Goal: Obtain resource: Download file/media

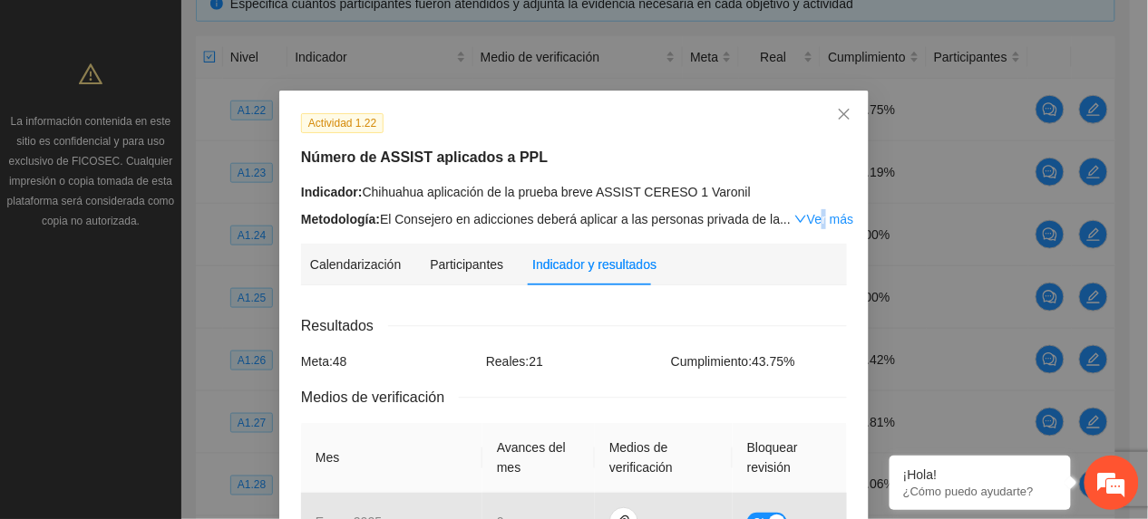
click at [803, 215] on link "Ver más" at bounding box center [823, 219] width 59 height 15
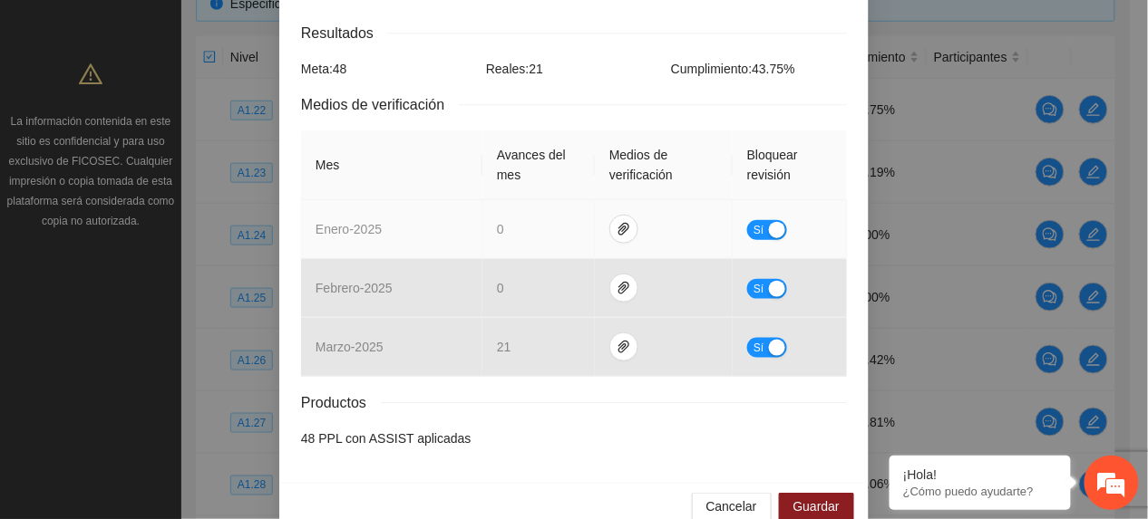
scroll to position [388, 0]
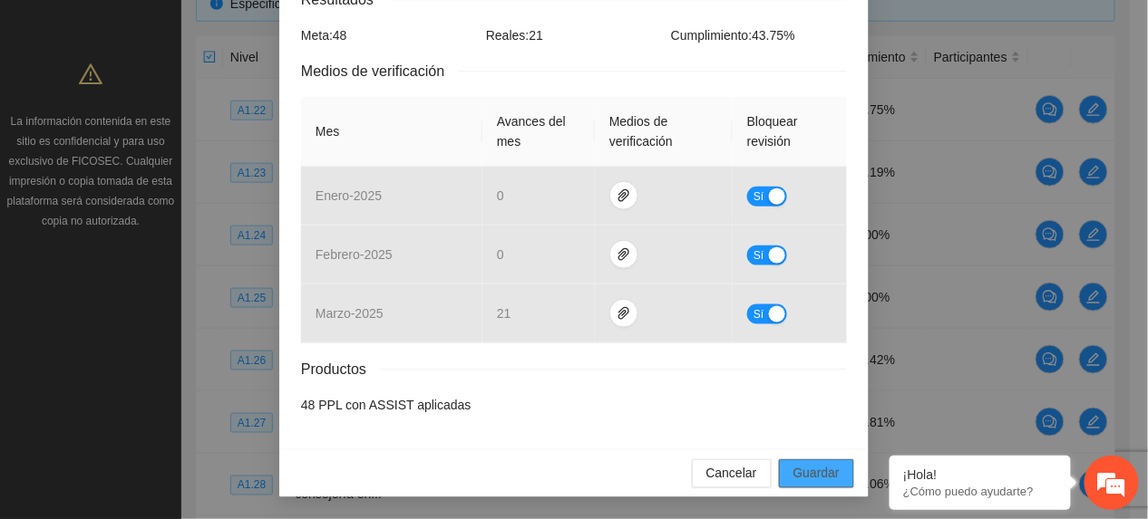
click at [812, 473] on span "Guardar" at bounding box center [816, 474] width 46 height 20
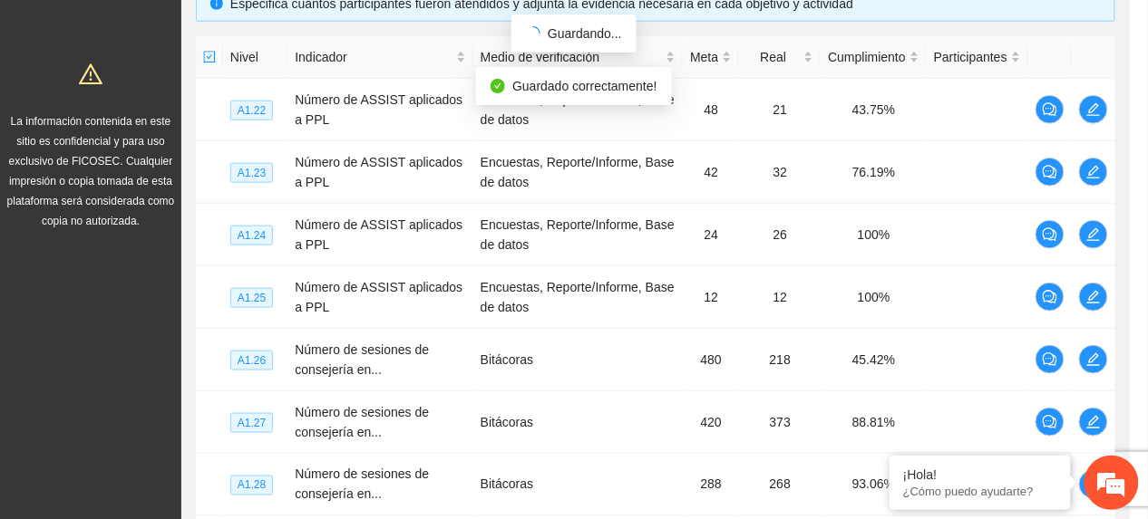
scroll to position [297, 0]
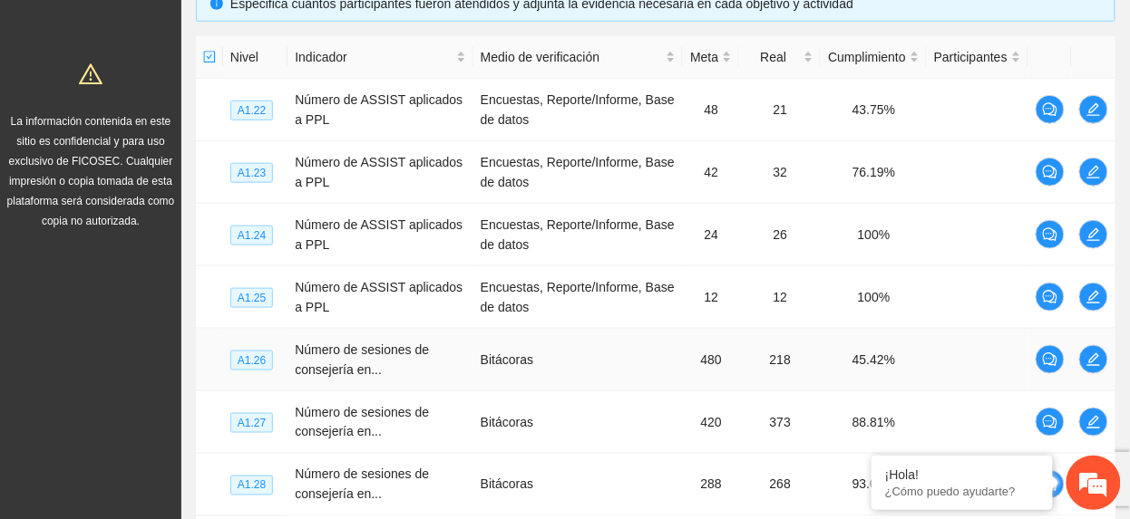
drag, startPoint x: 1077, startPoint y: 360, endPoint x: 1062, endPoint y: 368, distance: 16.6
click at [1074, 361] on td at bounding box center [1094, 360] width 44 height 63
click at [1086, 371] on button "button" at bounding box center [1093, 359] width 29 height 29
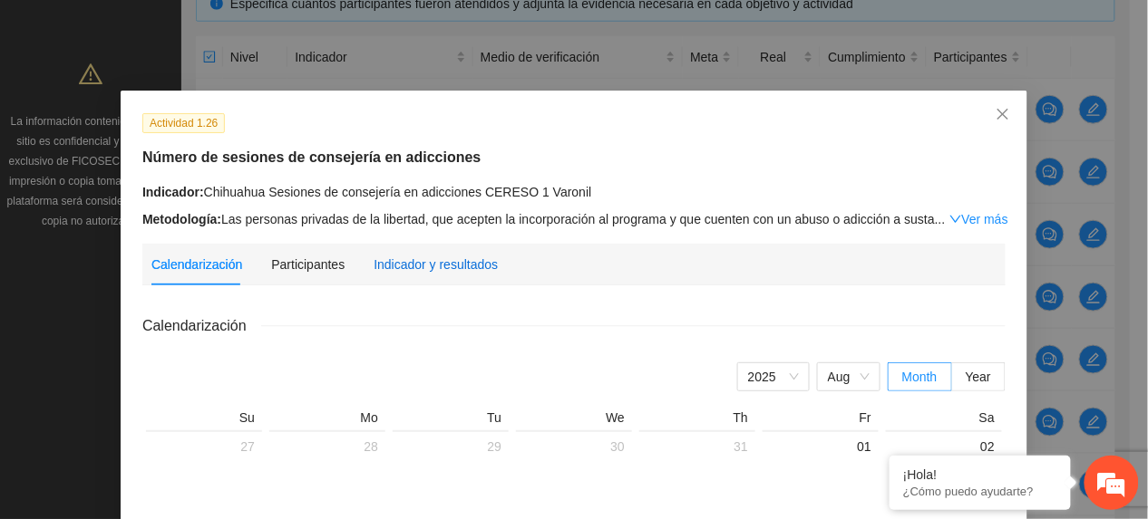
click at [430, 256] on div "Indicador y resultados" at bounding box center [435, 265] width 124 height 20
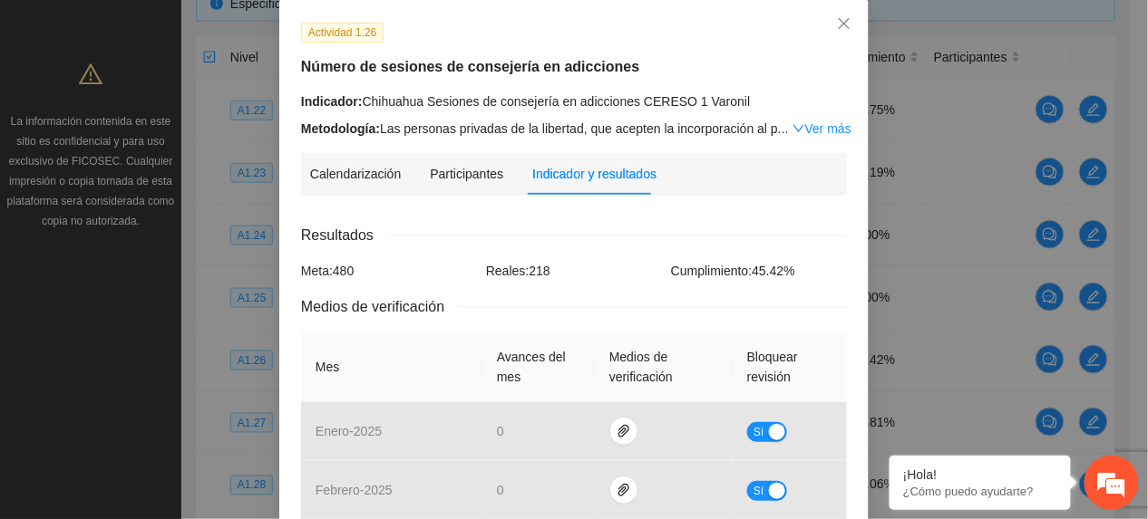
scroll to position [446, 0]
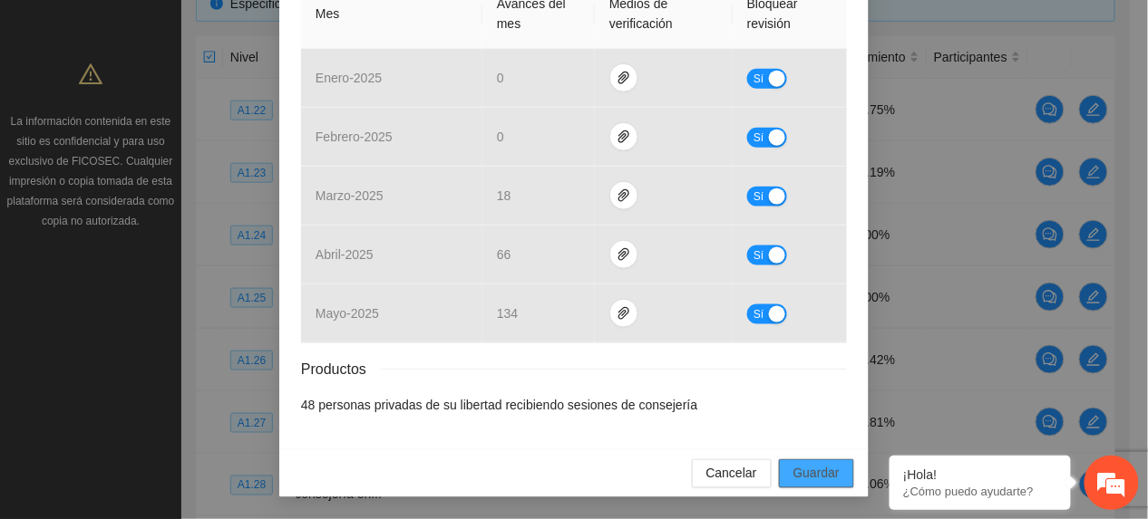
click at [824, 488] on button "Guardar" at bounding box center [816, 474] width 75 height 29
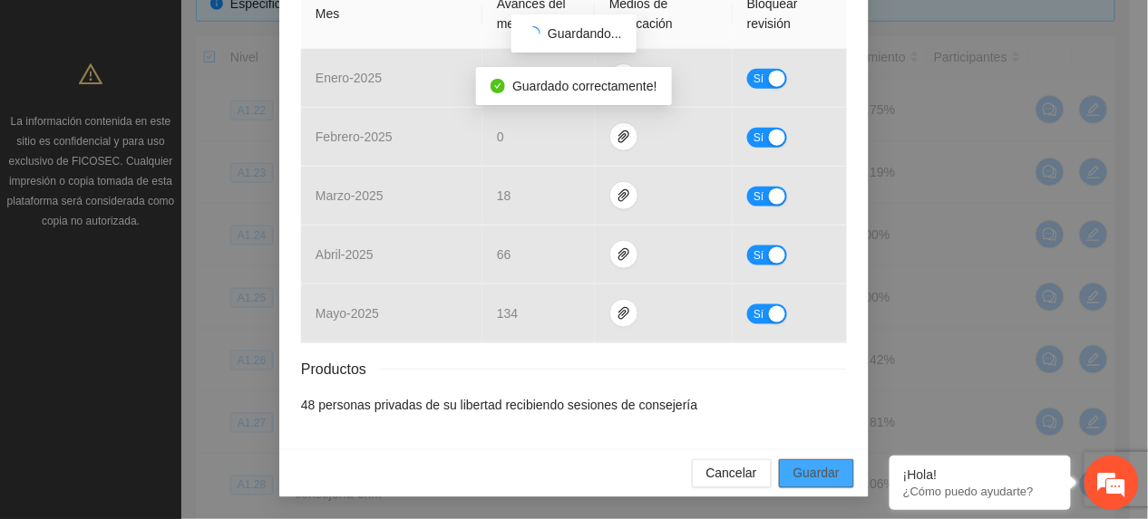
scroll to position [355, 0]
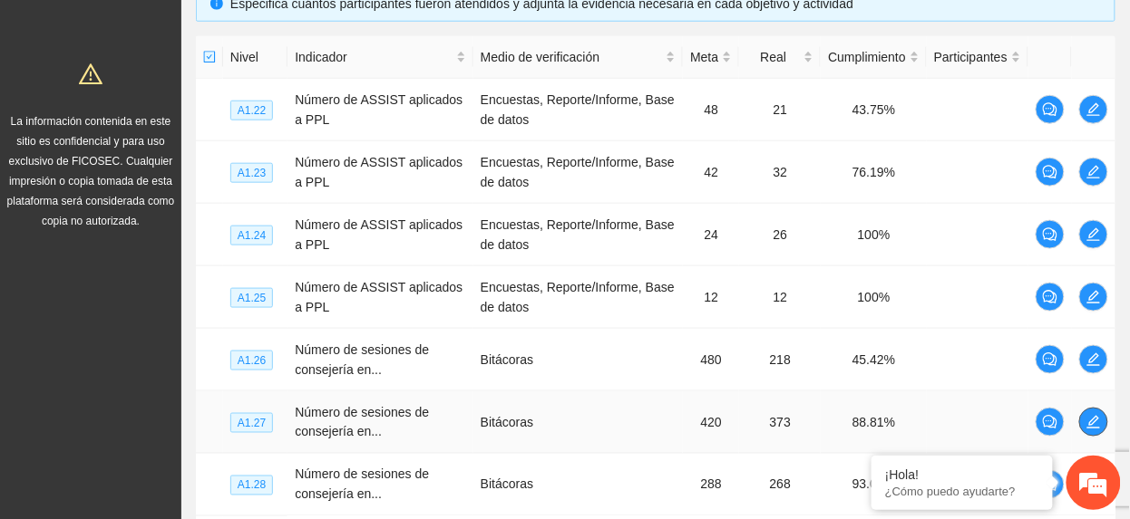
click at [1089, 422] on icon "edit" at bounding box center [1093, 422] width 15 height 15
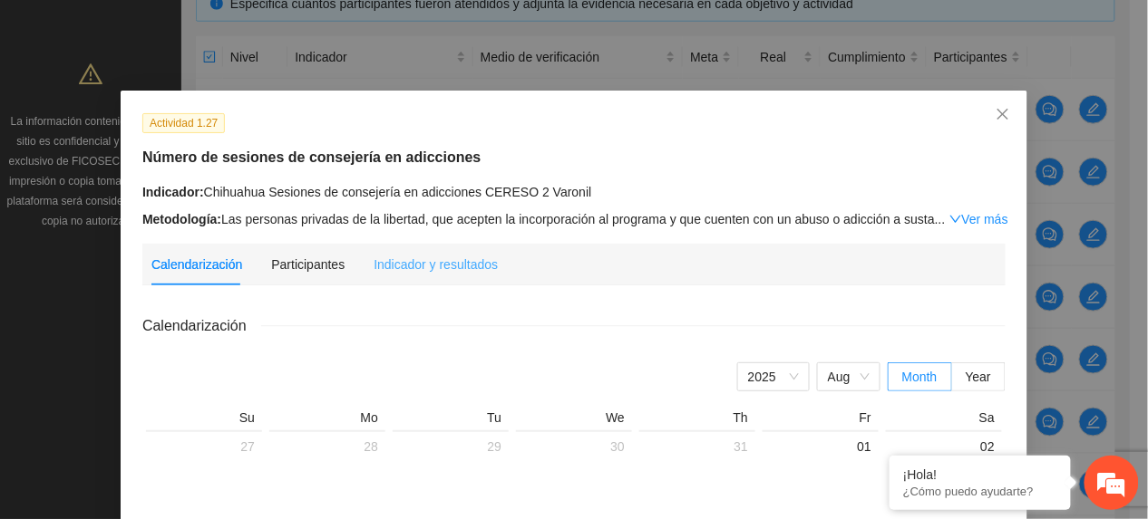
click at [458, 252] on div "Indicador y resultados" at bounding box center [435, 265] width 124 height 42
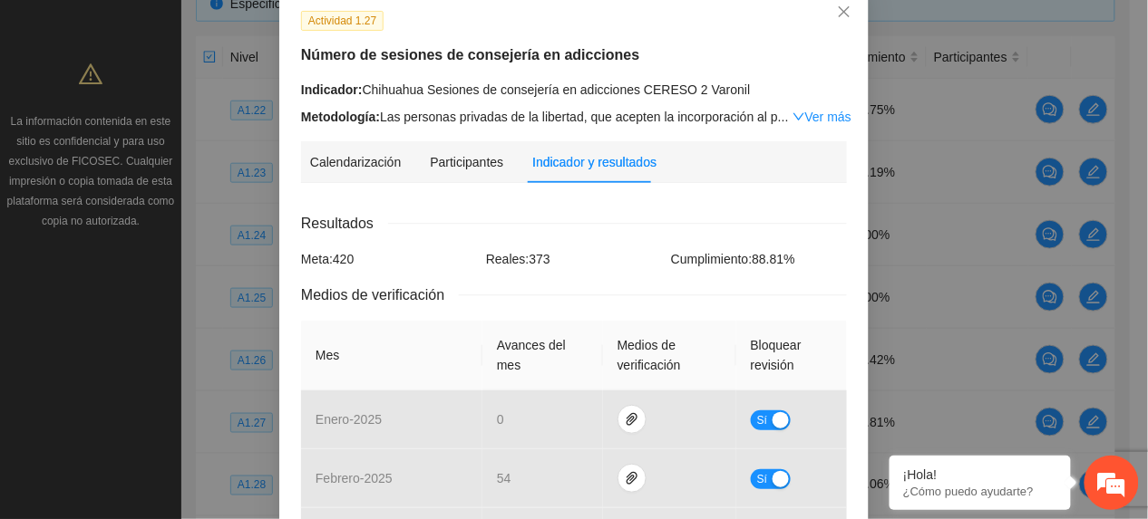
scroll to position [363, 0]
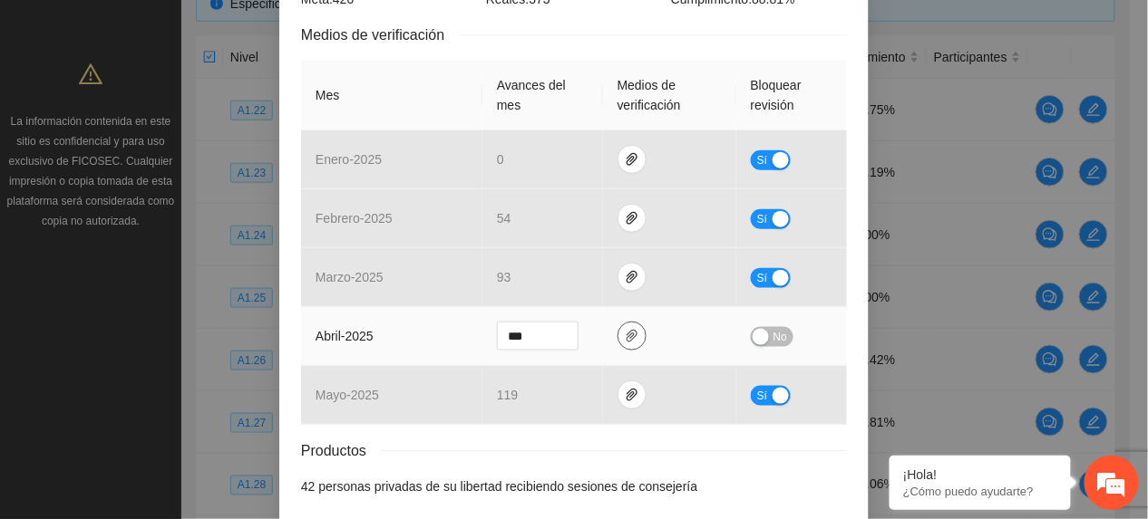
click at [629, 335] on span "paper-clip" at bounding box center [631, 336] width 27 height 15
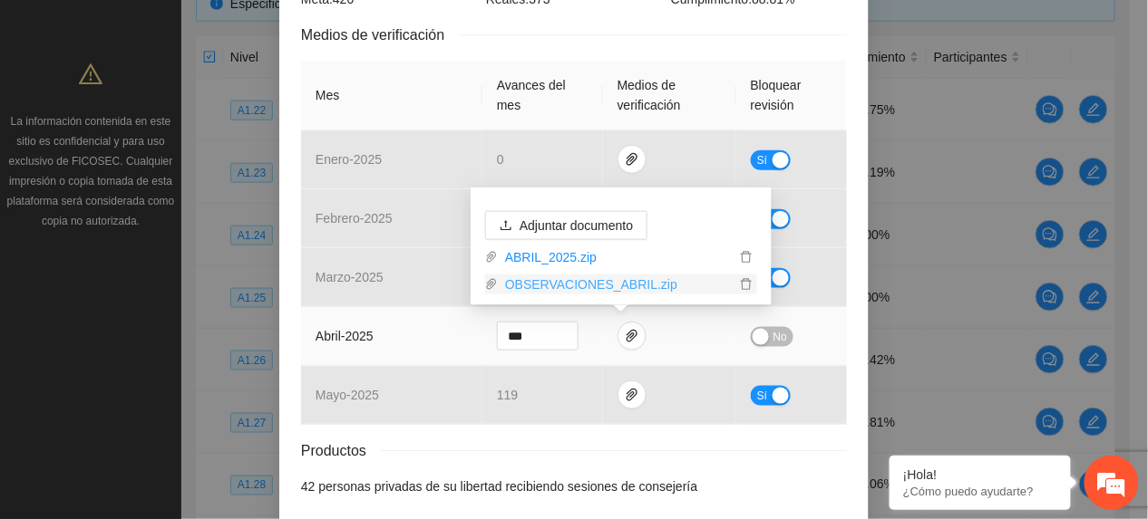
click at [587, 292] on link "OBSERVACIONES_ABRIL.zip" at bounding box center [617, 285] width 238 height 20
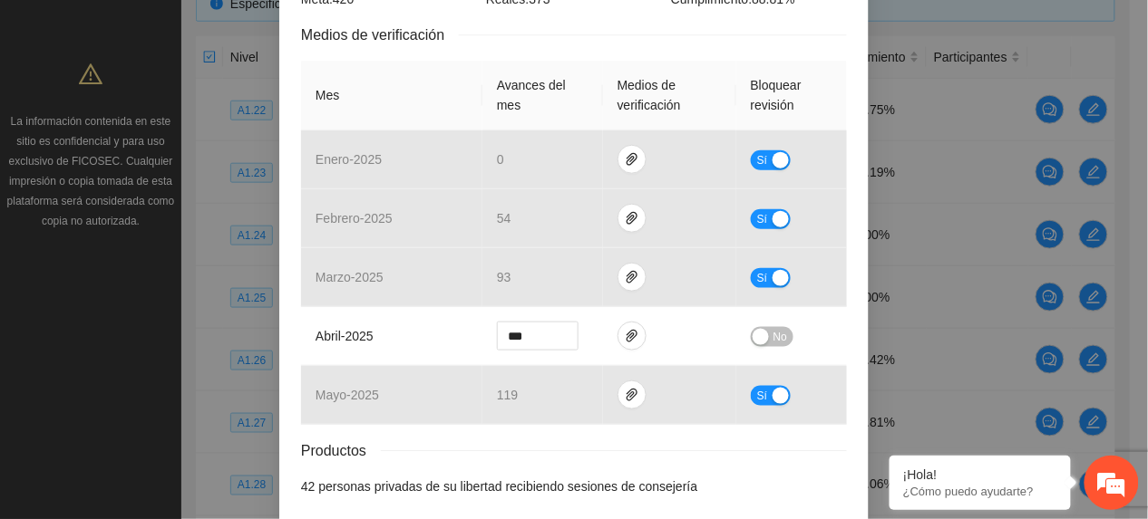
click at [447, 102] on th "Mes" at bounding box center [391, 96] width 181 height 70
type input "***"
click at [558, 332] on span "Increase Value" at bounding box center [568, 331] width 20 height 16
click at [773, 335] on span "No" at bounding box center [780, 337] width 14 height 20
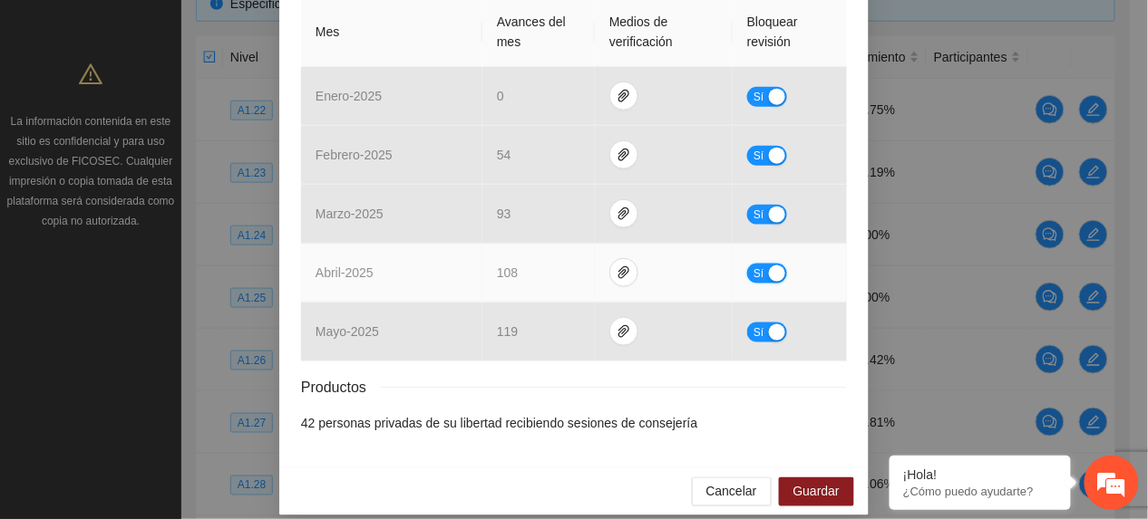
scroll to position [446, 0]
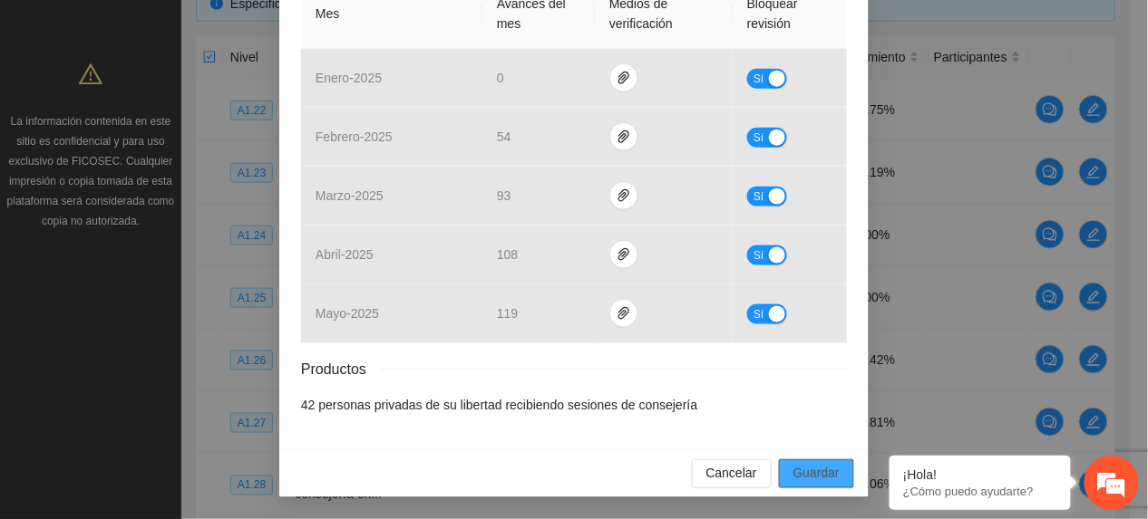
click at [809, 477] on span "Guardar" at bounding box center [816, 474] width 46 height 20
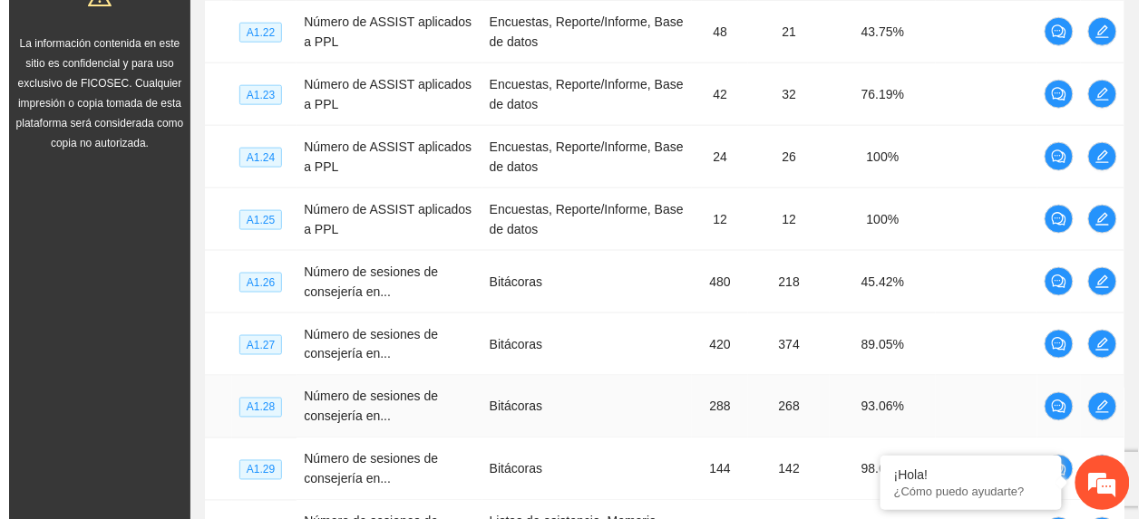
scroll to position [538, 0]
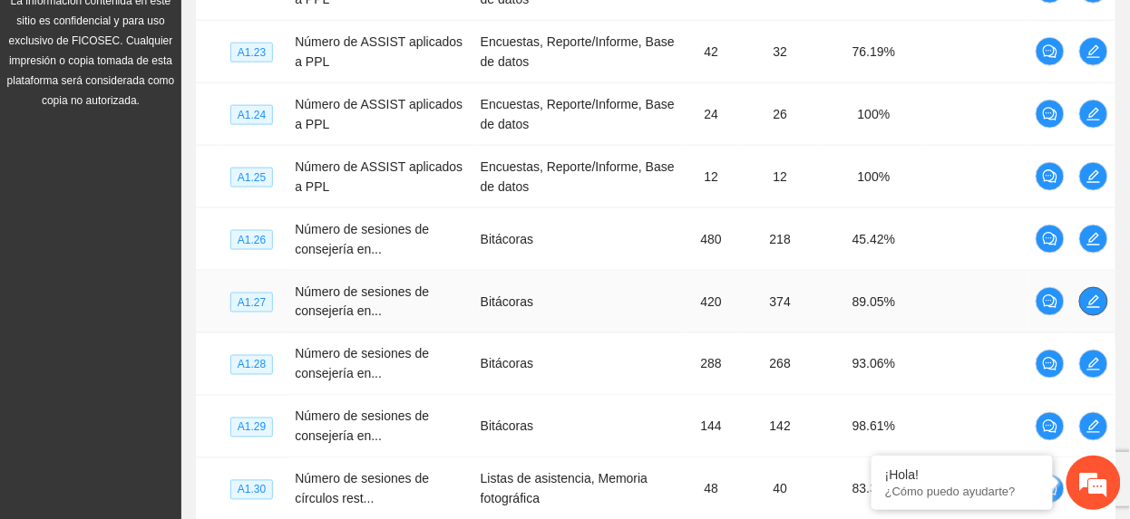
click at [1092, 298] on icon "edit" at bounding box center [1093, 302] width 15 height 15
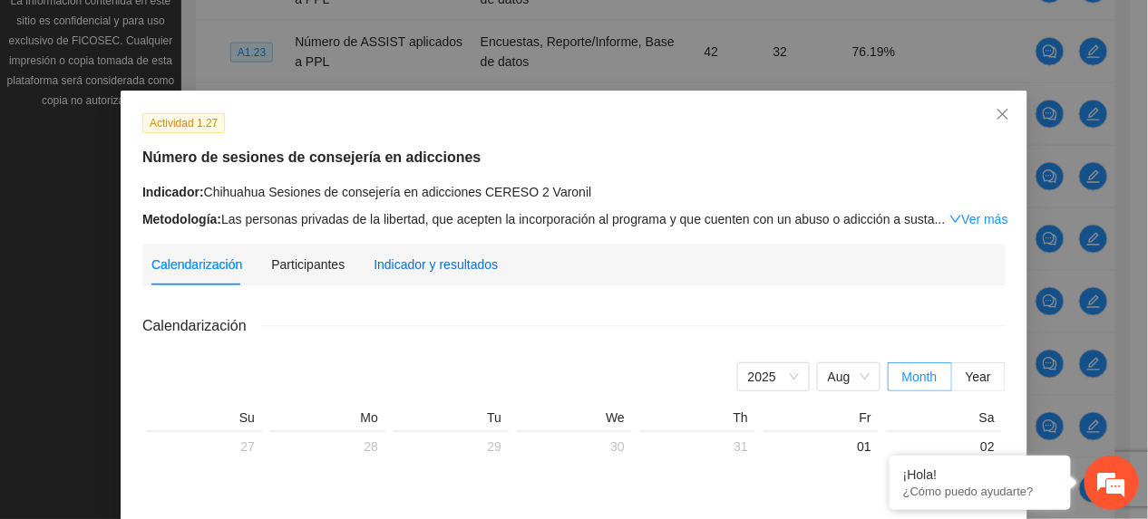
click at [418, 267] on div "Indicador y resultados" at bounding box center [435, 265] width 124 height 20
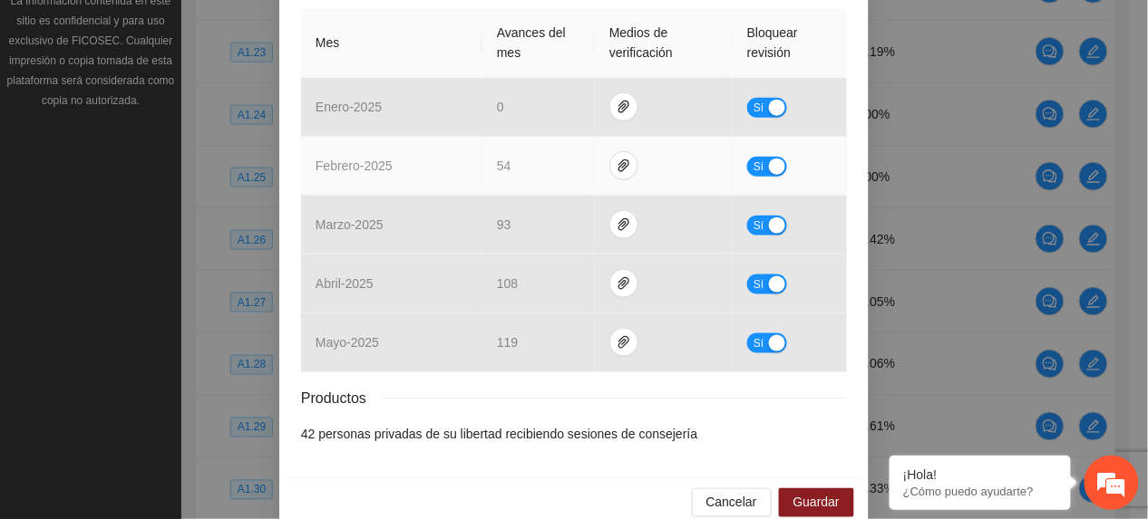
scroll to position [446, 0]
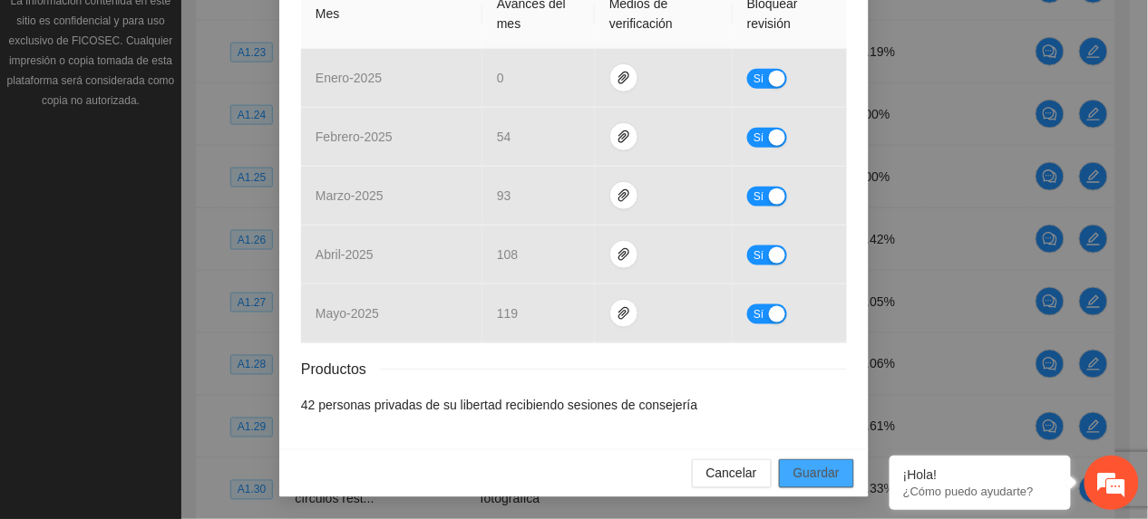
click at [812, 465] on span "Guardar" at bounding box center [816, 474] width 46 height 20
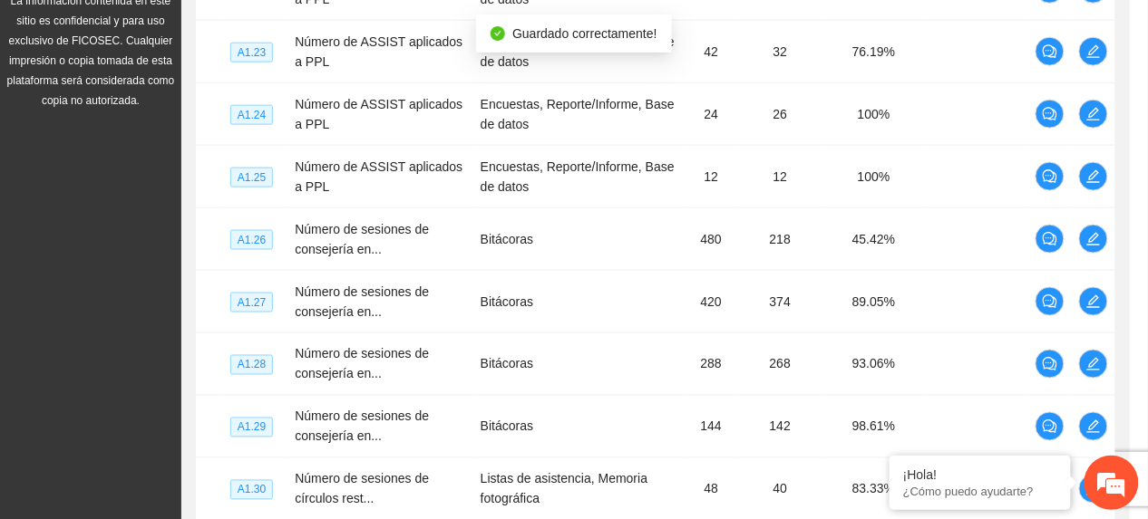
scroll to position [355, 0]
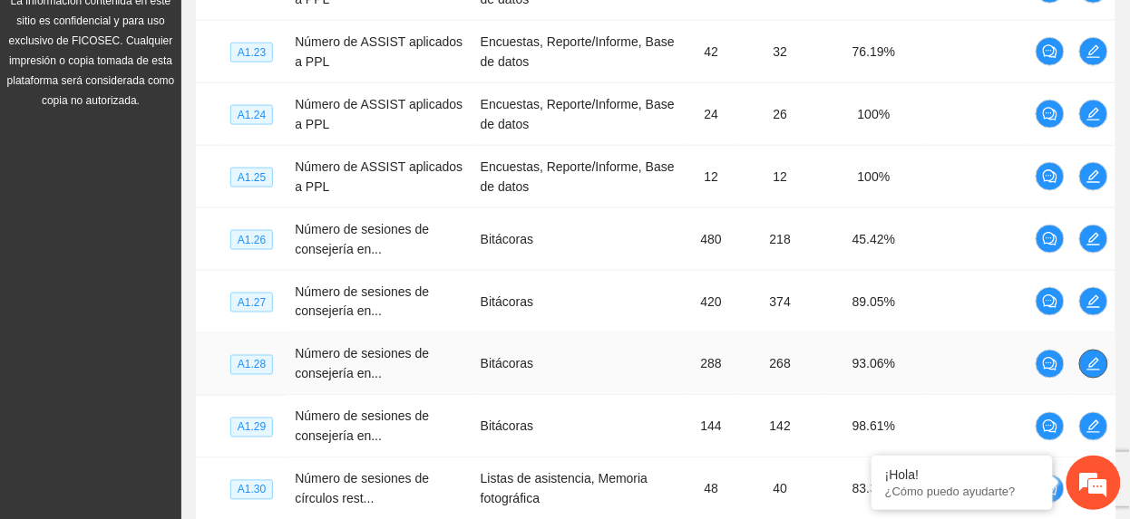
click at [1086, 366] on icon "edit" at bounding box center [1093, 364] width 15 height 15
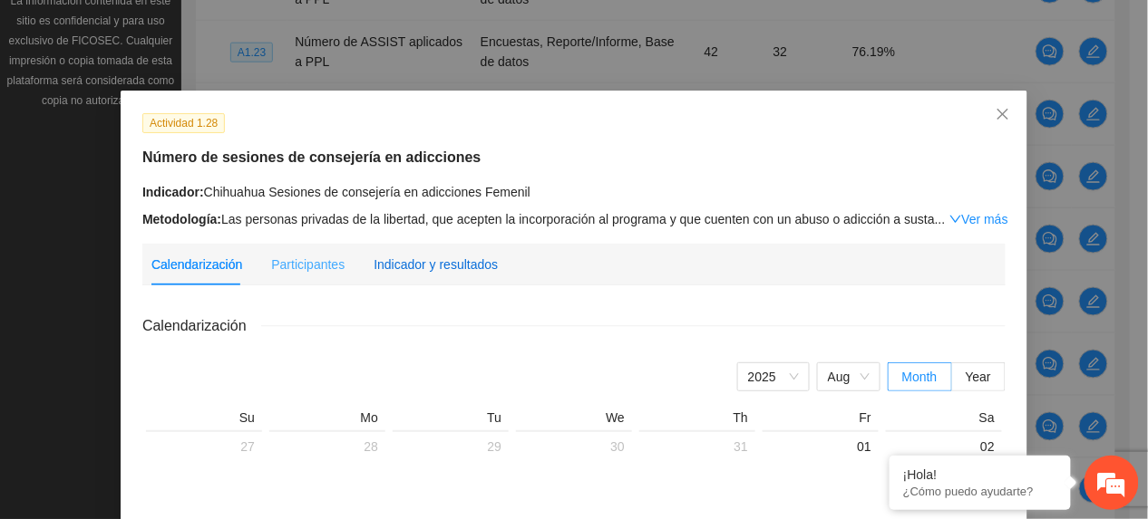
click at [428, 257] on div "Indicador y resultados" at bounding box center [435, 265] width 124 height 20
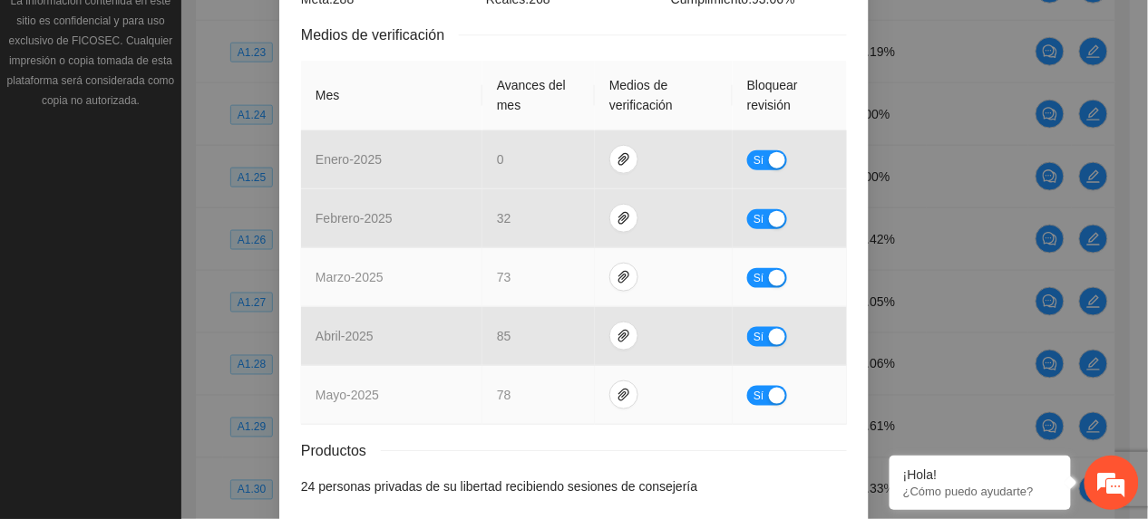
scroll to position [446, 0]
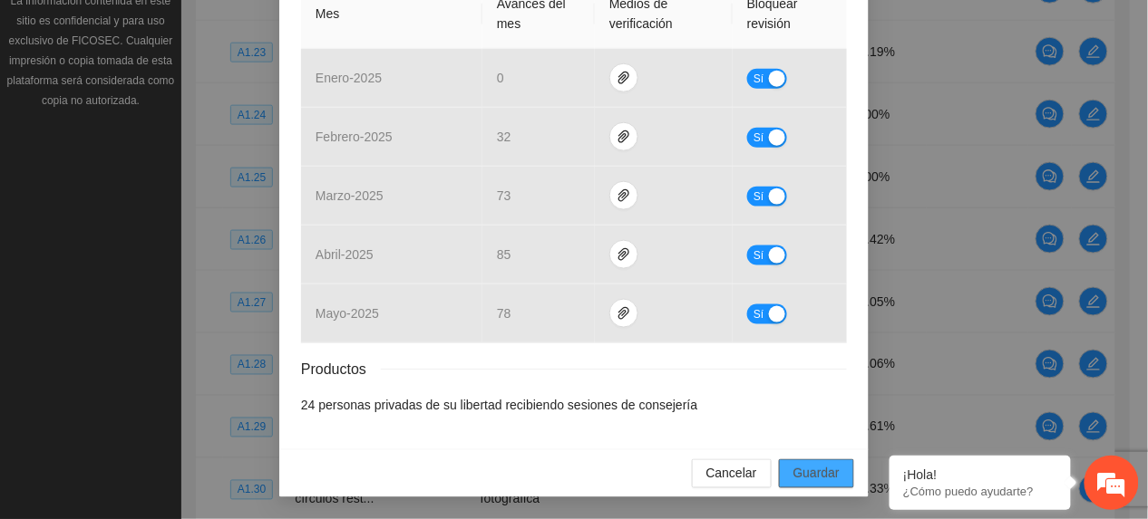
click at [823, 477] on span "Guardar" at bounding box center [816, 474] width 46 height 20
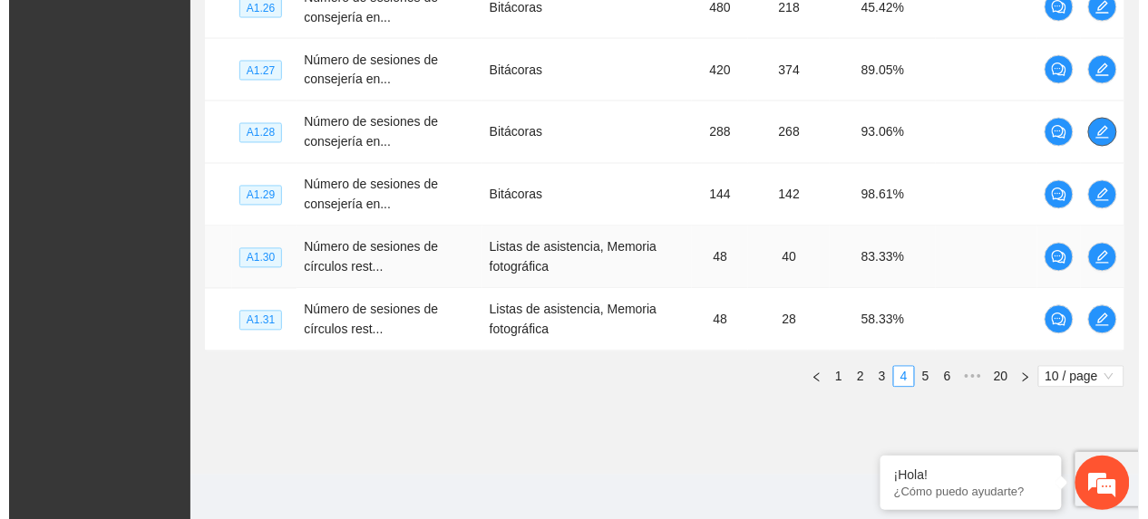
scroll to position [780, 0]
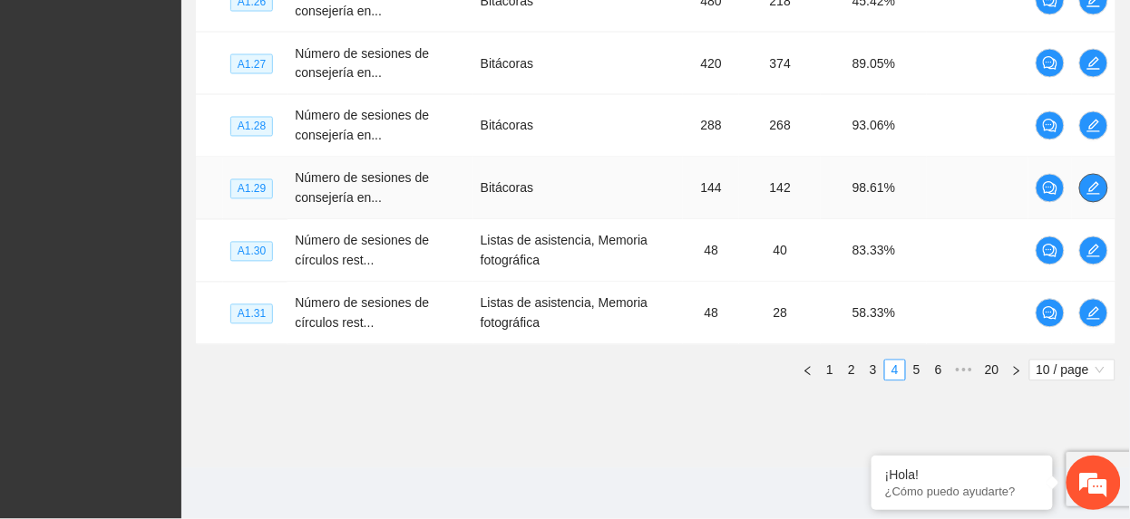
click at [1095, 187] on icon "edit" at bounding box center [1093, 188] width 15 height 15
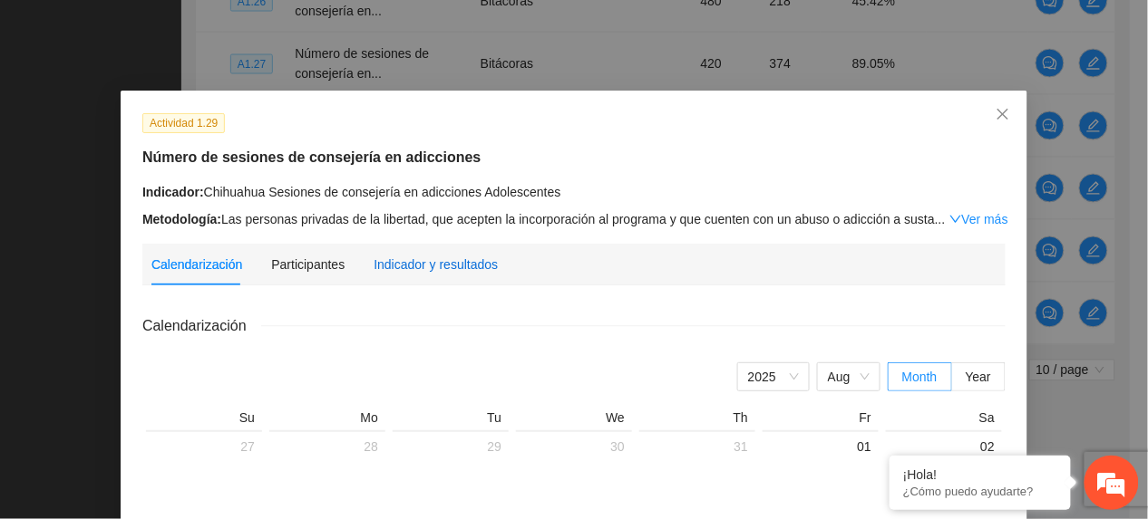
click at [479, 262] on div "Indicador y resultados" at bounding box center [435, 265] width 124 height 20
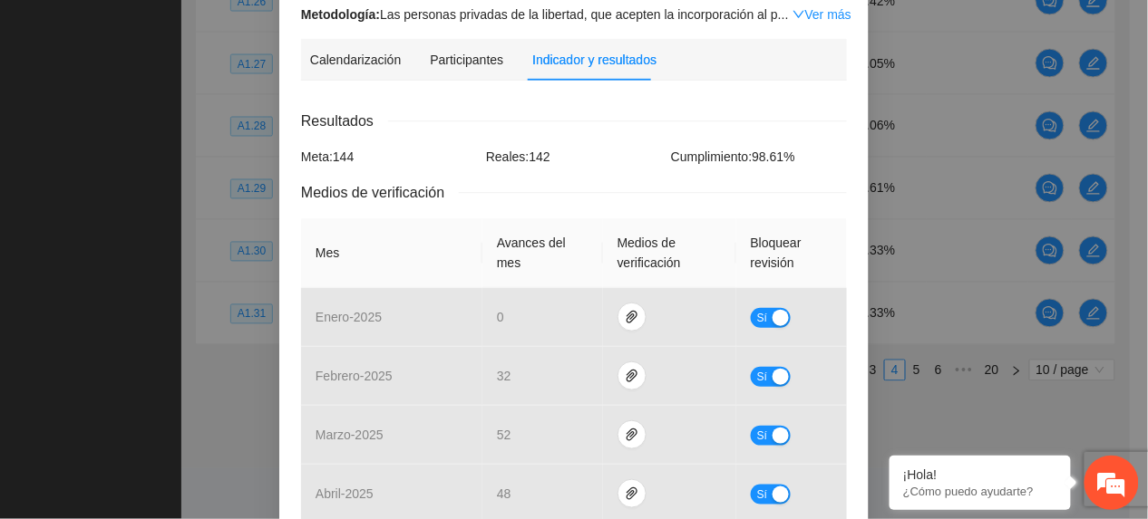
scroll to position [447, 0]
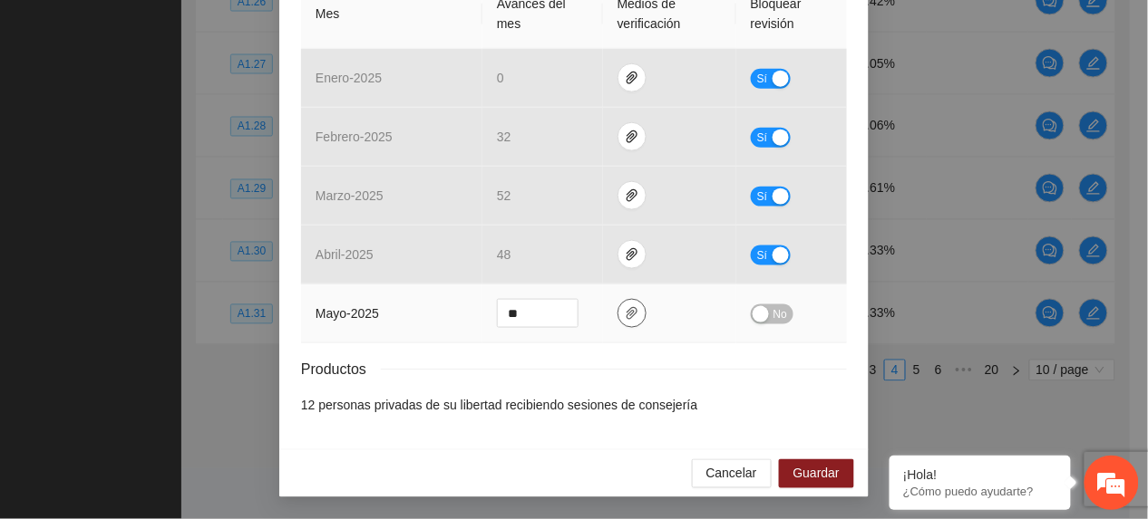
click at [633, 312] on span "paper-clip" at bounding box center [631, 313] width 27 height 15
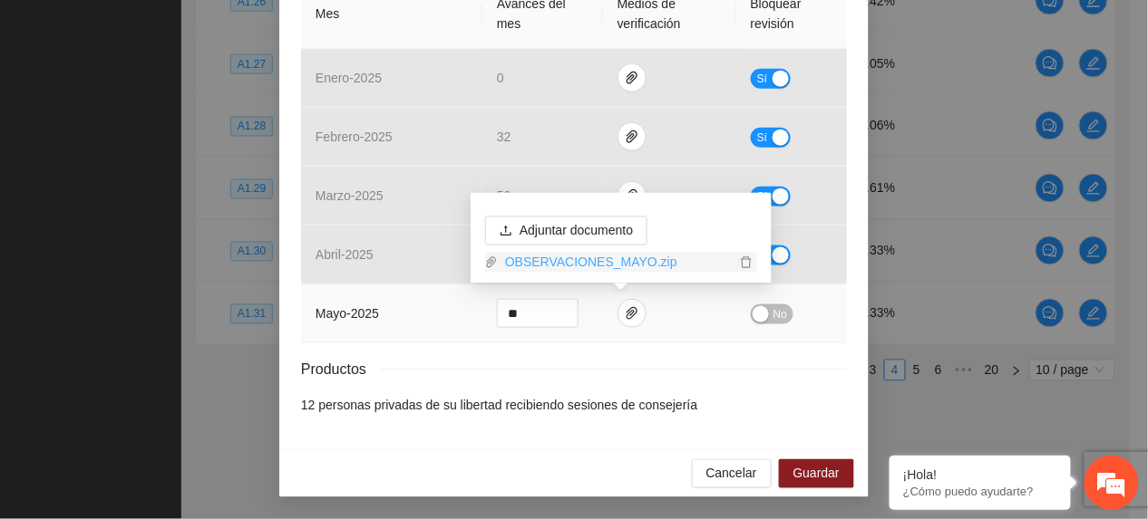
click at [573, 258] on link "OBSERVACIONES_MAYO.zip" at bounding box center [617, 263] width 238 height 20
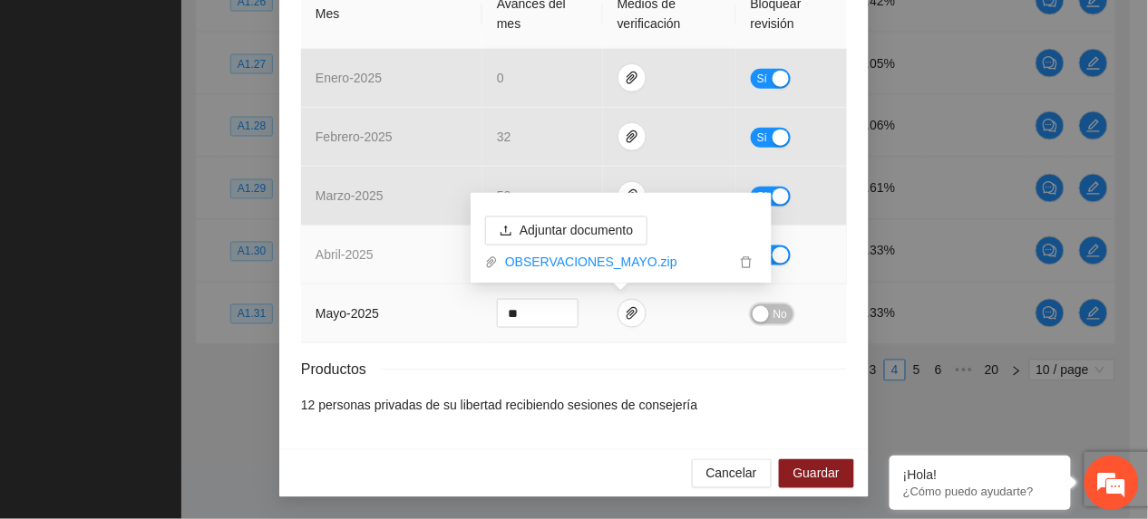
drag, startPoint x: 776, startPoint y: 310, endPoint x: 812, endPoint y: 251, distance: 69.2
click at [776, 309] on span "No" at bounding box center [780, 315] width 14 height 20
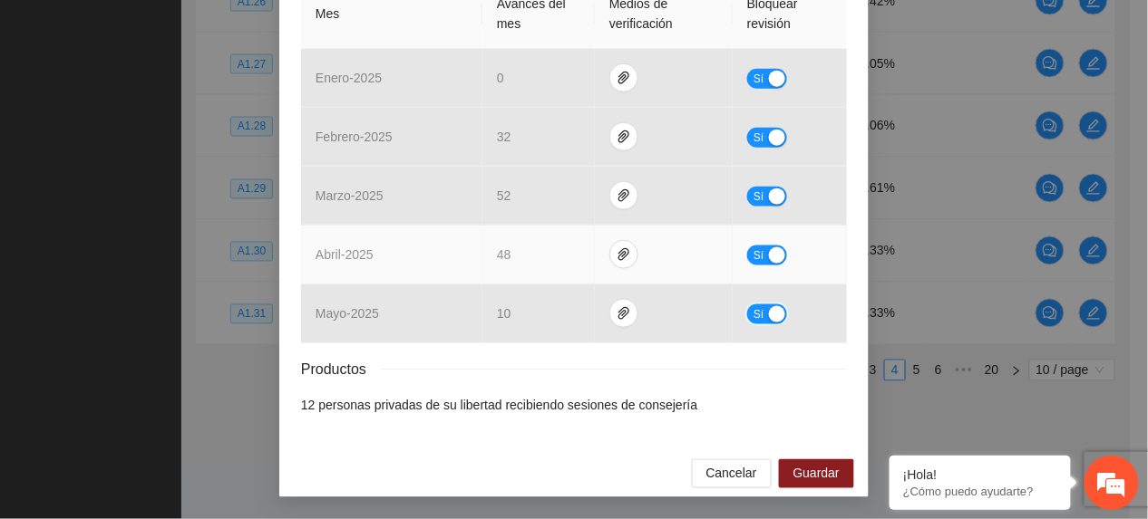
scroll to position [446, 0]
click at [609, 263] on button "button" at bounding box center [623, 254] width 29 height 29
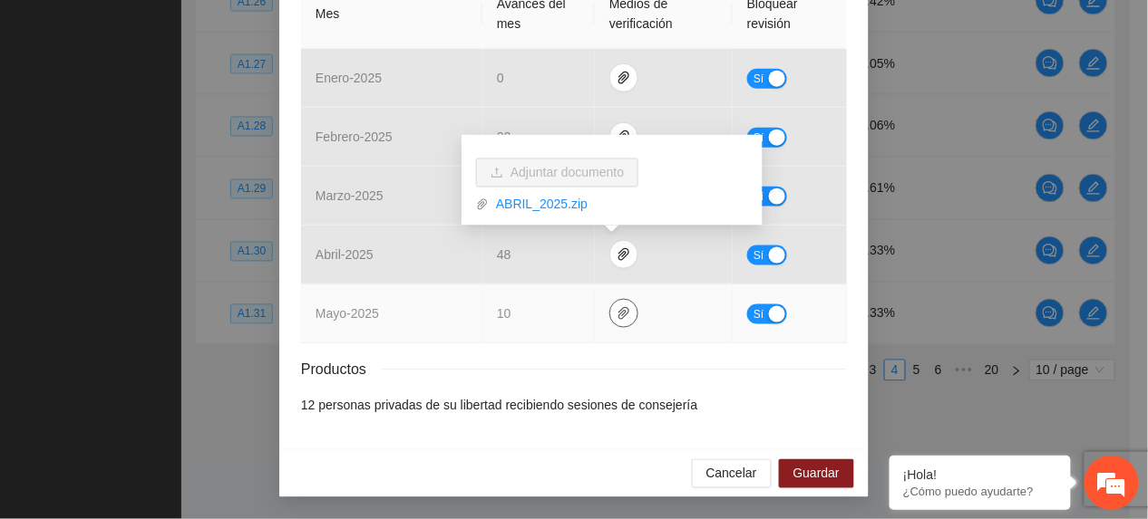
click at [610, 314] on span "paper-clip" at bounding box center [623, 313] width 27 height 15
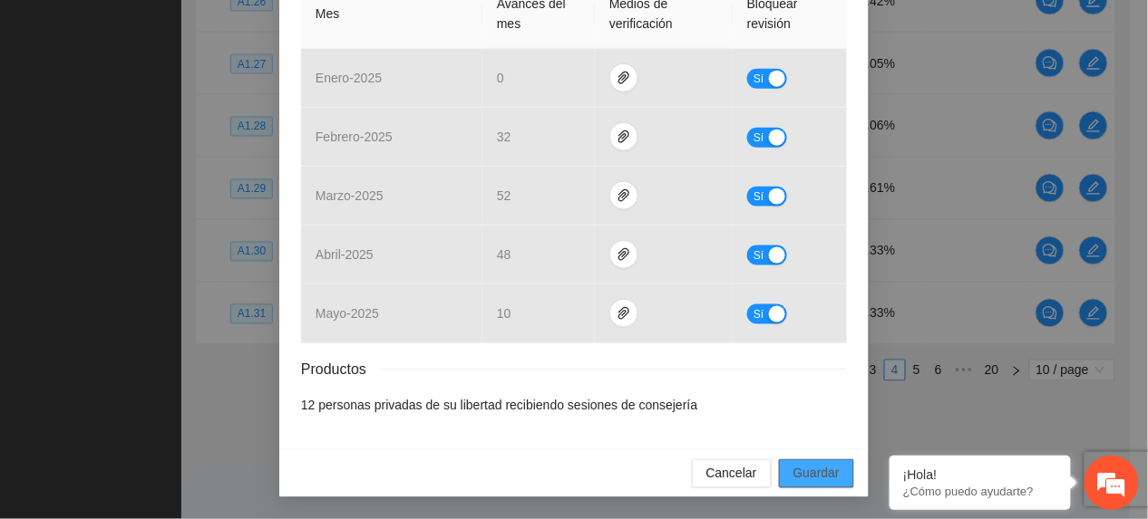
click at [791, 486] on button "Guardar" at bounding box center [816, 474] width 75 height 29
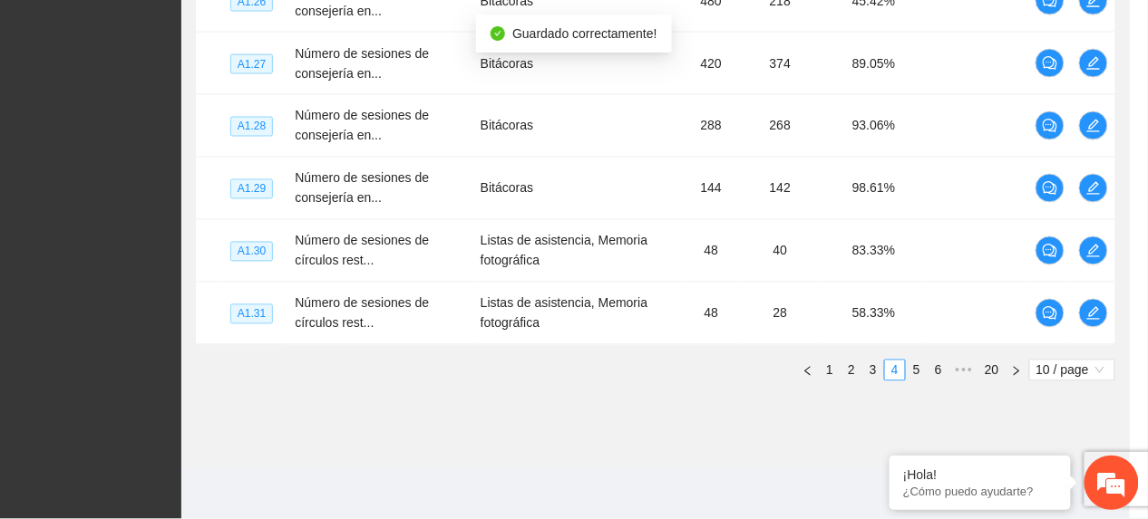
scroll to position [0, 0]
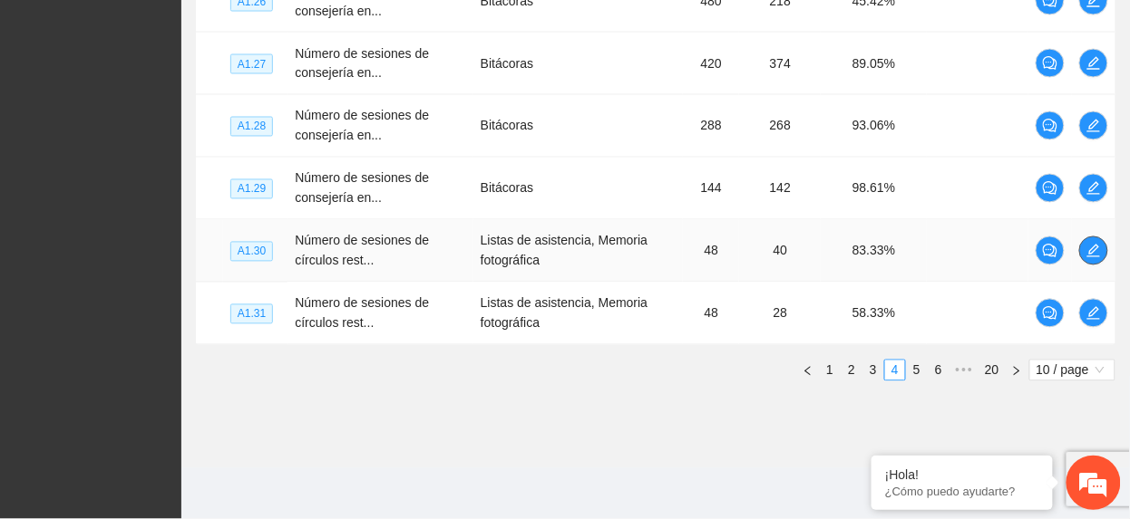
click at [1086, 250] on icon "edit" at bounding box center [1093, 251] width 15 height 15
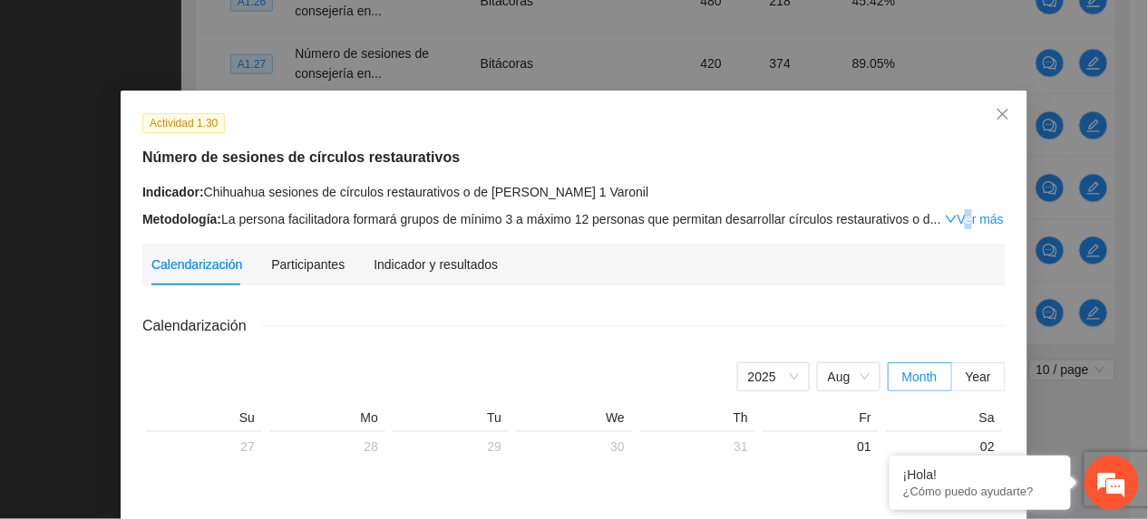
click at [954, 223] on link "Ver más" at bounding box center [974, 219] width 59 height 15
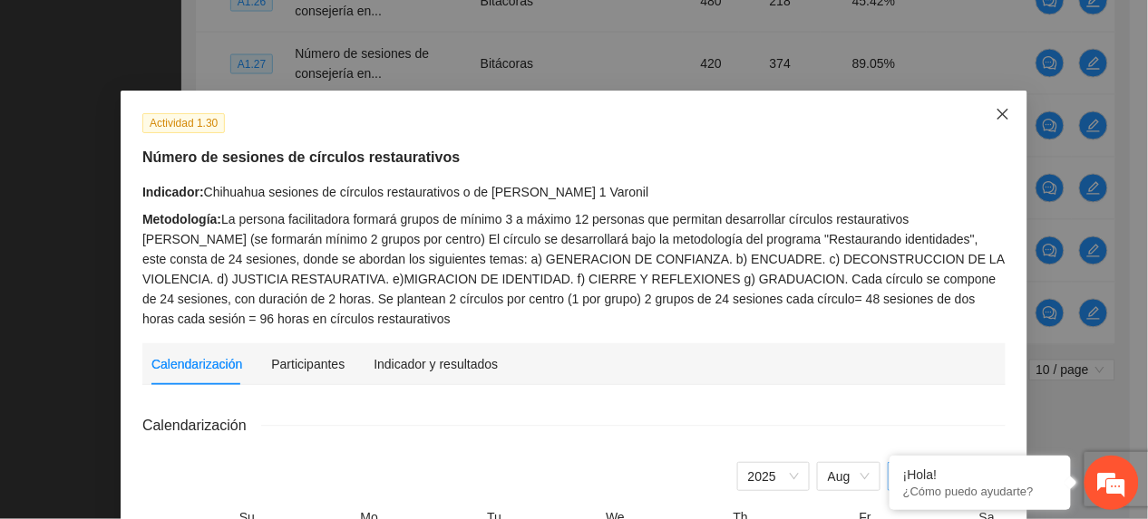
drag, startPoint x: 997, startPoint y: 111, endPoint x: 919, endPoint y: 157, distance: 90.6
click at [995, 111] on icon "close" at bounding box center [1002, 114] width 15 height 15
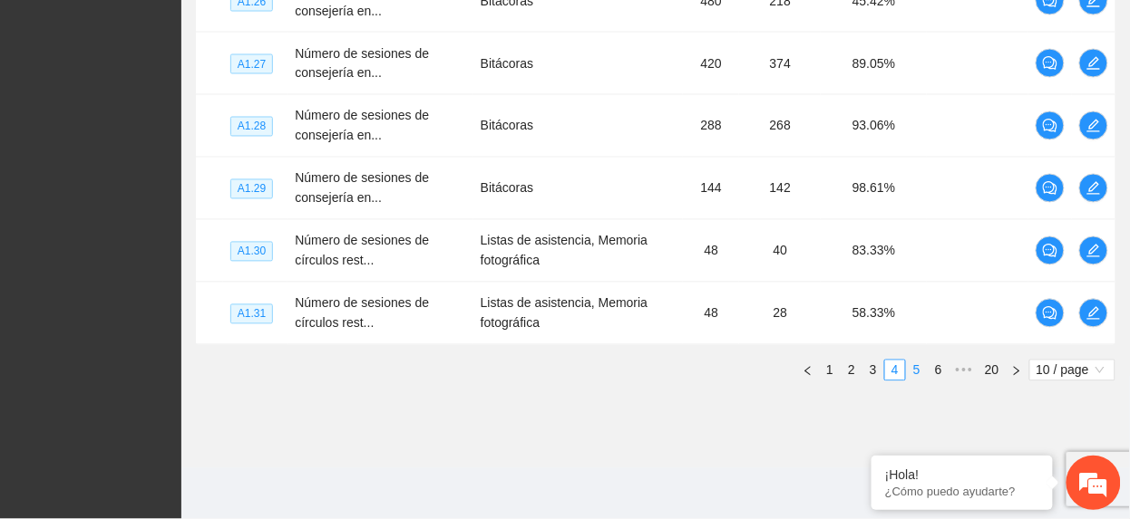
click at [912, 364] on link "5" at bounding box center [917, 371] width 20 height 20
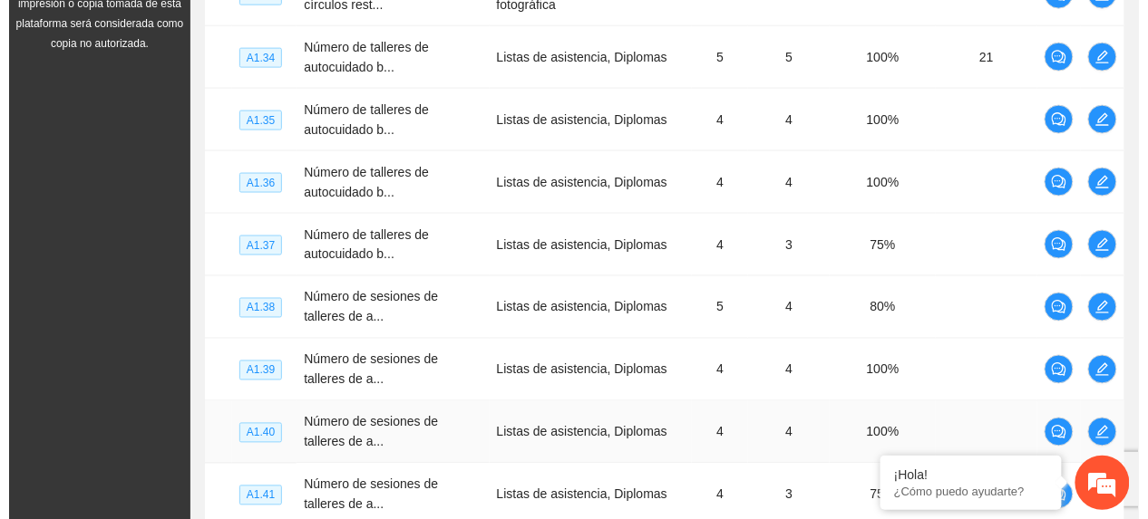
scroll to position [296, 0]
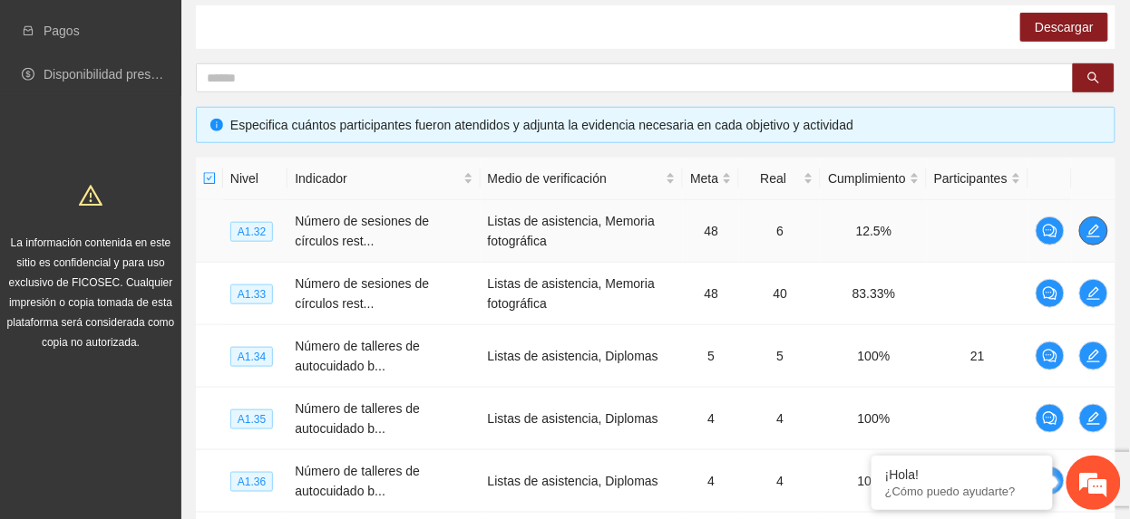
click at [1091, 232] on icon "edit" at bounding box center [1093, 231] width 13 height 13
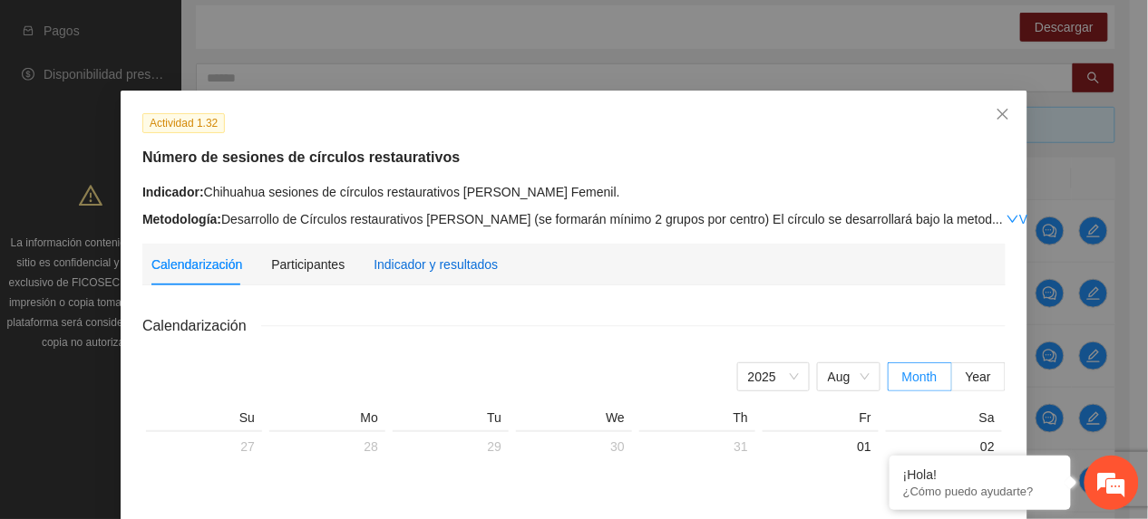
drag, startPoint x: 395, startPoint y: 262, endPoint x: 385, endPoint y: 269, distance: 12.3
click at [392, 263] on div "Indicador y resultados" at bounding box center [435, 265] width 124 height 20
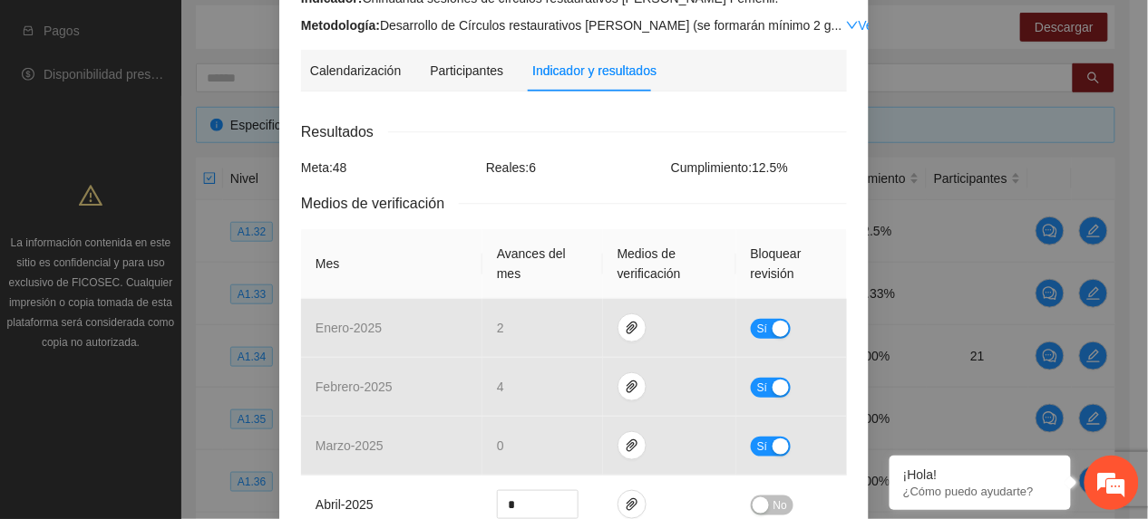
scroll to position [447, 0]
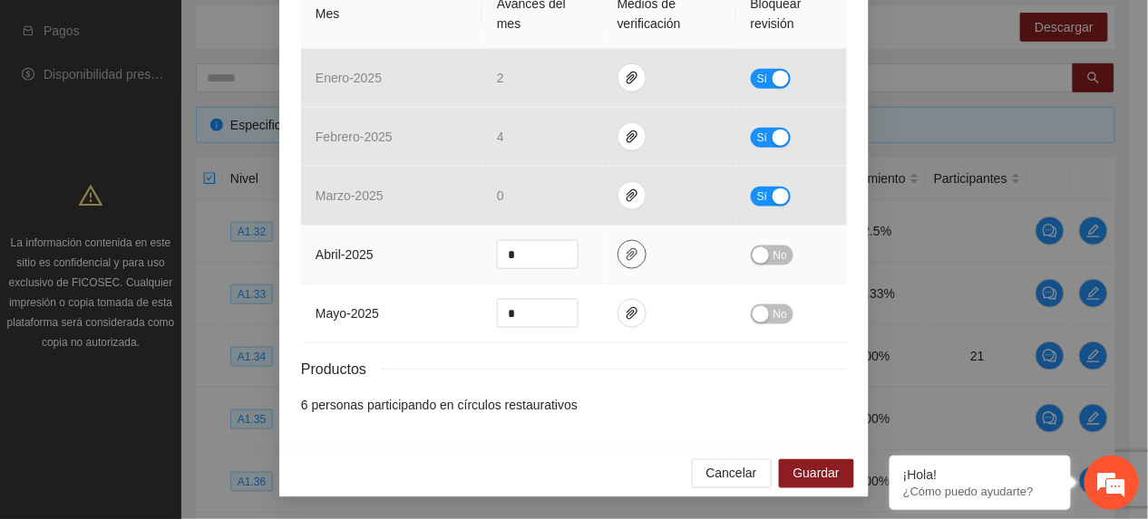
click at [626, 251] on icon "paper-clip" at bounding box center [631, 254] width 11 height 13
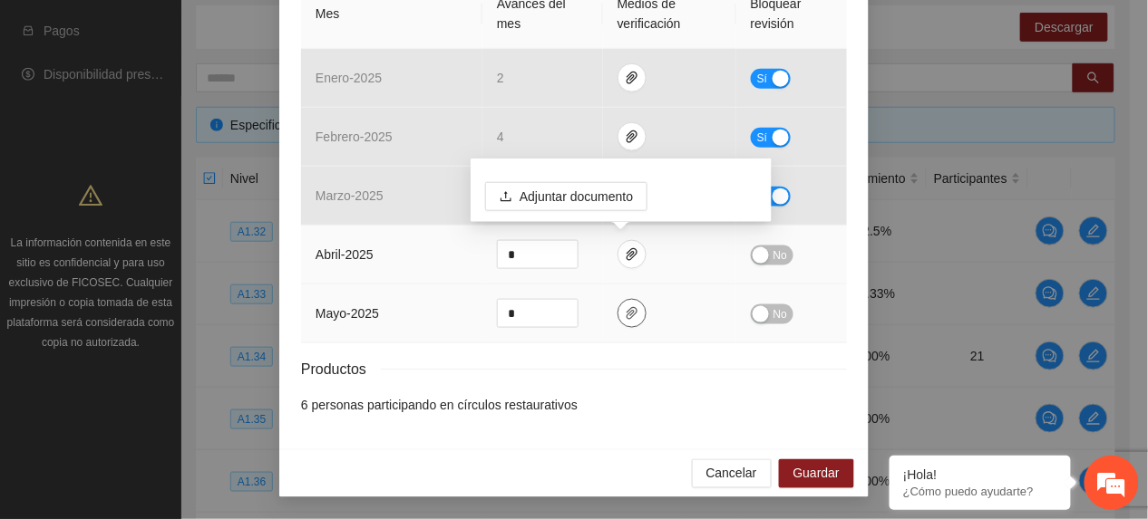
drag, startPoint x: 617, startPoint y: 315, endPoint x: 704, endPoint y: 276, distance: 95.4
click at [625, 313] on icon "paper-clip" at bounding box center [632, 313] width 15 height 15
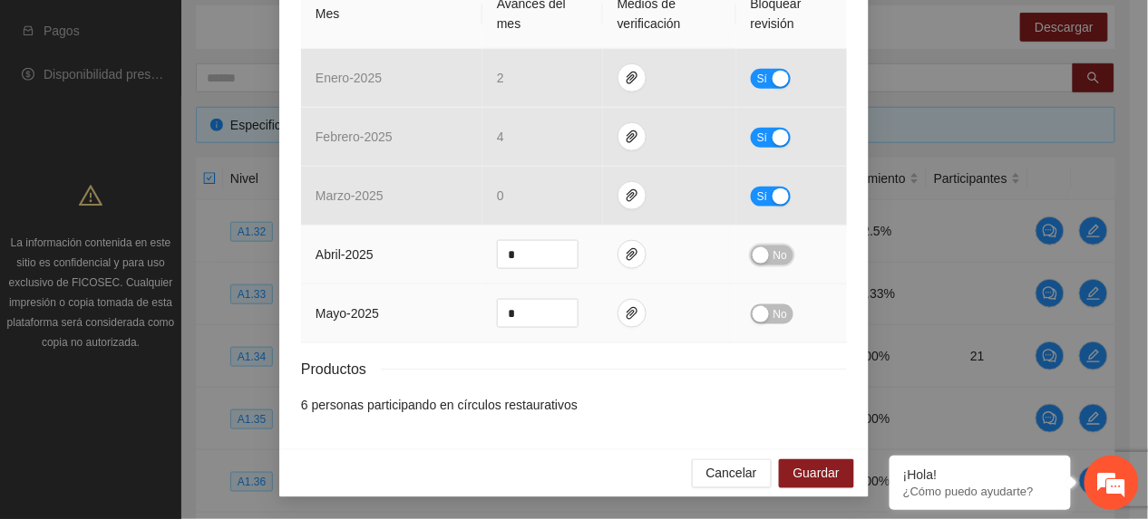
drag, startPoint x: 778, startPoint y: 247, endPoint x: 783, endPoint y: 306, distance: 58.3
click at [773, 252] on span "No" at bounding box center [780, 256] width 14 height 20
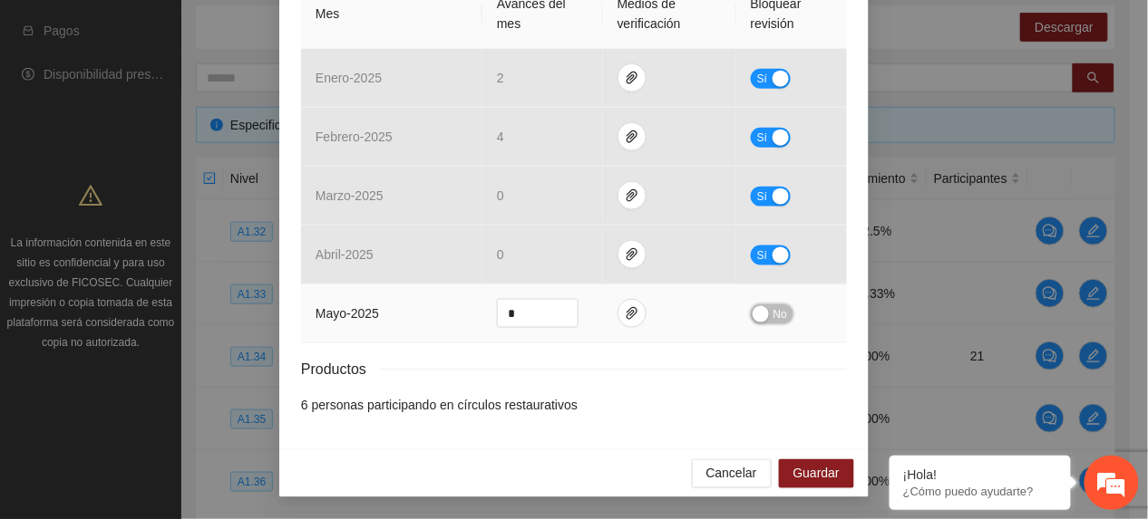
drag, startPoint x: 769, startPoint y: 320, endPoint x: 730, endPoint y: 296, distance: 46.0
click at [773, 319] on span "No" at bounding box center [780, 315] width 14 height 20
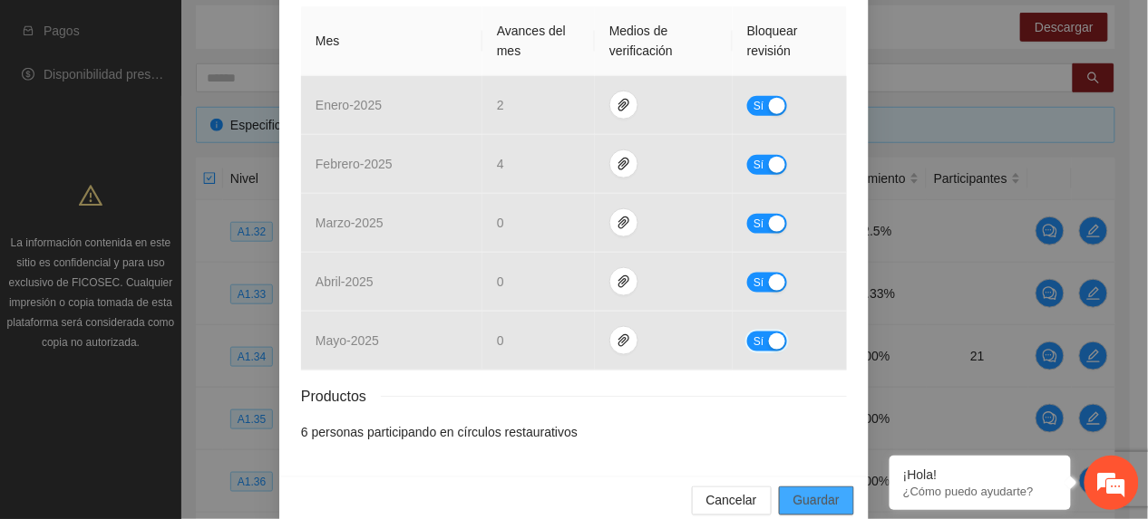
scroll to position [446, 0]
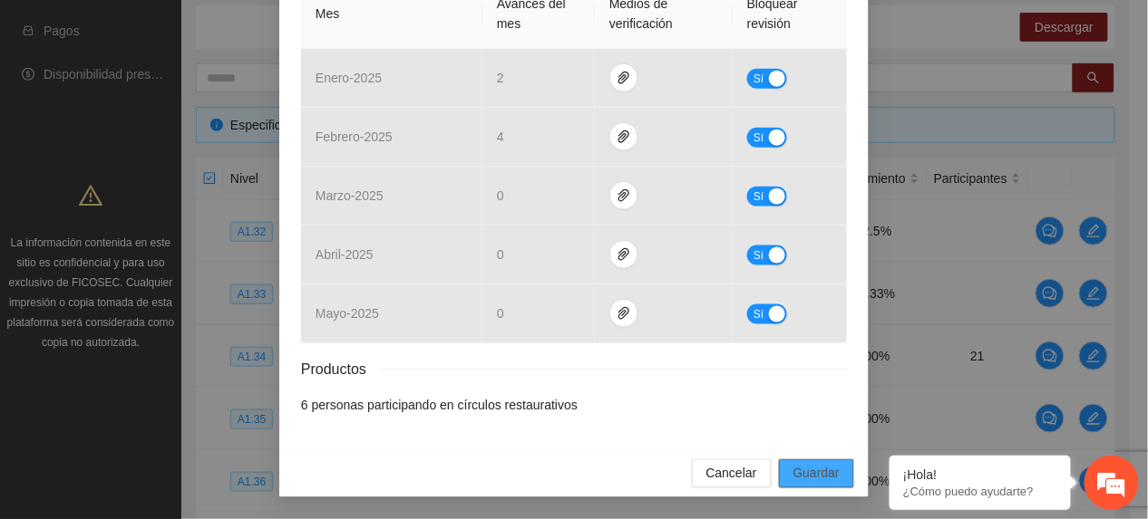
drag, startPoint x: 806, startPoint y: 462, endPoint x: 821, endPoint y: 459, distance: 15.8
click at [805, 464] on button "Guardar" at bounding box center [816, 474] width 75 height 29
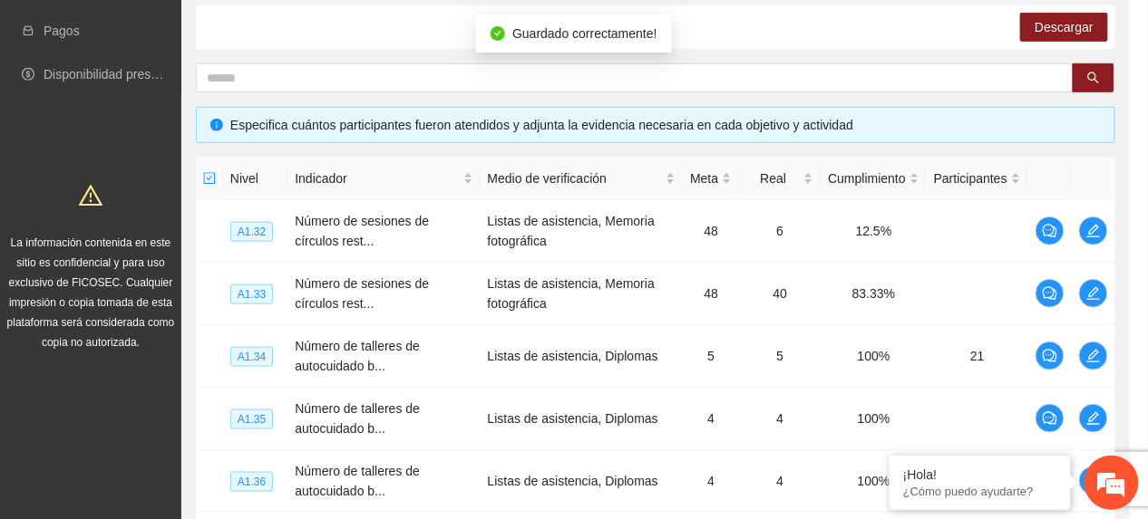
scroll to position [355, 0]
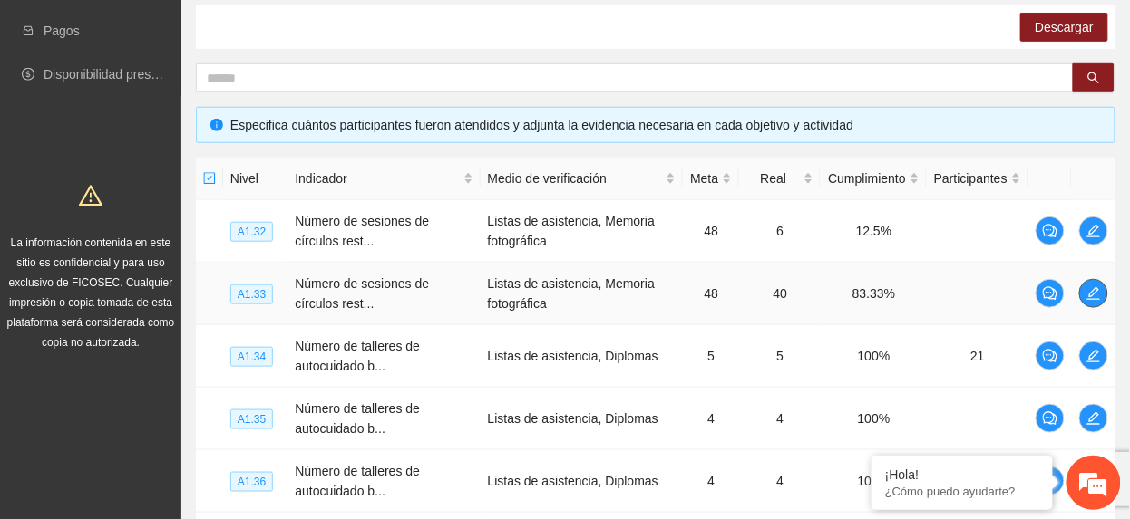
click at [1100, 291] on icon "edit" at bounding box center [1093, 293] width 15 height 15
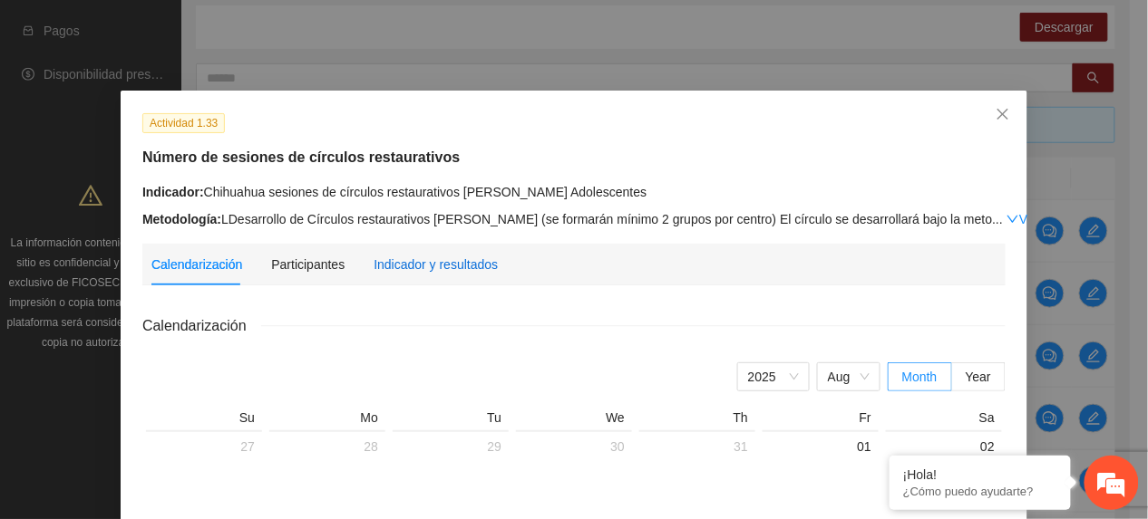
click at [377, 266] on div "Indicador y resultados" at bounding box center [435, 265] width 124 height 20
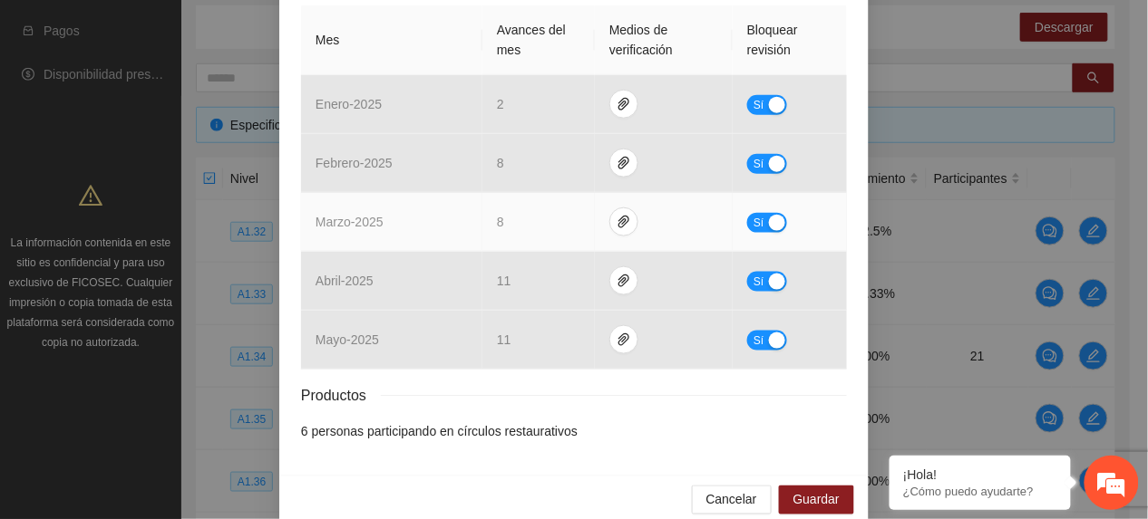
scroll to position [446, 0]
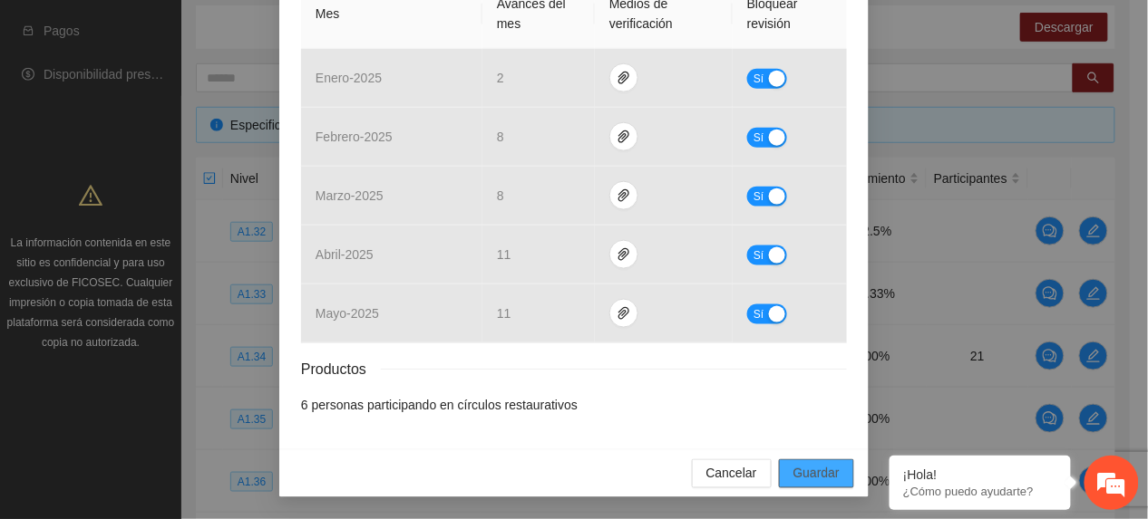
click at [803, 468] on span "Guardar" at bounding box center [816, 474] width 46 height 20
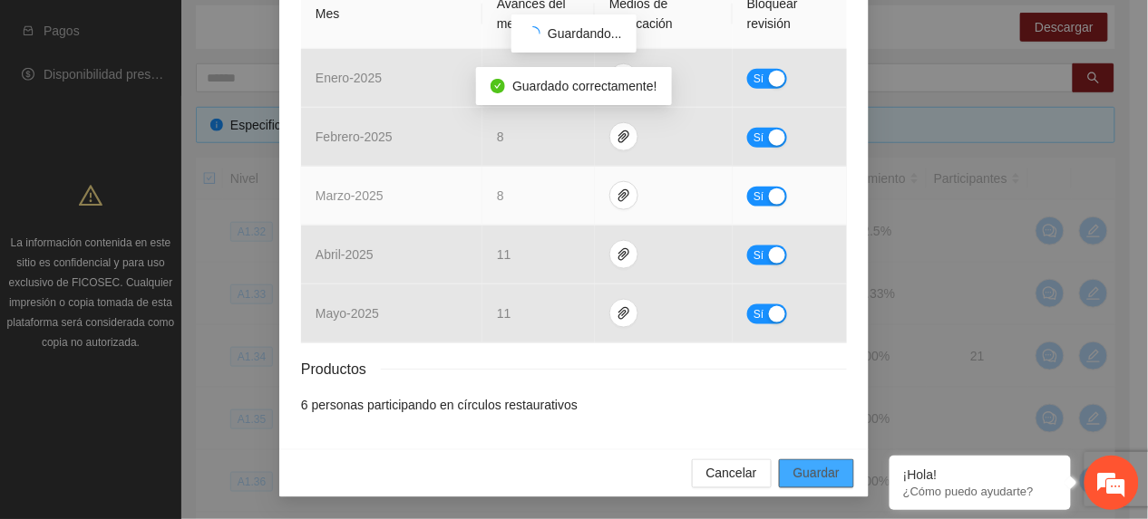
scroll to position [355, 0]
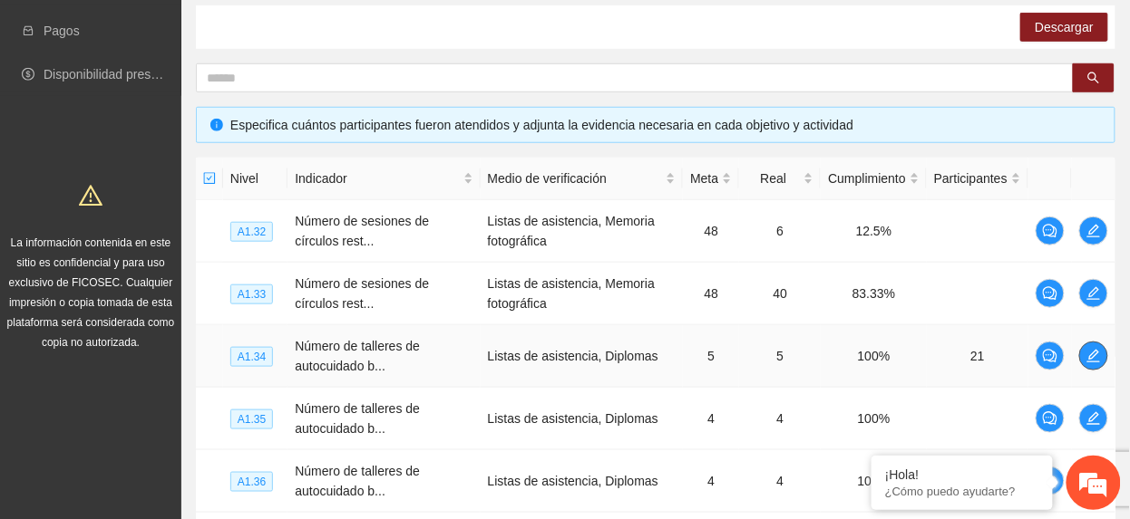
click at [1088, 360] on icon "edit" at bounding box center [1093, 356] width 15 height 15
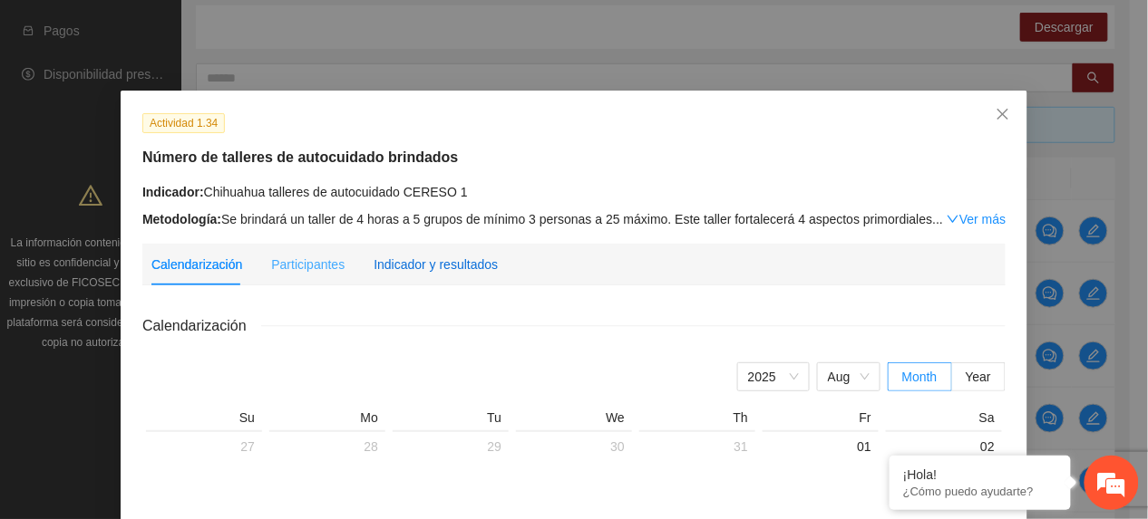
click at [457, 262] on div "Indicador y resultados" at bounding box center [435, 265] width 124 height 20
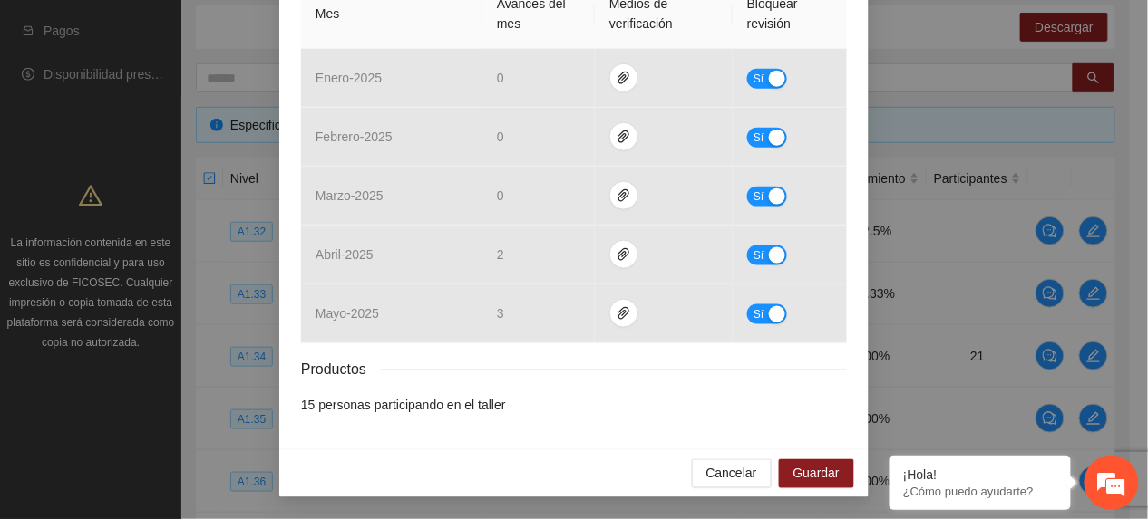
scroll to position [83, 0]
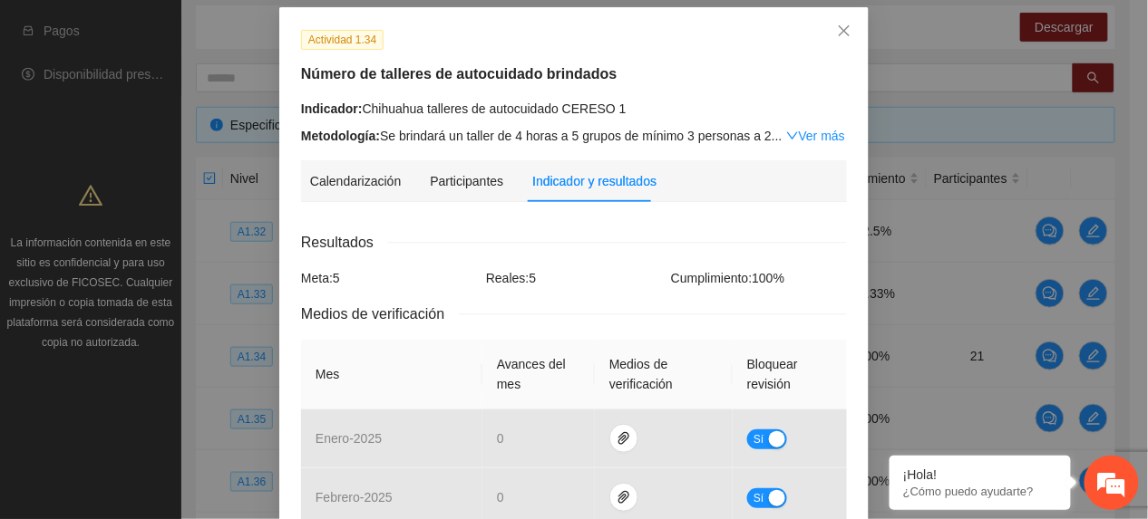
drag, startPoint x: 499, startPoint y: 77, endPoint x: 508, endPoint y: 92, distance: 17.1
click at [499, 80] on h5 "Número de talleres de autocuidado brindados" at bounding box center [574, 74] width 546 height 22
click at [800, 131] on link "Ver más" at bounding box center [815, 136] width 59 height 15
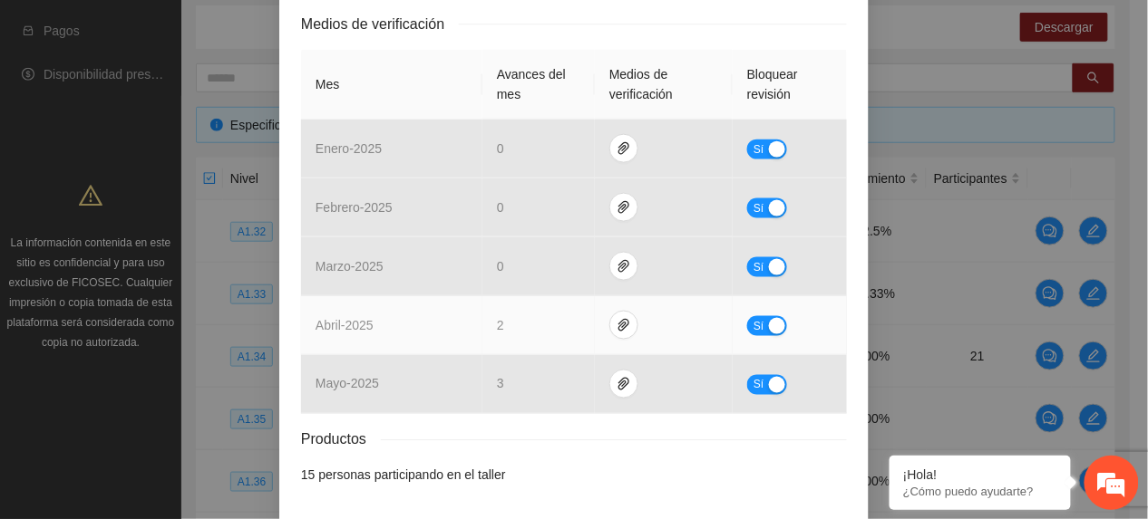
scroll to position [546, 0]
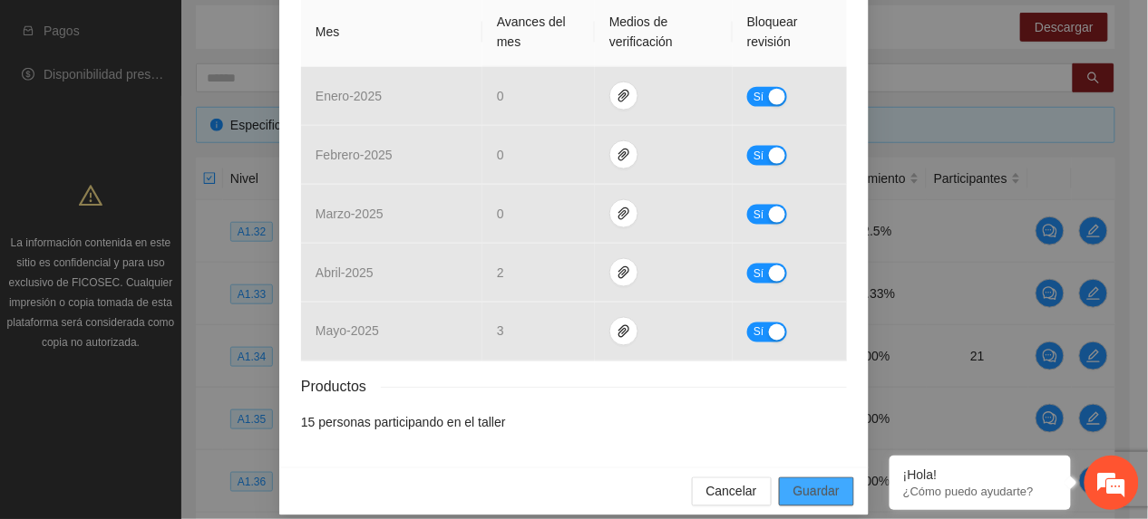
drag, startPoint x: 788, startPoint y: 468, endPoint x: 799, endPoint y: 465, distance: 11.2
click at [793, 482] on span "Guardar" at bounding box center [816, 492] width 46 height 20
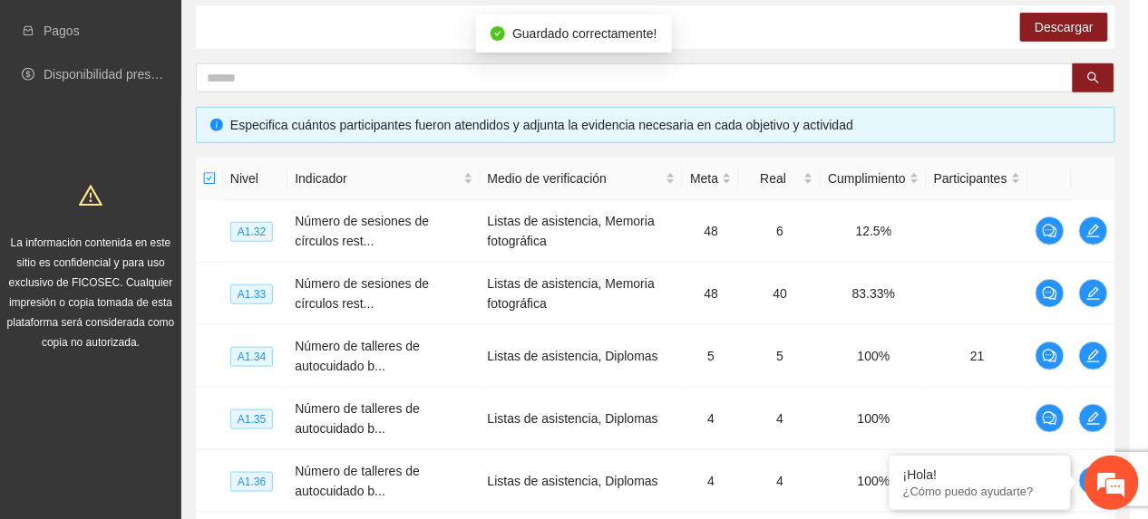
scroll to position [455, 0]
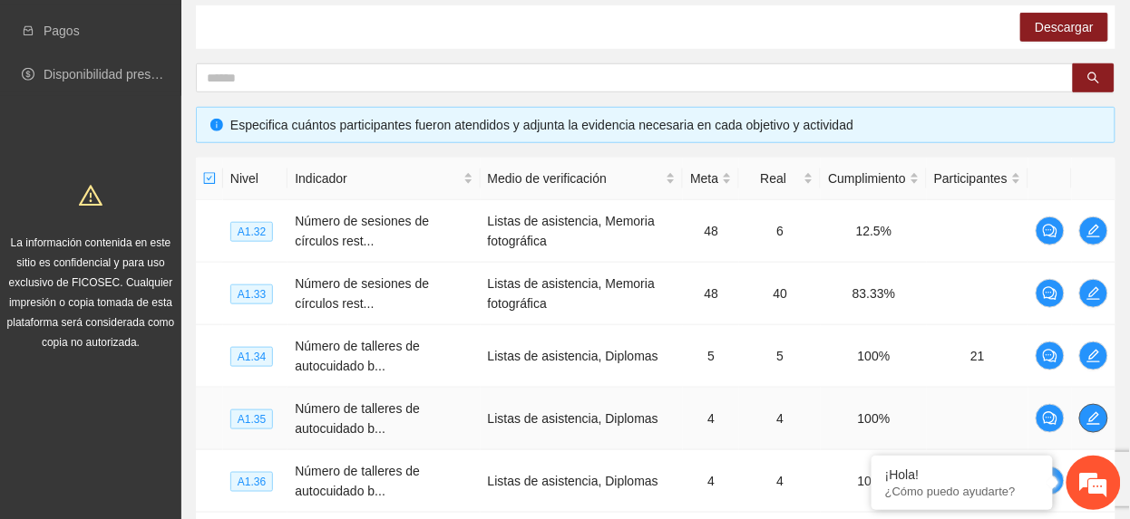
click at [1100, 417] on span "edit" at bounding box center [1093, 419] width 27 height 15
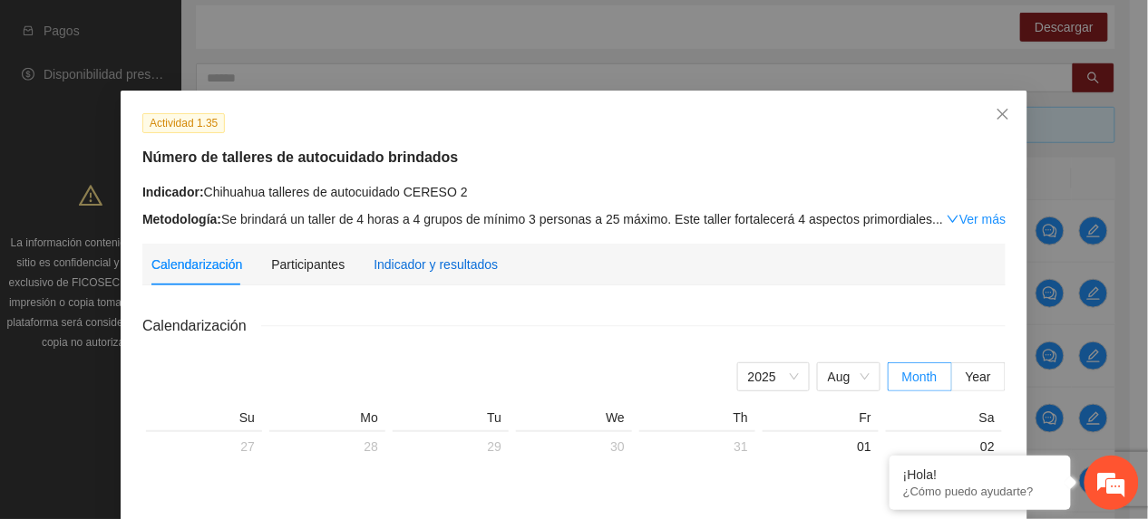
click at [397, 256] on div "Indicador y resultados" at bounding box center [435, 265] width 124 height 20
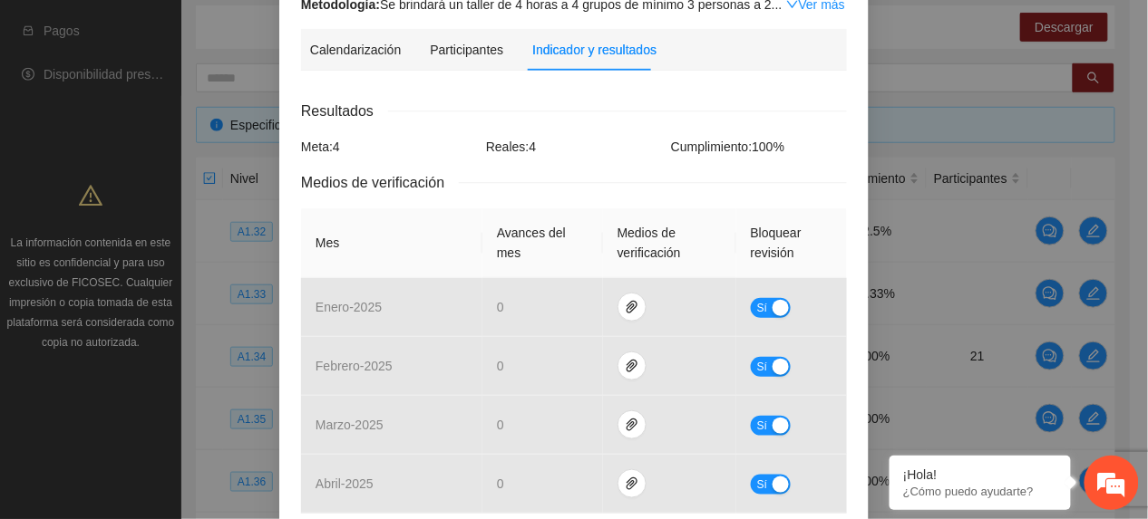
scroll to position [447, 0]
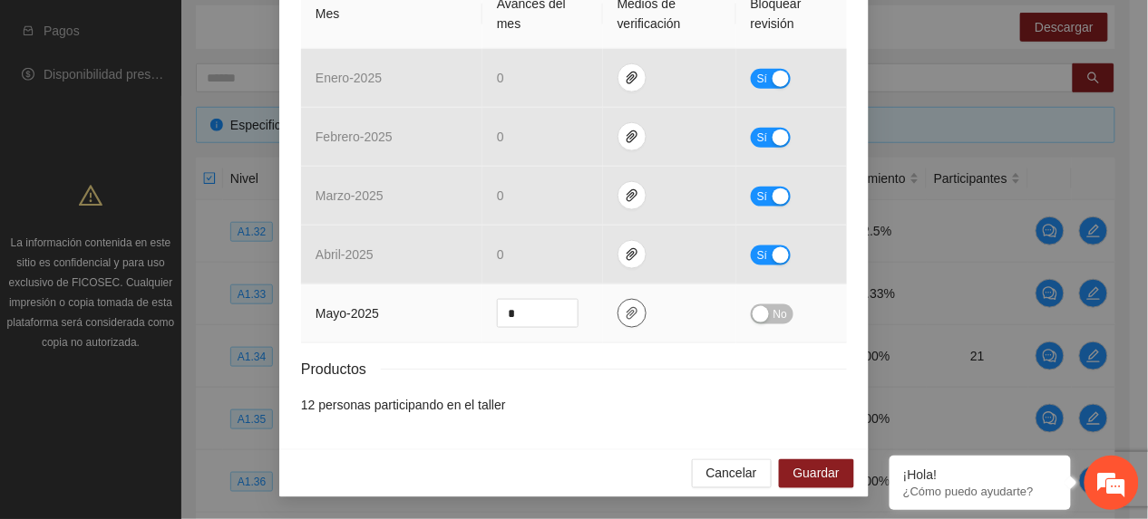
click at [626, 308] on icon "paper-clip" at bounding box center [631, 313] width 11 height 13
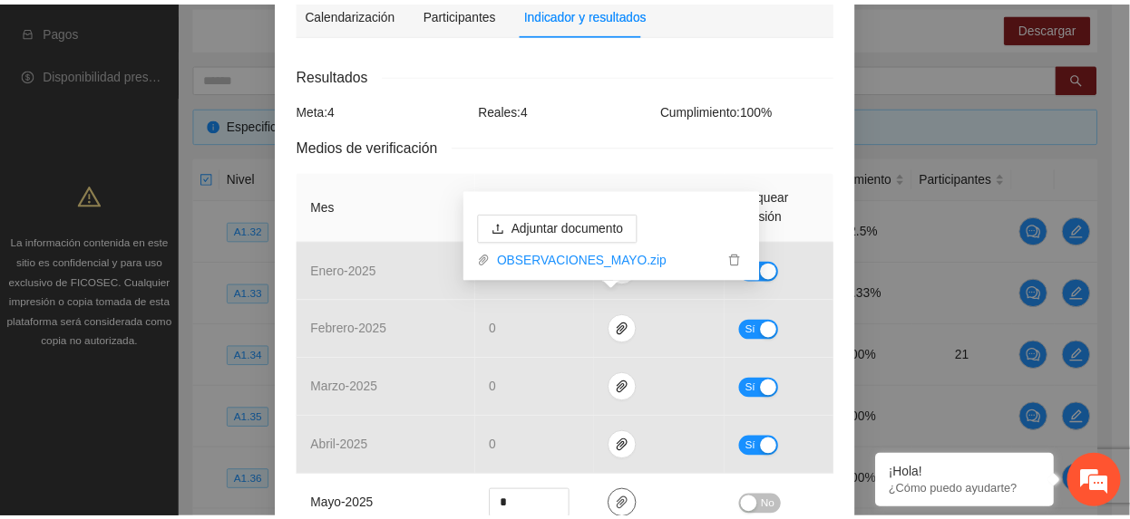
scroll to position [0, 0]
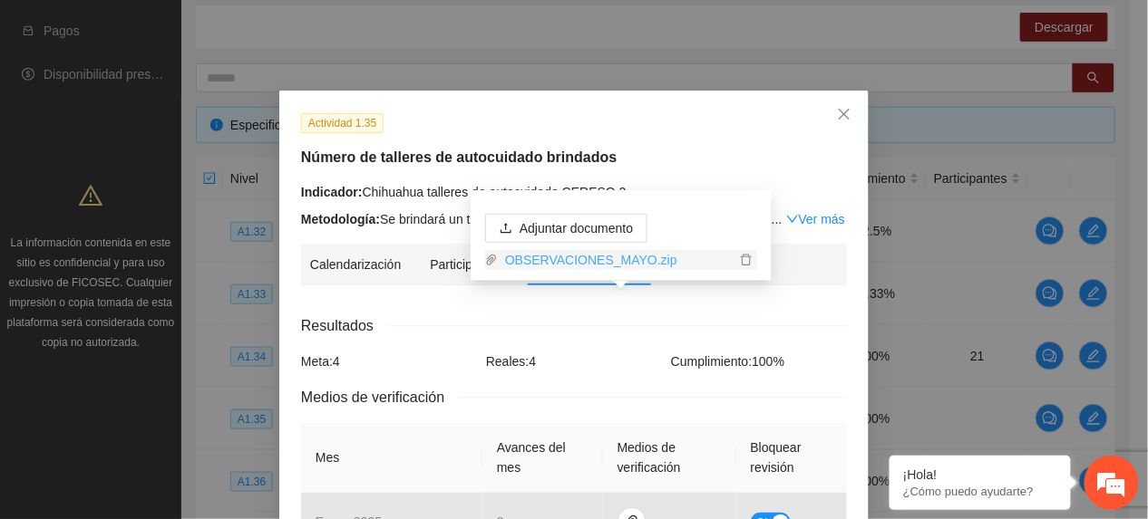
click at [499, 258] on link "OBSERVACIONES_MAYO.zip" at bounding box center [617, 260] width 238 height 20
click at [288, 127] on div "Actividad 1.35 Número de talleres de autocuidado brindados Indicador: Chihuahua…" at bounding box center [573, 492] width 589 height 803
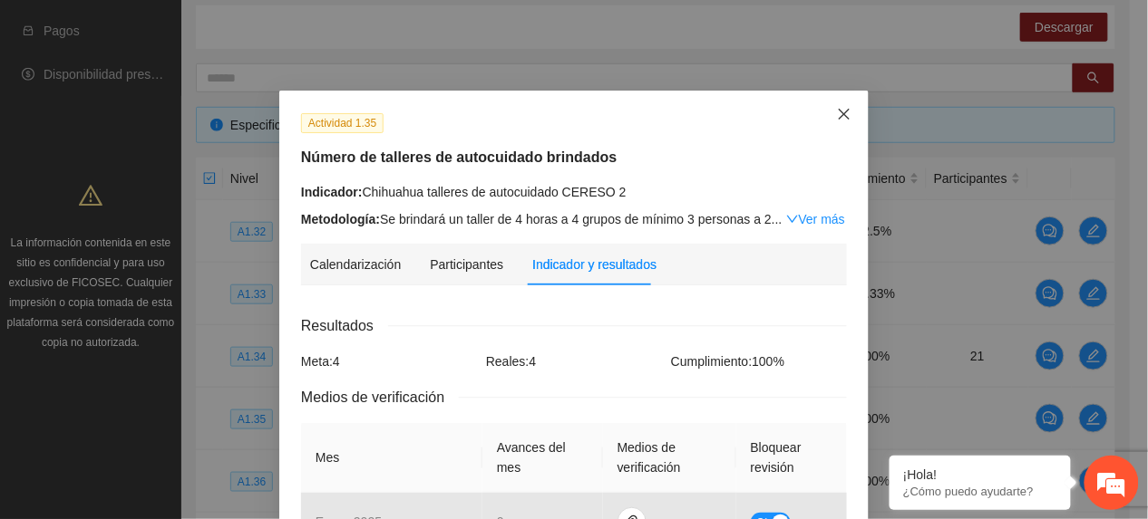
click at [849, 113] on span "Close" at bounding box center [844, 115] width 49 height 49
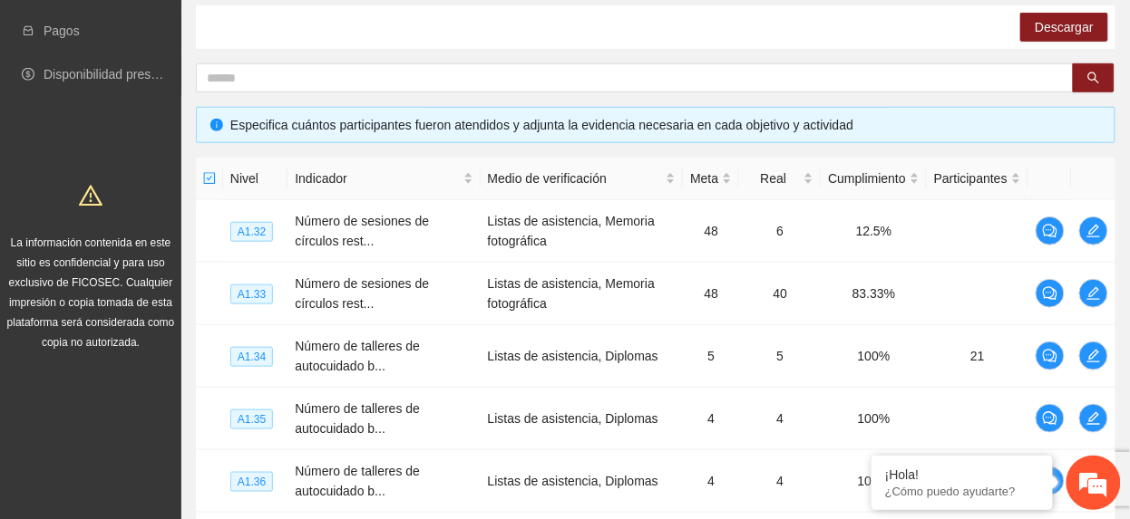
click at [131, 345] on div "La información contenida en este sitio es confidencial y para uso exclusivo de …" at bounding box center [91, 261] width 174 height 179
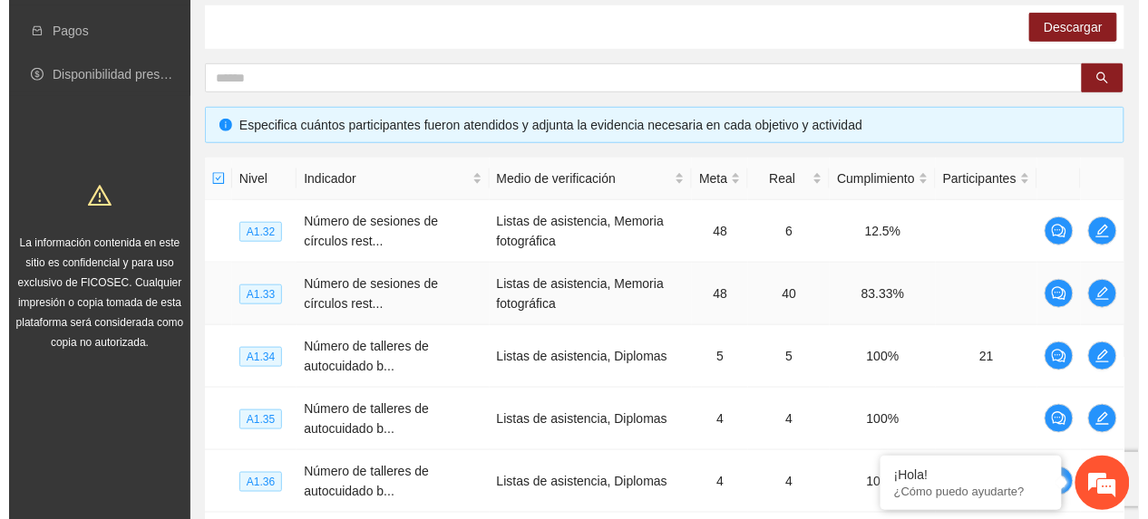
scroll to position [417, 0]
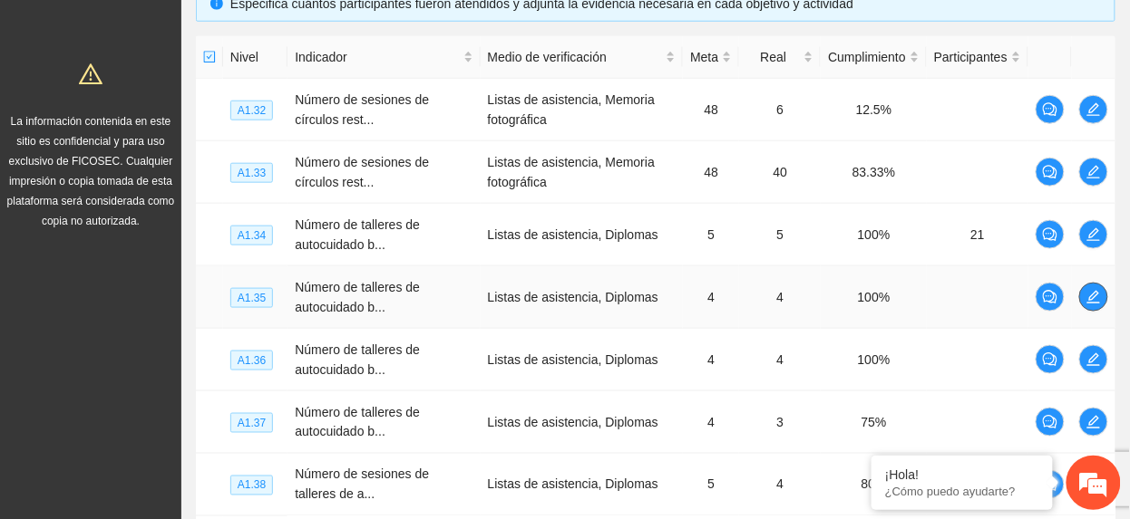
click at [1088, 308] on button "button" at bounding box center [1093, 297] width 29 height 29
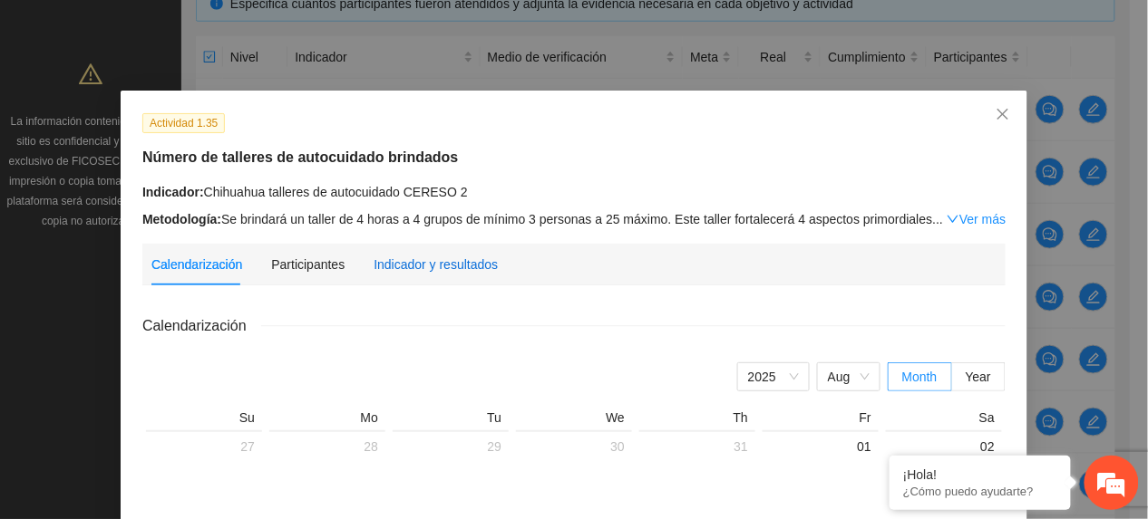
click at [401, 273] on div "Indicador y resultados" at bounding box center [435, 265] width 124 height 20
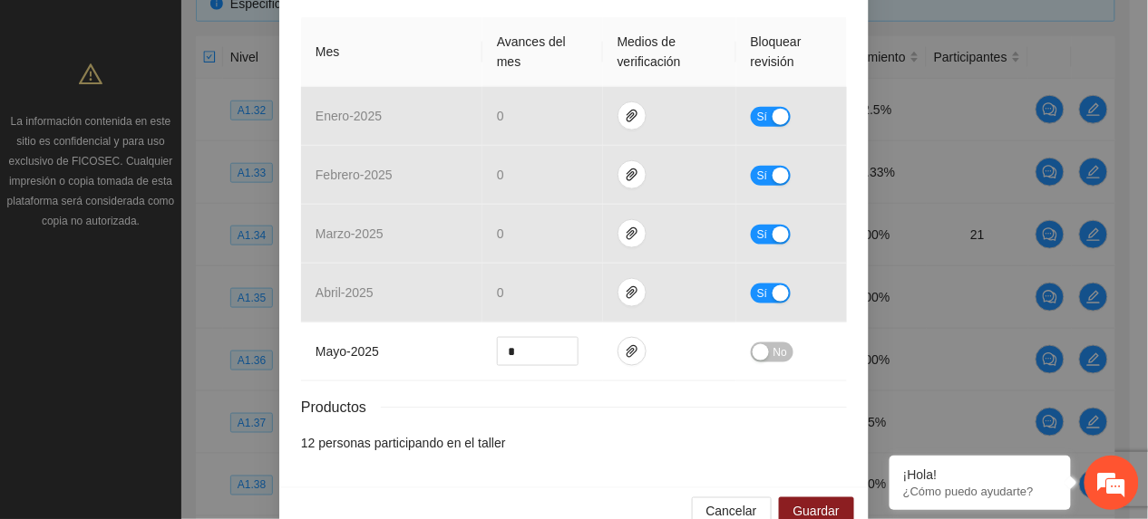
scroll to position [447, 0]
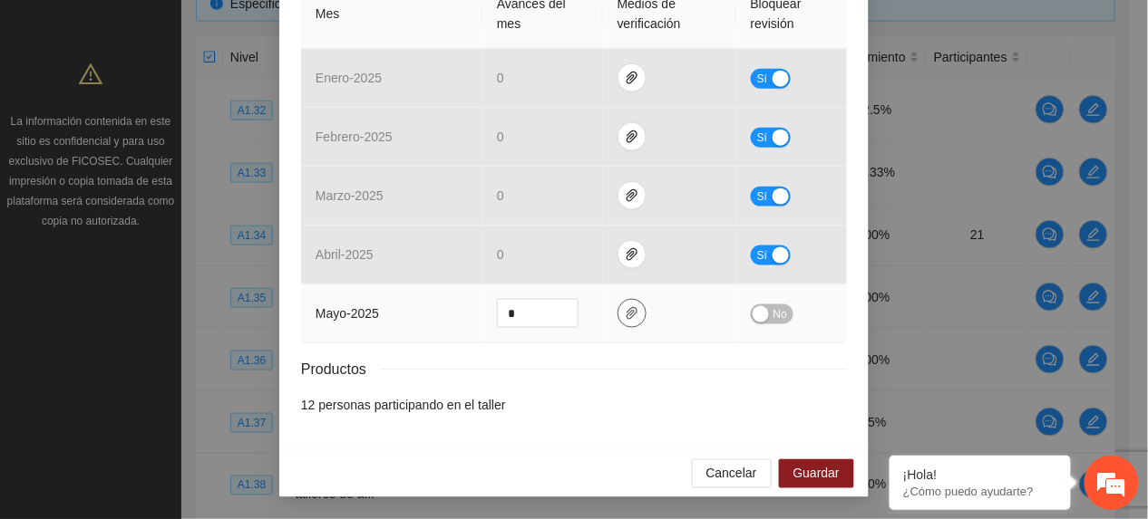
click at [617, 320] on button "button" at bounding box center [631, 313] width 29 height 29
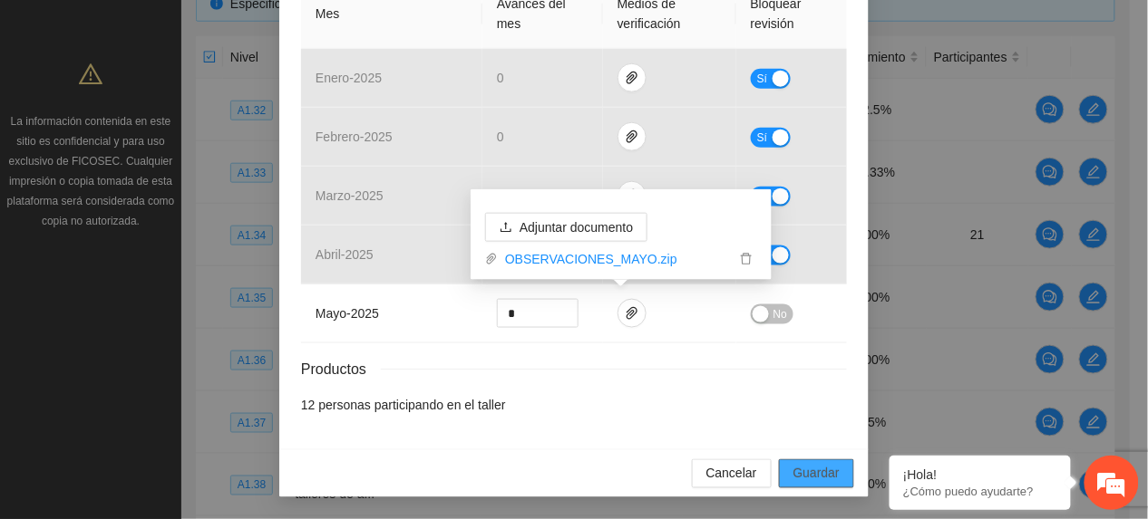
click at [783, 480] on button "Guardar" at bounding box center [816, 474] width 75 height 29
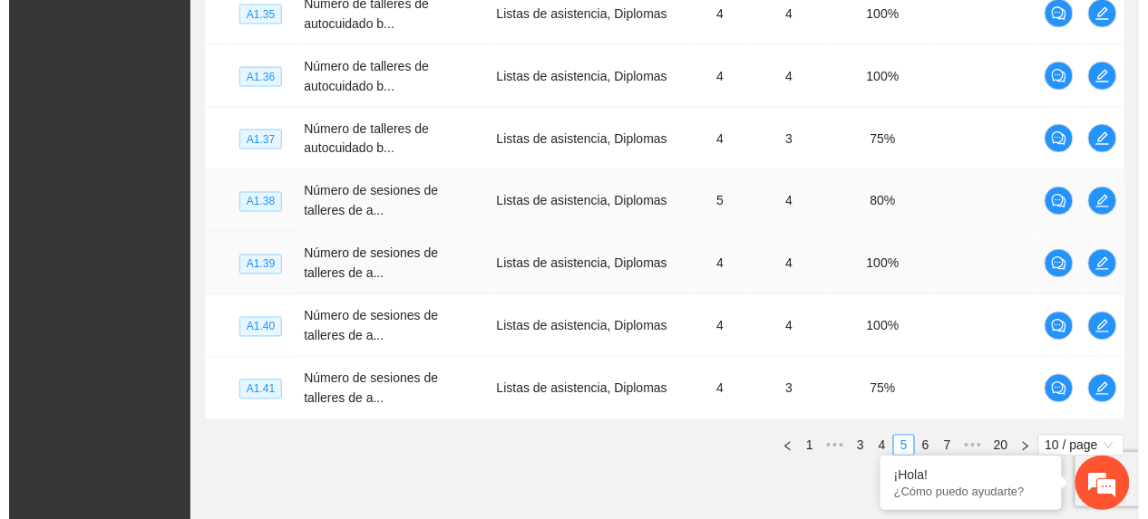
scroll to position [658, 0]
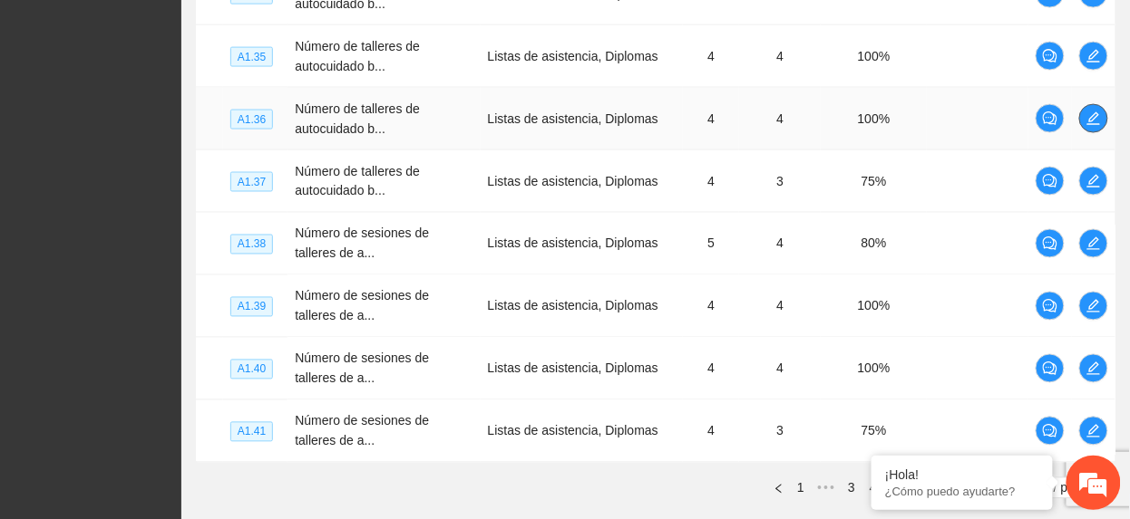
click at [1082, 118] on span "edit" at bounding box center [1093, 119] width 27 height 15
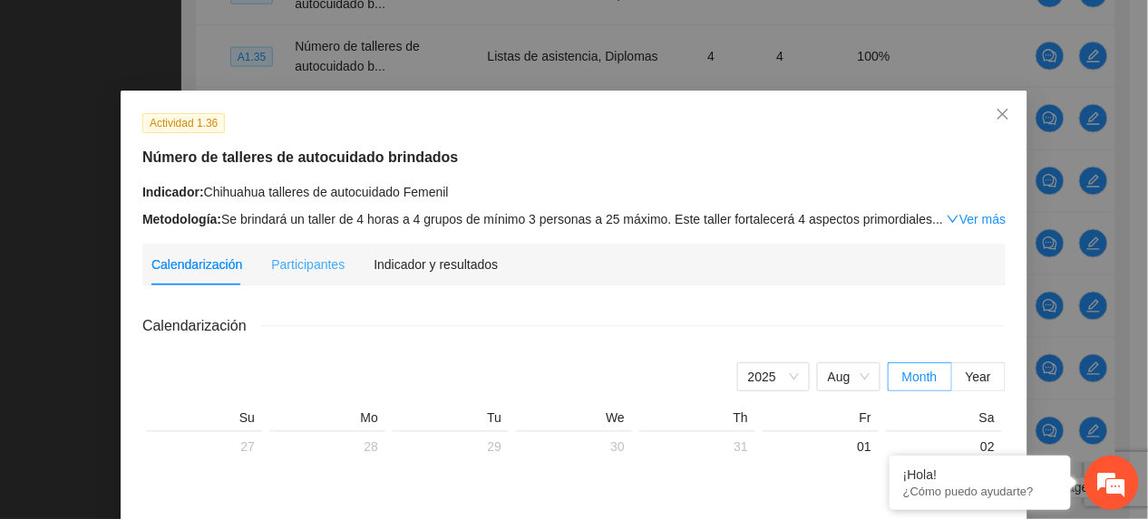
click at [443, 274] on div "Indicador y resultados" at bounding box center [435, 265] width 124 height 42
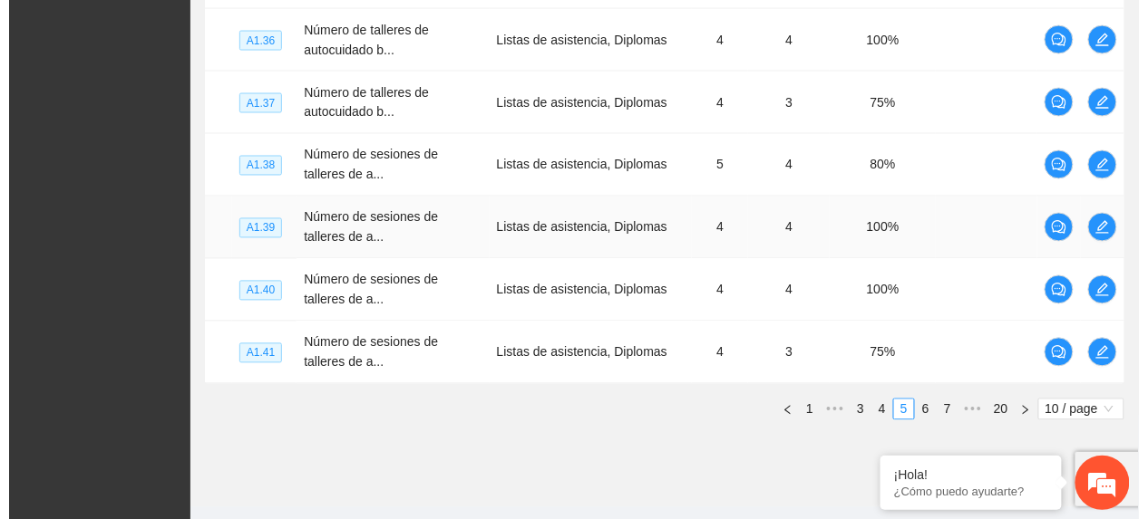
scroll to position [780, 0]
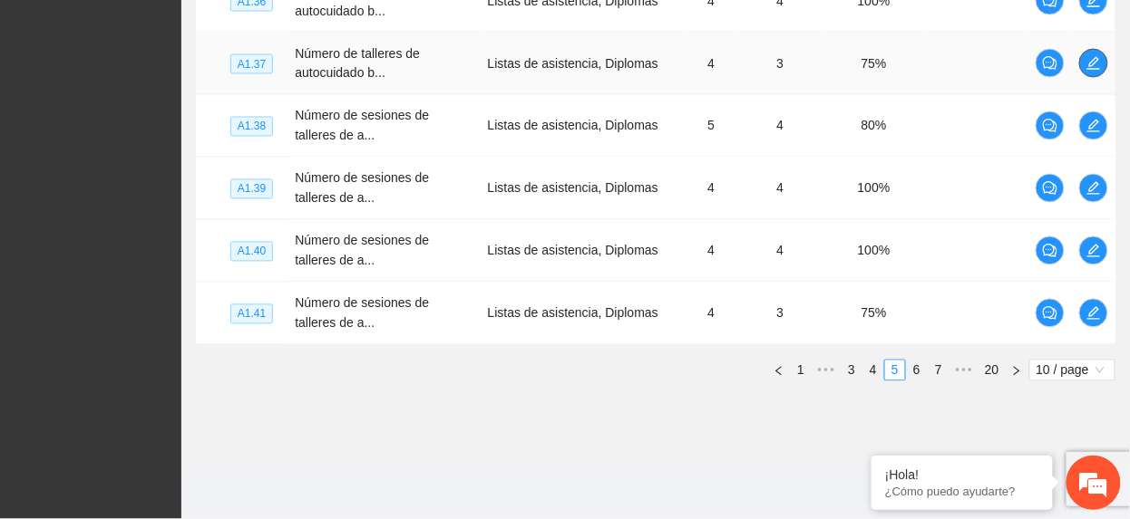
click at [1088, 66] on icon "edit" at bounding box center [1093, 63] width 15 height 15
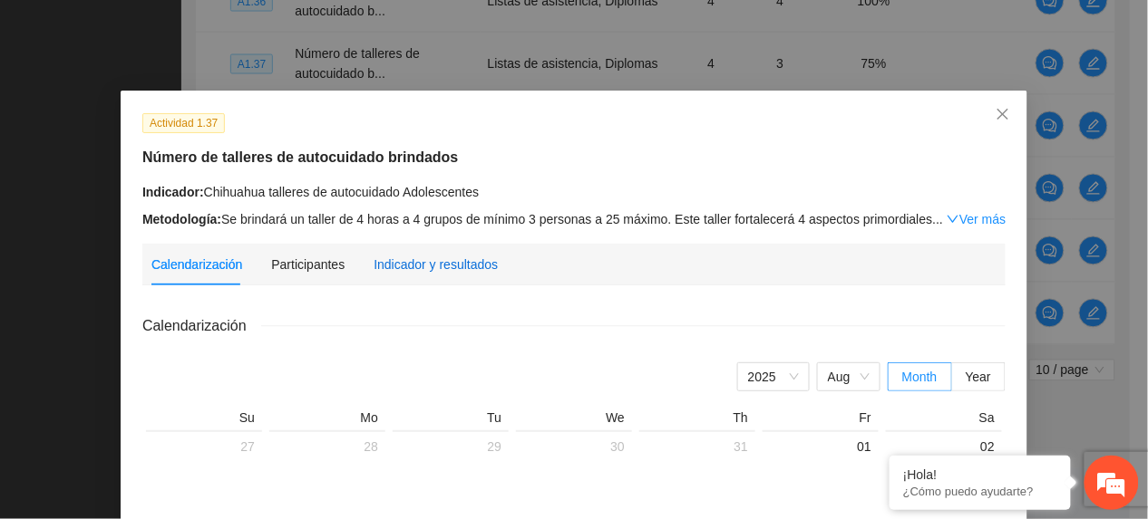
click at [395, 258] on div "Indicador y resultados" at bounding box center [435, 265] width 124 height 20
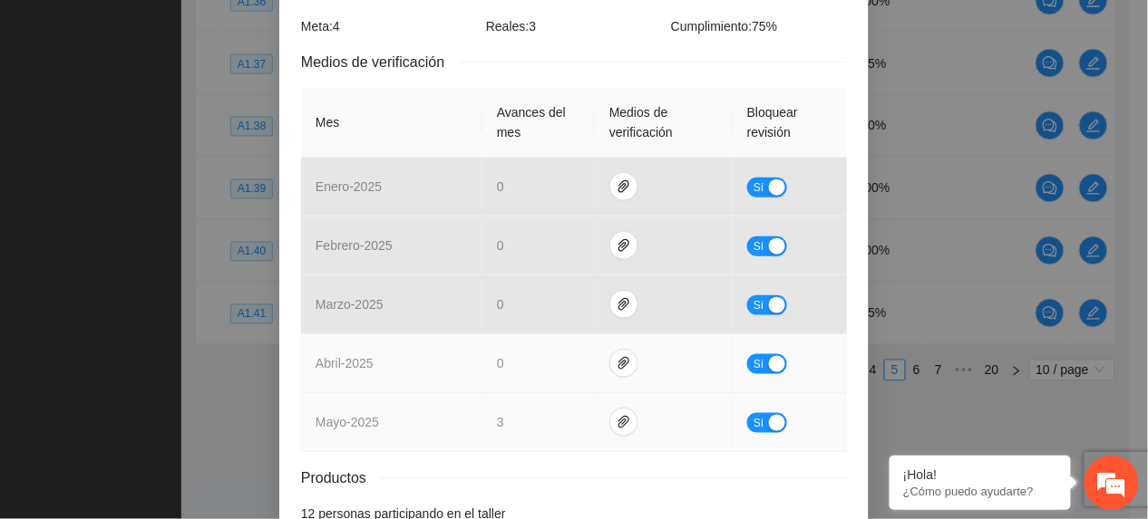
scroll to position [446, 0]
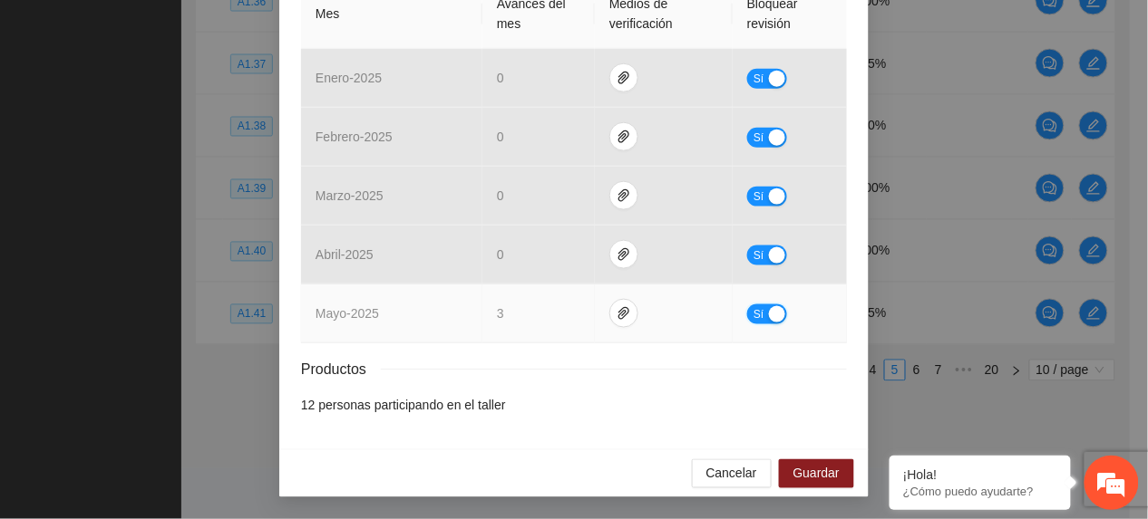
click at [753, 313] on span "Sí" at bounding box center [758, 315] width 11 height 20
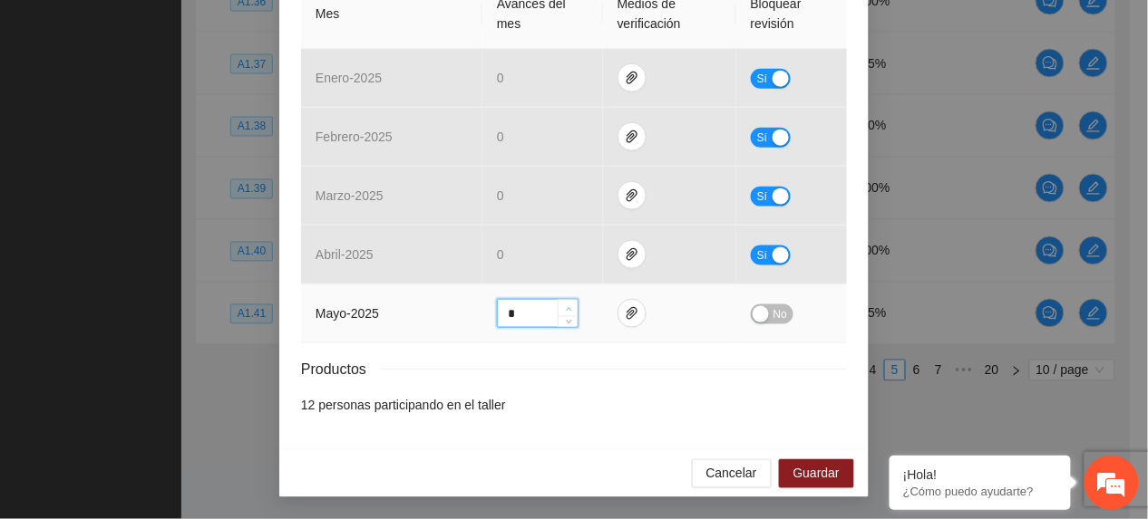
type input "*"
click at [563, 305] on span "up" at bounding box center [568, 309] width 11 height 11
click at [773, 320] on span "No" at bounding box center [780, 315] width 14 height 20
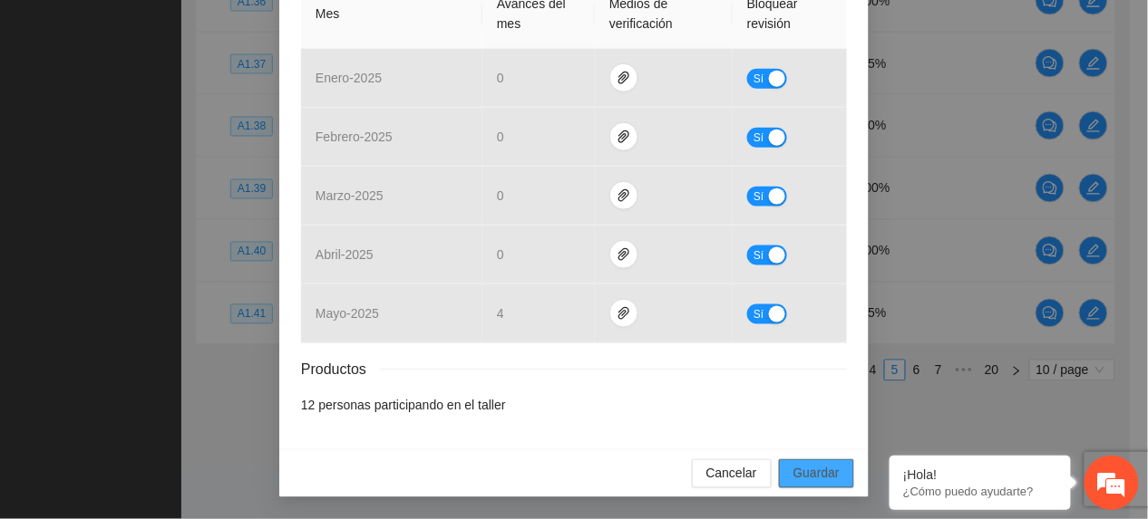
drag, startPoint x: 813, startPoint y: 469, endPoint x: 674, endPoint y: 519, distance: 147.4
click at [810, 471] on span "Guardar" at bounding box center [816, 474] width 46 height 20
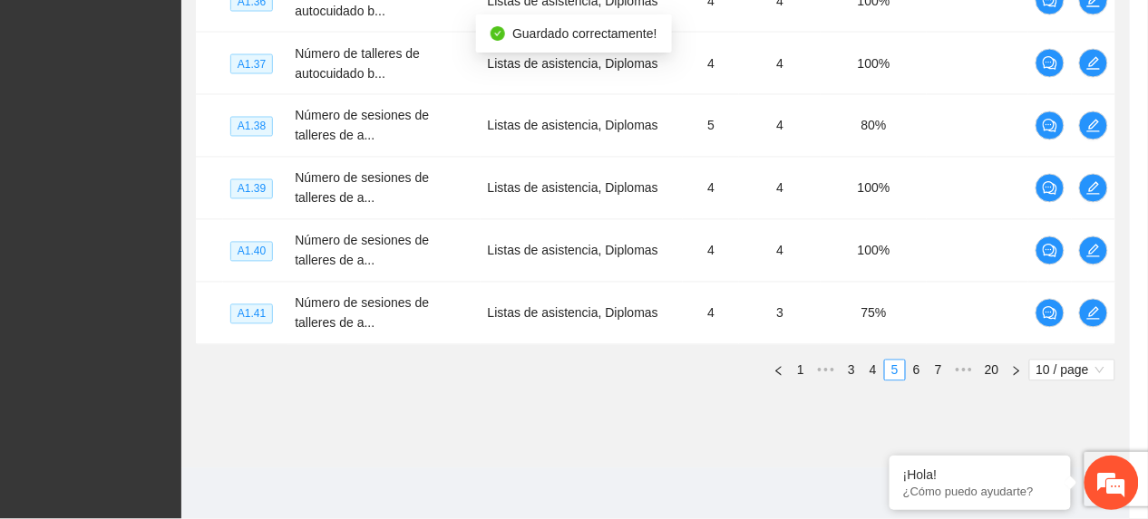
scroll to position [355, 0]
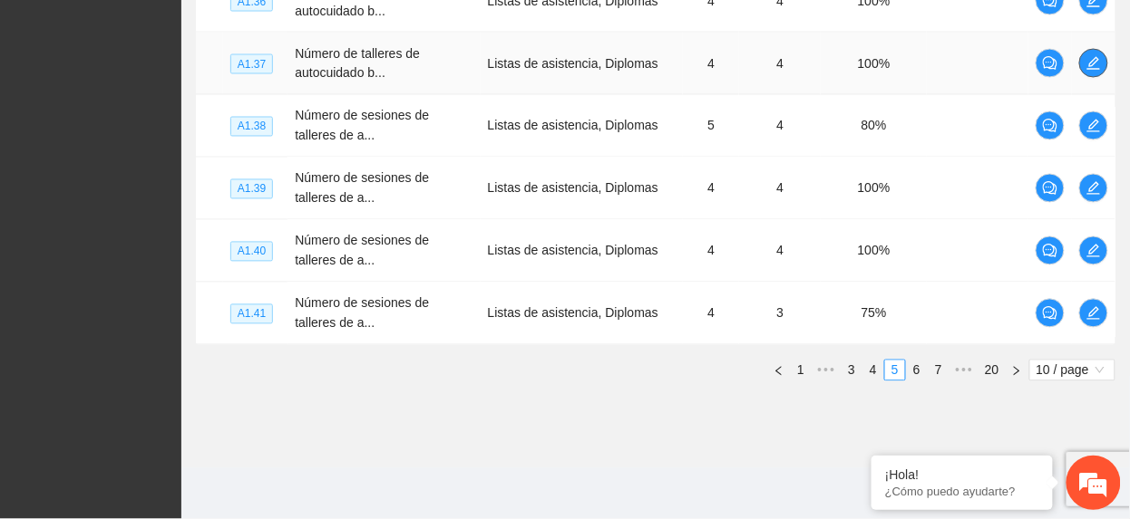
click at [1096, 53] on button "button" at bounding box center [1093, 63] width 29 height 29
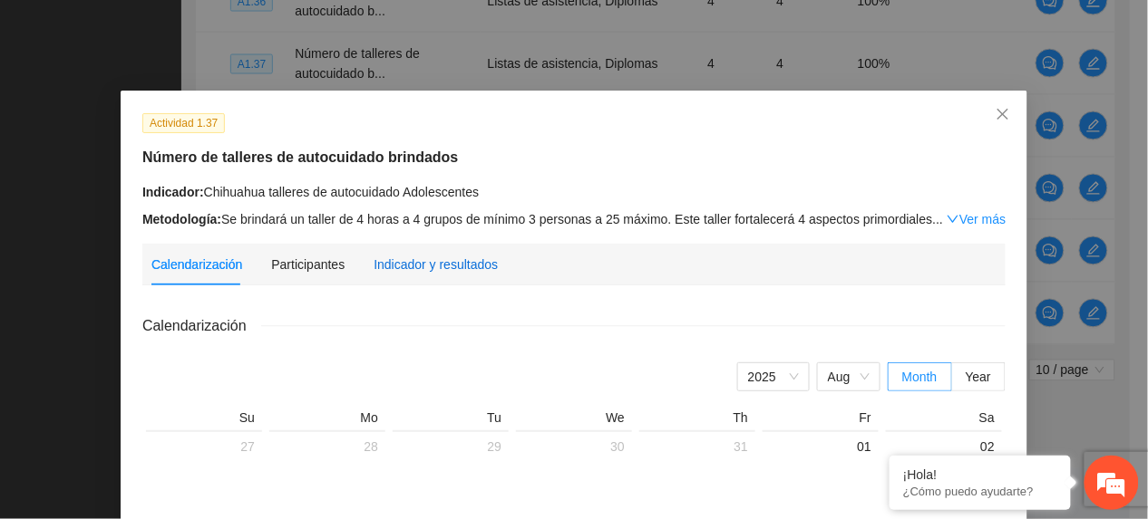
click at [415, 262] on div "Indicador y resultados" at bounding box center [435, 265] width 124 height 20
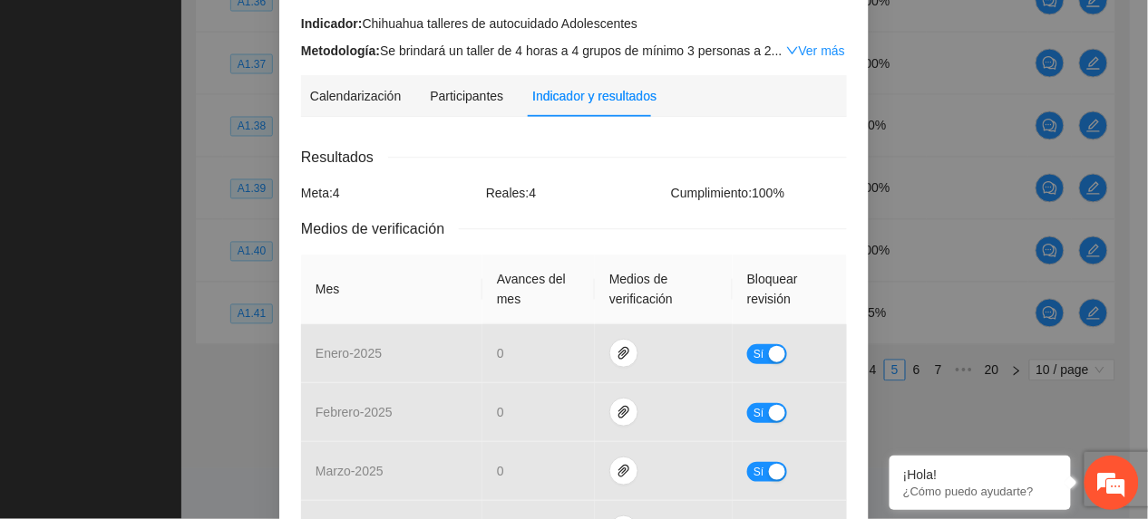
scroll to position [0, 0]
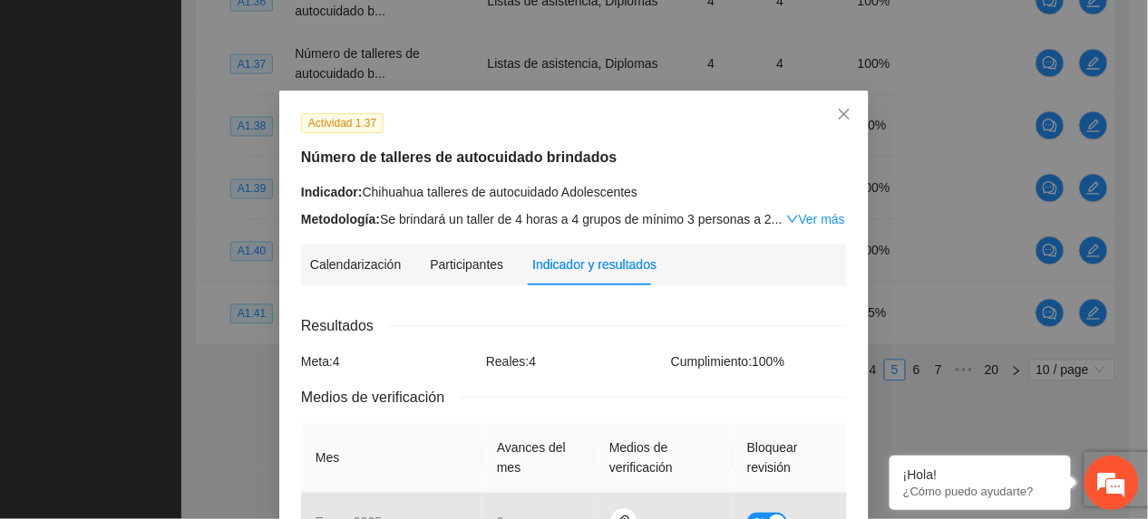
click at [628, 136] on div "Actividad 1.37 Número de talleres de autocuidado brindados Indicador: Chihuahua…" at bounding box center [574, 170] width 559 height 117
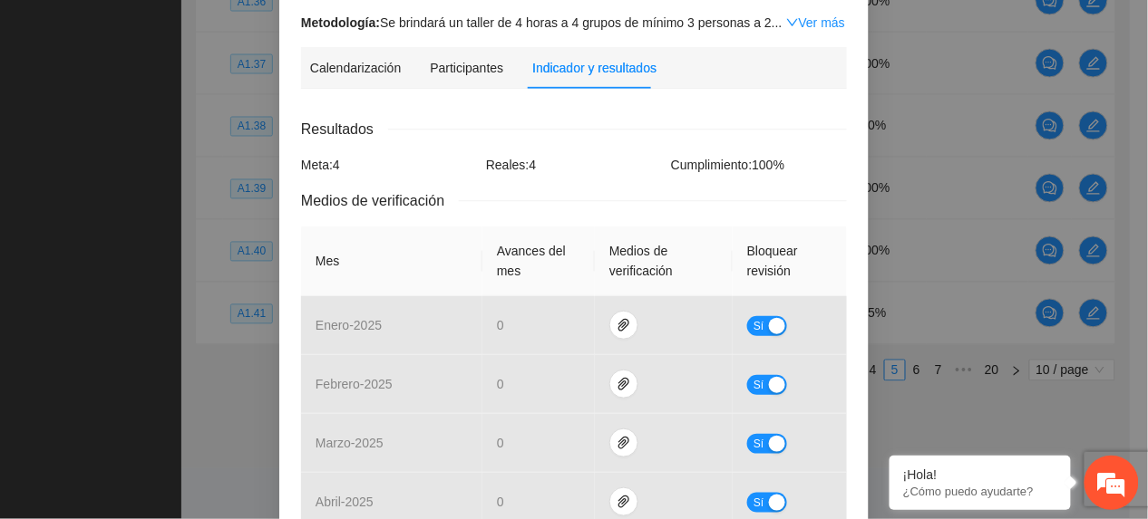
scroll to position [446, 0]
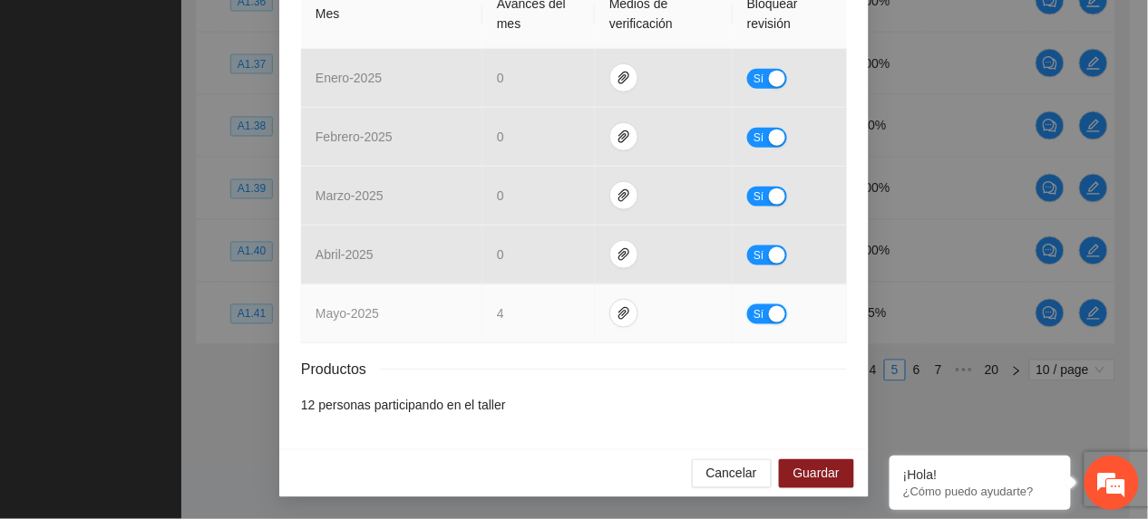
drag, startPoint x: 749, startPoint y: 314, endPoint x: 635, endPoint y: 319, distance: 113.4
click at [753, 316] on span "Sí" at bounding box center [758, 315] width 11 height 20
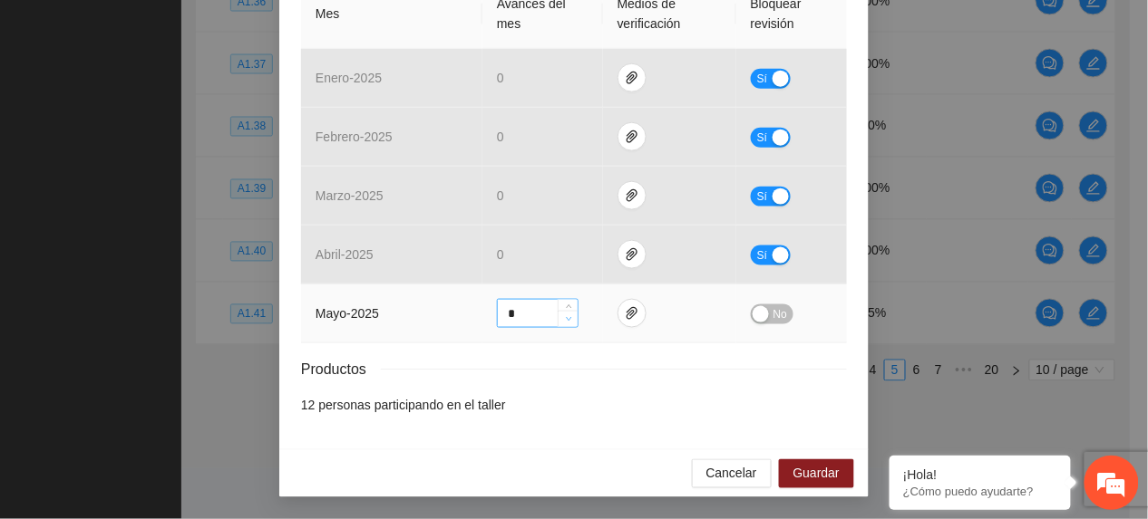
type input "*"
click at [566, 316] on icon "down" at bounding box center [569, 319] width 6 height 6
click at [773, 316] on span "No" at bounding box center [780, 315] width 14 height 20
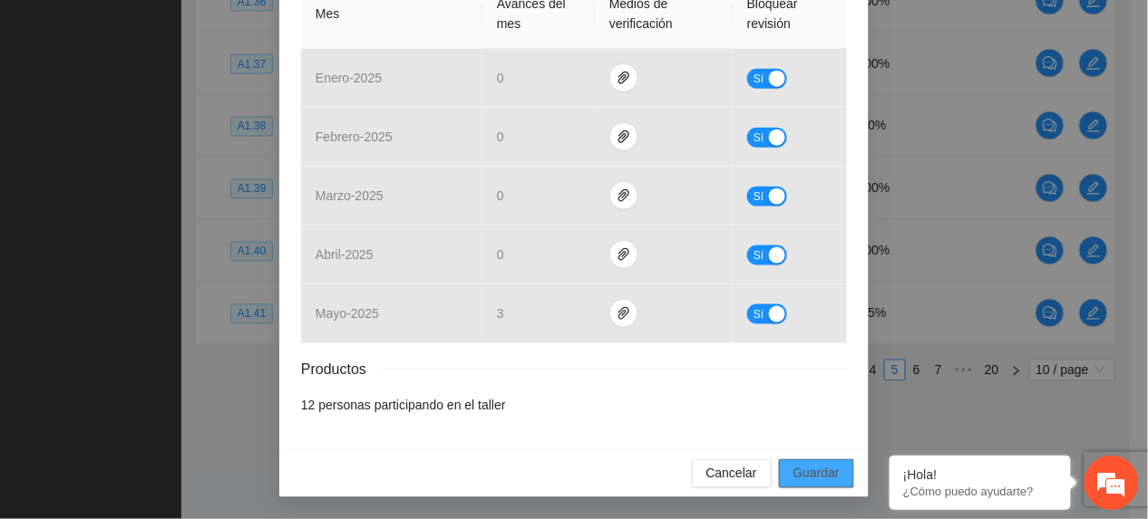
drag, startPoint x: 812, startPoint y: 473, endPoint x: 856, endPoint y: 509, distance: 56.6
click at [812, 475] on span "Guardar" at bounding box center [816, 474] width 46 height 20
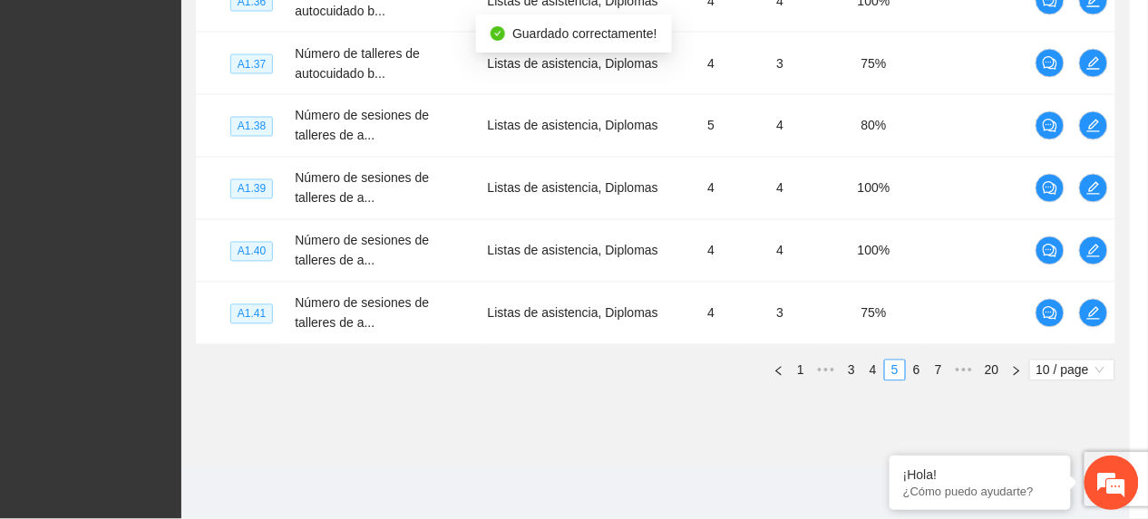
scroll to position [355, 0]
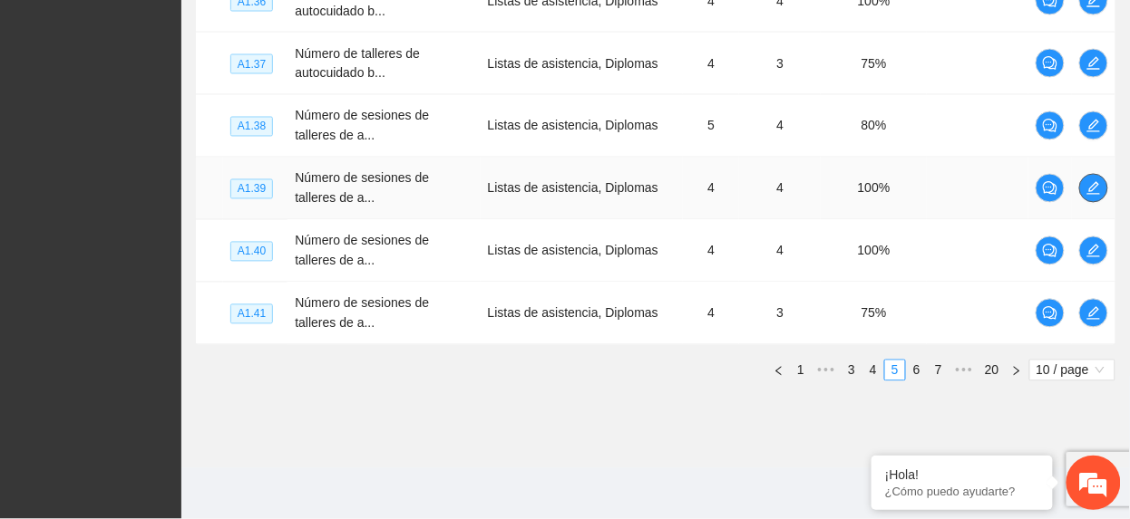
drag, startPoint x: 1097, startPoint y: 199, endPoint x: 1082, endPoint y: 200, distance: 15.4
click at [1091, 200] on button "button" at bounding box center [1093, 188] width 29 height 29
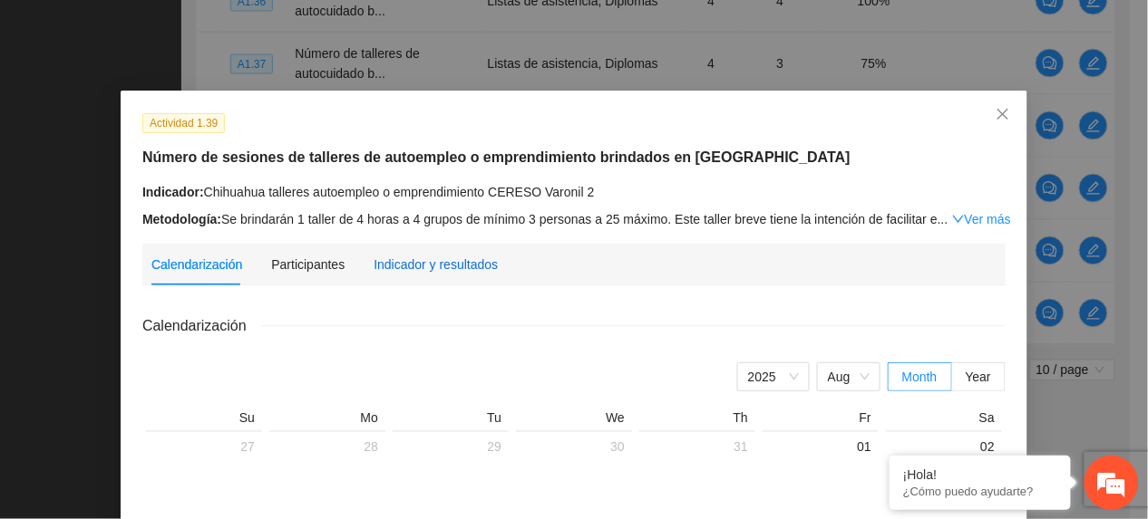
click at [426, 270] on div "Indicador y resultados" at bounding box center [435, 265] width 124 height 20
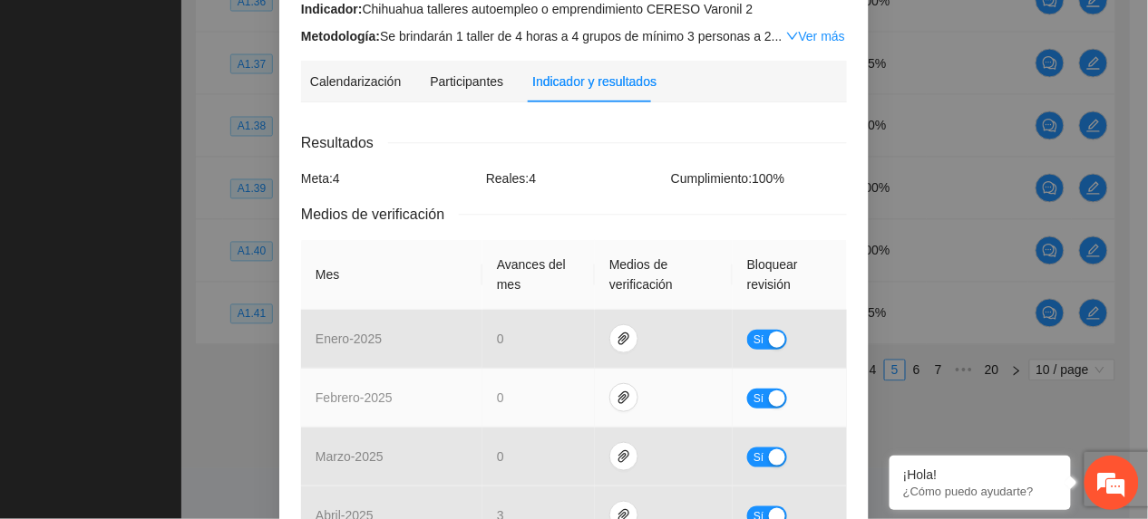
scroll to position [468, 0]
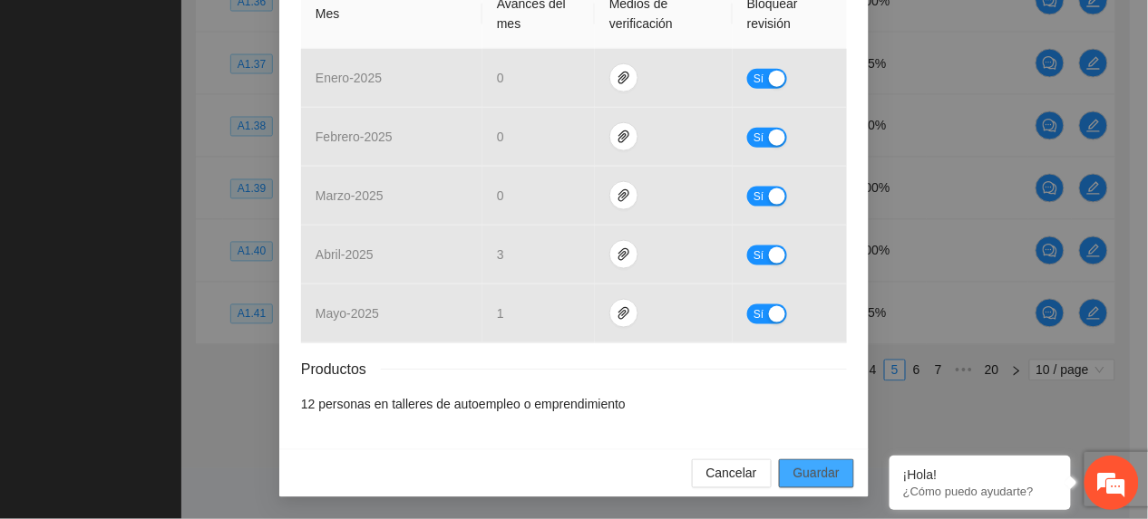
drag, startPoint x: 789, startPoint y: 479, endPoint x: 731, endPoint y: 498, distance: 61.1
click at [793, 479] on span "Guardar" at bounding box center [816, 474] width 46 height 20
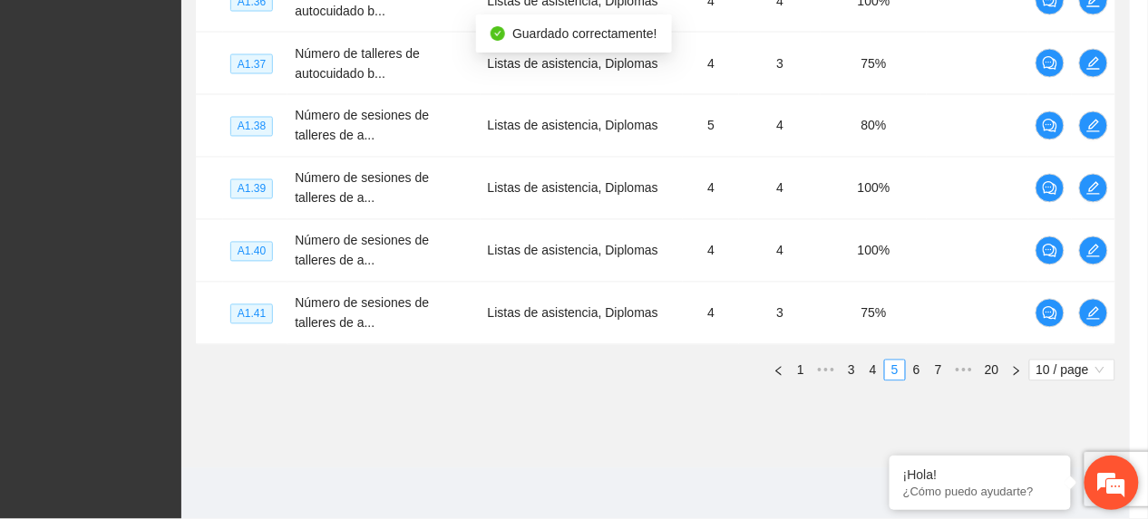
scroll to position [377, 0]
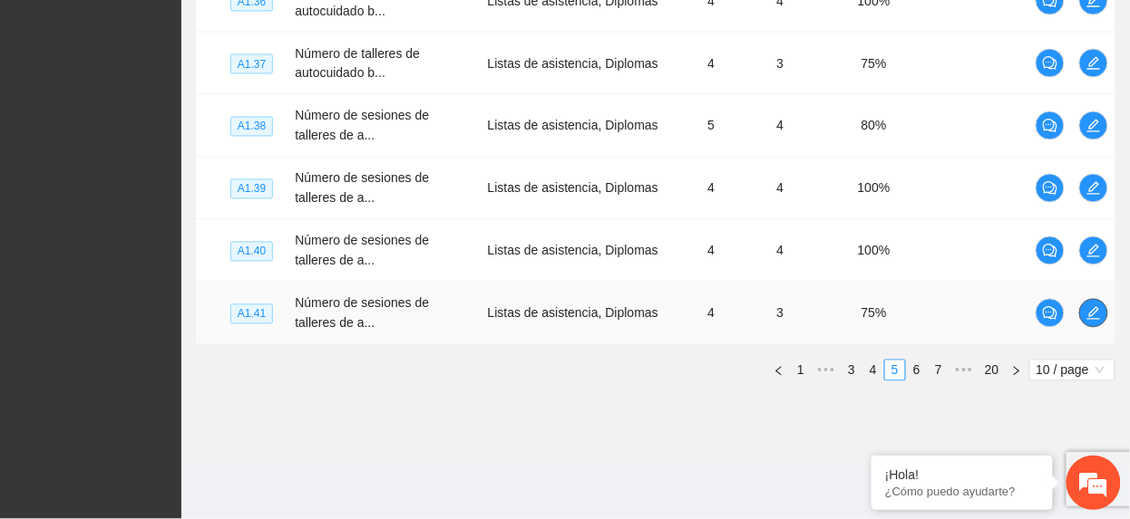
click at [1101, 319] on span "edit" at bounding box center [1093, 313] width 27 height 15
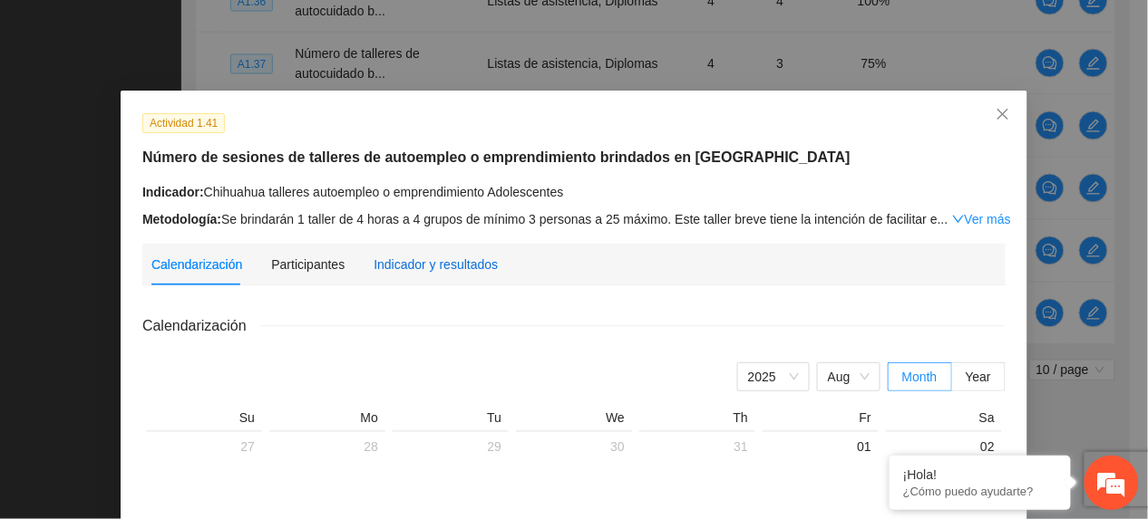
click at [443, 258] on div "Indicador y resultados" at bounding box center [435, 265] width 124 height 20
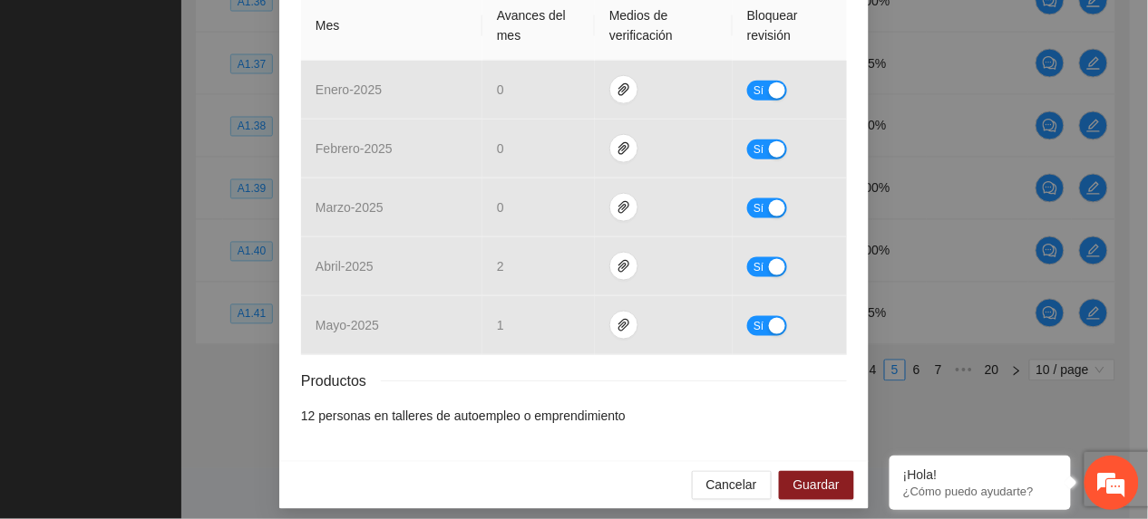
scroll to position [468, 0]
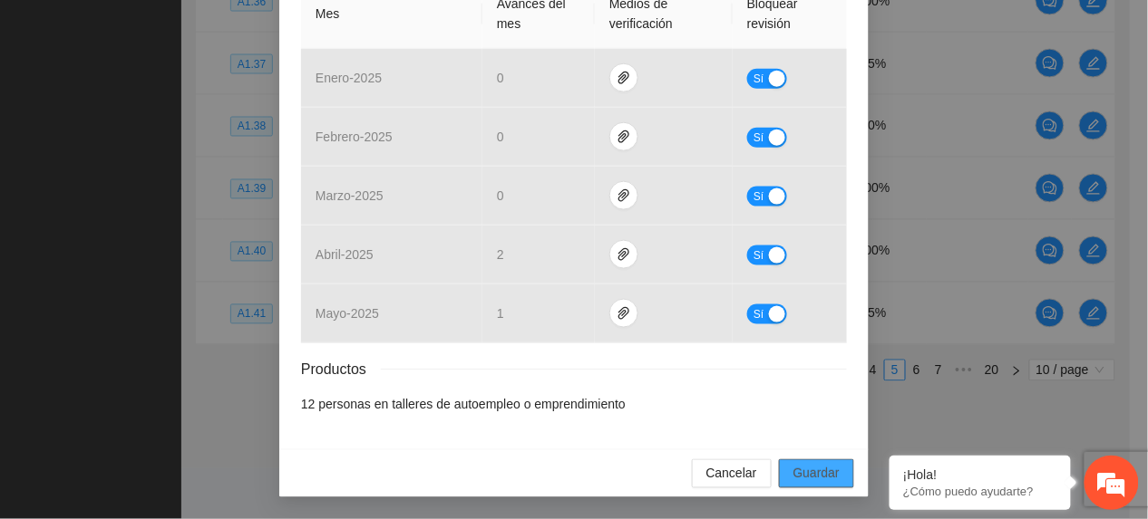
click at [793, 482] on span "Guardar" at bounding box center [816, 474] width 46 height 20
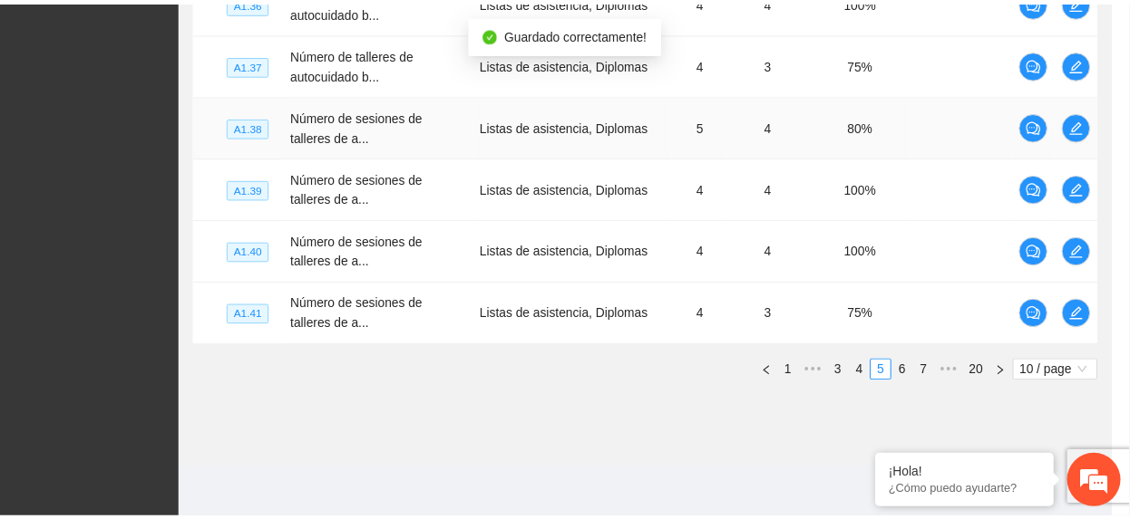
scroll to position [377, 0]
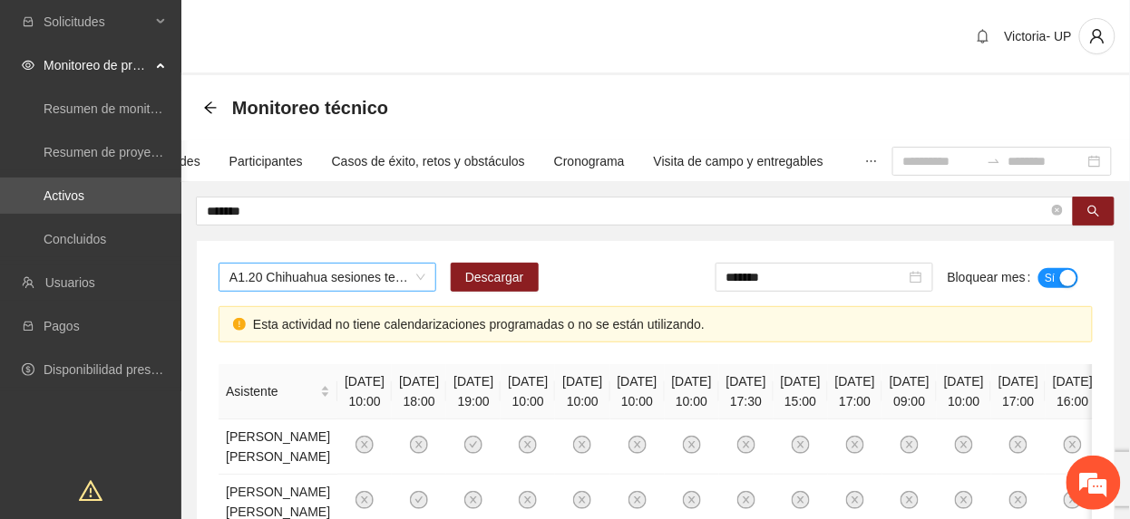
scroll to position [901, 0]
click at [373, 266] on span "A1.20 Chihuahua sesiones terapéuticas (FAMILIARES Varoniles)" at bounding box center [327, 277] width 196 height 27
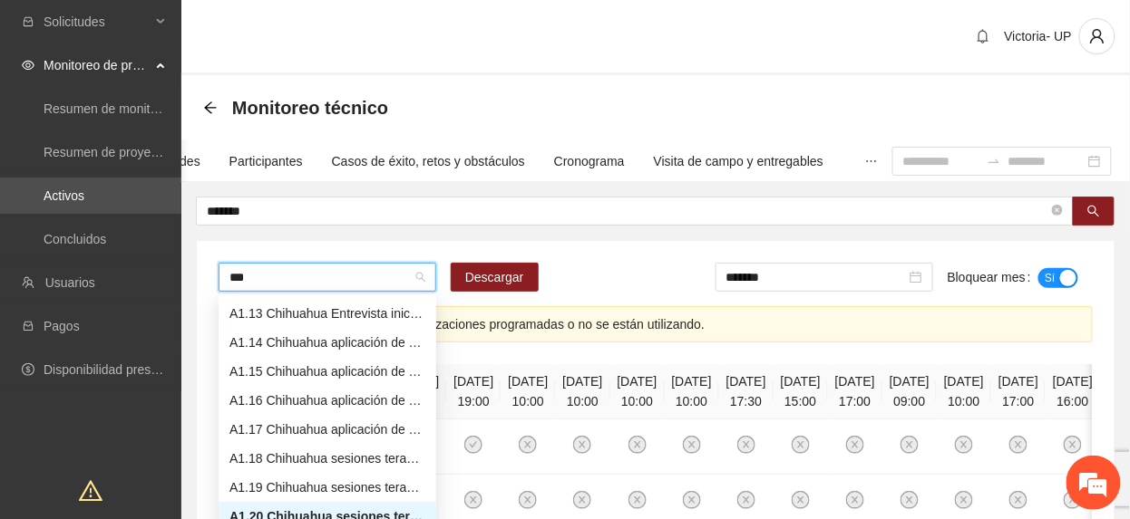
scroll to position [29, 0]
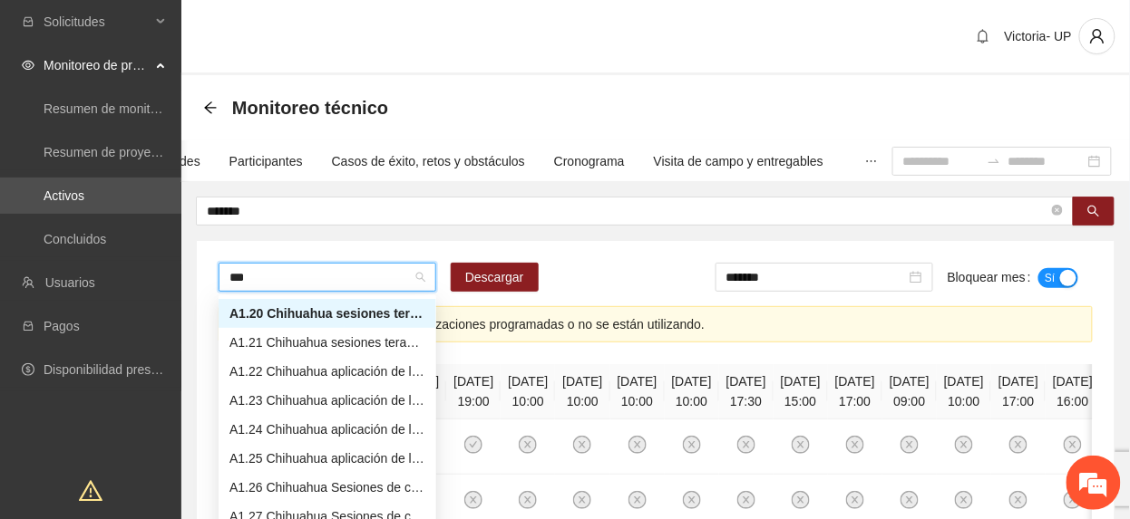
type input "****"
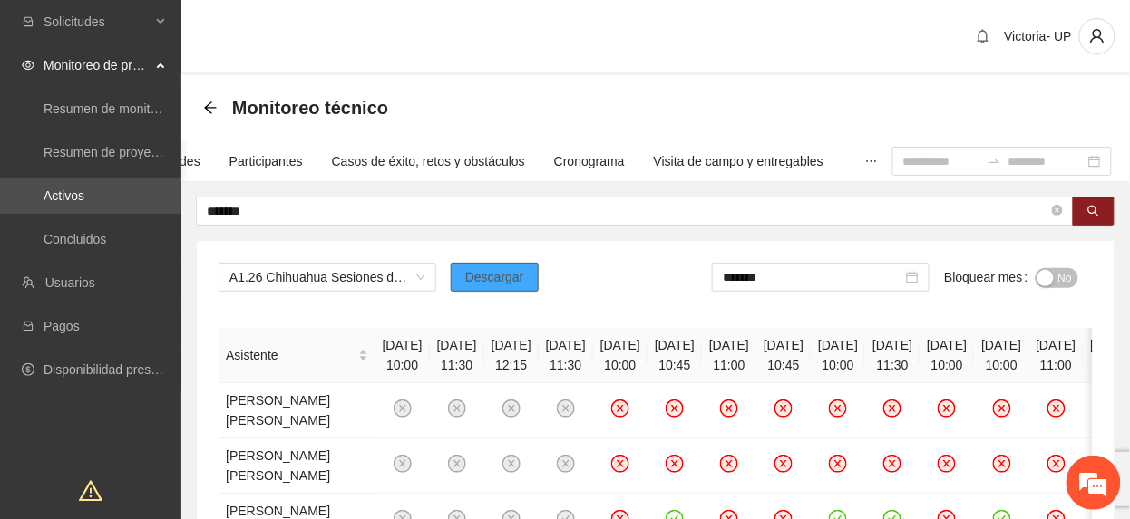
click at [522, 267] on button "Descargar" at bounding box center [495, 277] width 88 height 29
click at [1062, 287] on span "No" at bounding box center [1065, 278] width 14 height 20
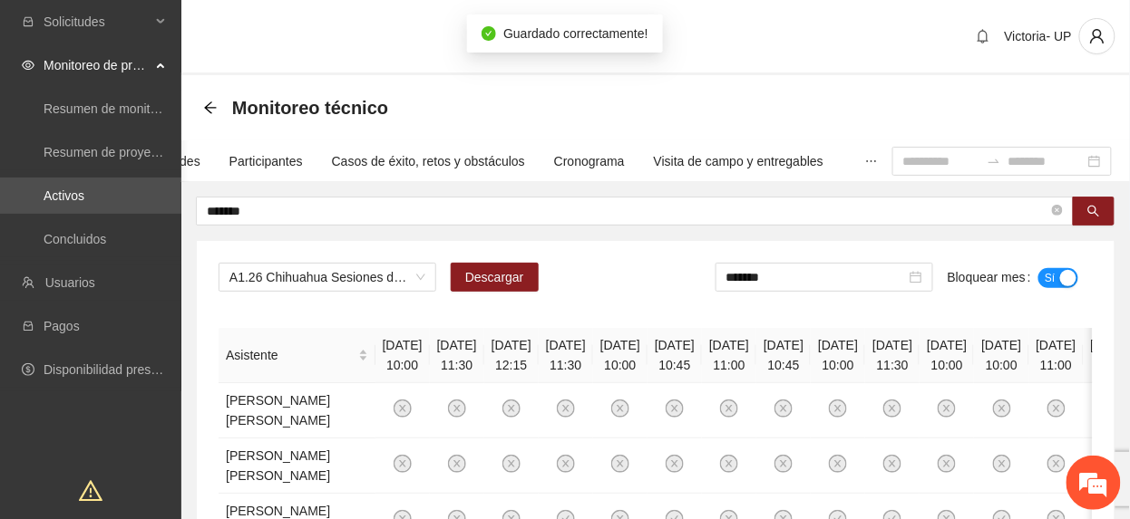
drag, startPoint x: 868, startPoint y: 276, endPoint x: 878, endPoint y: 306, distance: 31.8
click at [867, 279] on input "*******" at bounding box center [815, 277] width 179 height 20
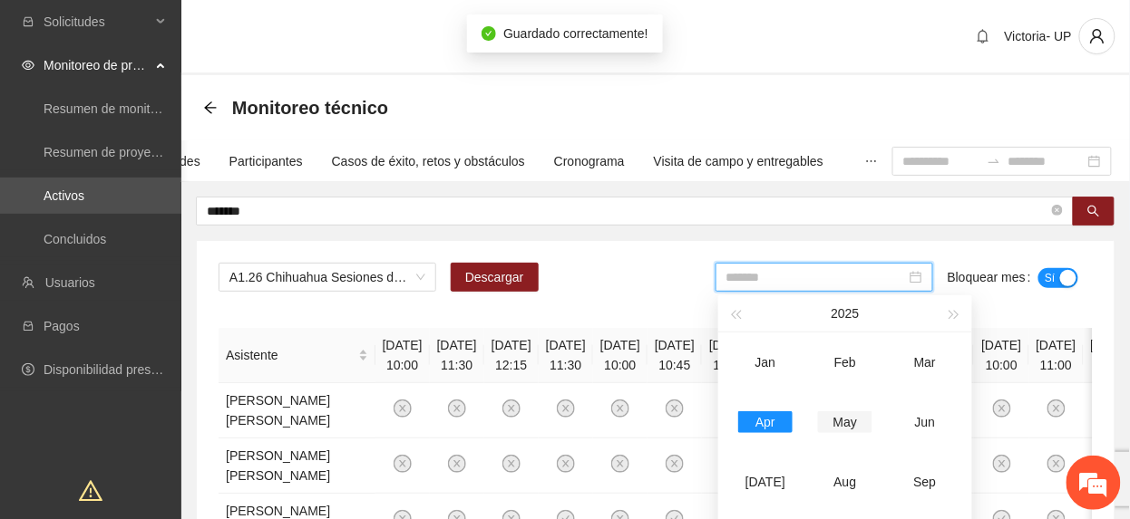
click at [868, 419] on div "May" at bounding box center [845, 423] width 54 height 22
type input "*******"
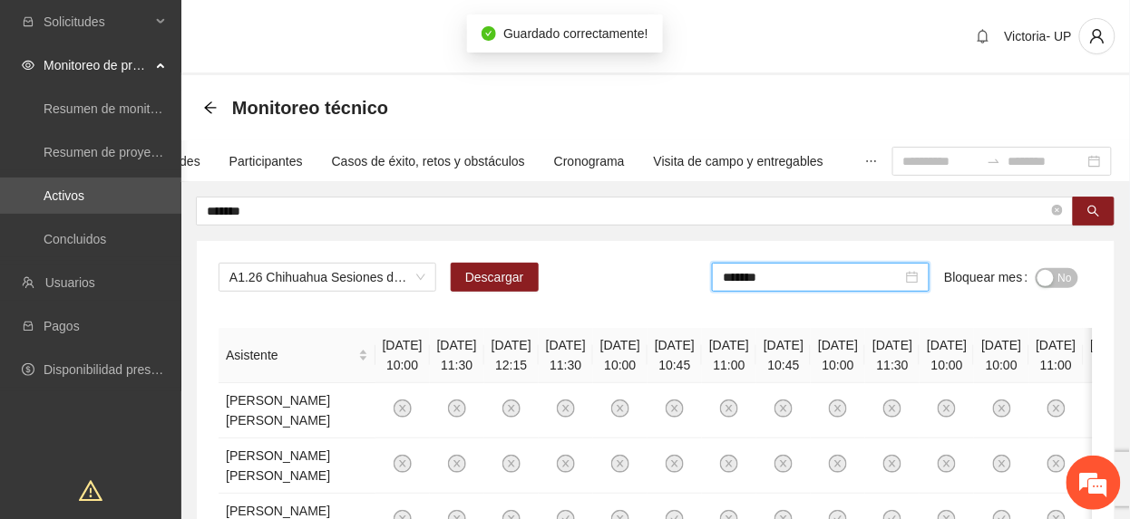
click at [1060, 280] on span "No" at bounding box center [1065, 278] width 14 height 20
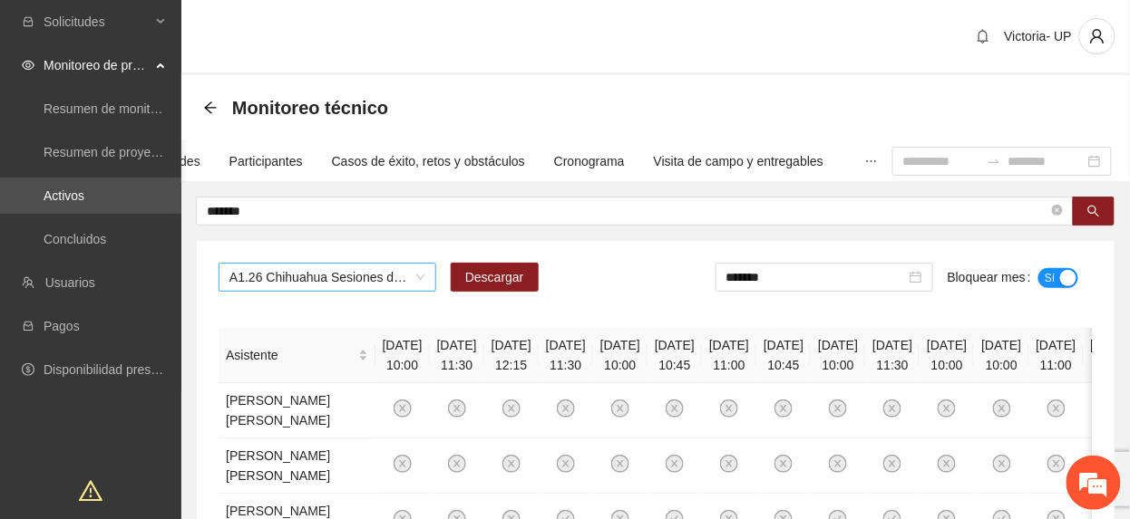
click at [279, 281] on span "A1.26 Chihuahua Sesiones de consejería en adicciones CERESO 1 Varonil" at bounding box center [327, 277] width 196 height 27
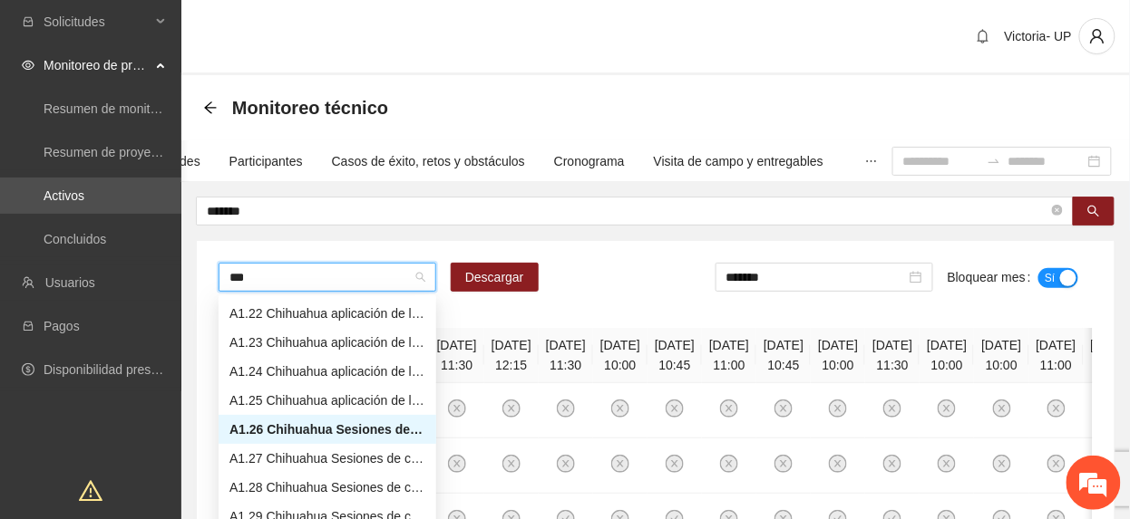
scroll to position [87, 0]
type input "****"
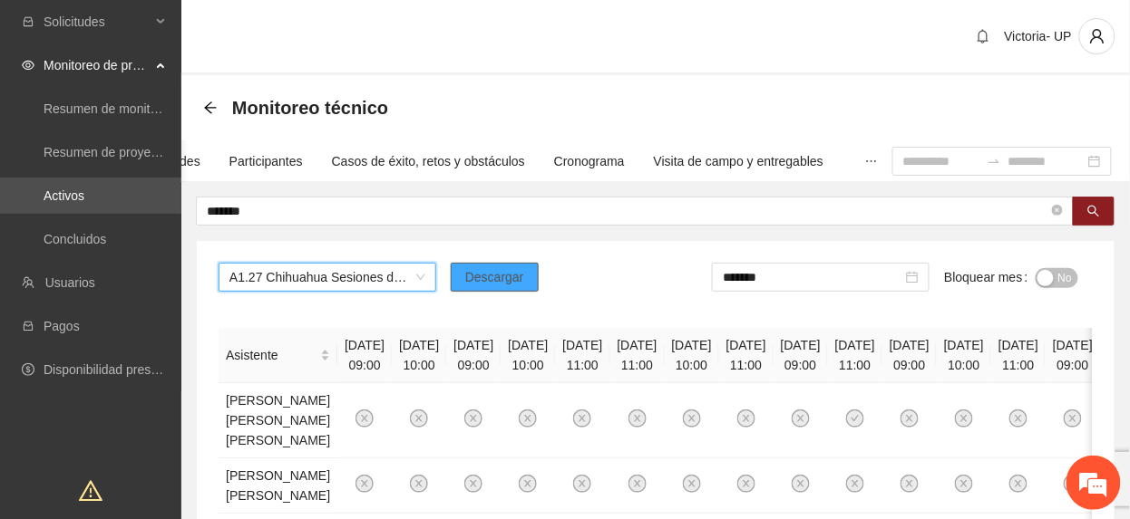
click at [528, 265] on button "Descargar" at bounding box center [495, 277] width 88 height 29
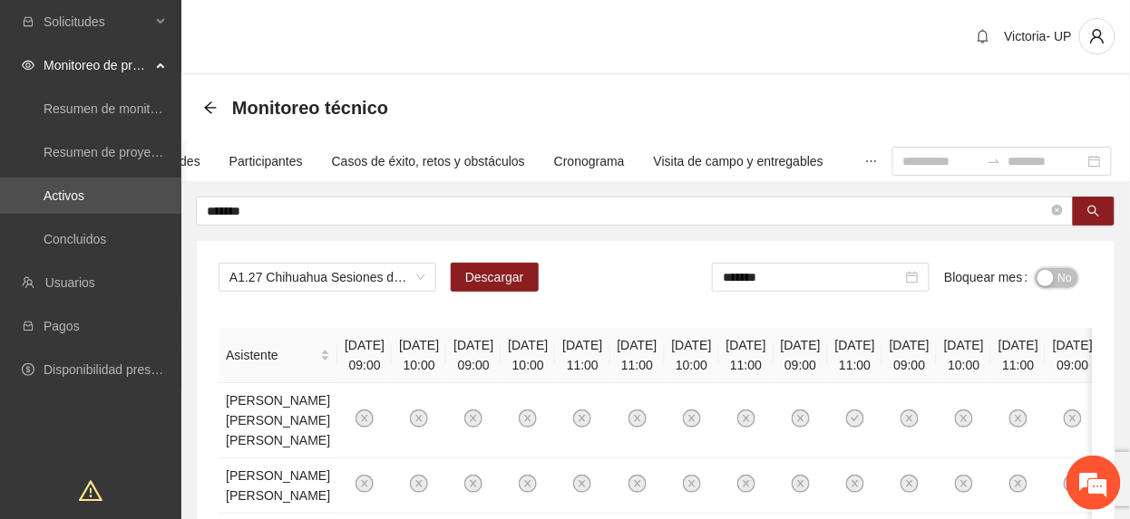
drag, startPoint x: 1059, startPoint y: 279, endPoint x: 950, endPoint y: 263, distance: 110.0
click at [1061, 279] on span "No" at bounding box center [1065, 278] width 14 height 20
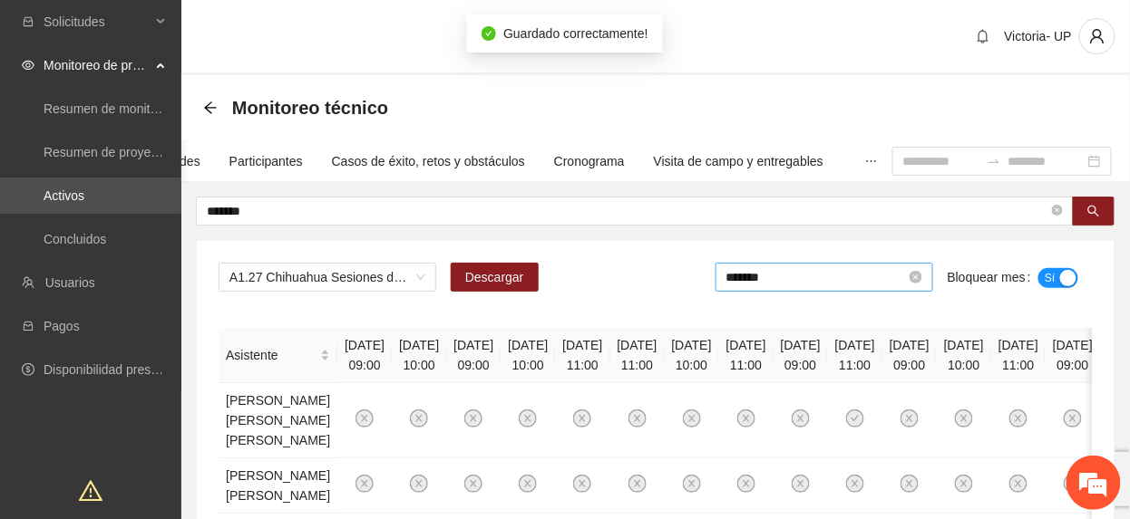
click at [831, 283] on input "*******" at bounding box center [815, 277] width 179 height 20
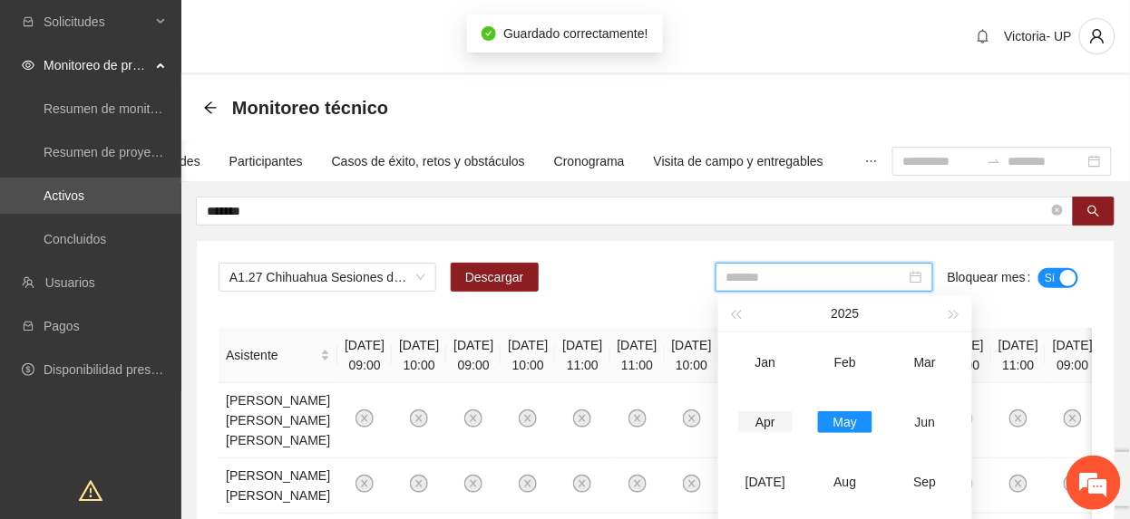
click at [762, 419] on div "Apr" at bounding box center [765, 423] width 54 height 22
type input "*******"
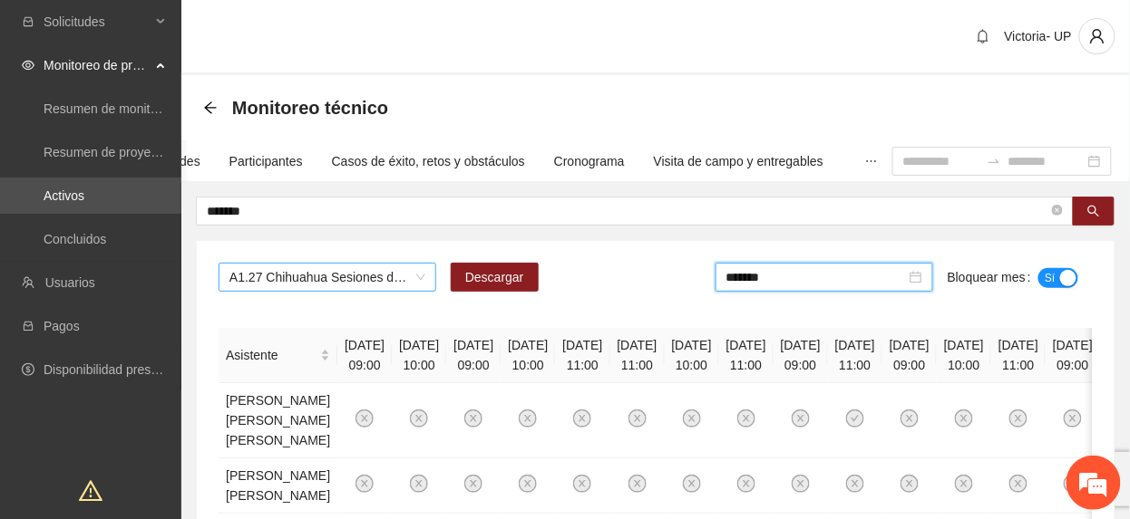
click at [355, 277] on span "A1.27 Chihuahua Sesiones de consejería en adicciones CERESO 2 Varonil" at bounding box center [327, 277] width 196 height 27
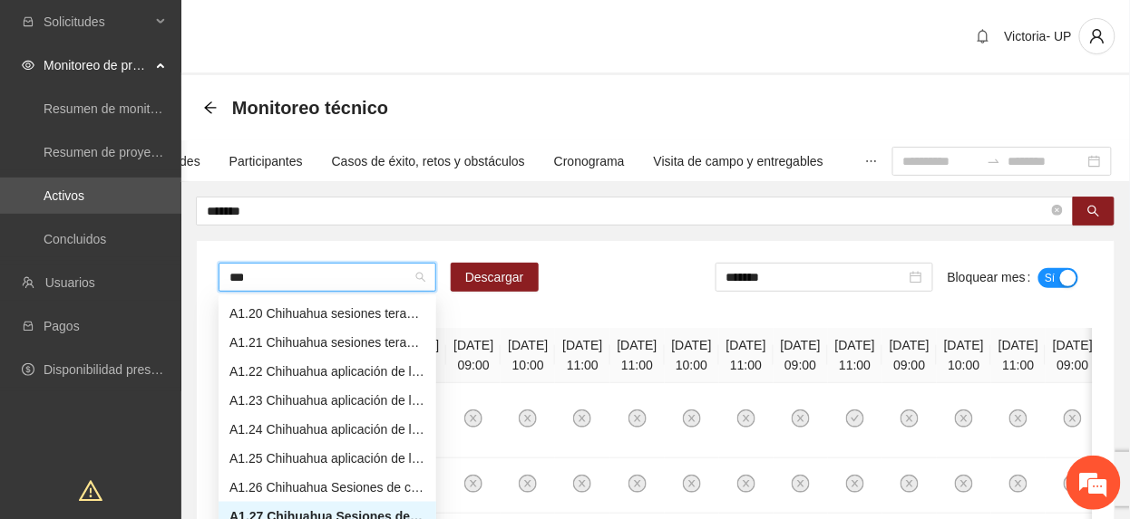
scroll to position [87, 0]
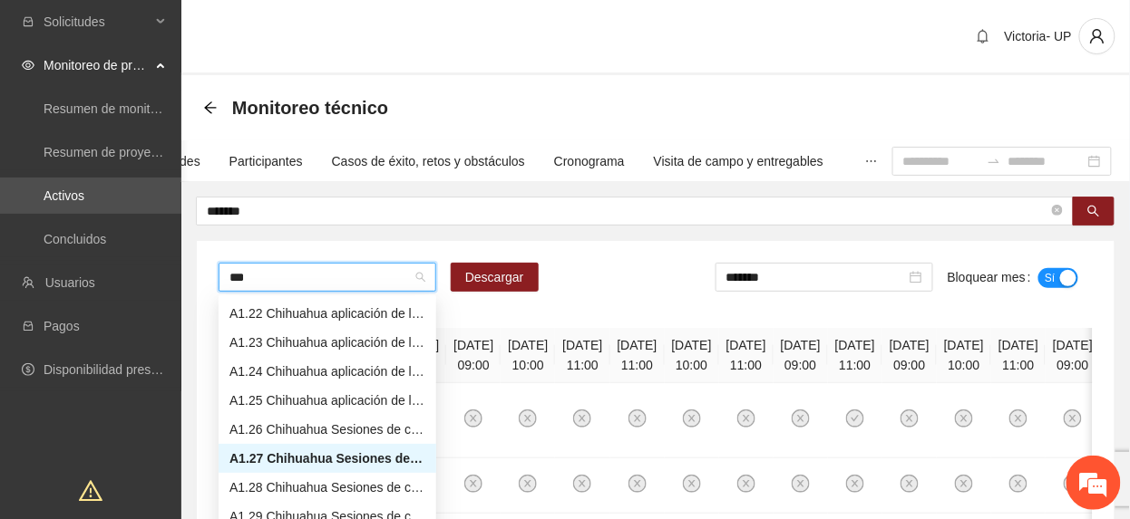
type input "****"
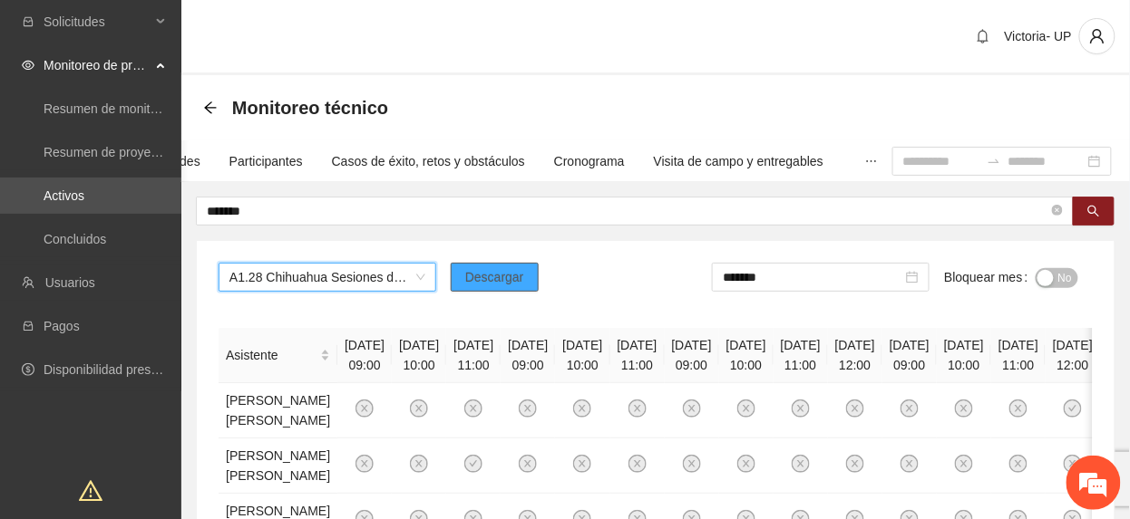
click at [500, 272] on span "Descargar" at bounding box center [494, 277] width 59 height 20
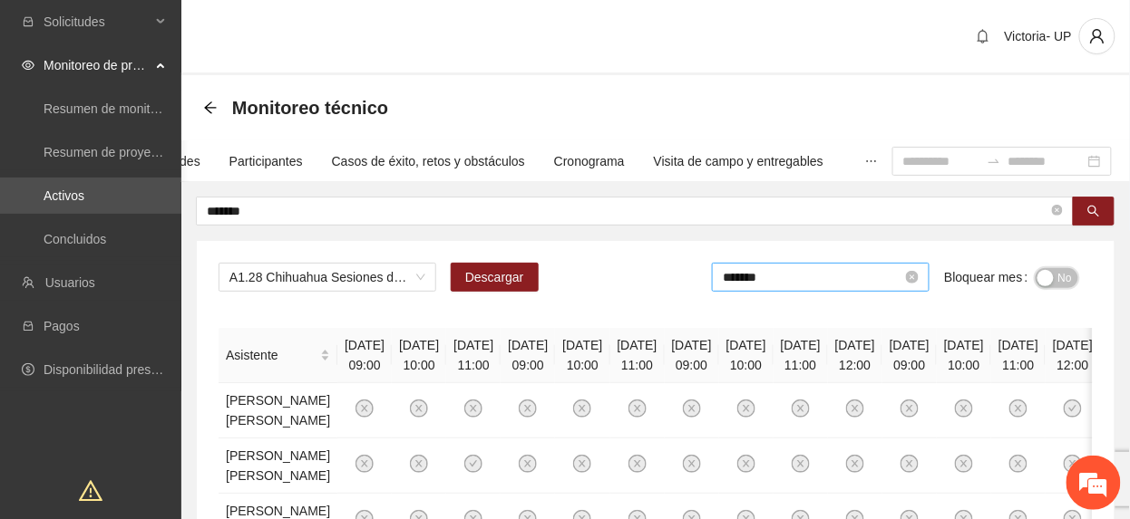
drag, startPoint x: 1062, startPoint y: 284, endPoint x: 864, endPoint y: 280, distance: 198.6
click at [1061, 284] on span "No" at bounding box center [1065, 278] width 14 height 20
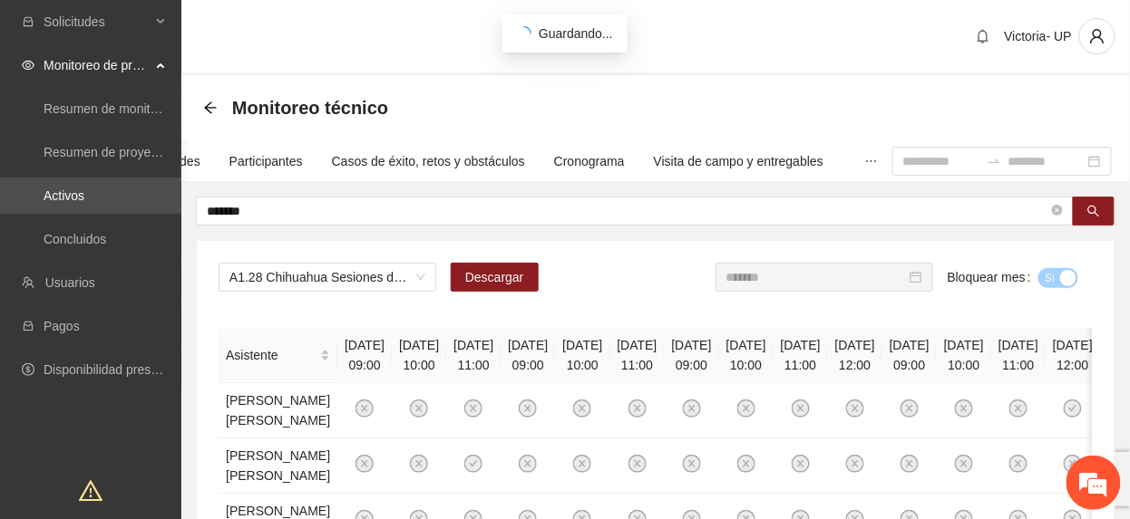
click at [859, 281] on input "*******" at bounding box center [815, 277] width 179 height 20
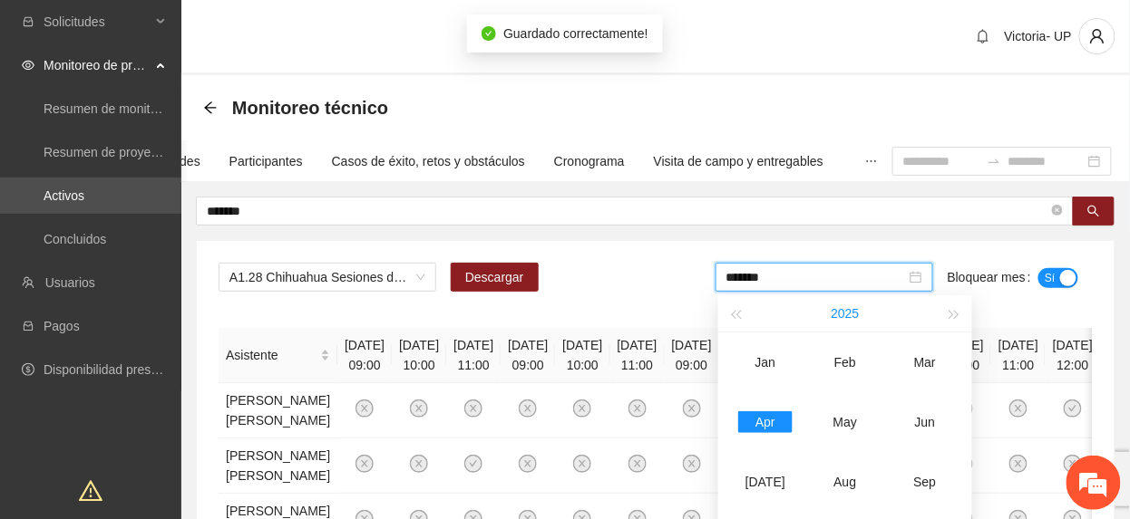
drag, startPoint x: 846, startPoint y: 285, endPoint x: 849, endPoint y: 312, distance: 27.3
click at [846, 291] on div "*******" at bounding box center [824, 277] width 218 height 29
click at [849, 417] on div "May" at bounding box center [845, 423] width 54 height 22
type input "*******"
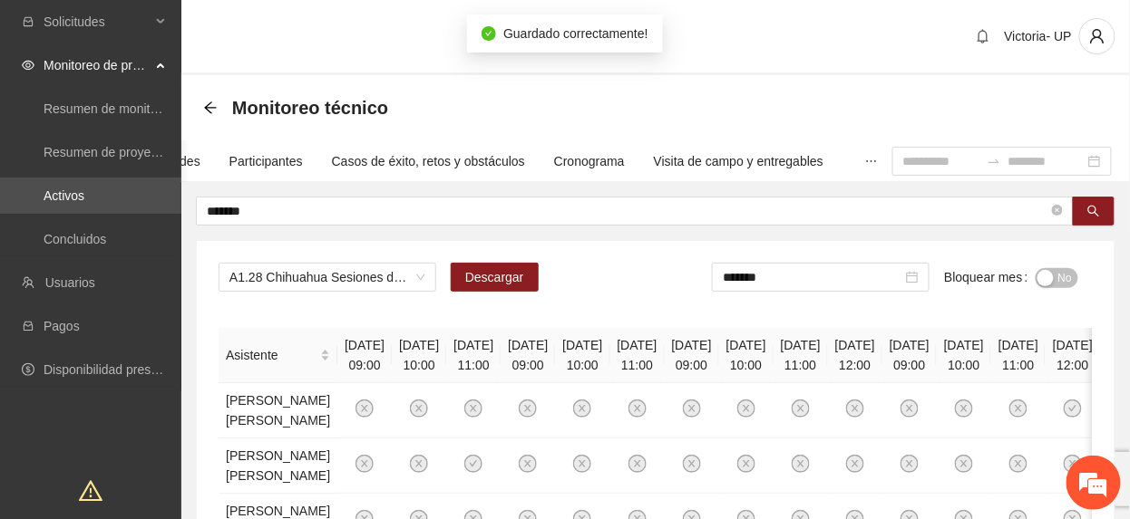
click at [1053, 276] on button "No" at bounding box center [1056, 278] width 43 height 20
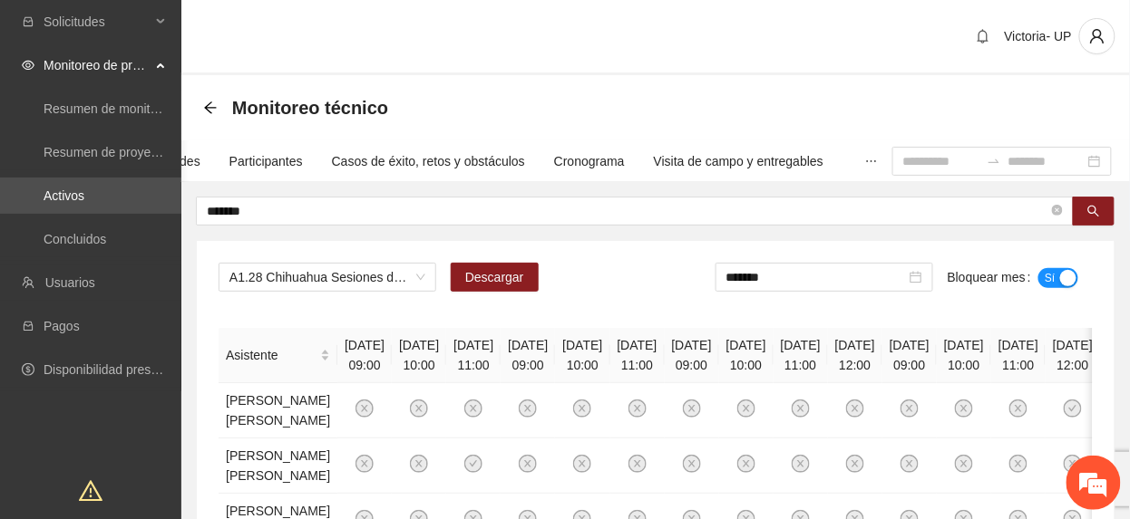
click at [324, 294] on div "A1.28 Chihuahua Sesiones de consejería en adicciones Femenil Descargar ******* …" at bounding box center [655, 285] width 874 height 44
click at [319, 284] on span "A1.28 Chihuahua Sesiones de consejería en adicciones Femenil" at bounding box center [327, 277] width 196 height 27
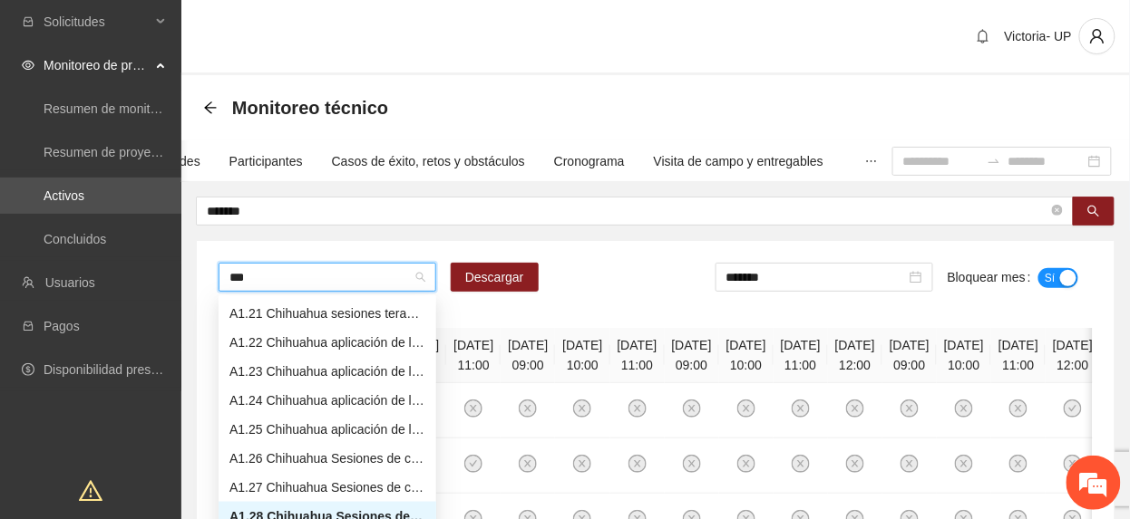
scroll to position [87, 0]
type input "****"
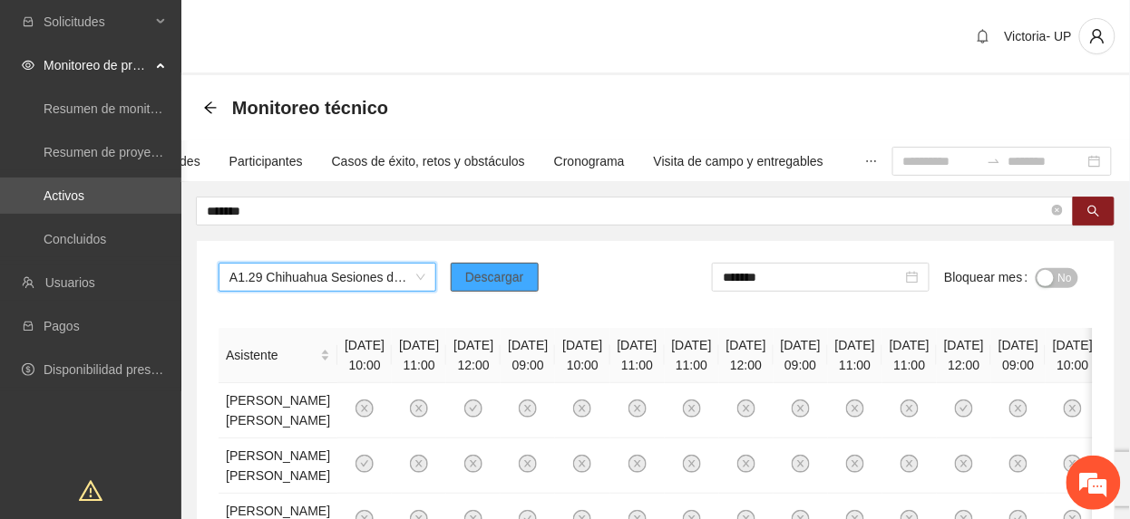
click at [464, 272] on button "Descargar" at bounding box center [495, 277] width 88 height 29
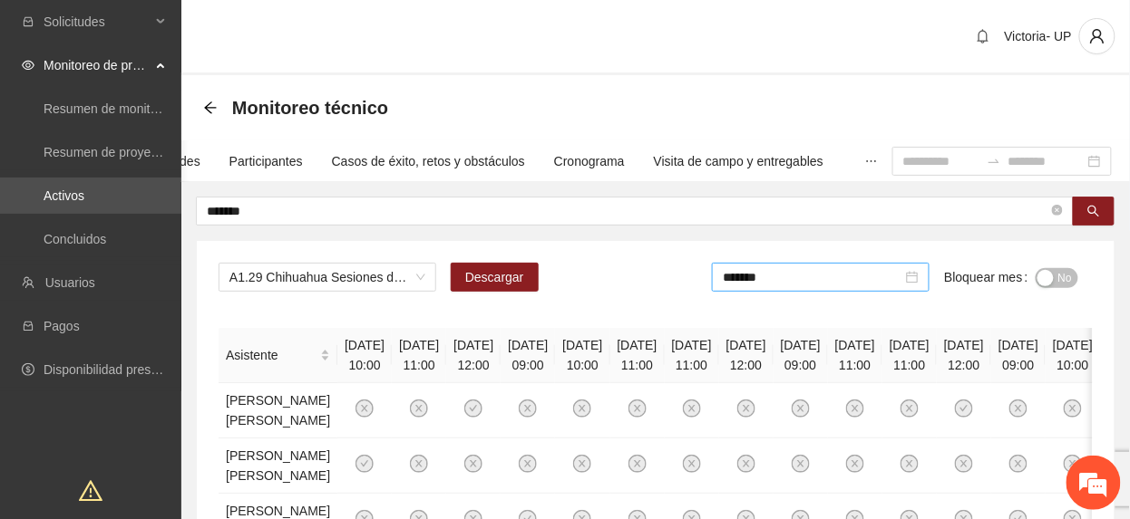
click at [805, 287] on input "*******" at bounding box center [812, 277] width 179 height 20
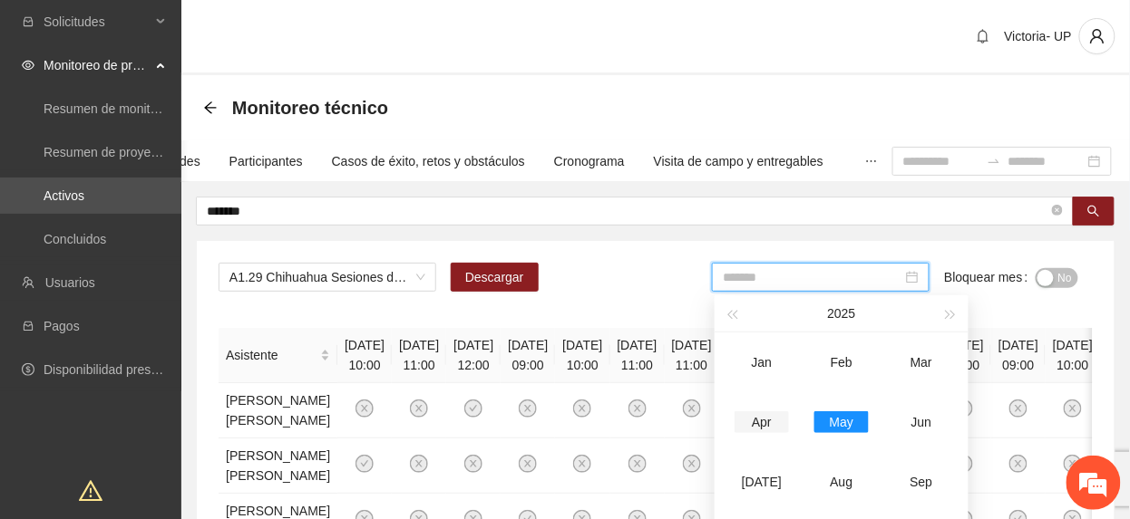
drag, startPoint x: 766, startPoint y: 437, endPoint x: 774, endPoint y: 425, distance: 14.3
click at [765, 436] on td "Apr" at bounding box center [762, 423] width 80 height 60
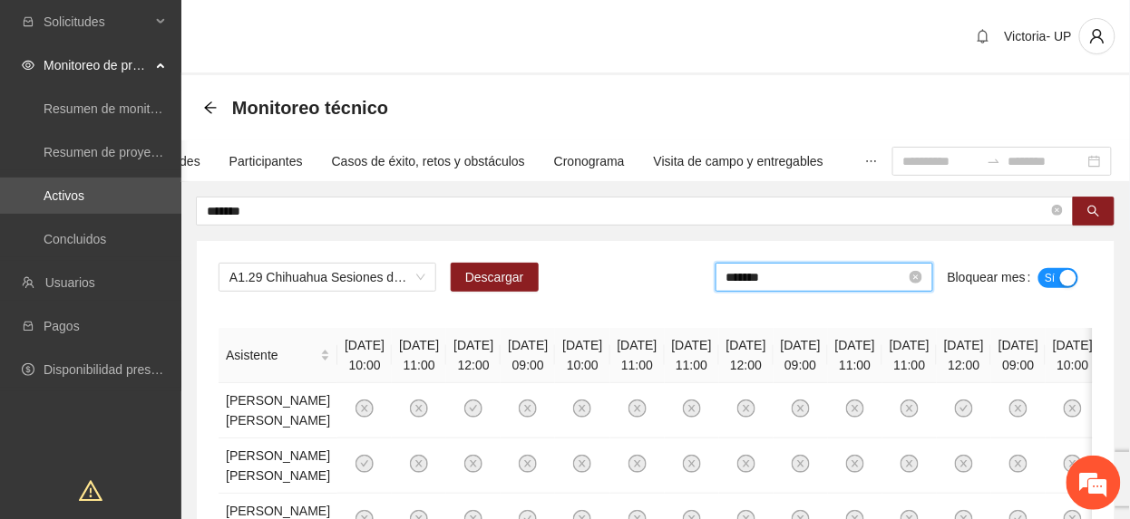
click at [860, 280] on input "*******" at bounding box center [815, 277] width 179 height 20
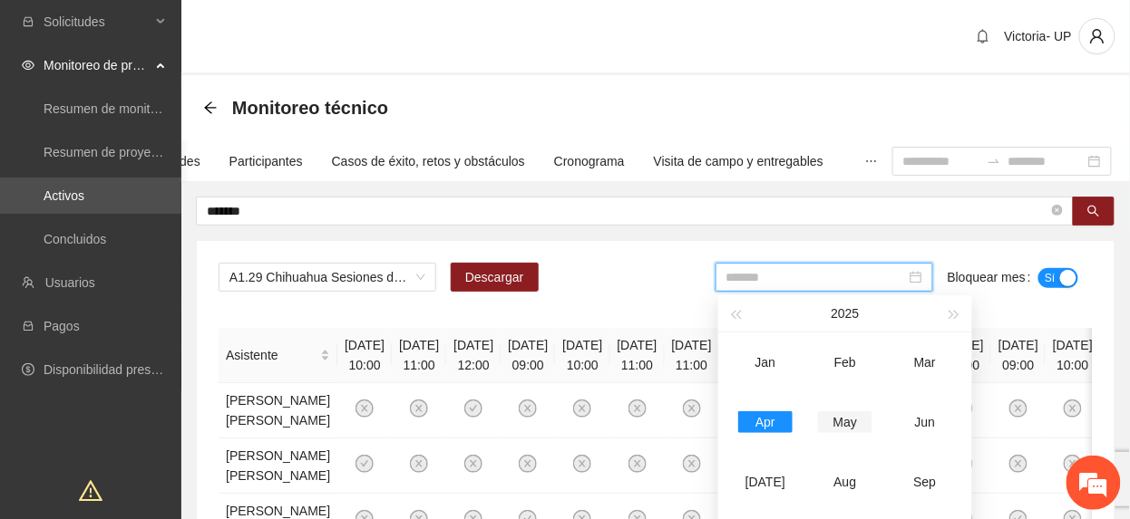
click at [830, 428] on div "May" at bounding box center [845, 423] width 54 height 22
type input "*******"
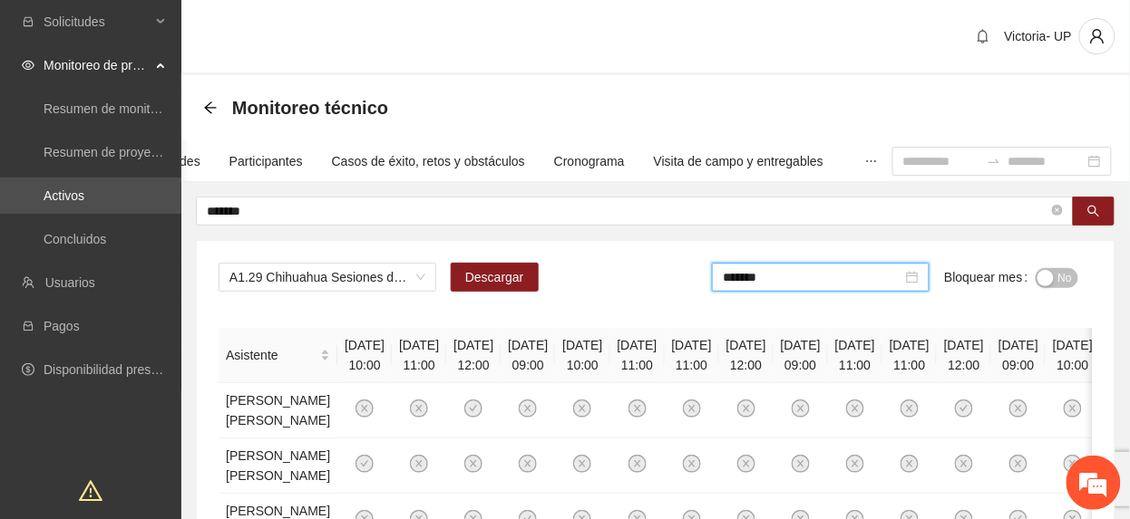
click at [1064, 272] on span "No" at bounding box center [1065, 278] width 14 height 20
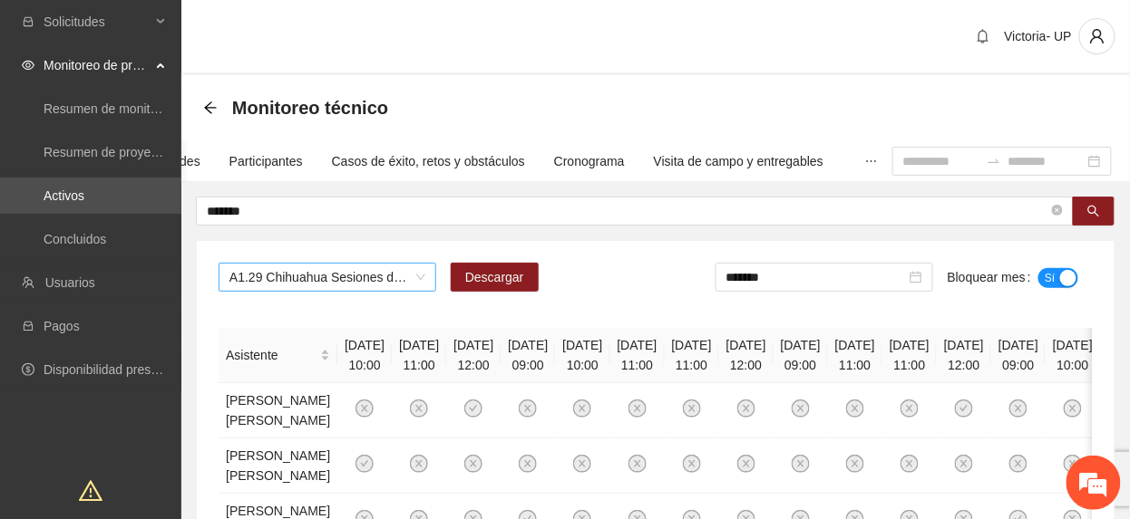
click at [352, 279] on span "A1.29 Chihuahua Sesiones de consejería en adicciones Adolescentes" at bounding box center [327, 277] width 196 height 27
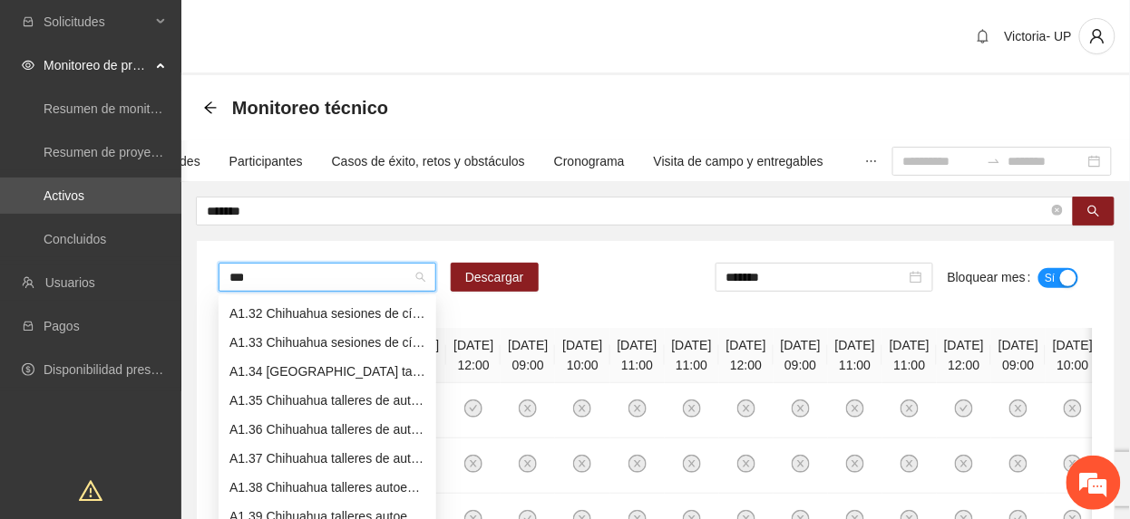
scroll to position [29, 0]
type input "****"
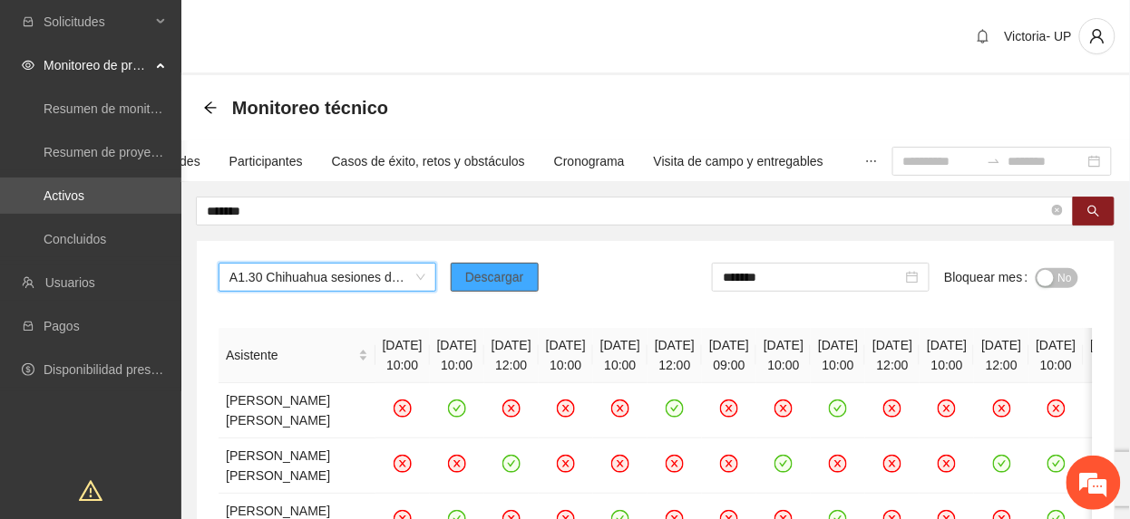
click at [501, 276] on span "Descargar" at bounding box center [494, 277] width 59 height 20
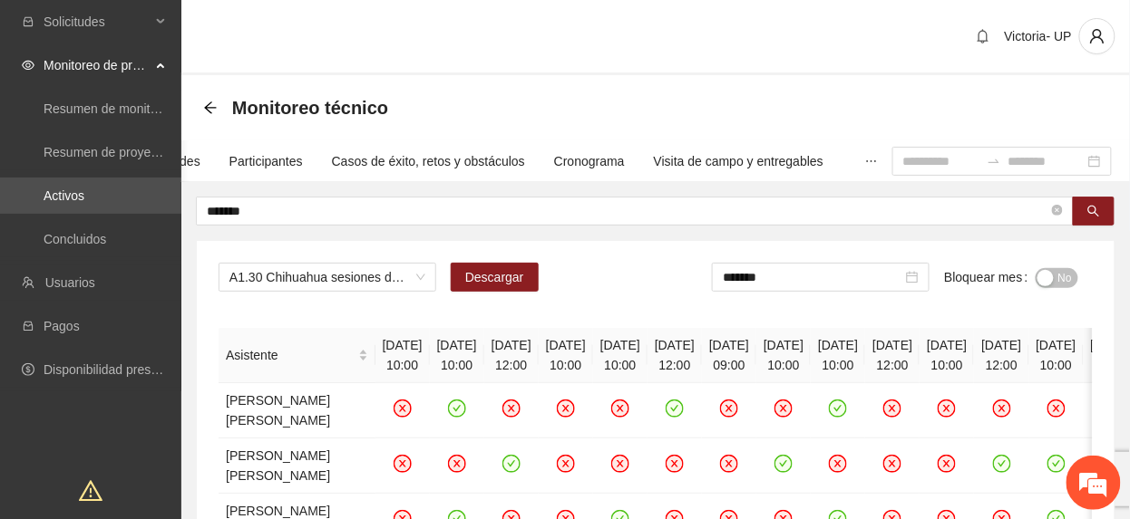
drag, startPoint x: 408, startPoint y: 241, endPoint x: 571, endPoint y: 251, distance: 163.5
drag, startPoint x: 1070, startPoint y: 270, endPoint x: 956, endPoint y: 296, distance: 117.0
click at [1070, 272] on span "No" at bounding box center [1065, 278] width 14 height 20
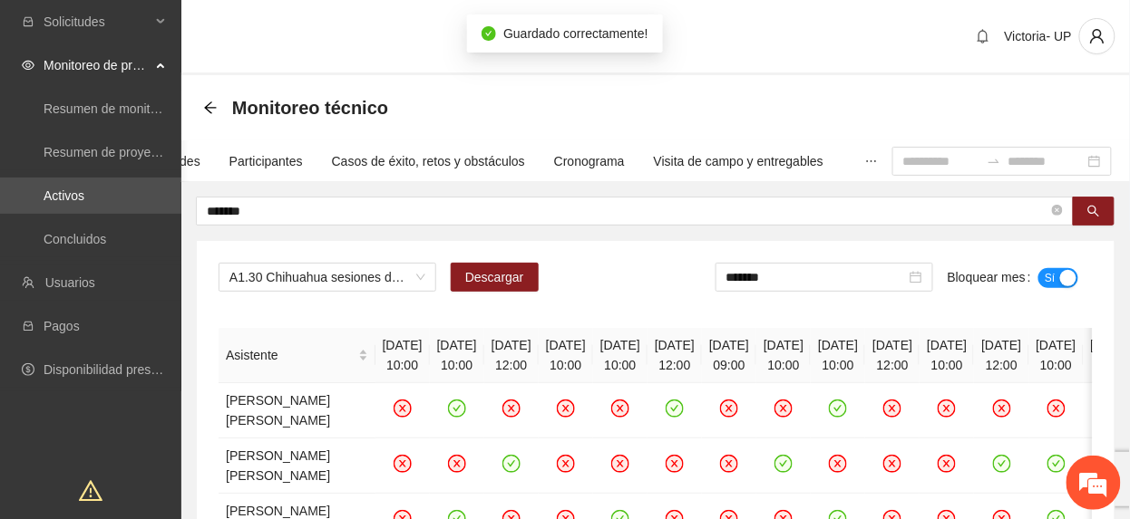
drag, startPoint x: 820, startPoint y: 276, endPoint x: 814, endPoint y: 296, distance: 20.1
click at [817, 286] on input "*******" at bounding box center [815, 277] width 179 height 20
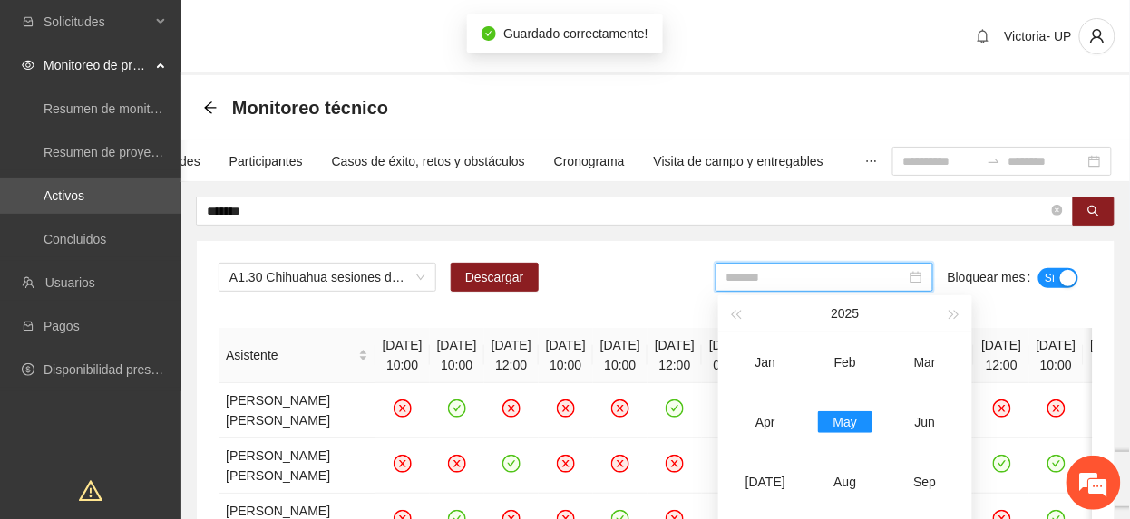
drag, startPoint x: 762, startPoint y: 424, endPoint x: 1032, endPoint y: 294, distance: 299.2
click at [769, 424] on div "Apr" at bounding box center [765, 423] width 54 height 22
type input "*******"
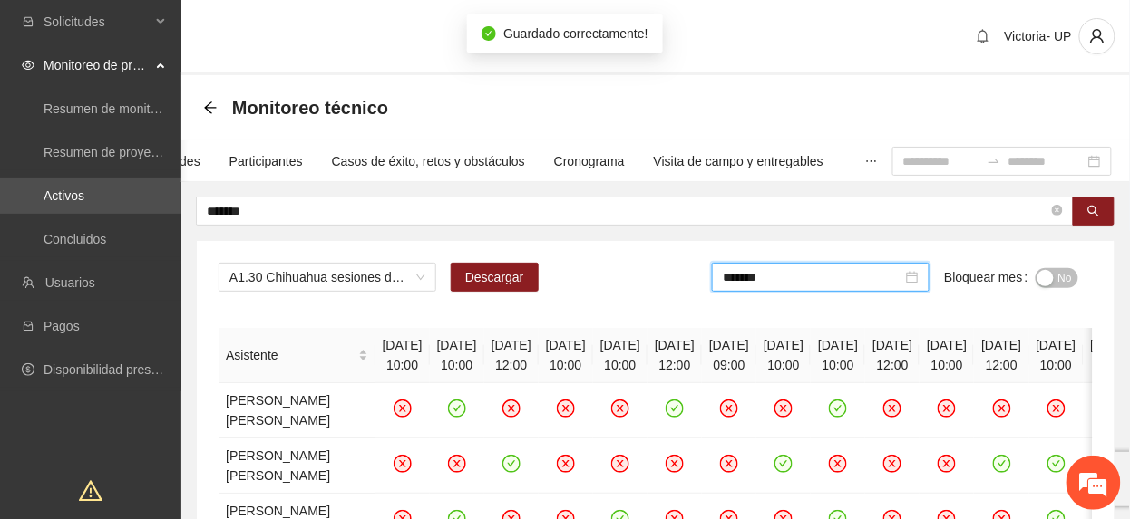
click at [1062, 274] on span "No" at bounding box center [1065, 278] width 14 height 20
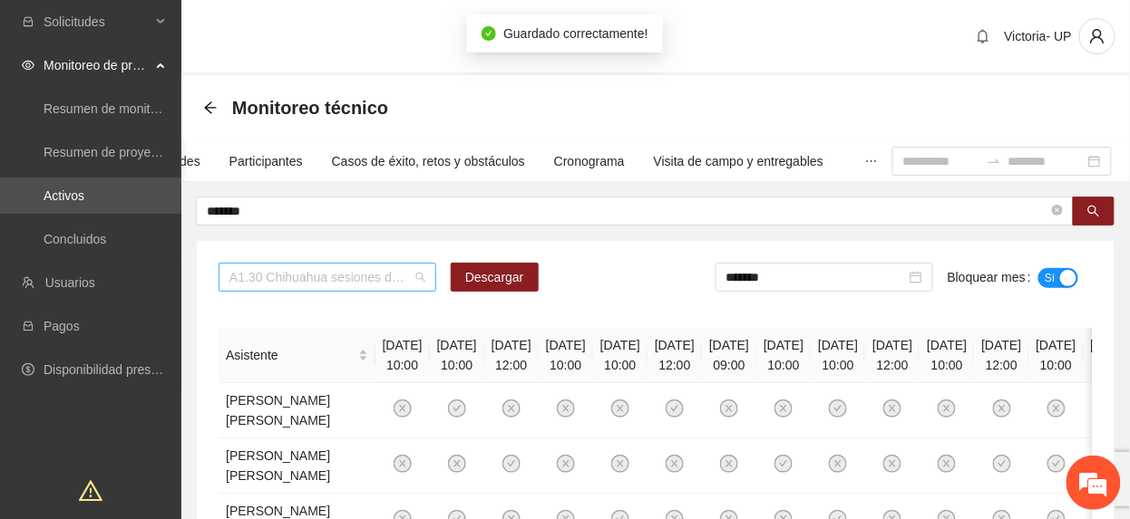
click at [399, 266] on div "A1.30 Chihuahua sesiones de círculos restaurativos o de [PERSON_NAME] 1 Varonil" at bounding box center [327, 277] width 218 height 29
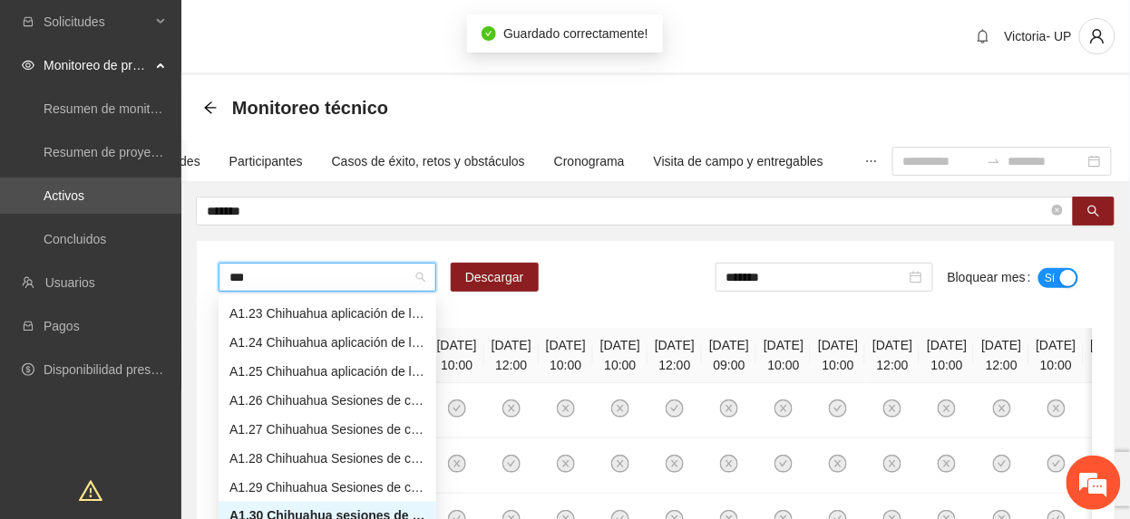
scroll to position [29, 0]
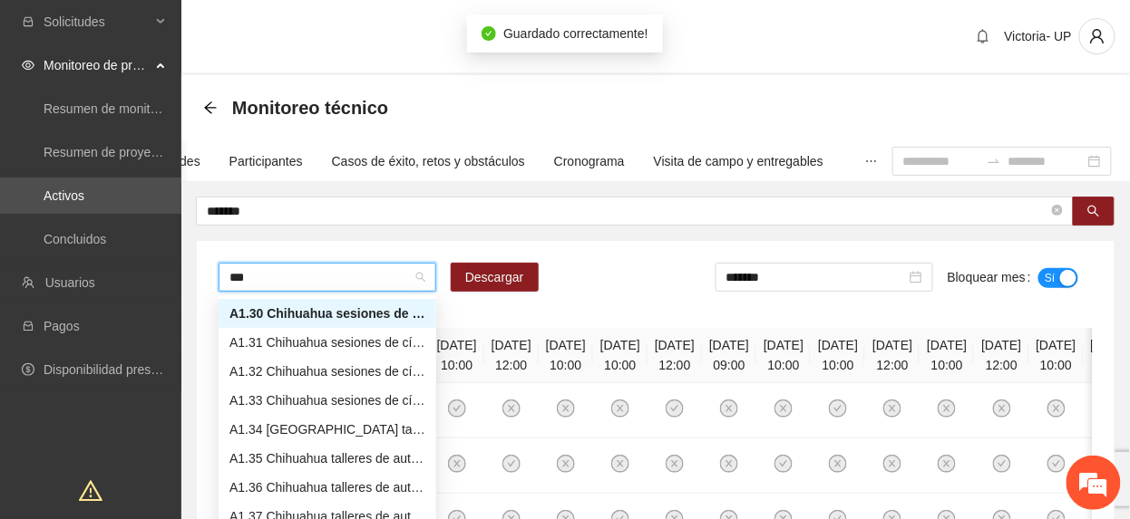
type input "****"
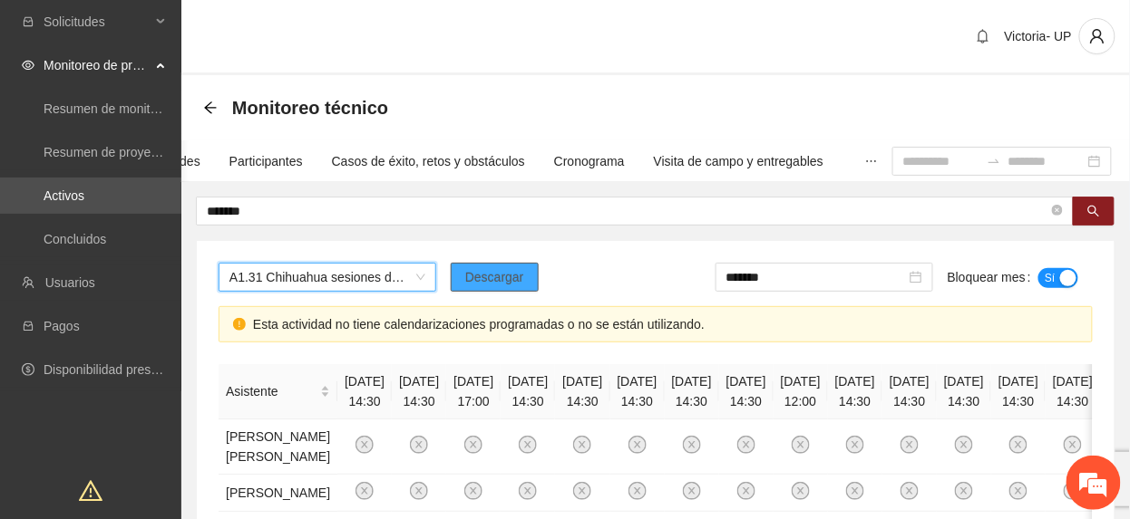
click at [453, 279] on button "Descargar" at bounding box center [495, 277] width 88 height 29
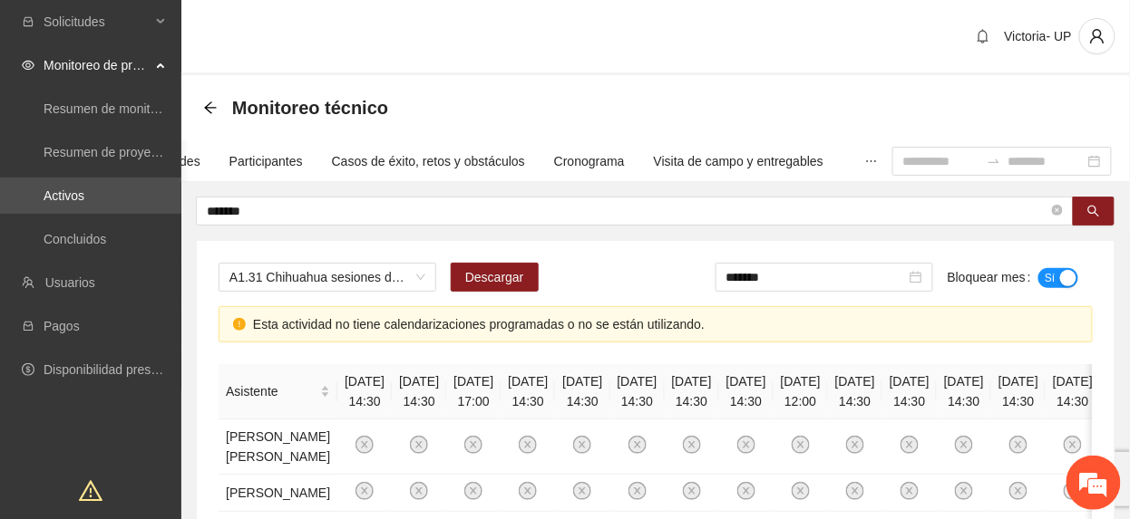
drag, startPoint x: 818, startPoint y: 274, endPoint x: 825, endPoint y: 290, distance: 17.9
click at [820, 276] on input "*******" at bounding box center [815, 277] width 179 height 20
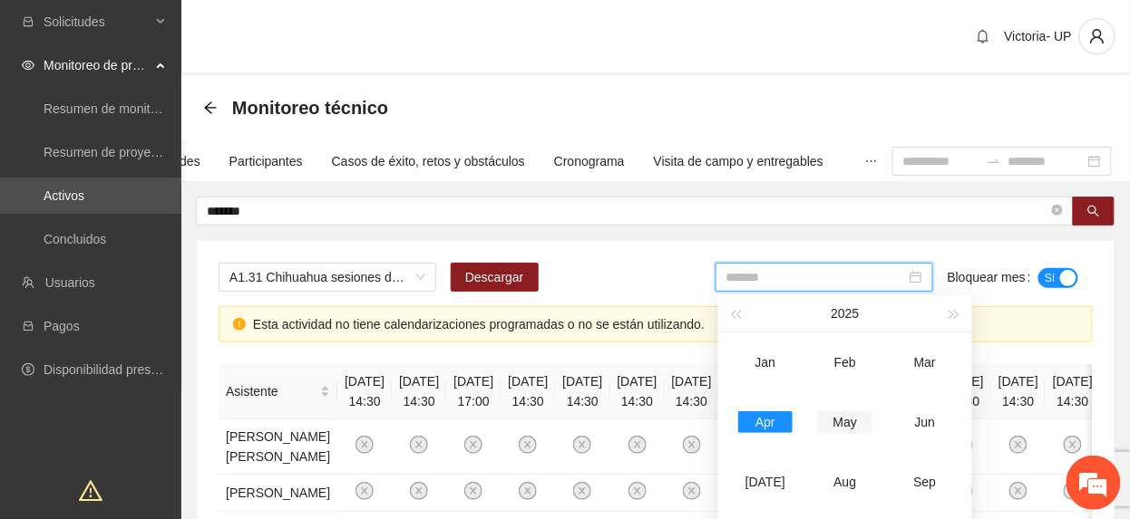
click at [856, 417] on div "May" at bounding box center [845, 423] width 54 height 22
type input "*******"
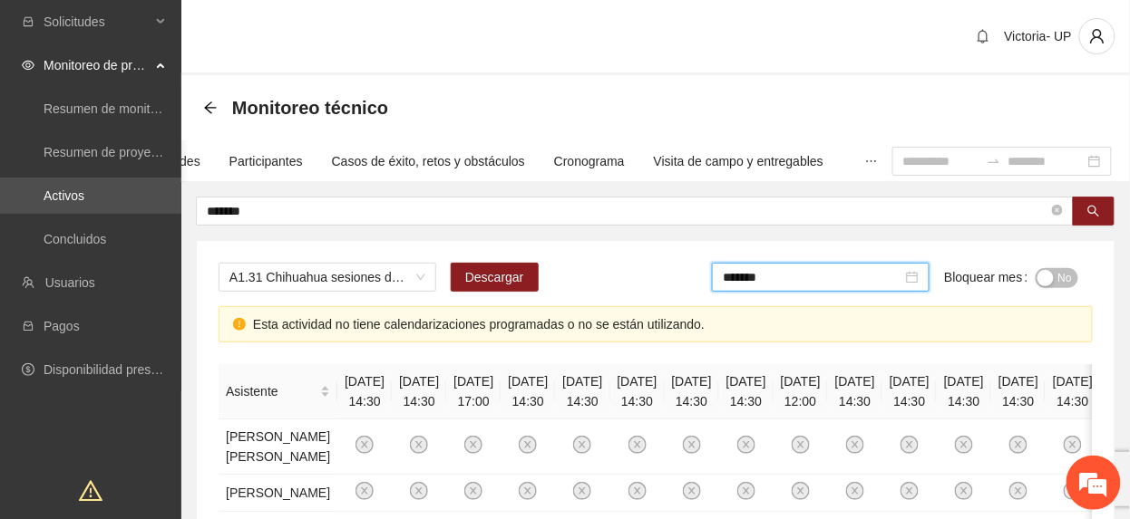
click at [1053, 280] on button "No" at bounding box center [1056, 278] width 43 height 20
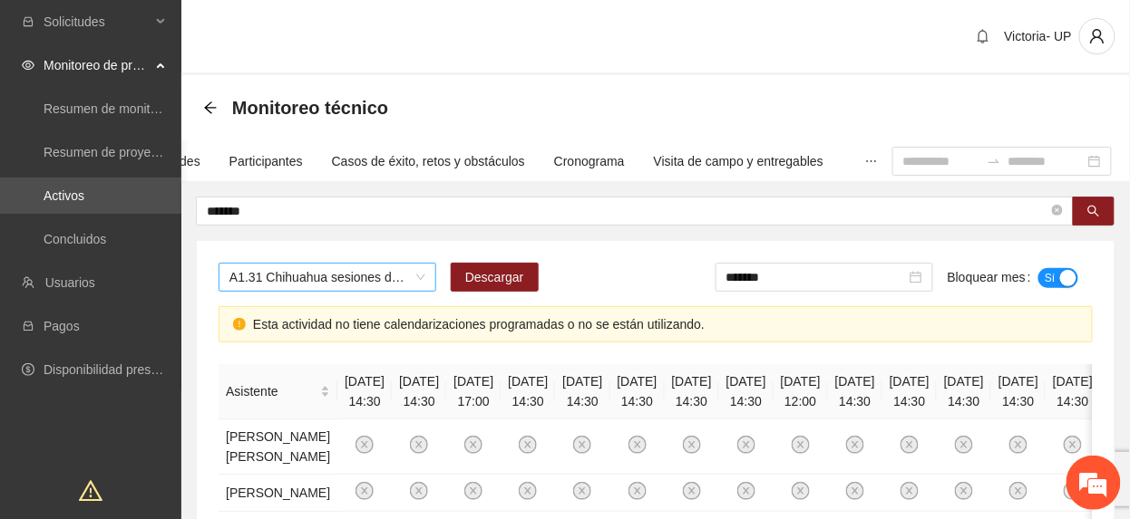
click at [330, 276] on span "A1.31 Chihuahua sesiones de círculos restaurativos o de [PERSON_NAME] 2 Varonil" at bounding box center [327, 277] width 196 height 27
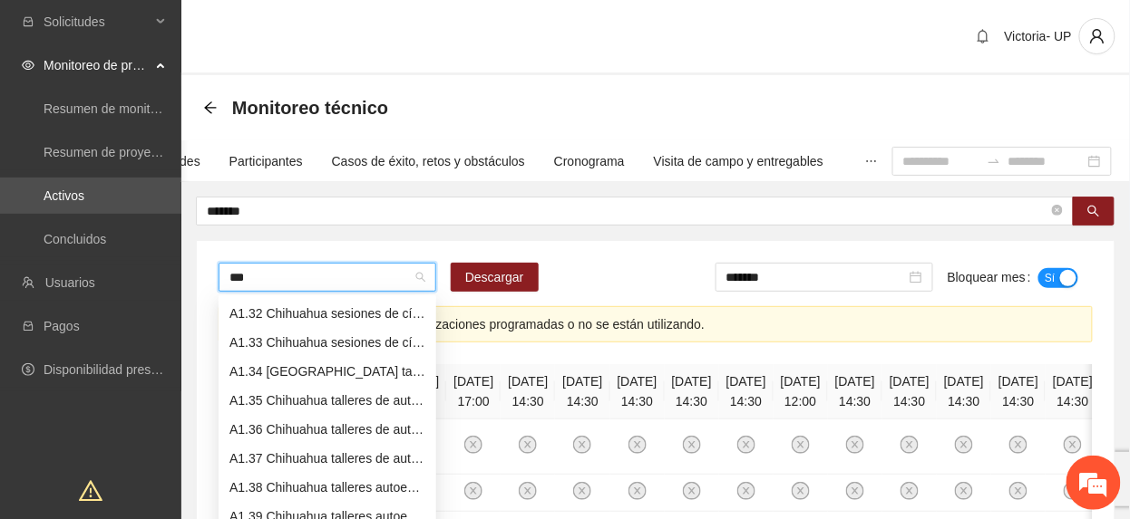
scroll to position [58, 0]
type input "****"
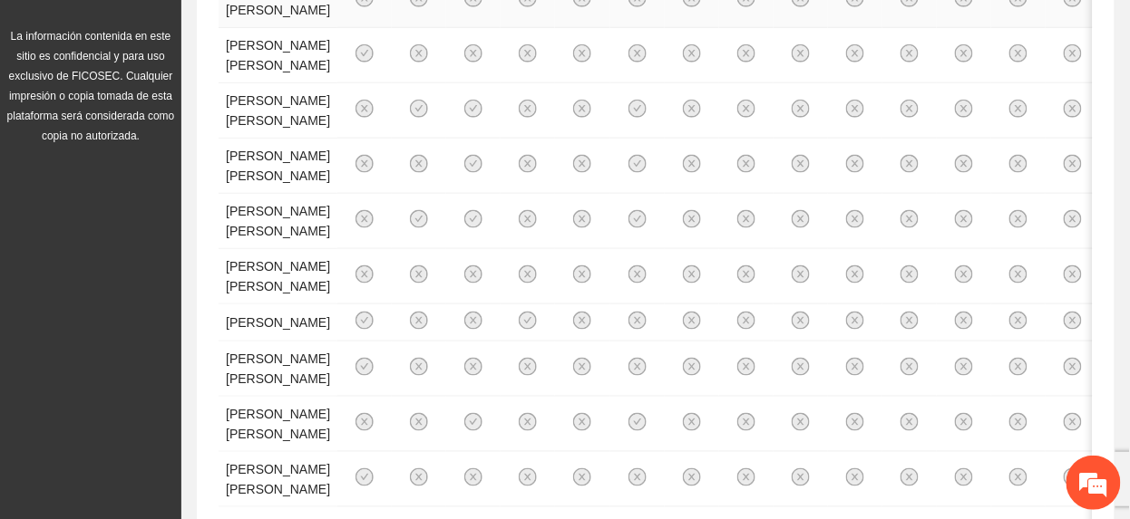
scroll to position [0, 0]
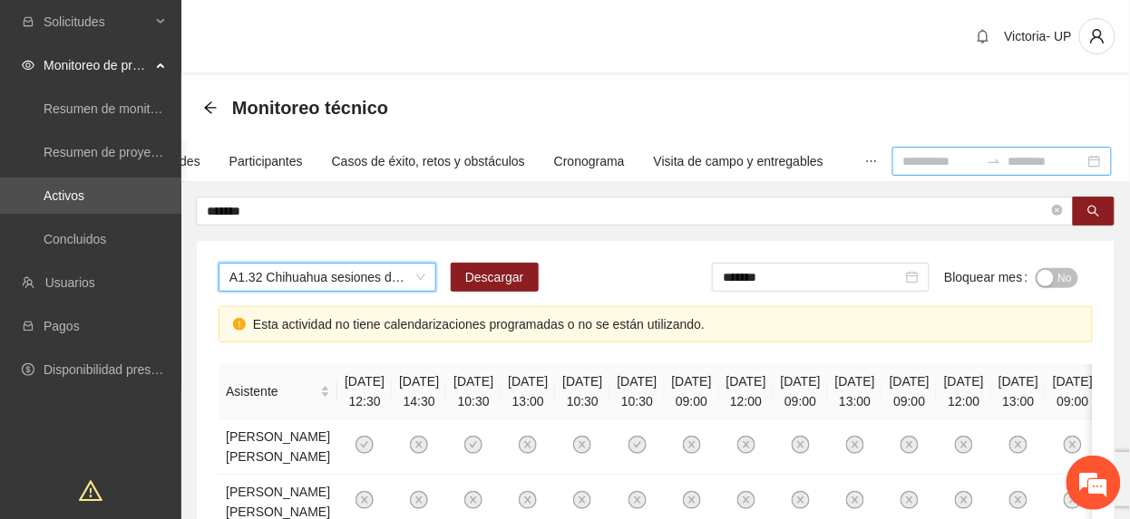
click at [903, 167] on input at bounding box center [941, 161] width 76 height 20
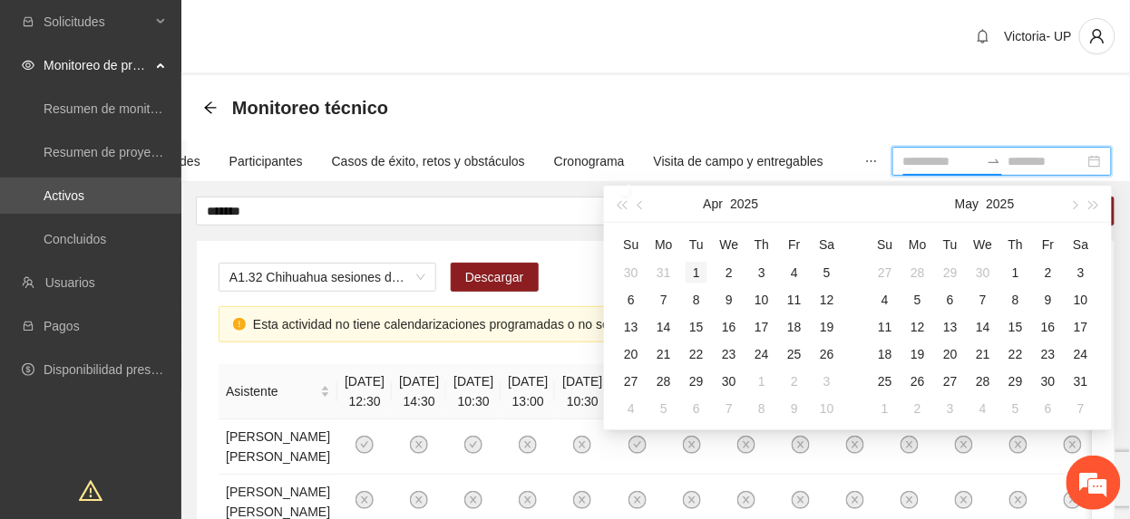
type input "**********"
click at [696, 269] on div "1" at bounding box center [696, 273] width 22 height 22
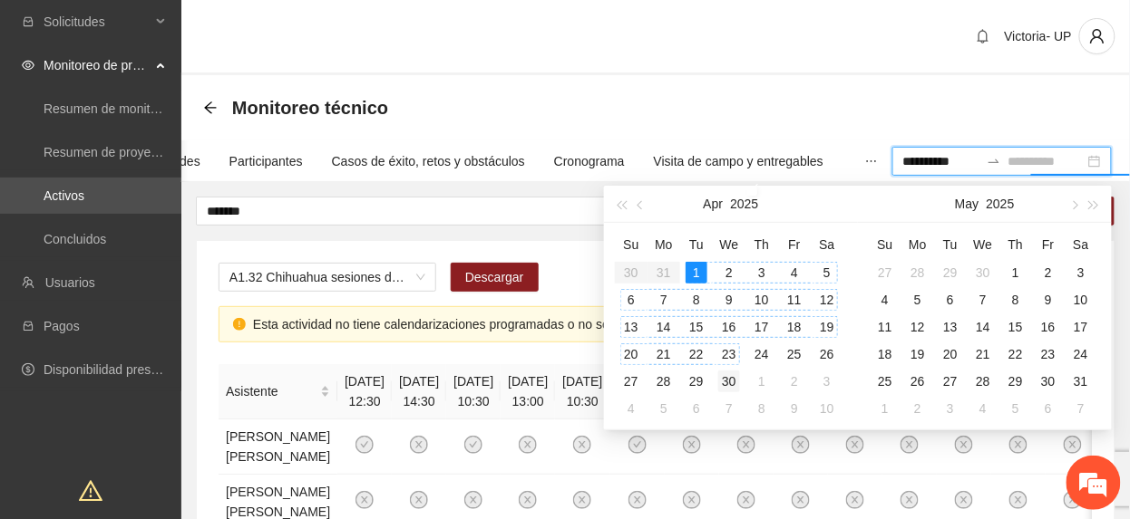
type input "**********"
click at [729, 383] on div "30" at bounding box center [729, 382] width 22 height 22
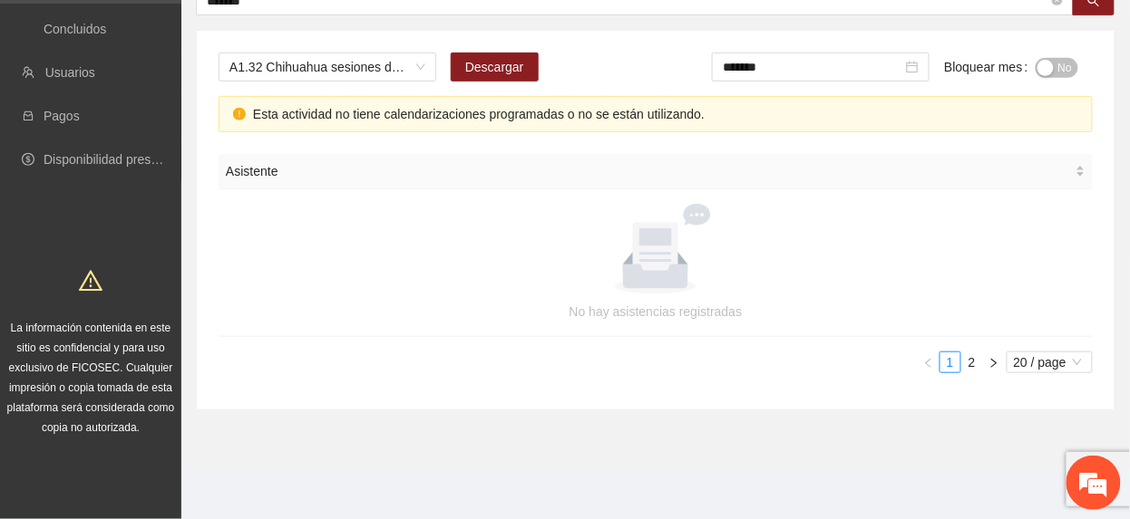
scroll to position [212, 0]
click at [968, 361] on link "2" at bounding box center [972, 363] width 20 height 20
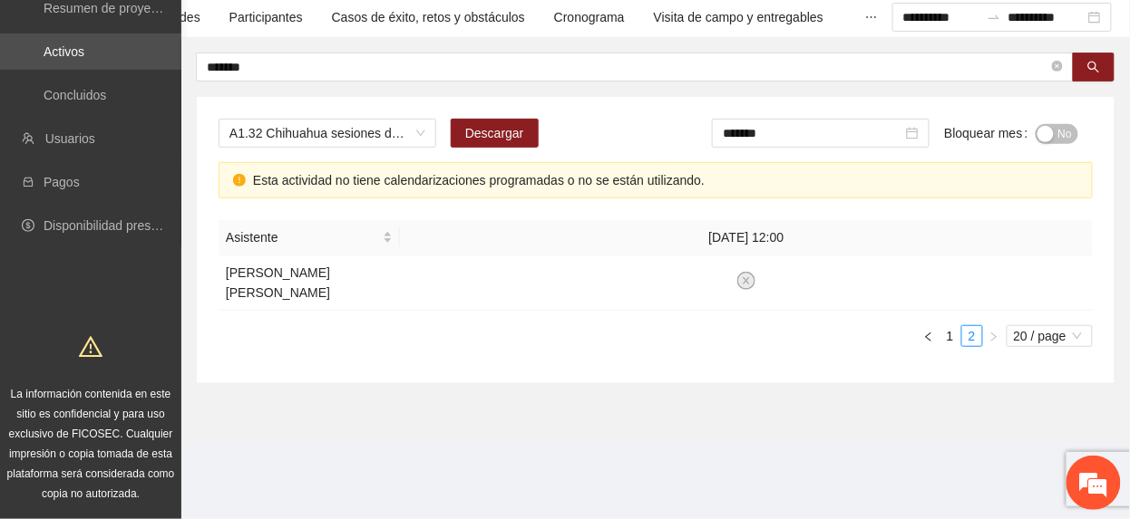
scroll to position [140, 0]
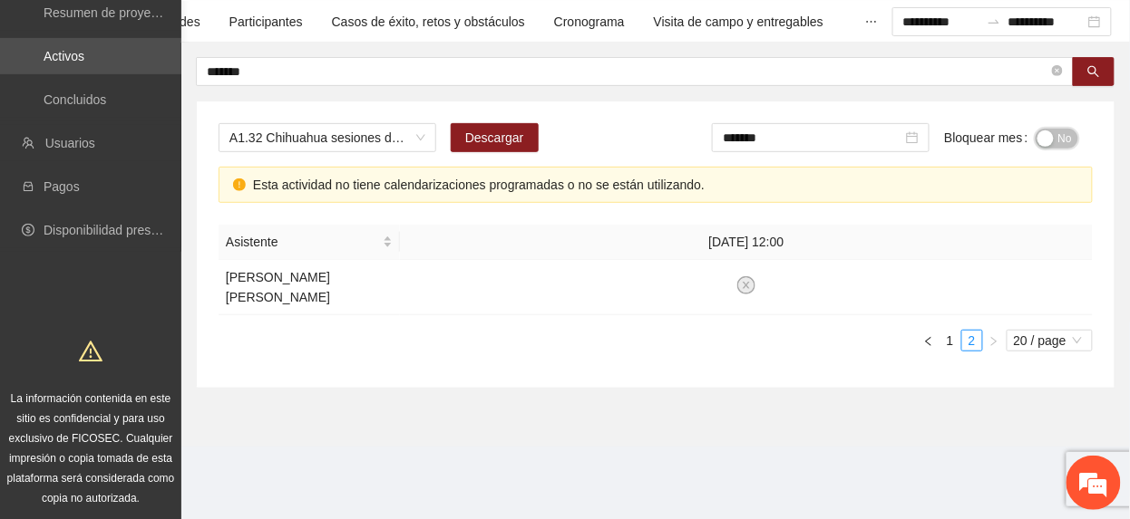
drag, startPoint x: 1057, startPoint y: 136, endPoint x: 1016, endPoint y: 160, distance: 47.6
click at [1061, 139] on span "No" at bounding box center [1065, 139] width 14 height 20
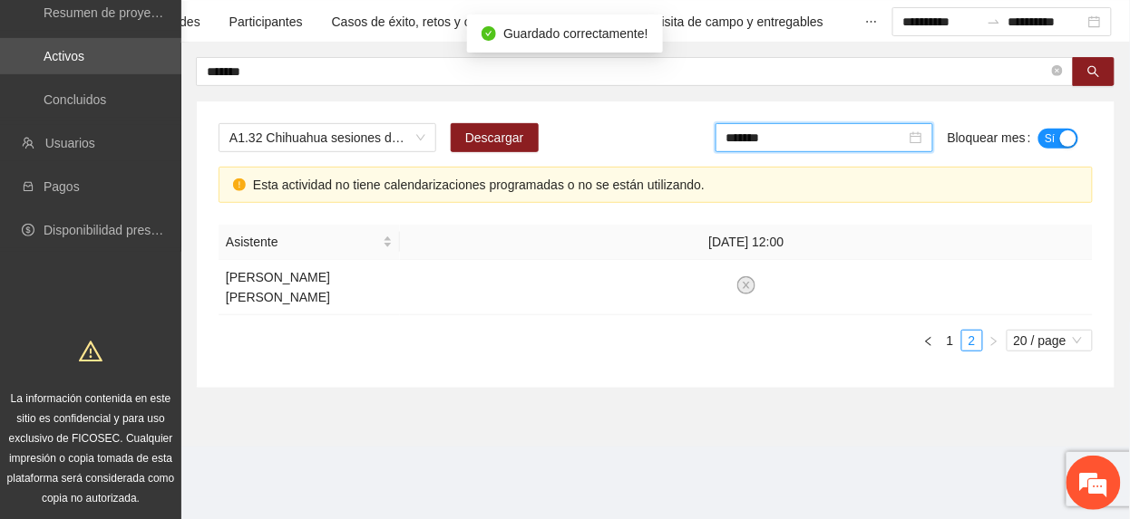
drag, startPoint x: 806, startPoint y: 134, endPoint x: 834, endPoint y: 230, distance: 100.1
click at [806, 135] on input "*******" at bounding box center [815, 138] width 179 height 20
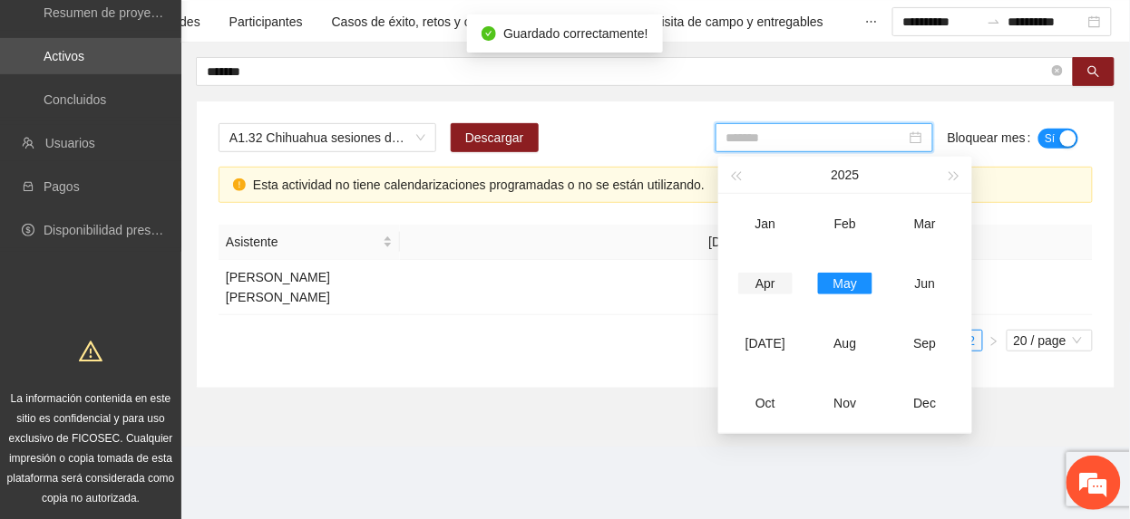
click at [780, 276] on div "Apr" at bounding box center [765, 284] width 54 height 22
type input "*******"
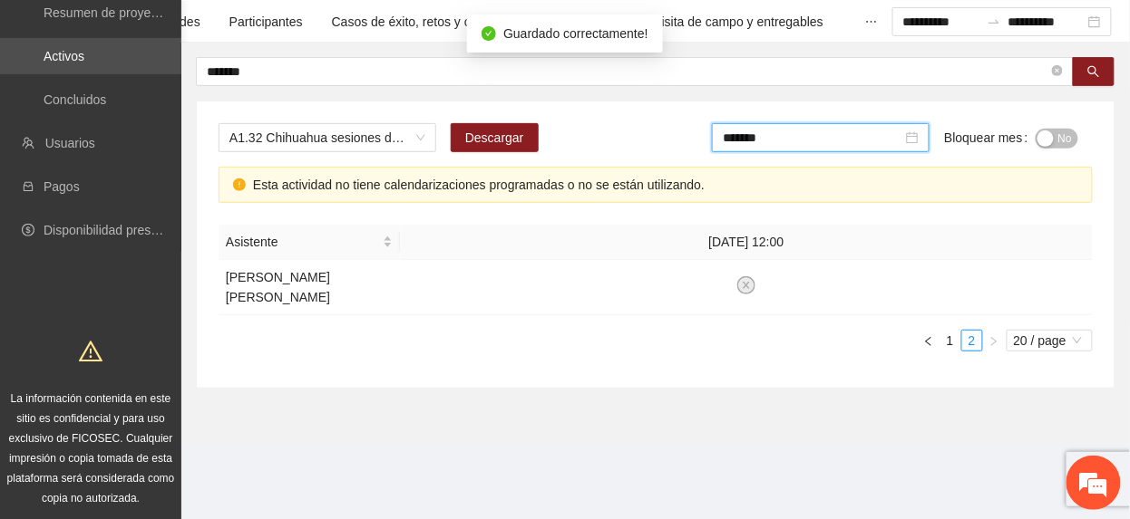
click at [1061, 136] on span "No" at bounding box center [1065, 139] width 14 height 20
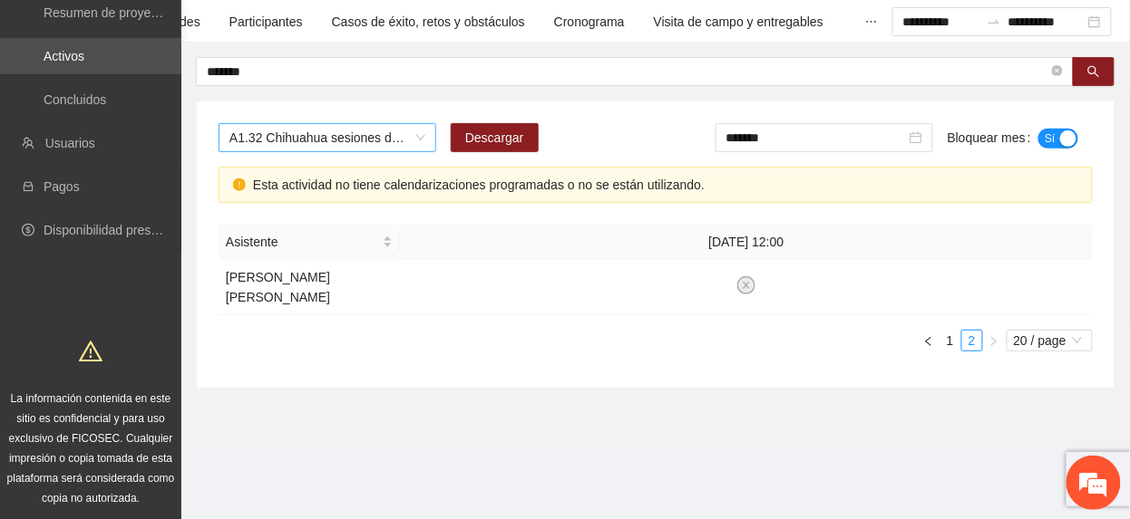
click at [306, 143] on span "A1.32 Chihuahua sesiones de círculos restaurativos o [PERSON_NAME] Femenil." at bounding box center [327, 137] width 196 height 27
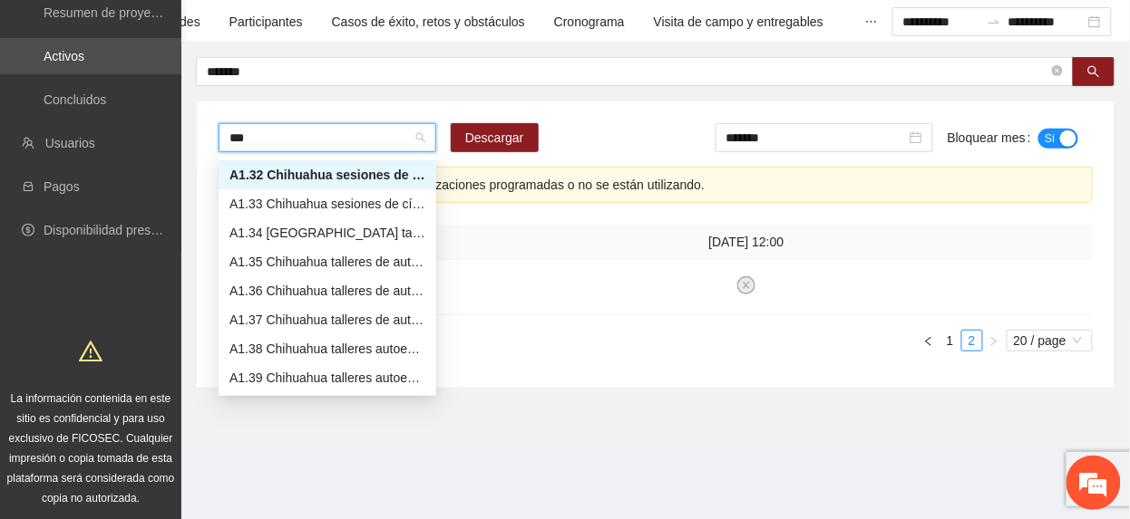
scroll to position [0, 0]
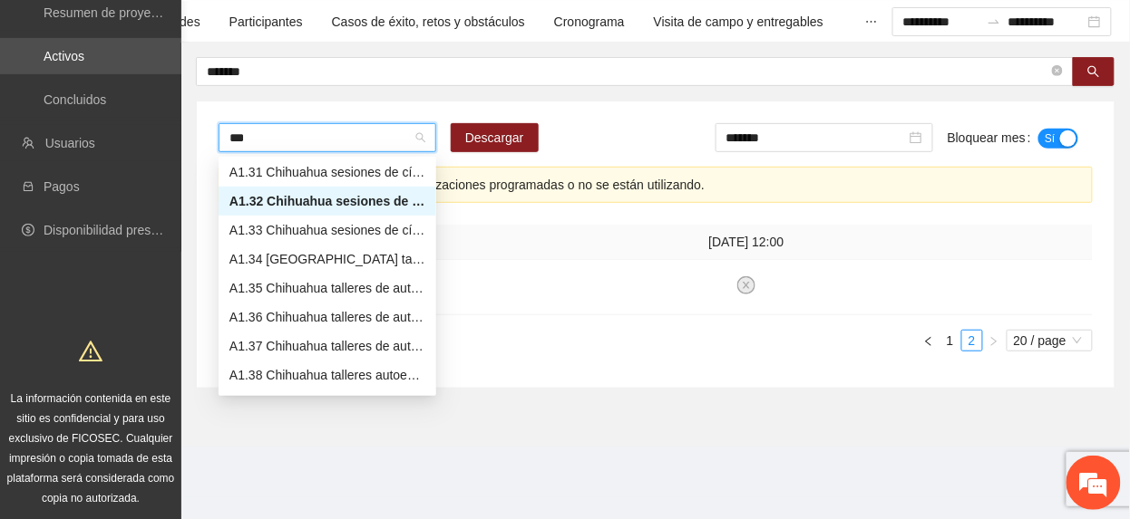
type input "****"
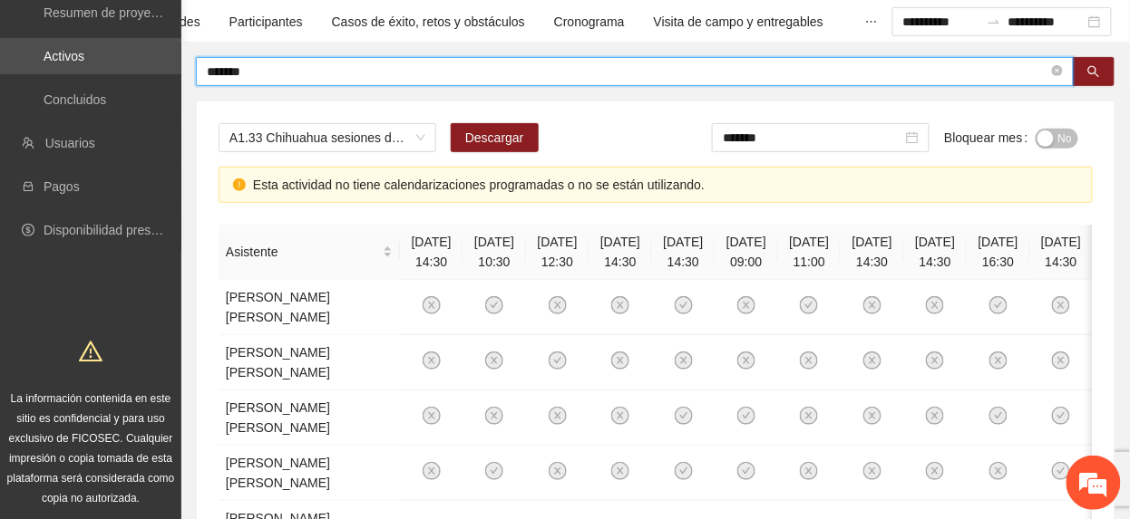
drag, startPoint x: 337, startPoint y: 76, endPoint x: -6, endPoint y: 76, distance: 343.6
click at [0, 76] on html "**********" at bounding box center [565, 119] width 1130 height 519
type input "*"
type input "*******"
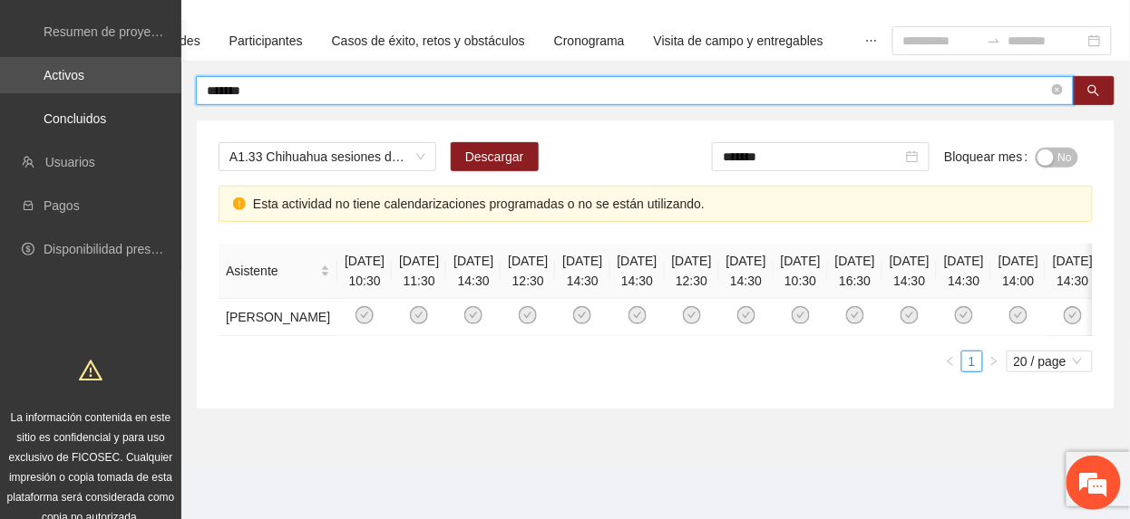
drag, startPoint x: 251, startPoint y: 95, endPoint x: -6, endPoint y: 59, distance: 260.0
click at [0, 59] on html "Solicitudes Monitoreo de proyectos Resumen de monitoreo Resumen de proyectos ap…" at bounding box center [565, 138] width 1130 height 519
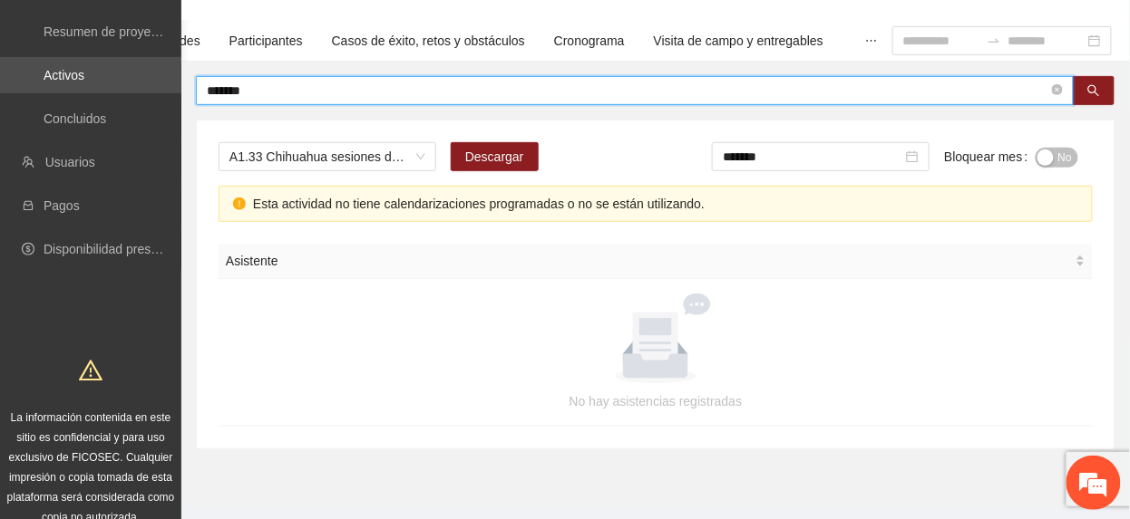
type input "*******"
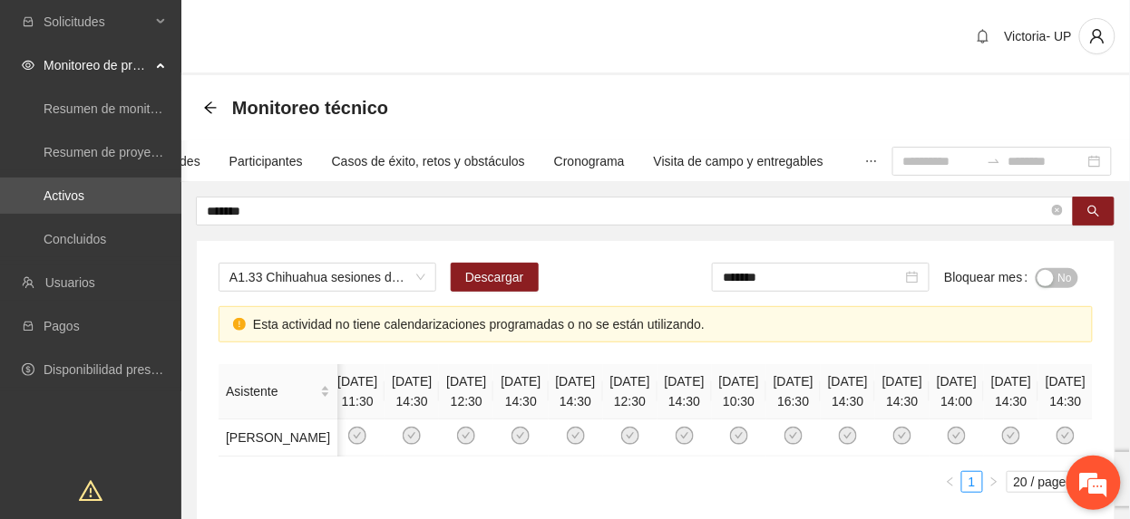
click at [1101, 490] on em at bounding box center [1093, 483] width 49 height 49
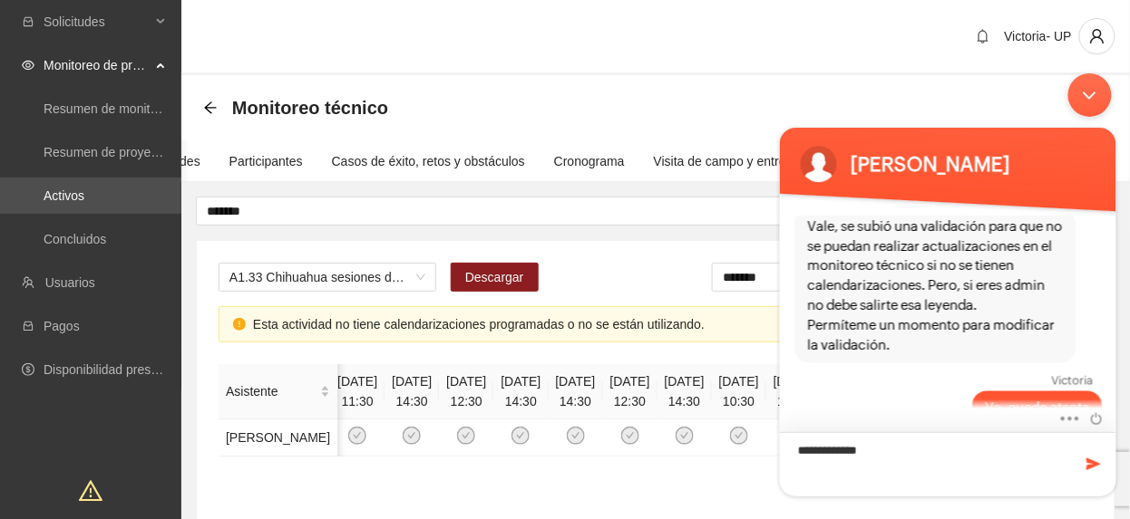
type textarea "**********"
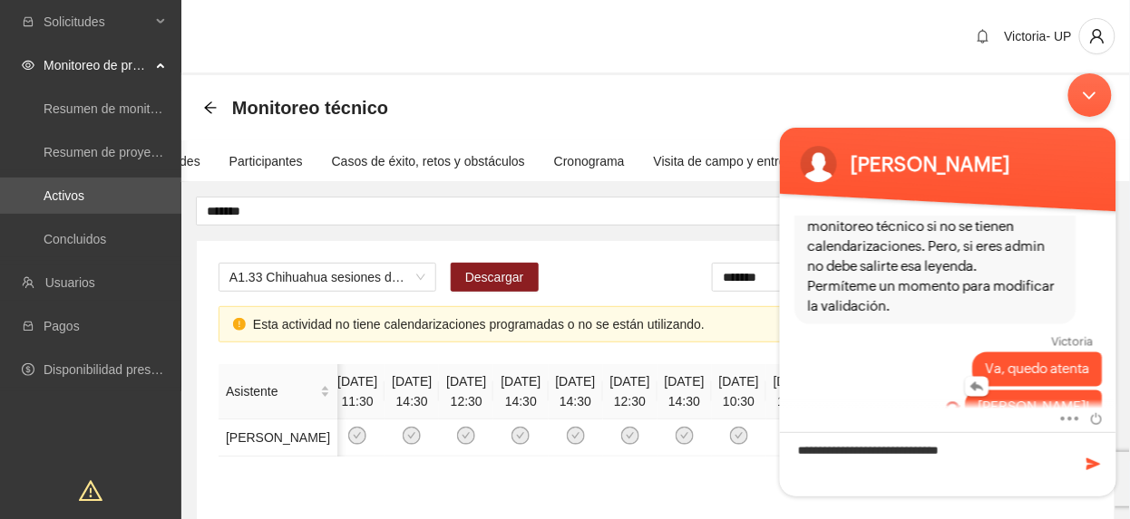
click at [959, 402] on em at bounding box center [951, 408] width 16 height 12
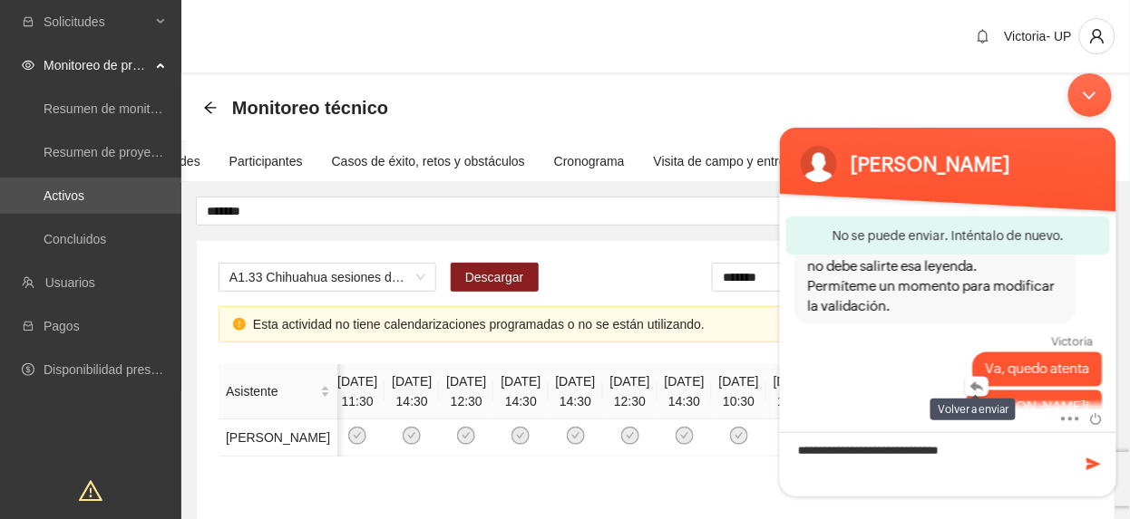
click at [959, 402] on em at bounding box center [951, 408] width 16 height 12
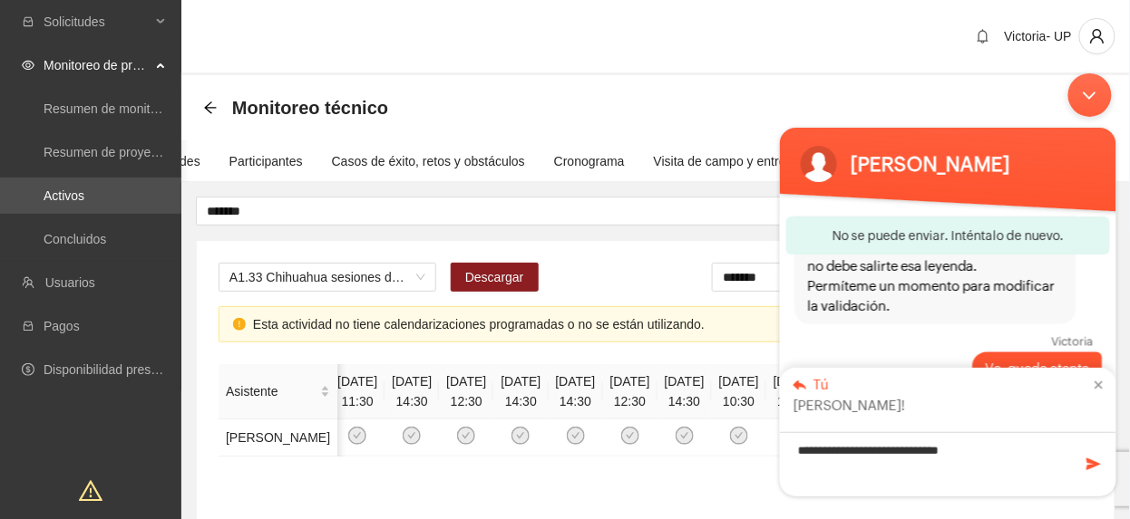
click at [971, 384] on div "Tú" at bounding box center [946, 384] width 309 height 16
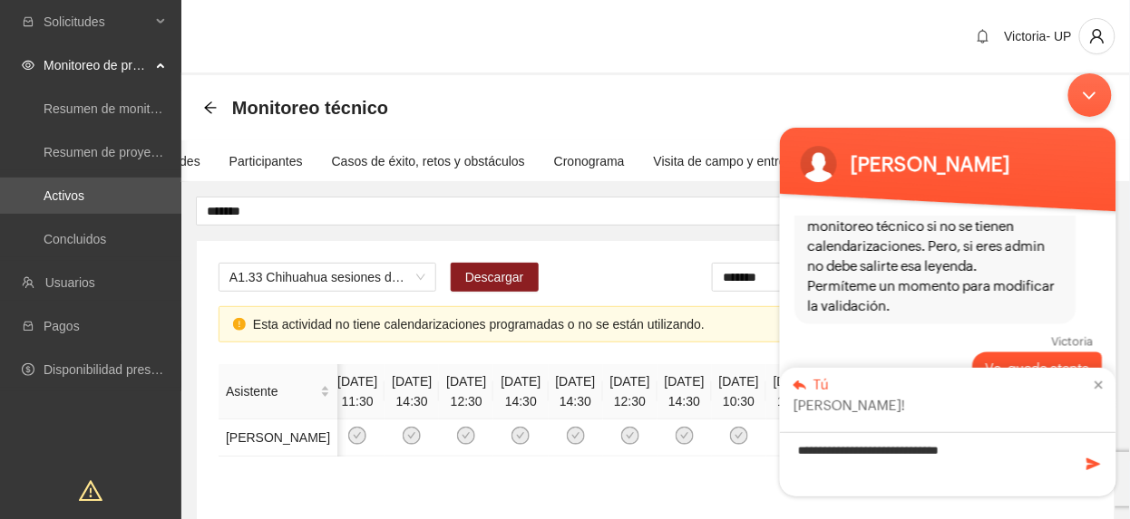
click at [1086, 374] on div "Tú [PERSON_NAME]!" at bounding box center [947, 398] width 336 height 63
click at [1096, 376] on div "Tú" at bounding box center [946, 384] width 309 height 16
click at [1097, 383] on em at bounding box center [1092, 385] width 17 height 8
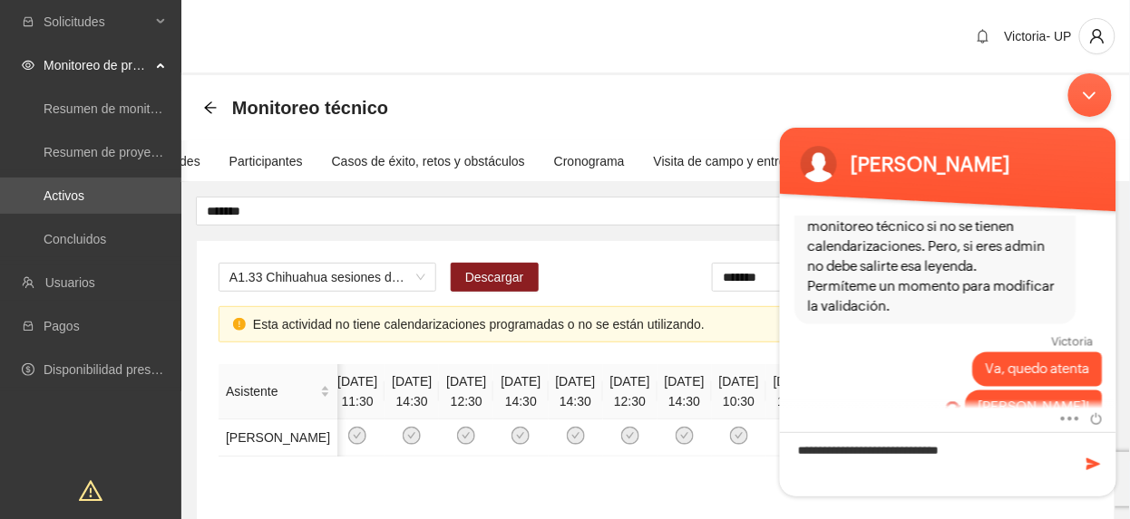
click at [1103, 92] on div "Minimizar ventana de chat en vivo" at bounding box center [1089, 95] width 44 height 44
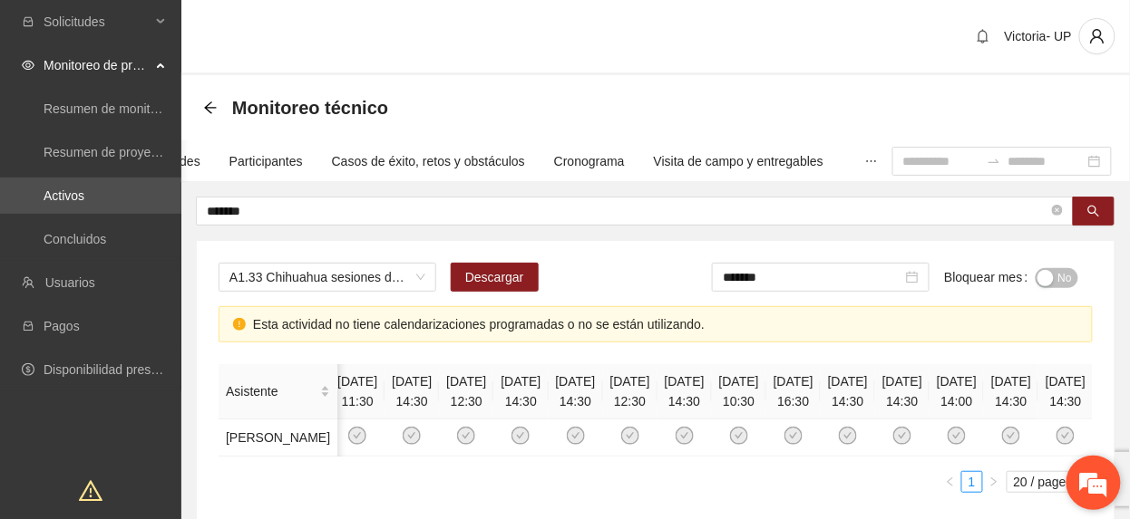
click at [1091, 476] on em at bounding box center [1093, 483] width 49 height 49
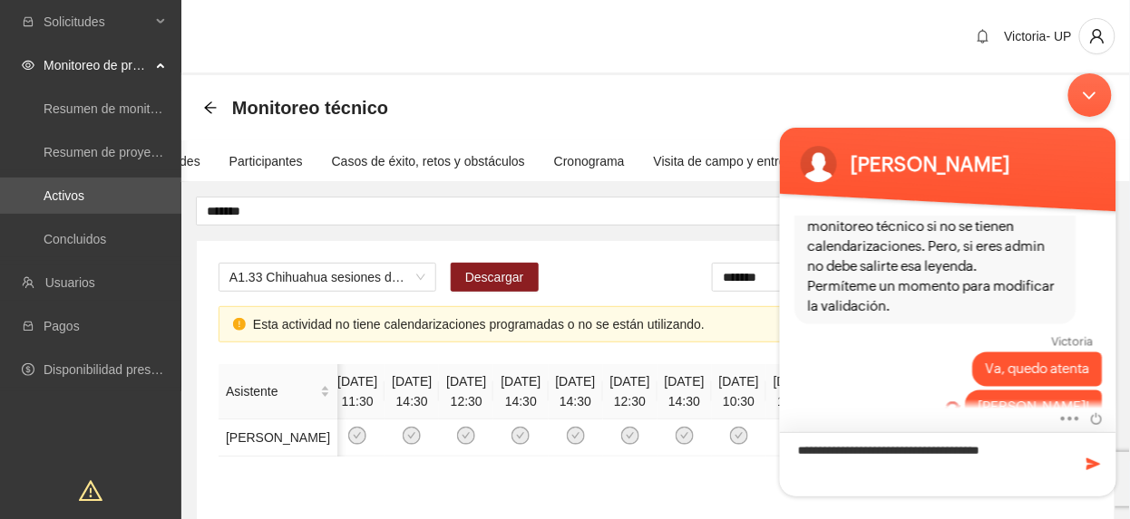
type textarea "**********"
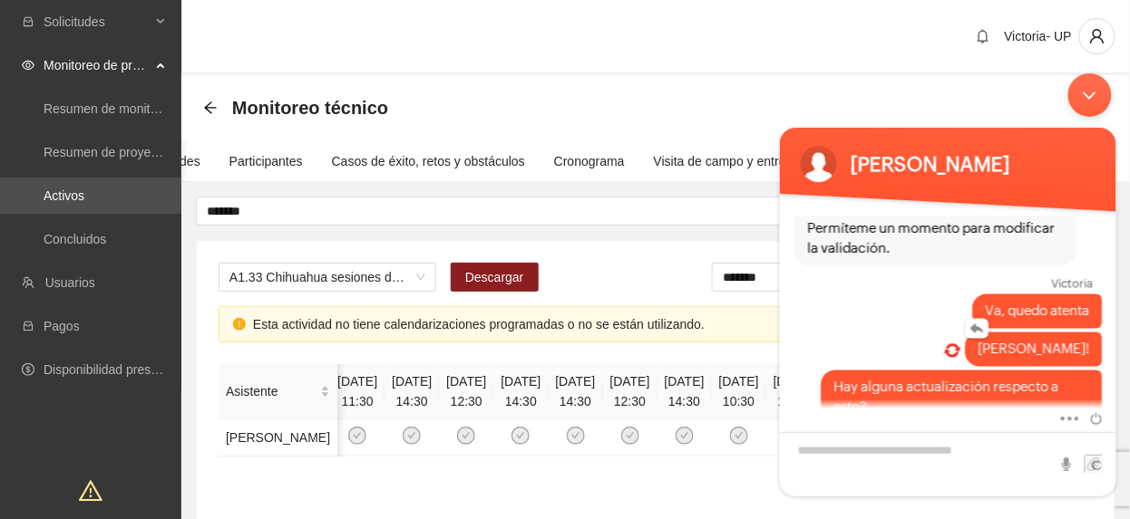
click at [959, 344] on em at bounding box center [951, 350] width 16 height 12
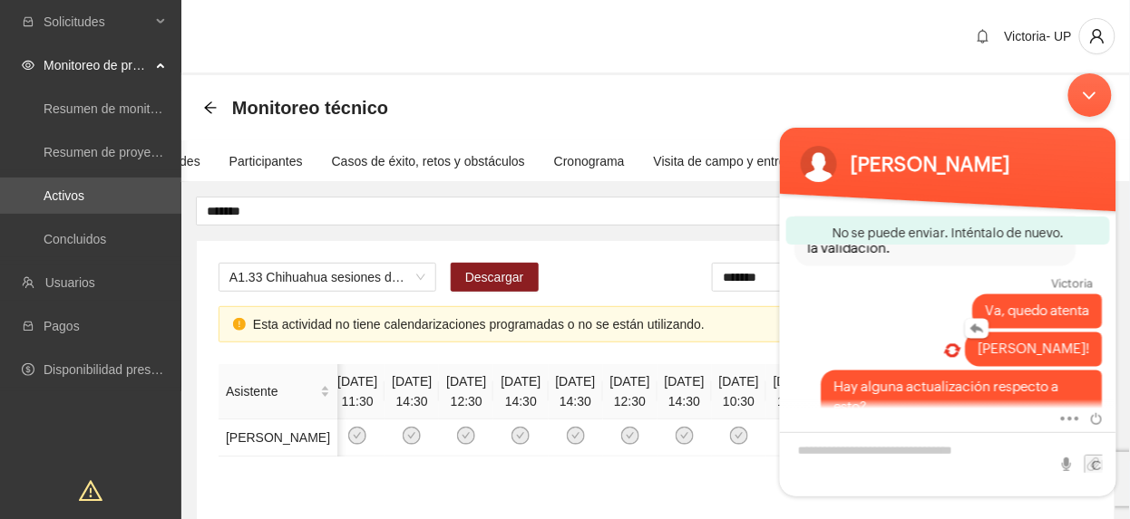
click at [959, 344] on em at bounding box center [951, 350] width 16 height 12
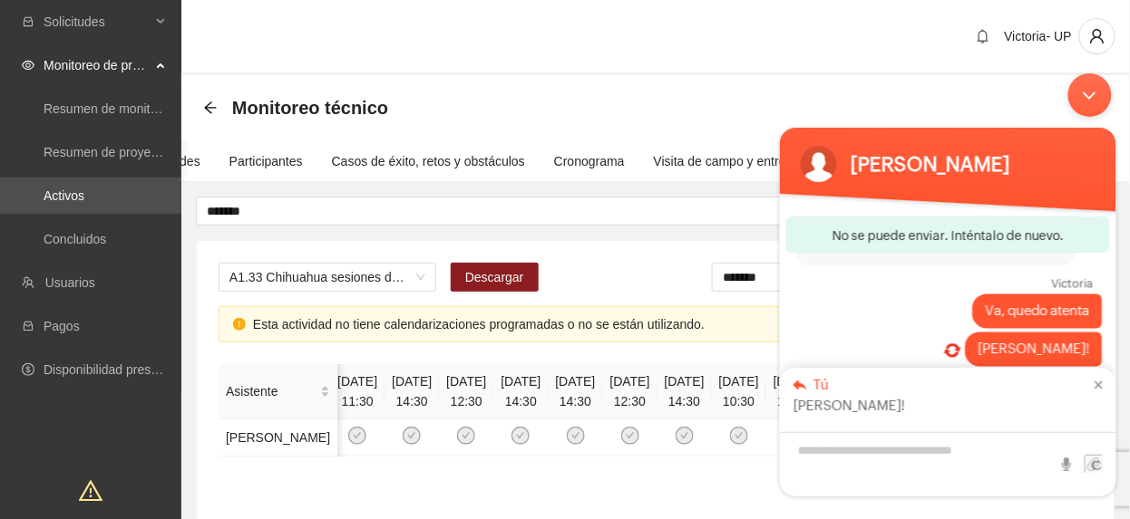
click at [1096, 388] on em at bounding box center [1092, 385] width 17 height 8
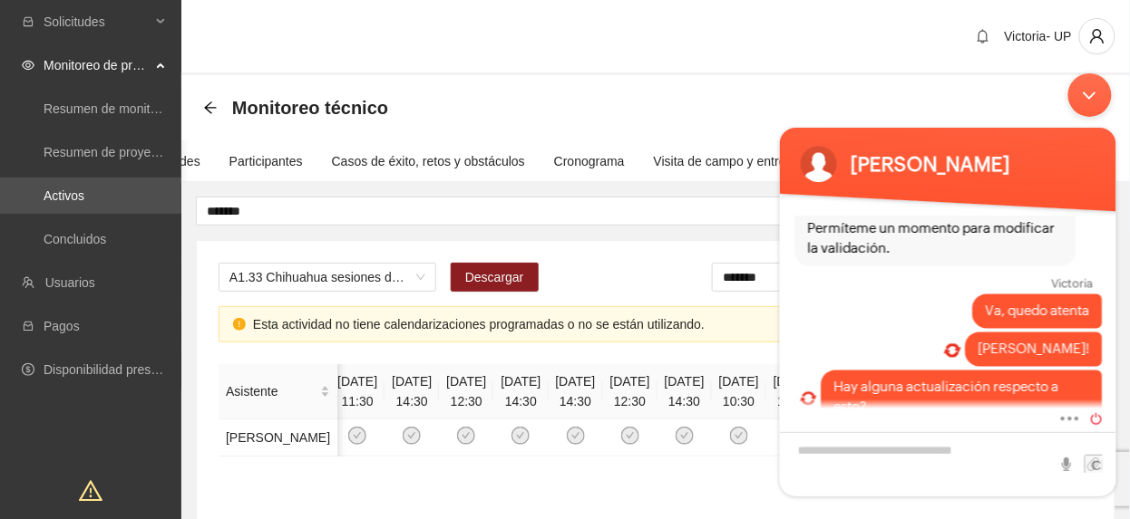
click at [1094, 417] on span at bounding box center [1091, 416] width 20 height 15
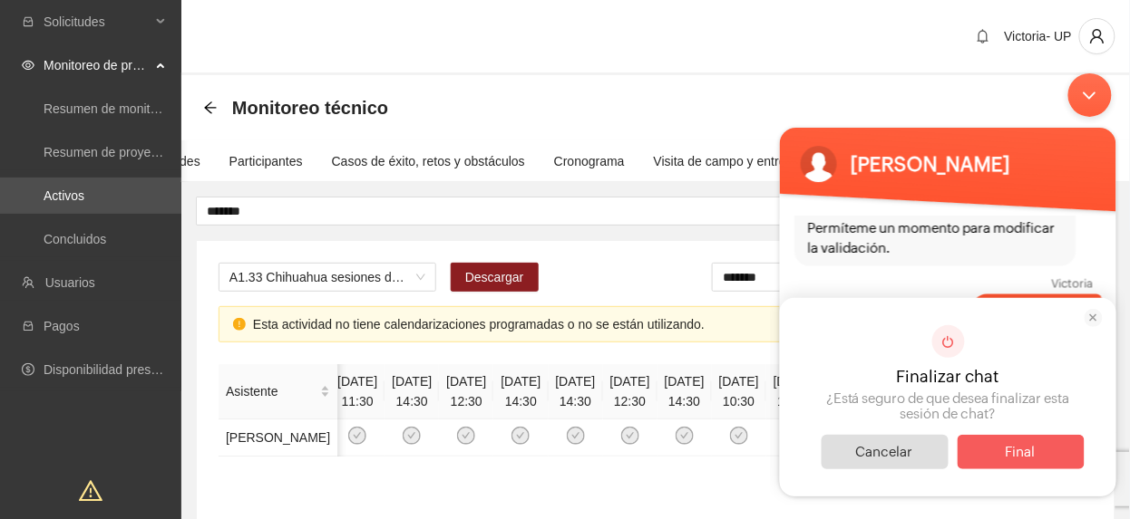
click at [1053, 452] on span "Final" at bounding box center [1019, 451] width 127 height 34
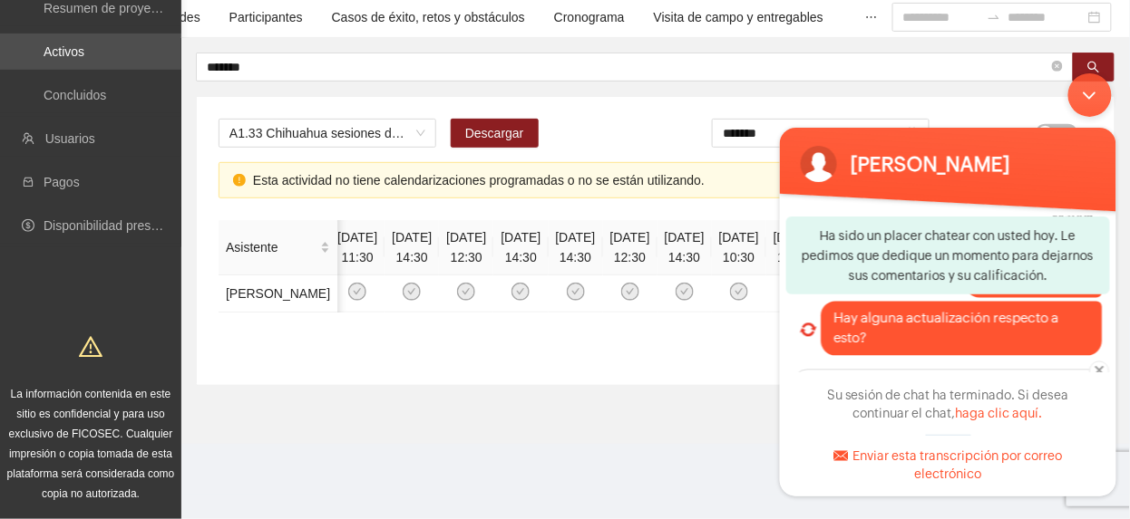
scroll to position [932, 0]
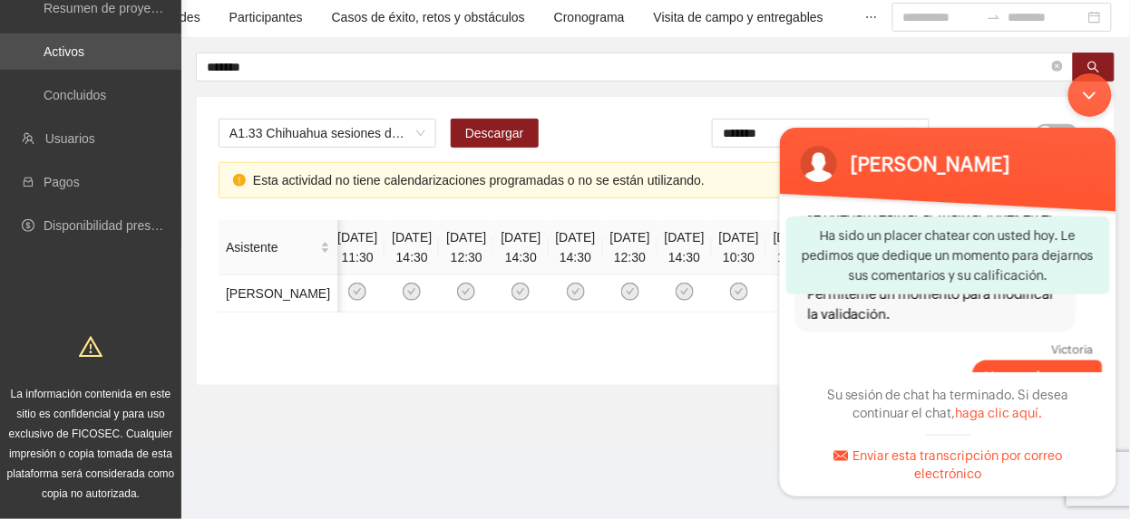
click at [1089, 83] on div "Minimizar ventana de chat en vivo" at bounding box center [1089, 95] width 44 height 44
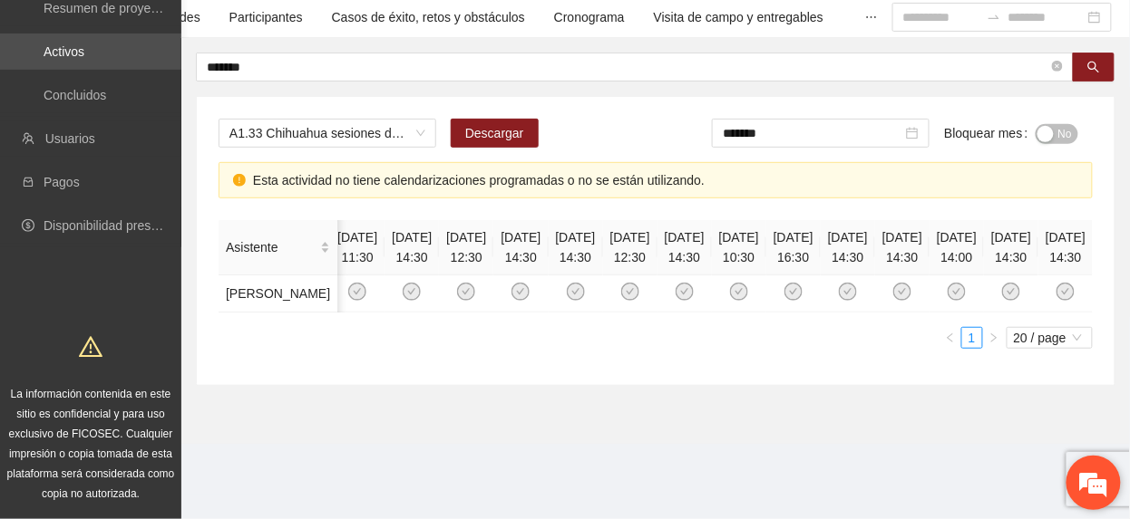
drag, startPoint x: 1102, startPoint y: 471, endPoint x: 328, endPoint y: 26, distance: 893.0
click at [1102, 471] on em at bounding box center [1093, 483] width 49 height 49
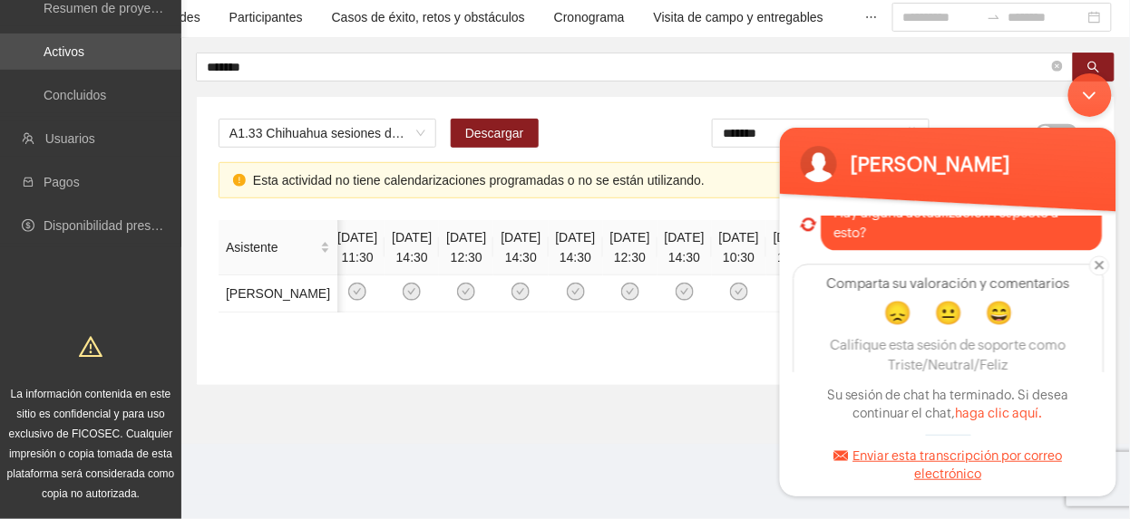
click at [1021, 450] on link "Enviar esta transcripción por correo electrónico" at bounding box center [947, 464] width 228 height 33
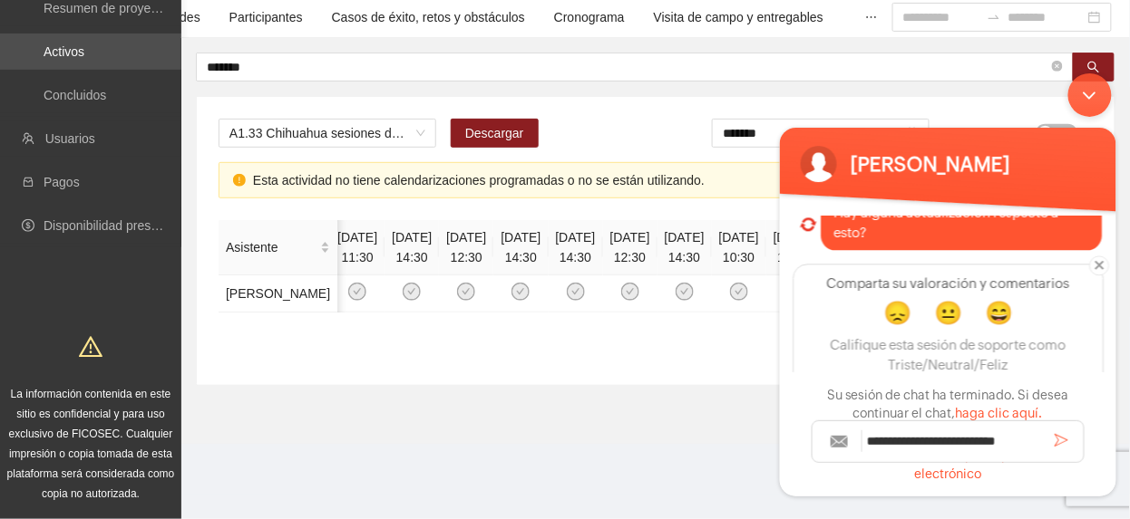
click at [1065, 438] on em at bounding box center [1060, 439] width 14 height 13
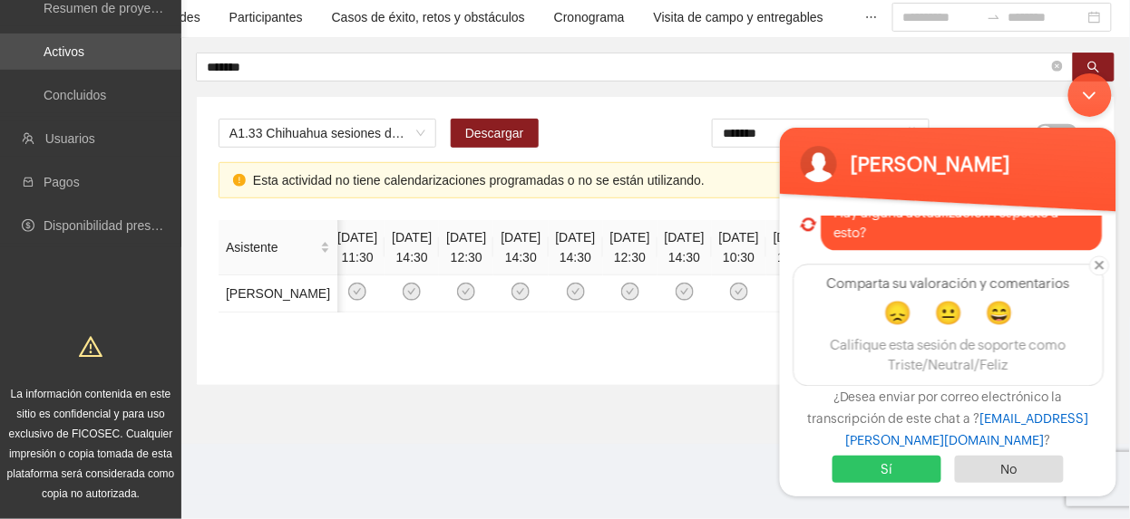
scroll to position [1160, 0]
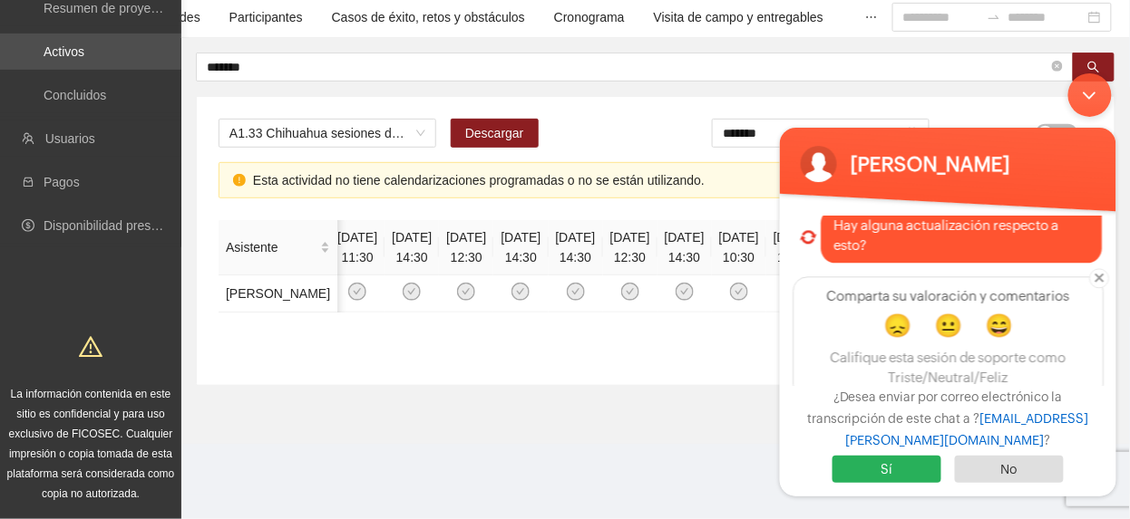
click at [927, 464] on span "Sí" at bounding box center [885, 468] width 109 height 27
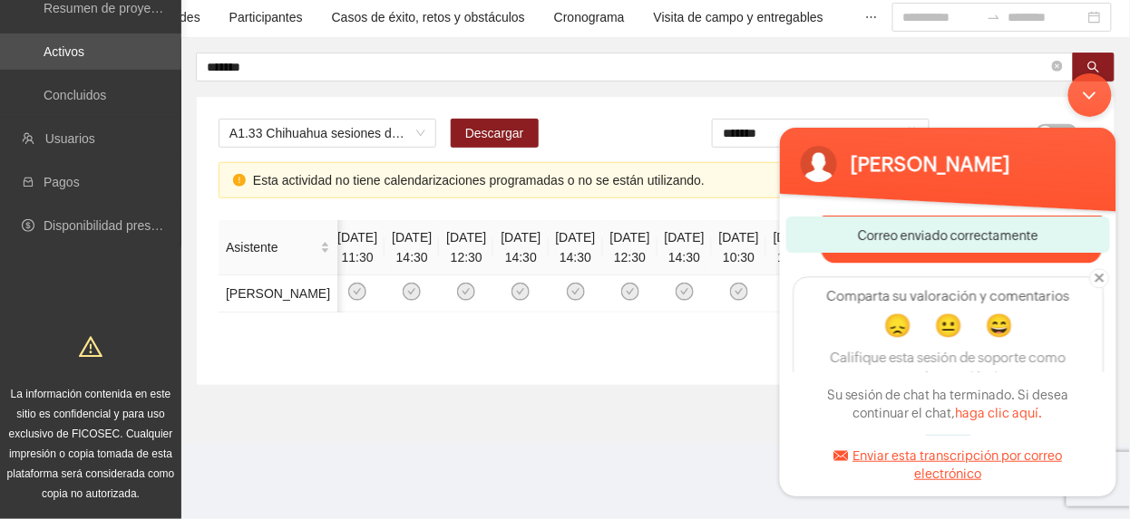
scroll to position [1173, 0]
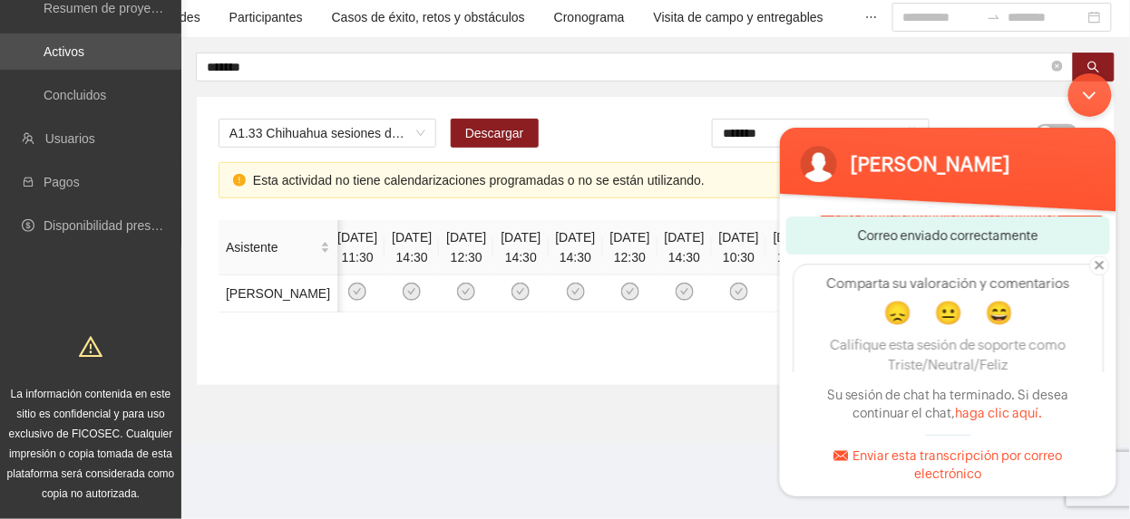
click at [1093, 79] on div "Minimizar ventana de chat en vivo" at bounding box center [1089, 95] width 44 height 44
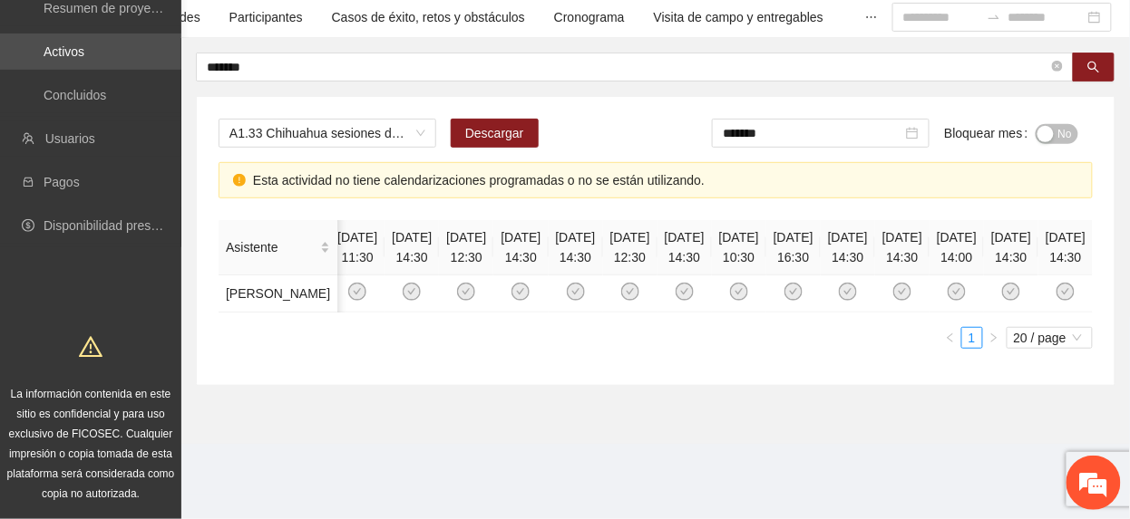
scroll to position [56, 0]
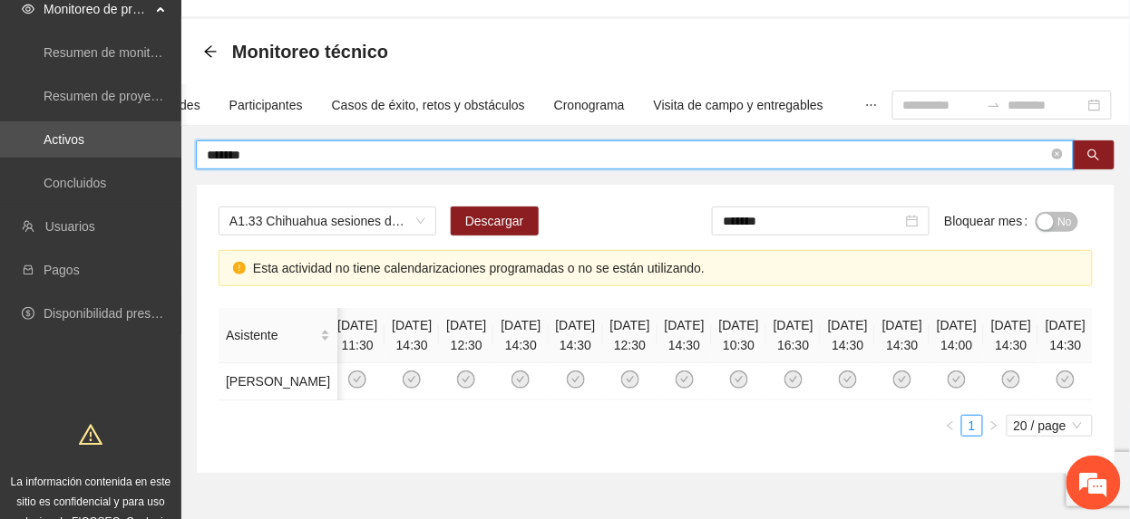
drag, startPoint x: 296, startPoint y: 146, endPoint x: -6, endPoint y: 152, distance: 301.9
click at [0, 152] on html "Solicitudes Monitoreo de proyectos Resumen de monitoreo Resumen de proyectos ap…" at bounding box center [565, 203] width 1130 height 519
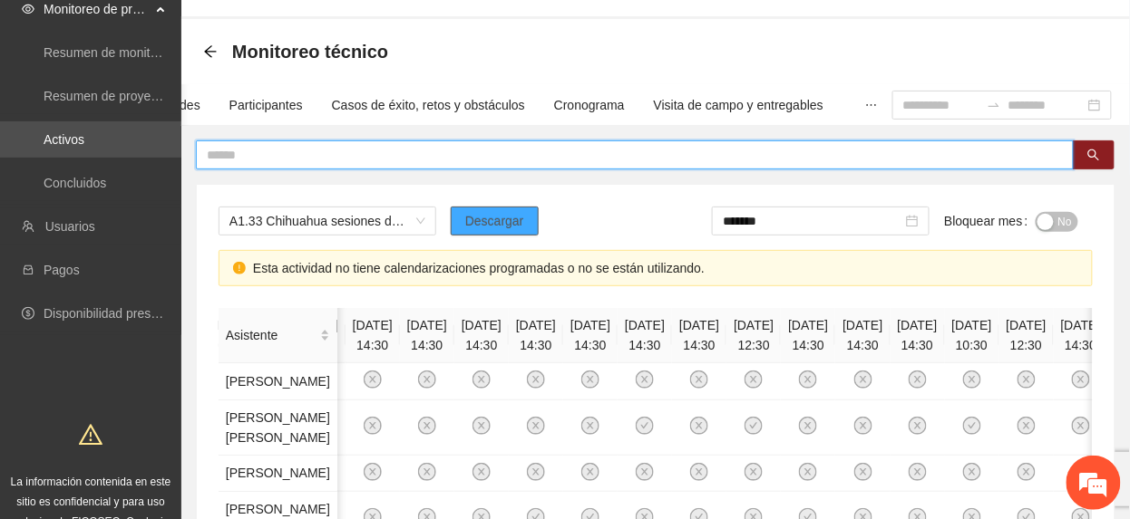
click at [488, 207] on button "Descargar" at bounding box center [495, 221] width 88 height 29
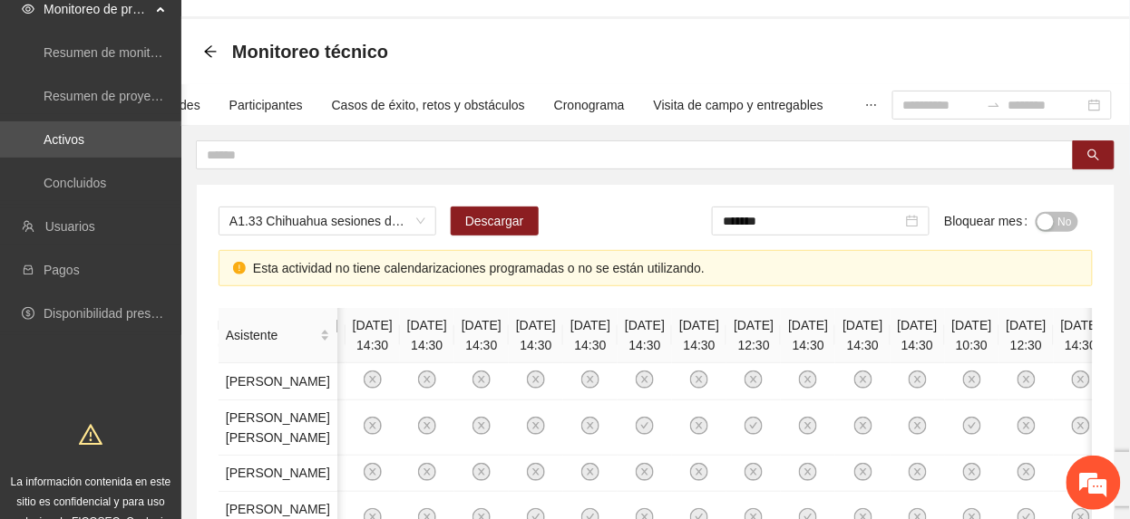
click at [548, 221] on div "A1.33 Chihuahua sesiones de círculos restaurativos o [PERSON_NAME] Adolescentes…" at bounding box center [655, 229] width 874 height 44
drag, startPoint x: 1068, startPoint y: 219, endPoint x: 850, endPoint y: 254, distance: 220.3
click at [1066, 221] on span "No" at bounding box center [1065, 222] width 14 height 20
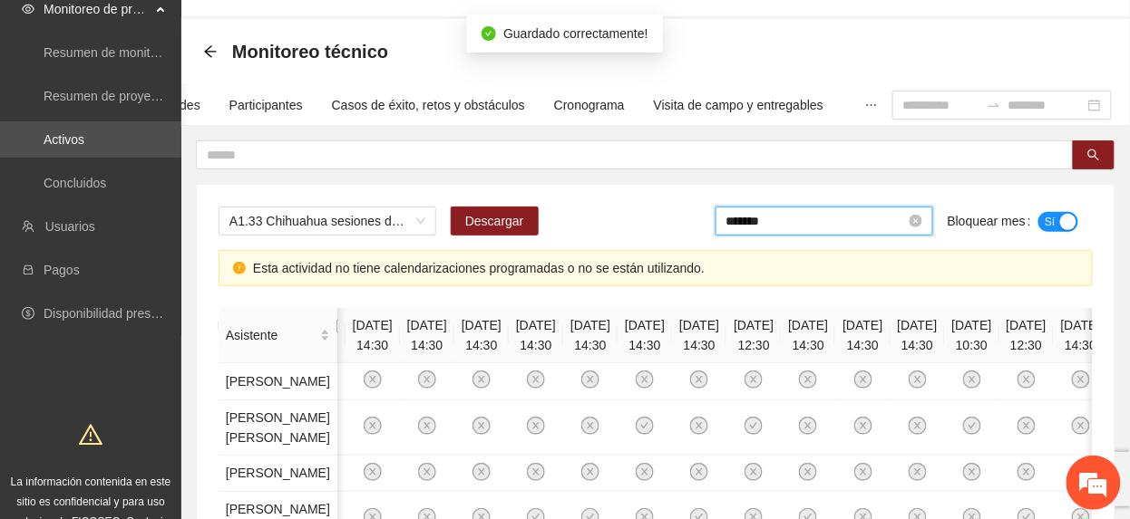
click at [784, 218] on input "*******" at bounding box center [815, 221] width 179 height 20
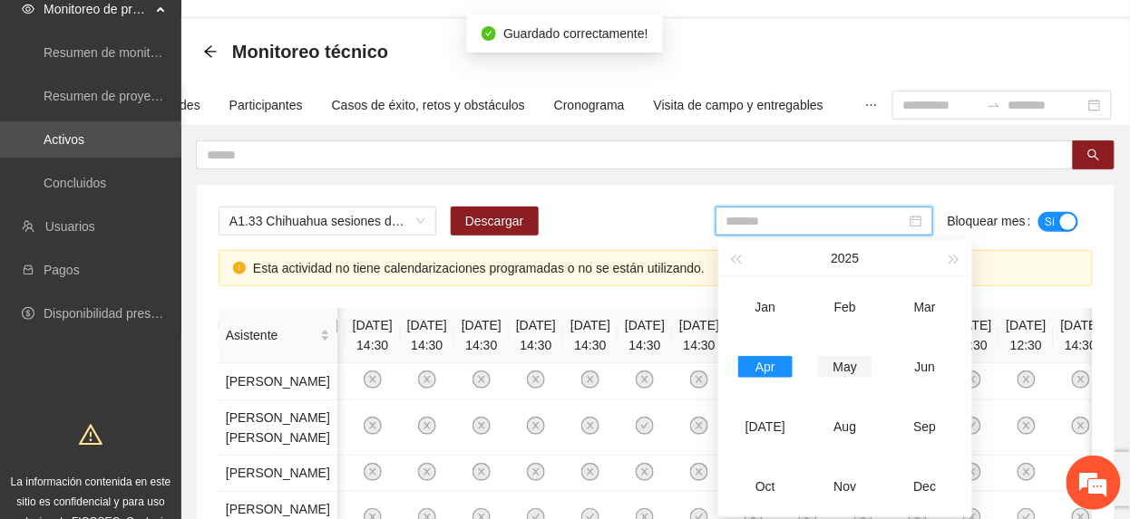
click at [847, 367] on div "May" at bounding box center [845, 367] width 54 height 22
type input "*******"
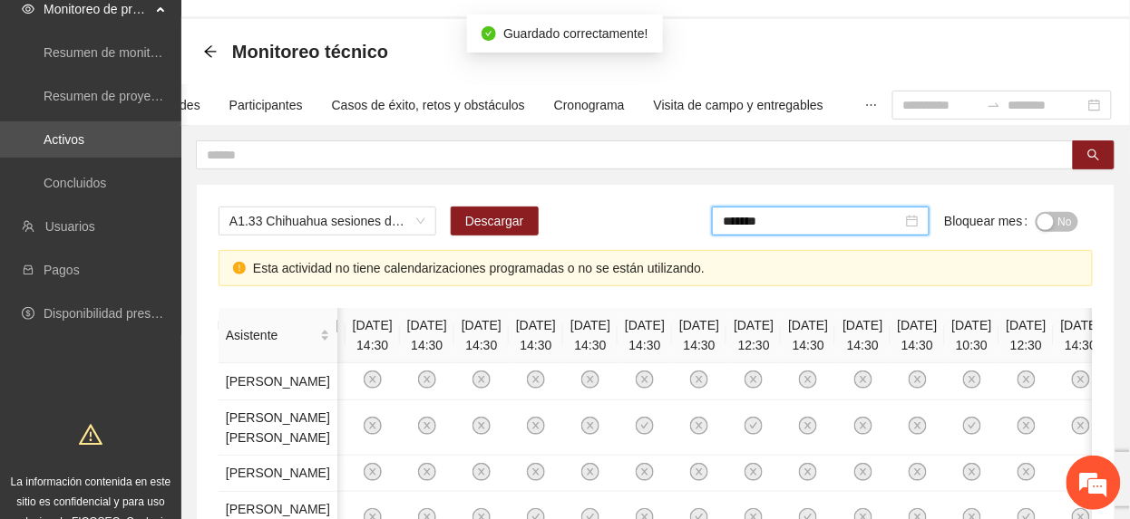
click at [1052, 218] on div "button" at bounding box center [1045, 222] width 16 height 16
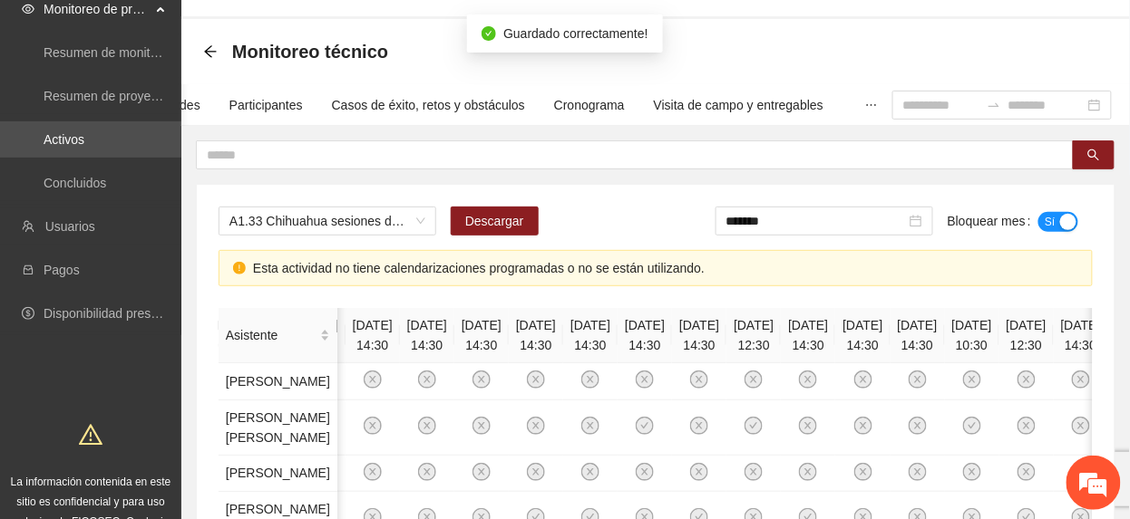
drag, startPoint x: 1046, startPoint y: 216, endPoint x: 1039, endPoint y: 222, distance: 9.6
click at [1046, 218] on span "Sí" at bounding box center [1049, 222] width 11 height 20
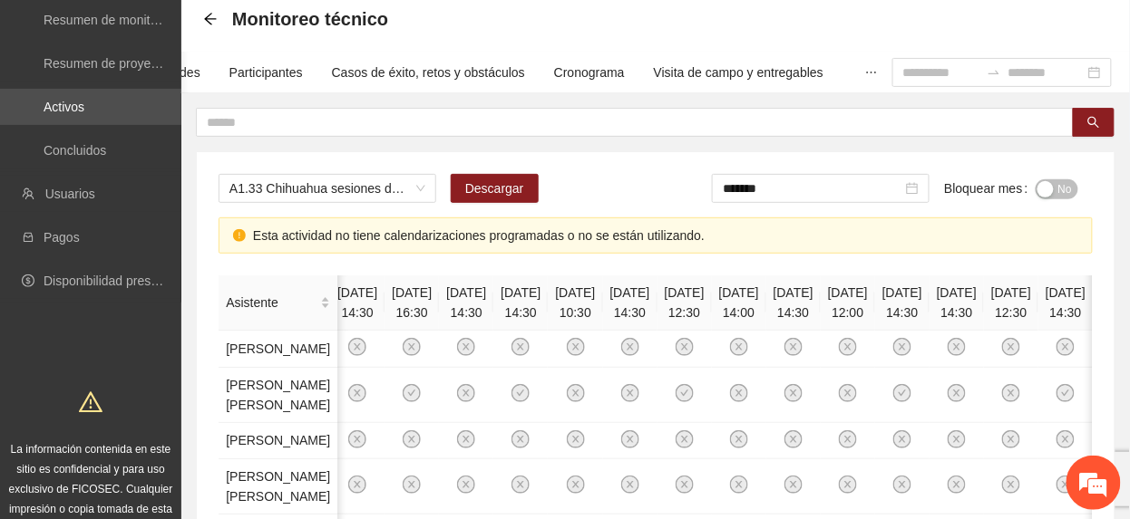
scroll to position [0, 0]
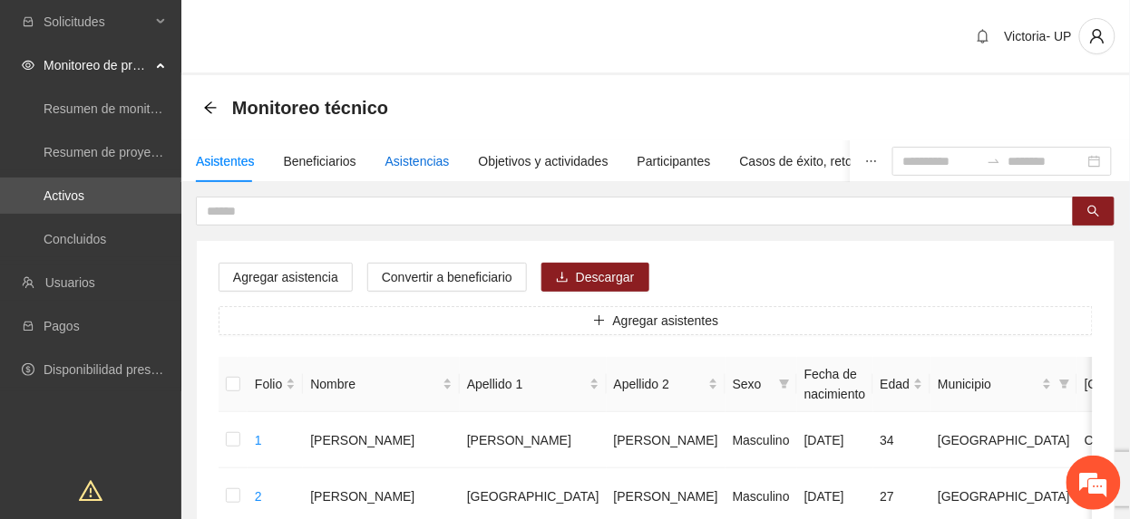
click at [425, 164] on div "Asistencias" at bounding box center [417, 161] width 64 height 20
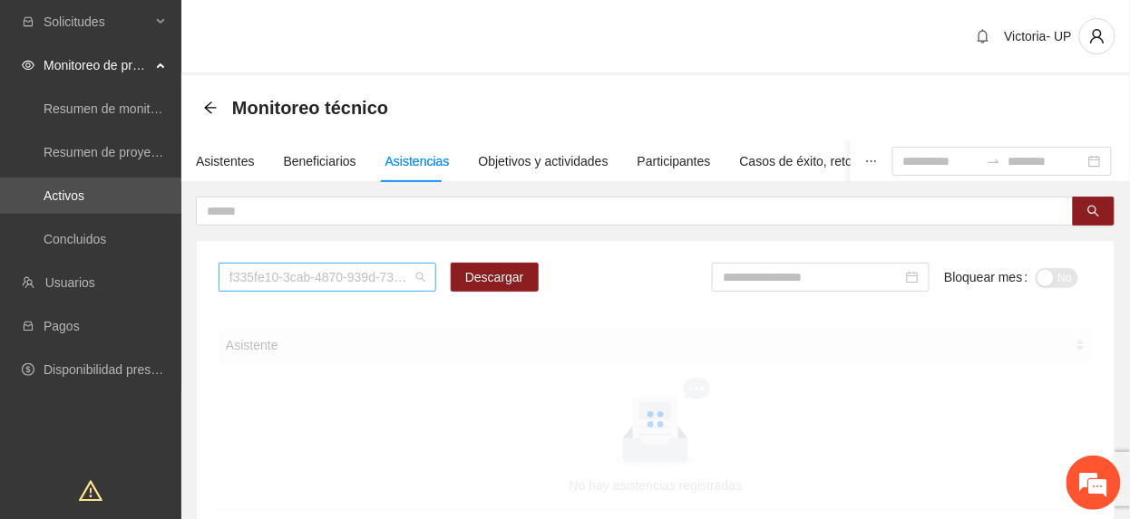
click at [297, 276] on span "f335fe10-3cab-4870-939d-73b6453ca784" at bounding box center [327, 277] width 196 height 27
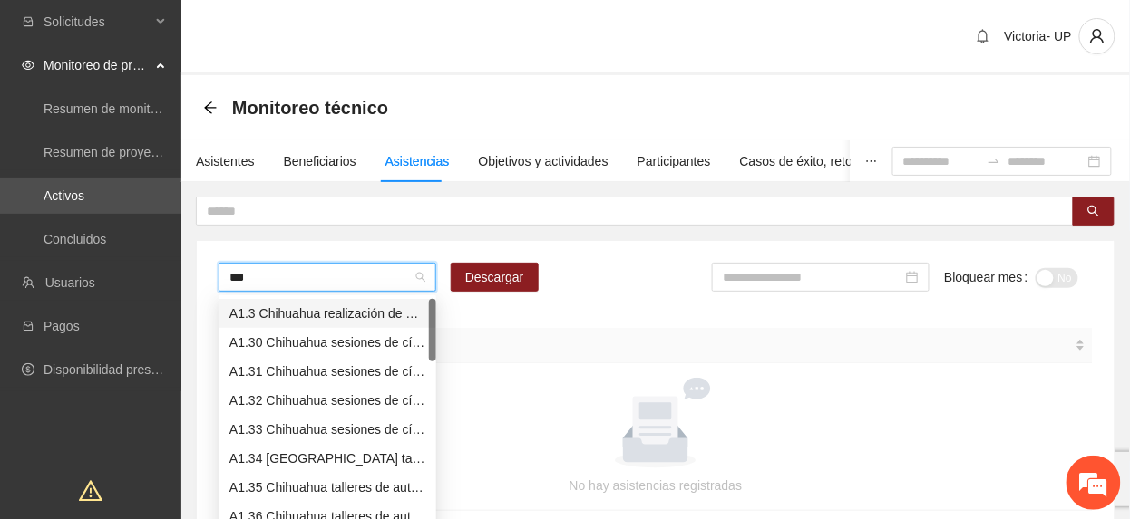
type input "****"
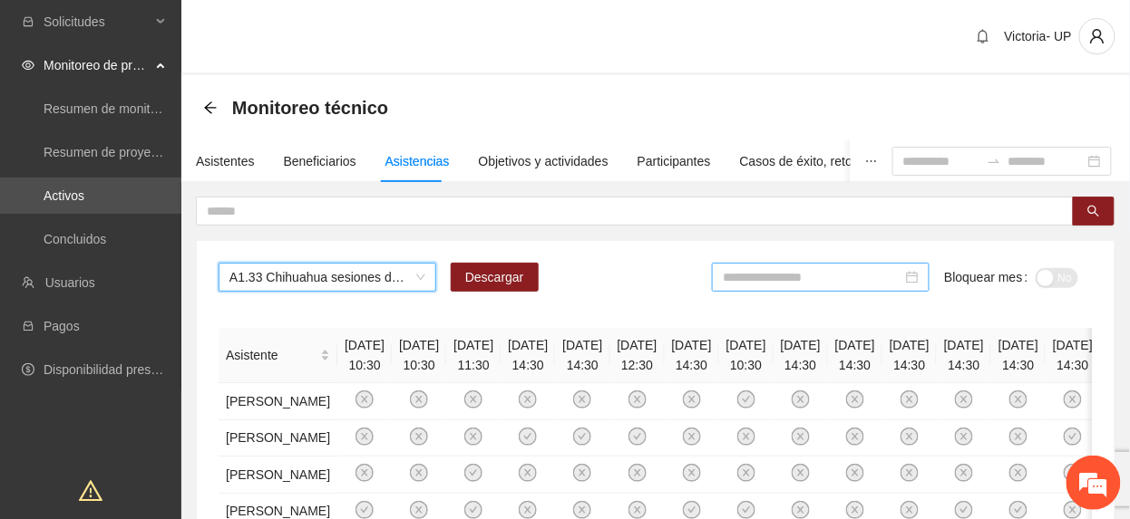
click at [875, 283] on input at bounding box center [812, 277] width 179 height 20
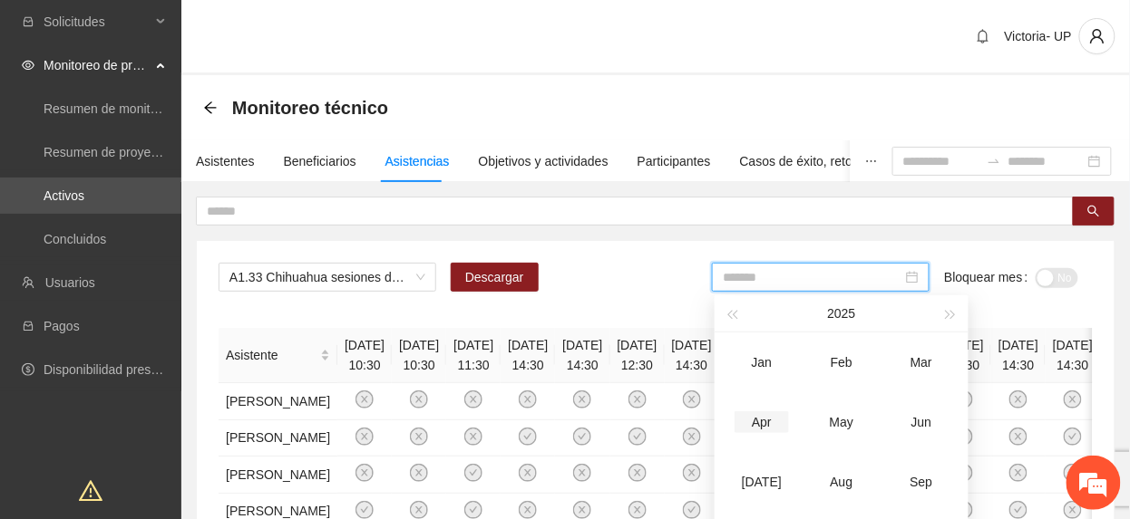
click at [754, 425] on div "Apr" at bounding box center [761, 423] width 54 height 22
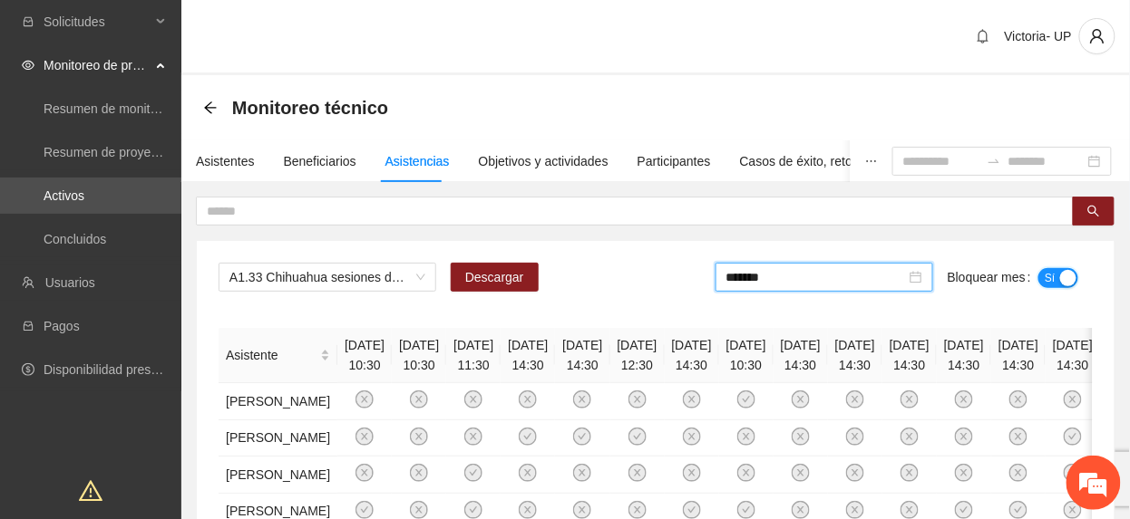
drag, startPoint x: 1050, startPoint y: 274, endPoint x: 970, endPoint y: 292, distance: 81.8
click at [1049, 276] on span "Sí" at bounding box center [1049, 278] width 11 height 20
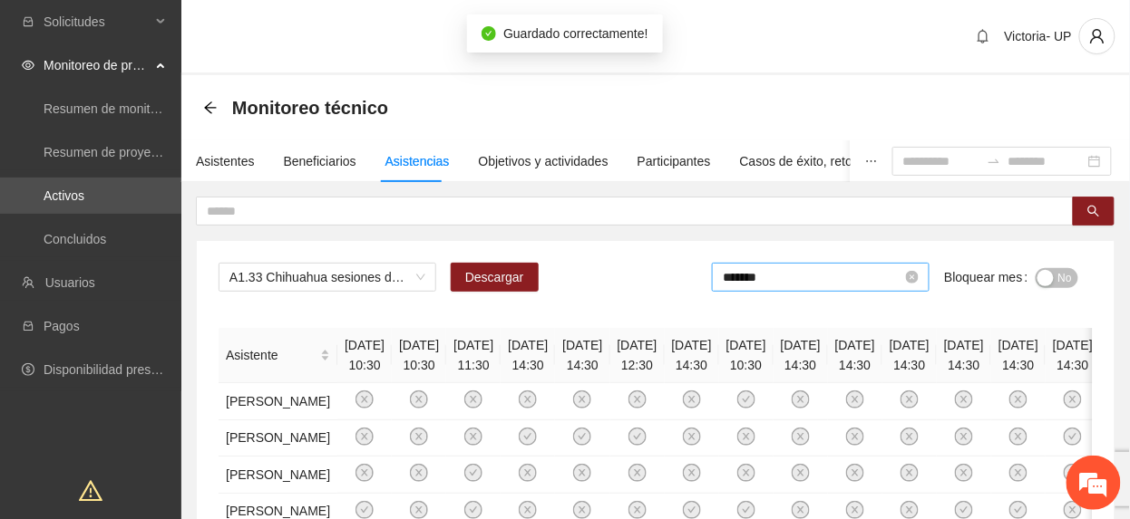
click at [807, 277] on input "*******" at bounding box center [812, 277] width 179 height 20
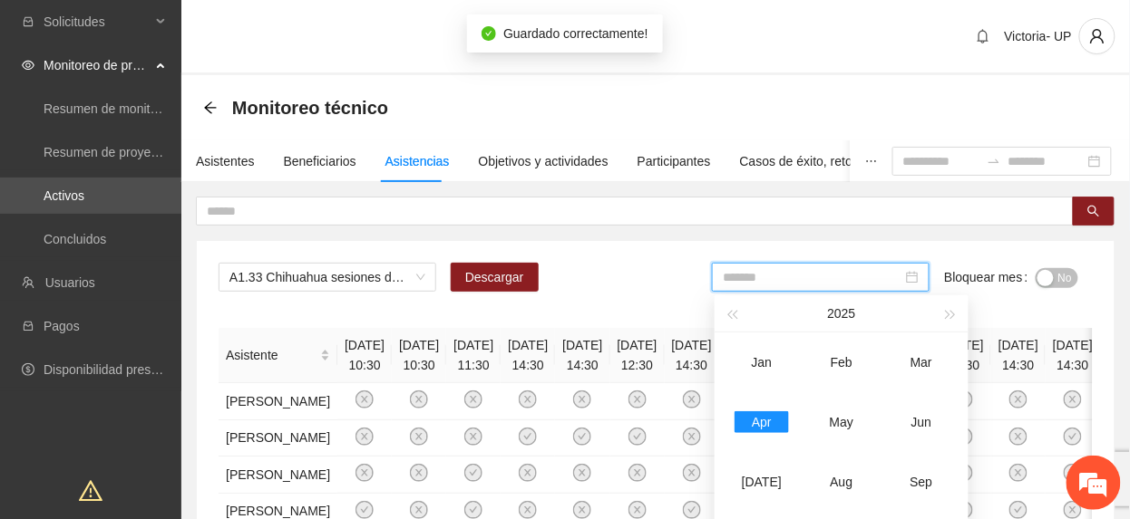
drag, startPoint x: 838, startPoint y: 417, endPoint x: 959, endPoint y: 349, distance: 139.2
click at [842, 419] on div "May" at bounding box center [841, 423] width 54 height 22
type input "*******"
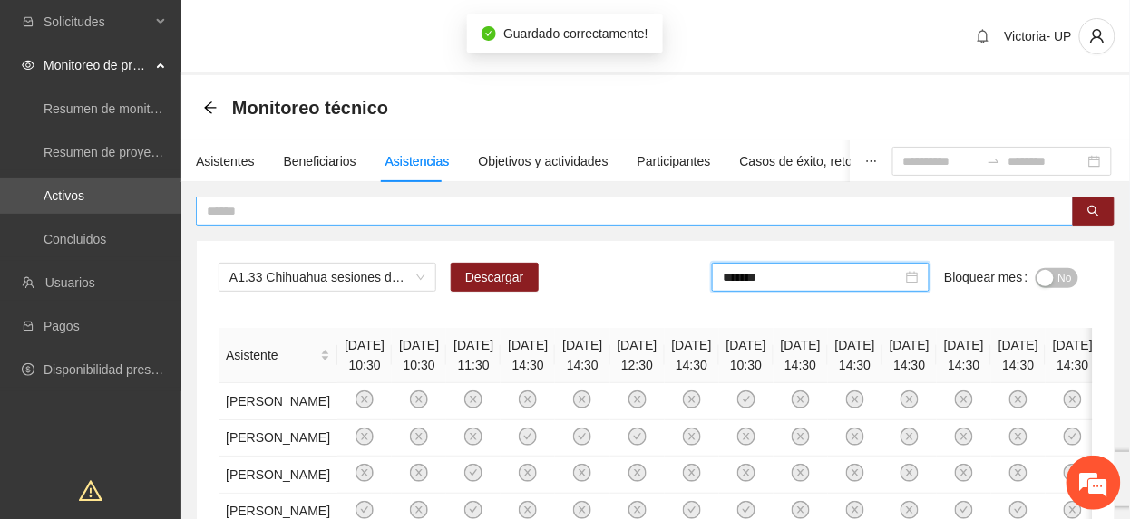
click at [303, 209] on input "text" at bounding box center [627, 211] width 841 height 20
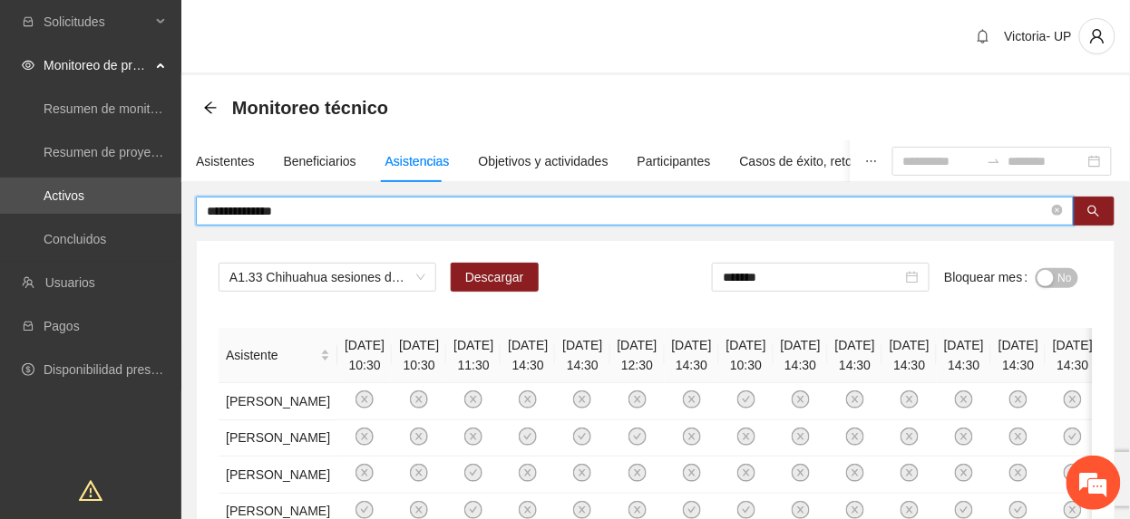
type input "**********"
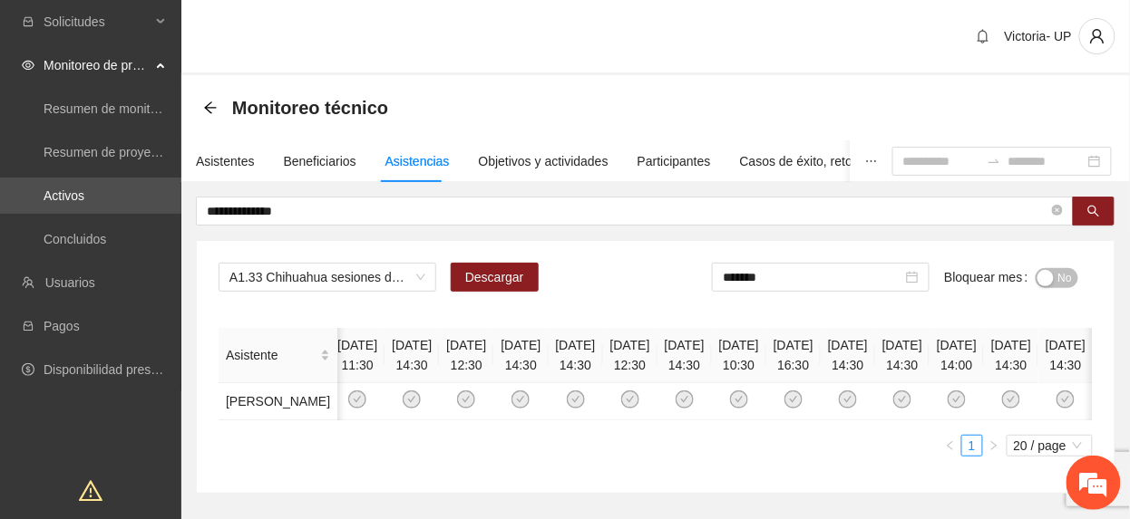
scroll to position [0, 428]
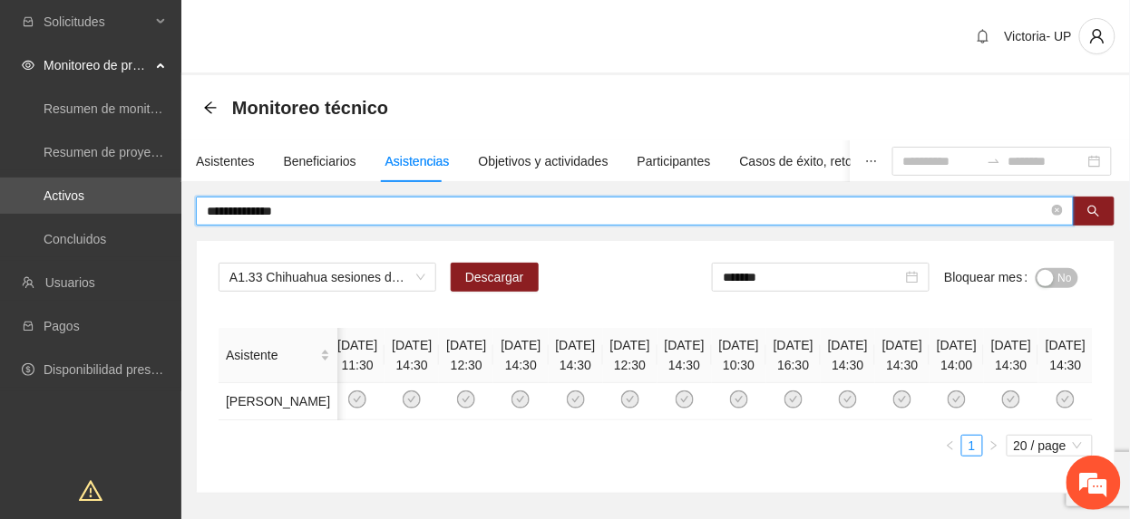
drag, startPoint x: 341, startPoint y: 219, endPoint x: -6, endPoint y: 131, distance: 358.4
click at [0, 131] on html "**********" at bounding box center [565, 259] width 1130 height 519
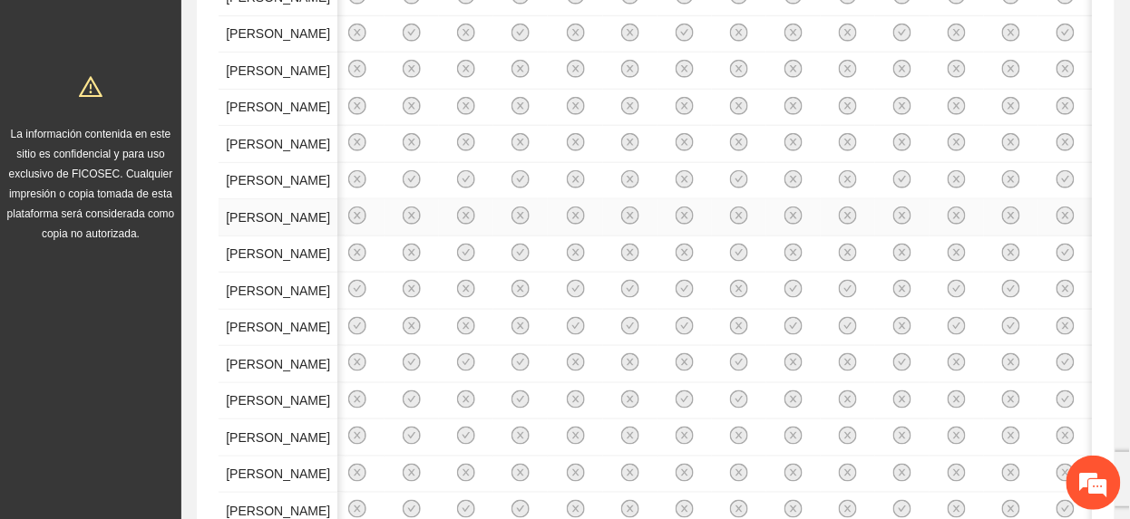
scroll to position [0, 0]
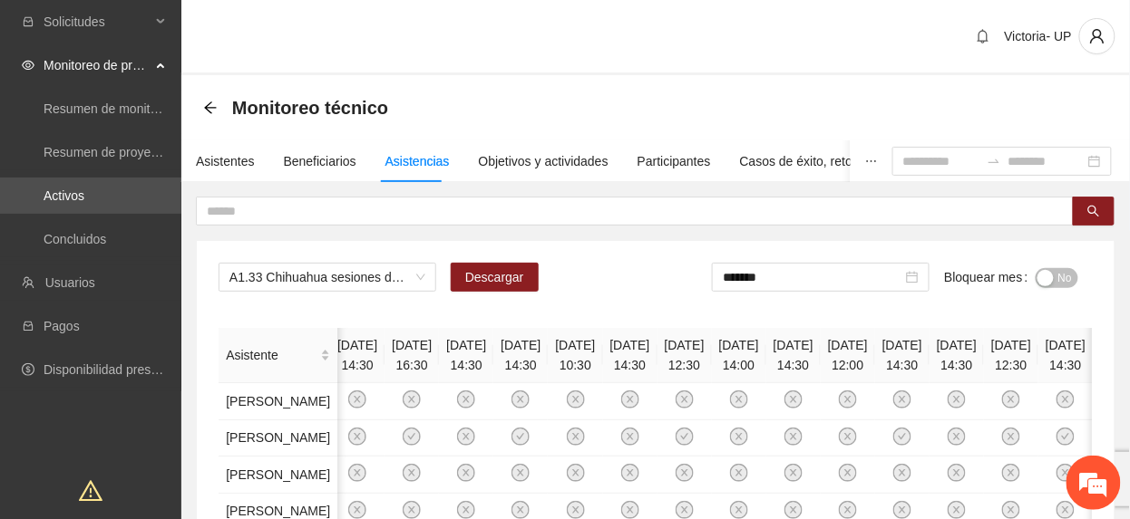
click at [1066, 272] on span "No" at bounding box center [1065, 278] width 14 height 20
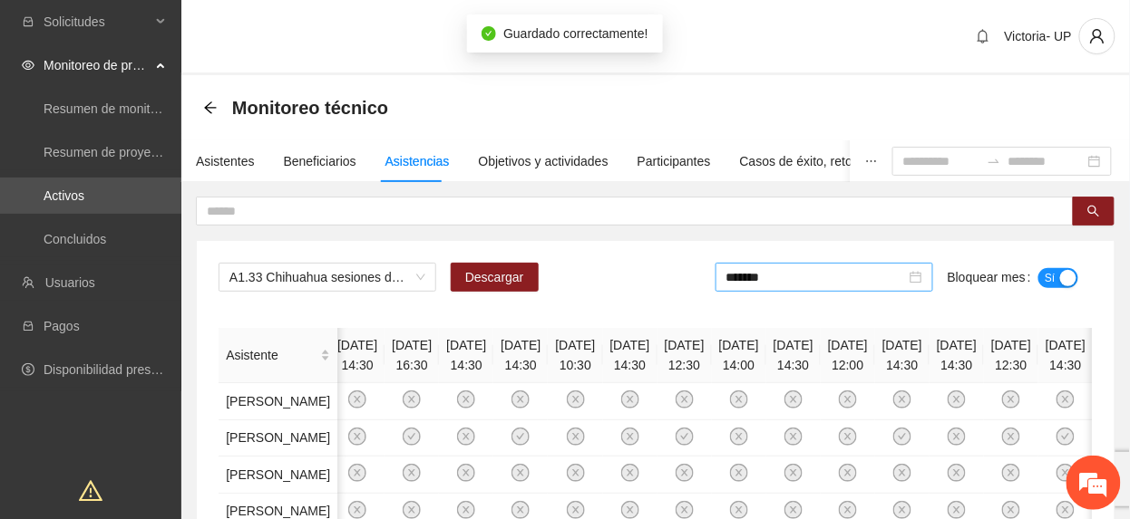
drag, startPoint x: 817, startPoint y: 276, endPoint x: 829, endPoint y: 291, distance: 19.4
click at [816, 276] on input "*******" at bounding box center [815, 277] width 179 height 20
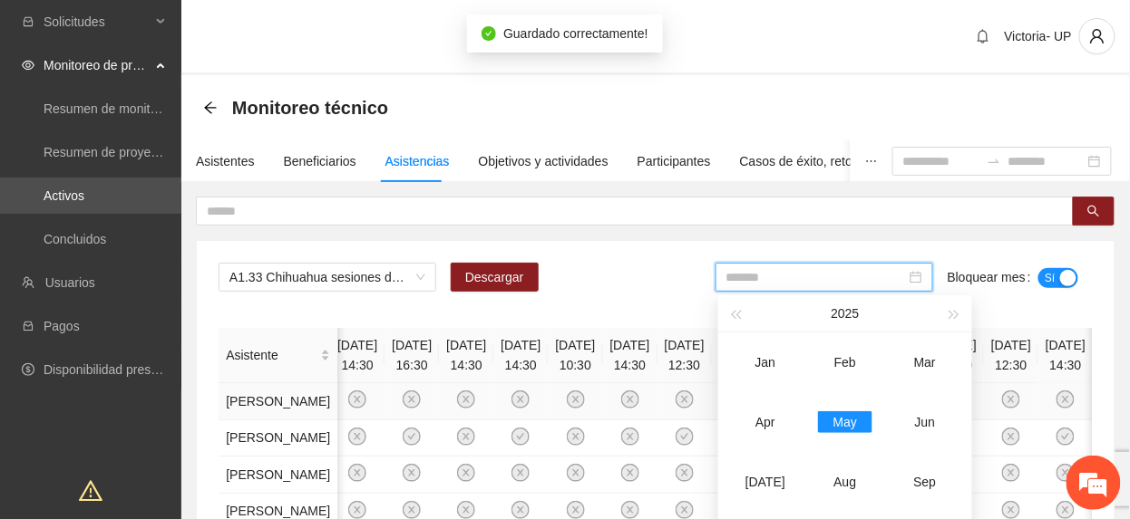
drag, startPoint x: 765, startPoint y: 412, endPoint x: 817, endPoint y: 403, distance: 52.3
click at [769, 413] on div "Apr" at bounding box center [765, 423] width 54 height 22
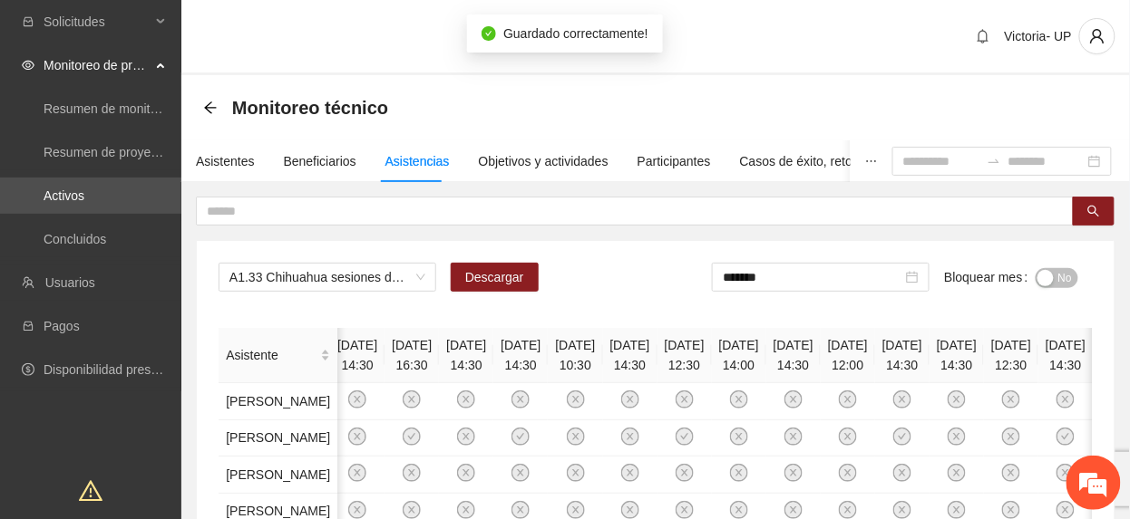
click at [1046, 287] on button "No" at bounding box center [1056, 278] width 43 height 20
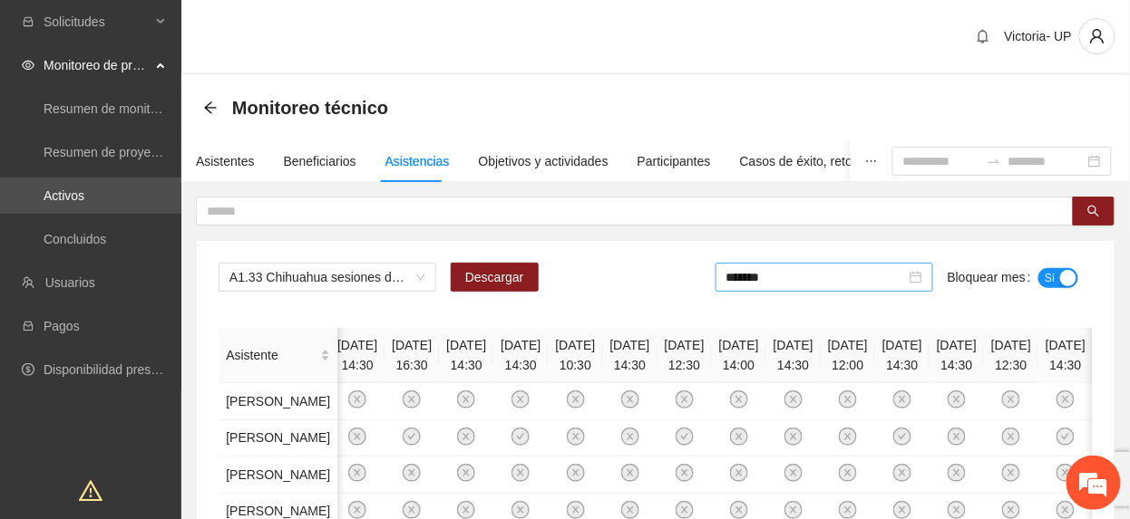
drag, startPoint x: 787, startPoint y: 283, endPoint x: 803, endPoint y: 292, distance: 18.7
click at [788, 283] on input "*******" at bounding box center [815, 277] width 179 height 20
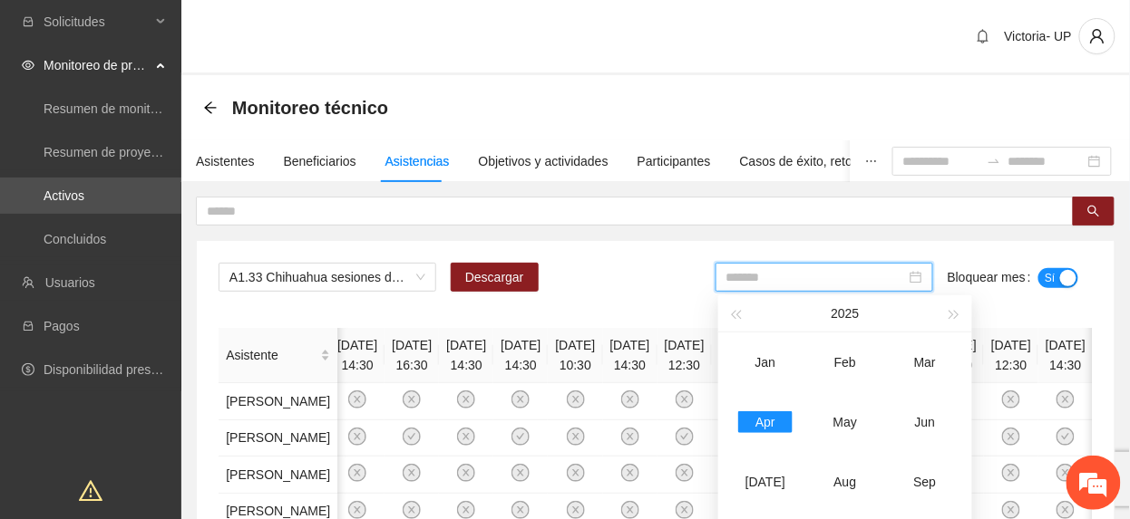
type input "*******"
click at [303, 276] on span "A1.33 Chihuahua sesiones de círculos restaurativos o [PERSON_NAME] Adolescentes" at bounding box center [327, 277] width 196 height 27
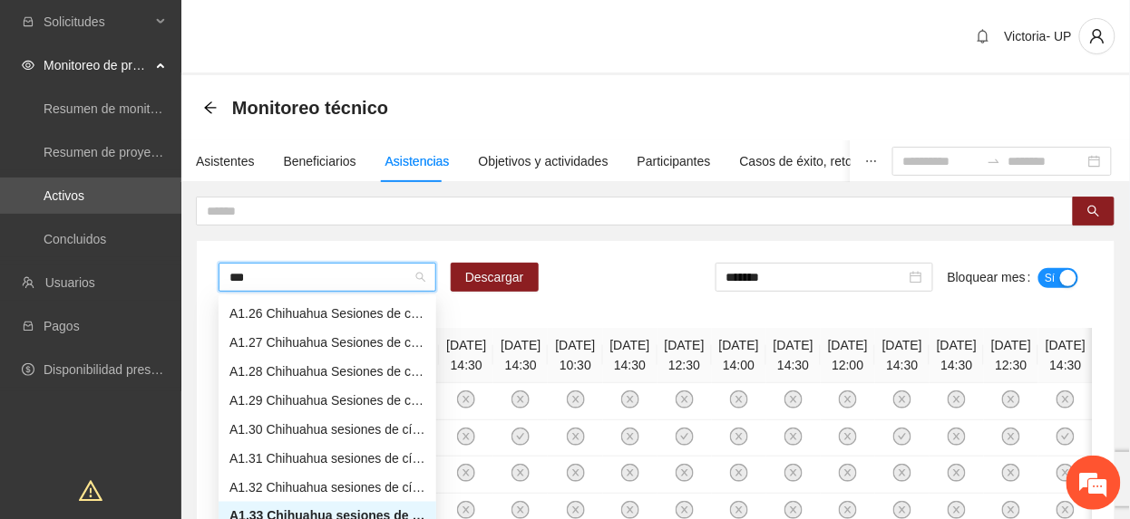
scroll to position [87, 0]
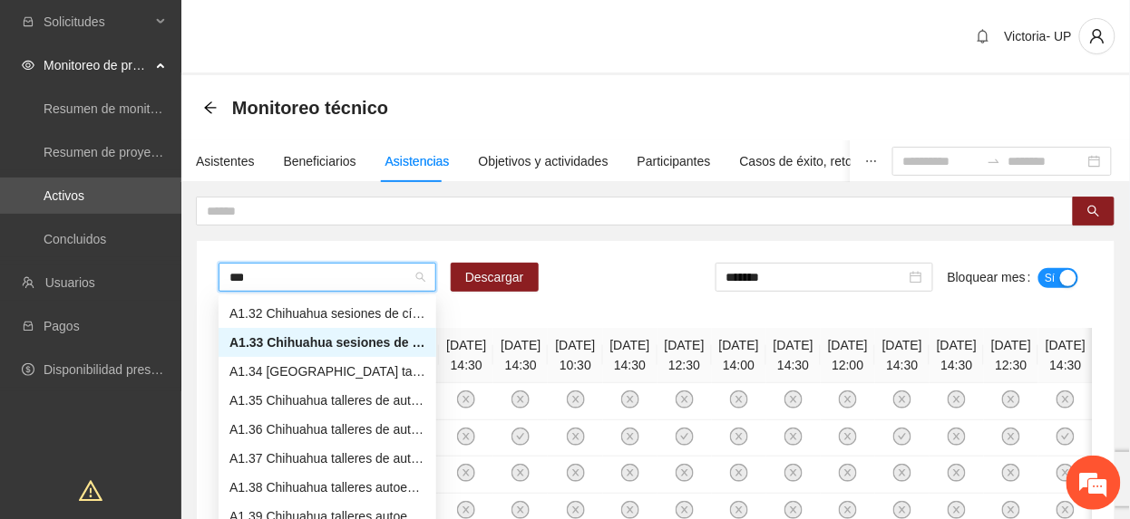
type input "****"
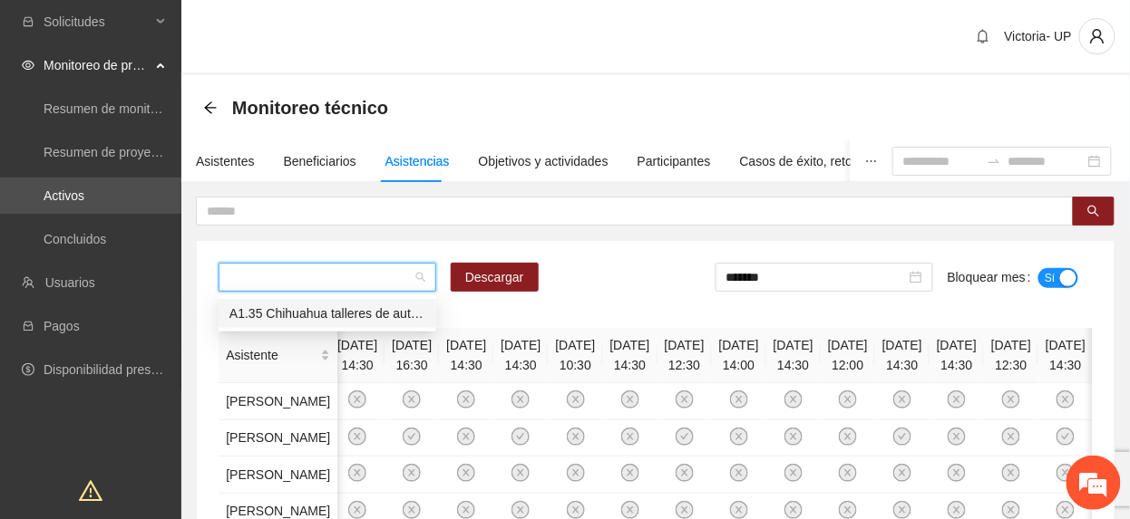
scroll to position [0, 0]
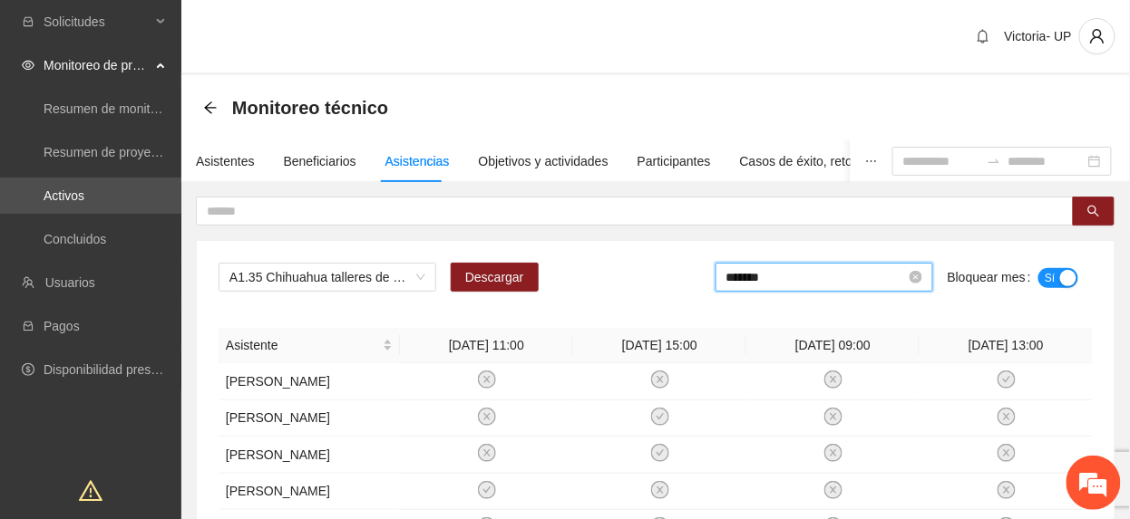
drag, startPoint x: 878, startPoint y: 281, endPoint x: 858, endPoint y: 326, distance: 49.9
click at [876, 284] on input "*******" at bounding box center [815, 277] width 179 height 20
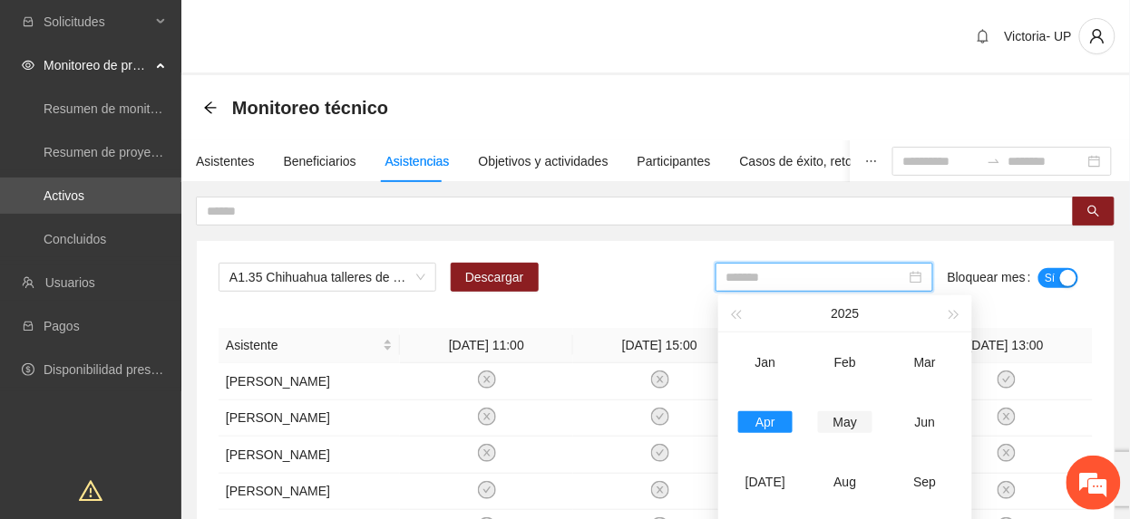
click at [857, 413] on div "May" at bounding box center [845, 423] width 54 height 22
type input "*******"
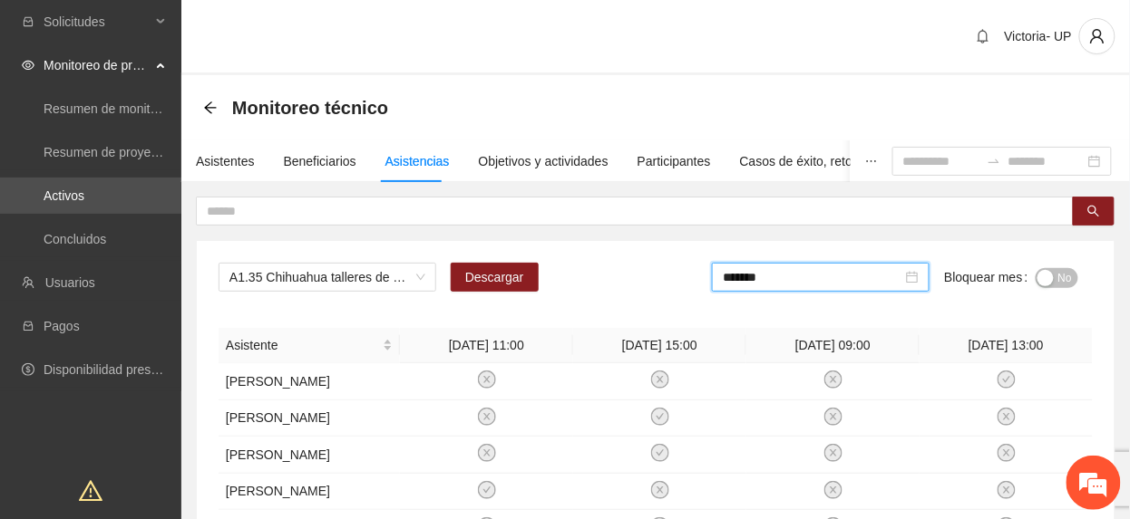
click at [1050, 277] on div "button" at bounding box center [1045, 278] width 16 height 16
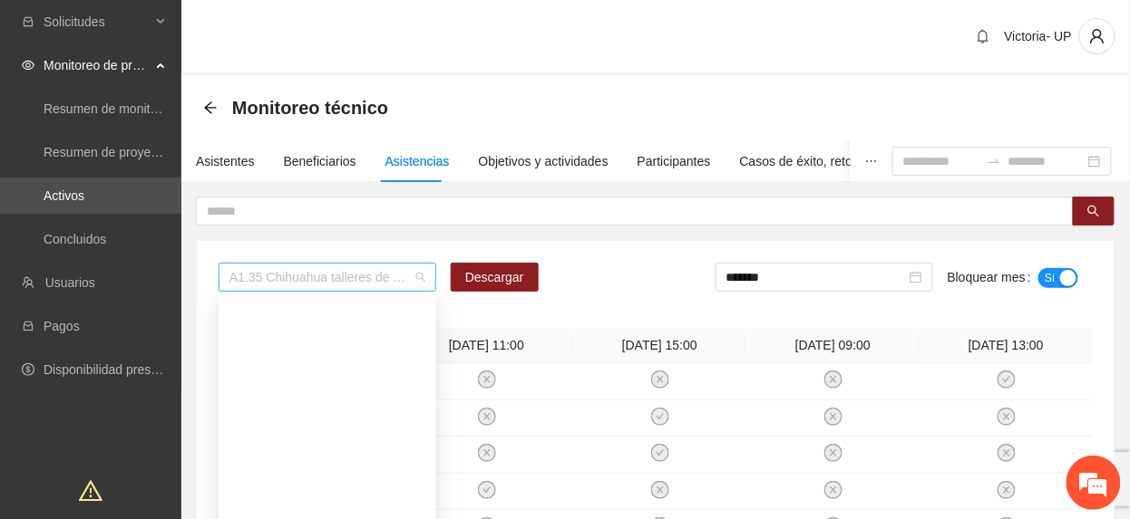
click at [359, 270] on span "A1.35 Chihuahua talleres de autocuidado CERESO 2" at bounding box center [327, 277] width 196 height 27
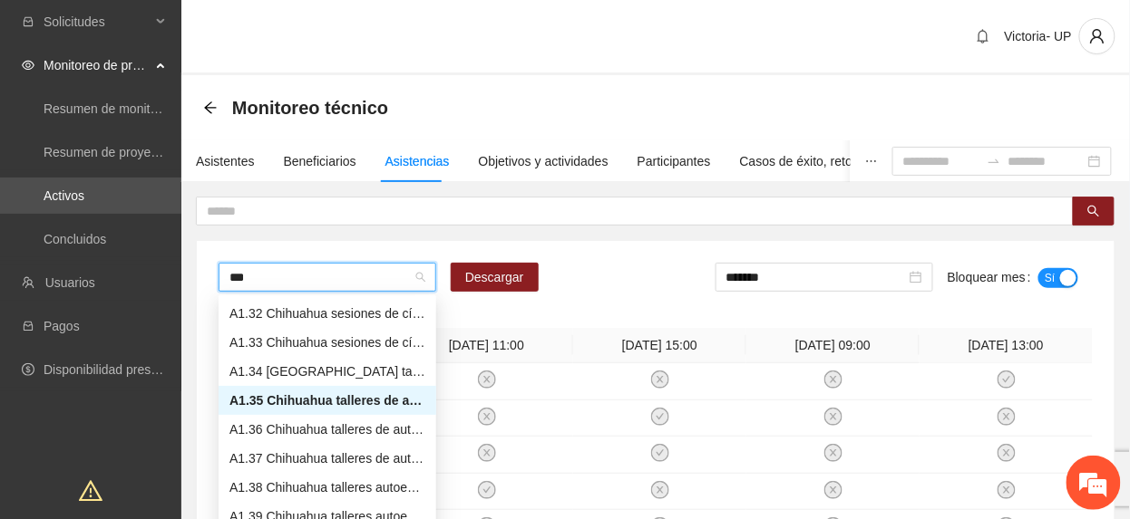
scroll to position [87, 0]
type input "****"
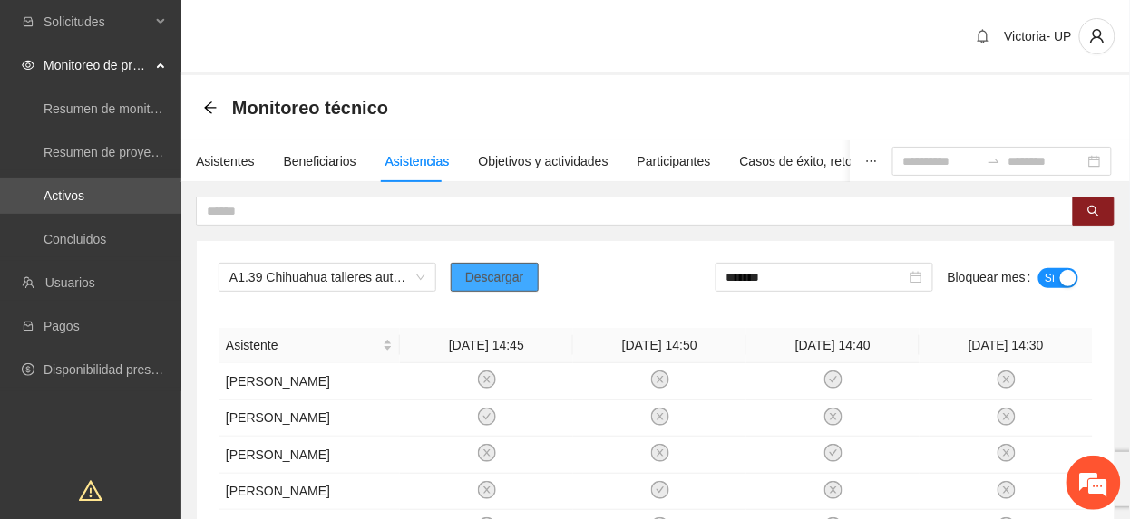
click at [506, 265] on button "Descargar" at bounding box center [495, 277] width 88 height 29
click at [785, 294] on div "*******" at bounding box center [824, 285] width 218 height 44
drag, startPoint x: 785, startPoint y: 294, endPoint x: 857, endPoint y: 296, distance: 71.6
click at [854, 280] on input "*******" at bounding box center [815, 277] width 179 height 20
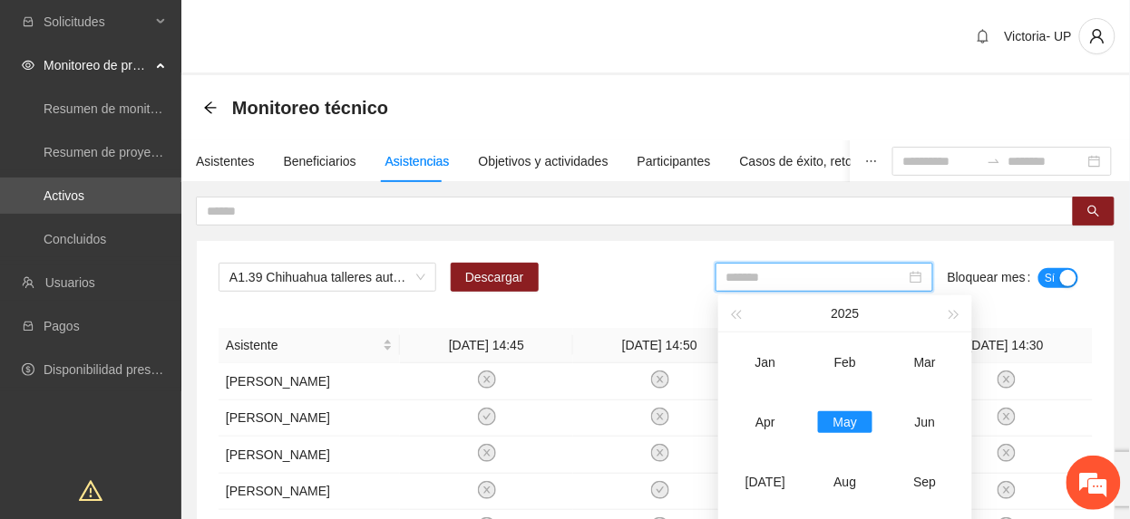
drag, startPoint x: 771, startPoint y: 417, endPoint x: 1043, endPoint y: 317, distance: 289.7
click at [771, 418] on div "Apr" at bounding box center [765, 423] width 54 height 22
type input "*******"
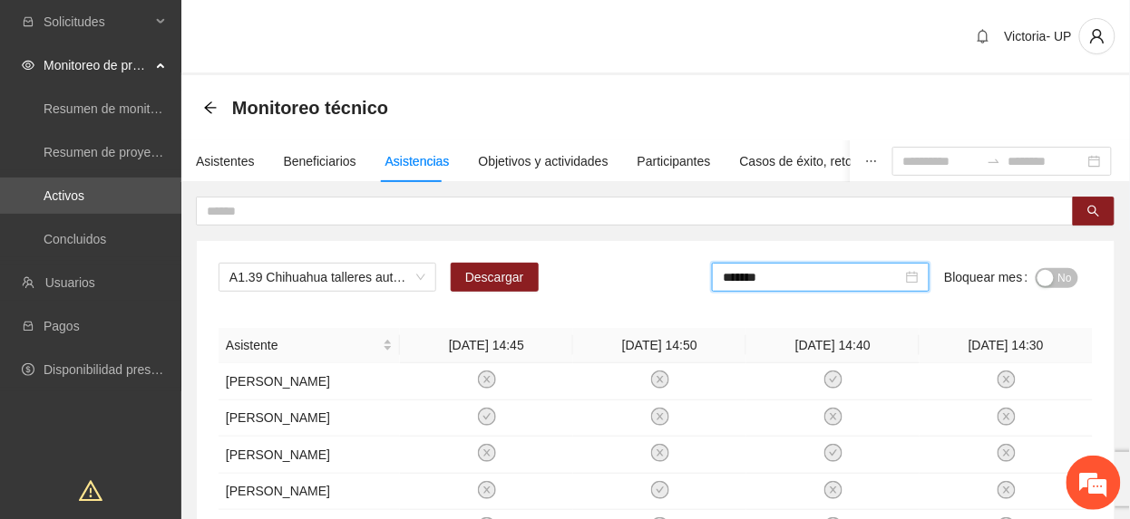
drag, startPoint x: 1070, startPoint y: 284, endPoint x: 1060, endPoint y: 285, distance: 10.0
click at [1067, 284] on span "No" at bounding box center [1065, 278] width 14 height 20
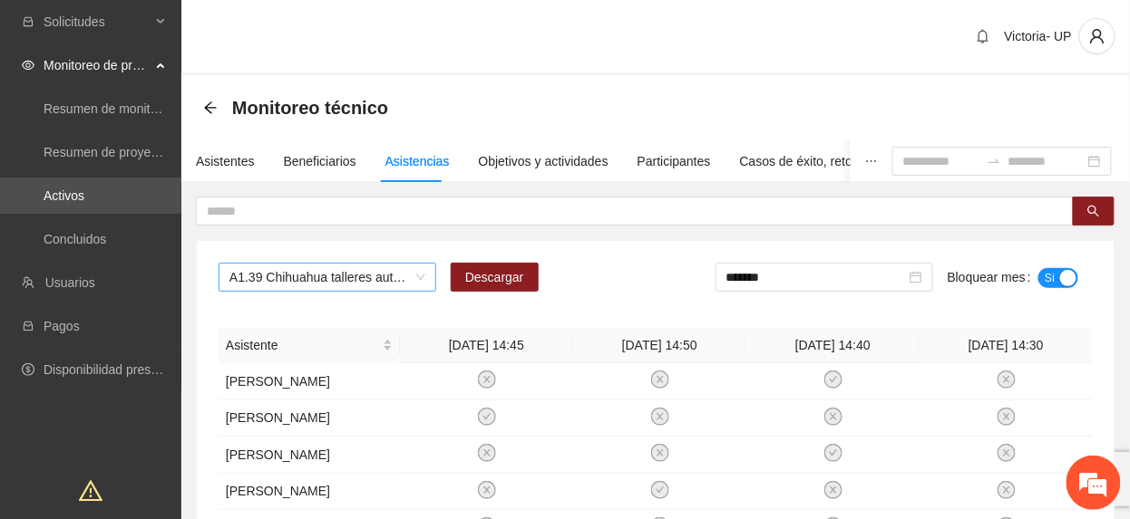
click at [343, 277] on span "A1.39 Chihuahua talleres autoempleo o emprendimiento CERESO Varonil 2" at bounding box center [327, 277] width 196 height 27
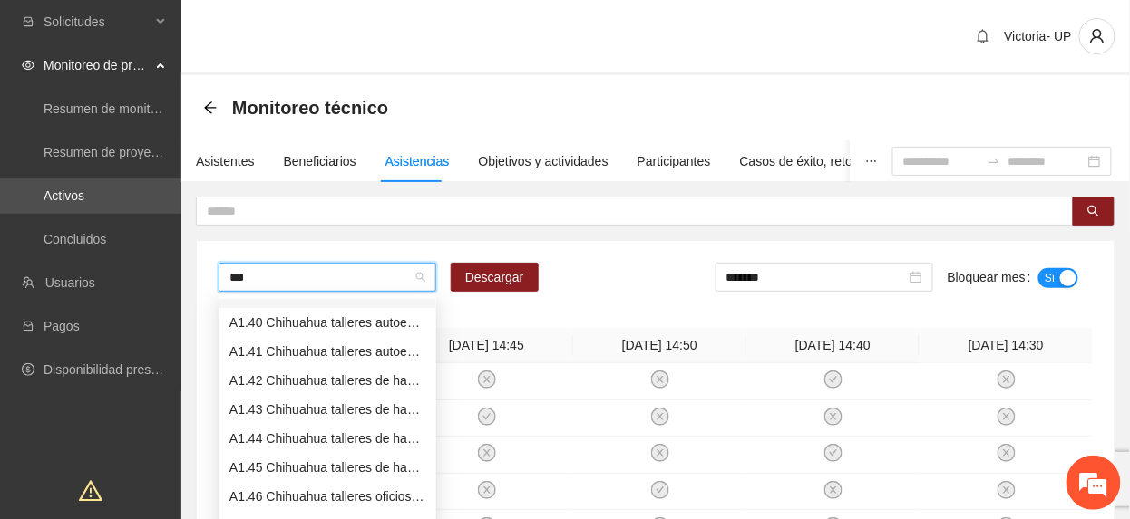
type input "****"
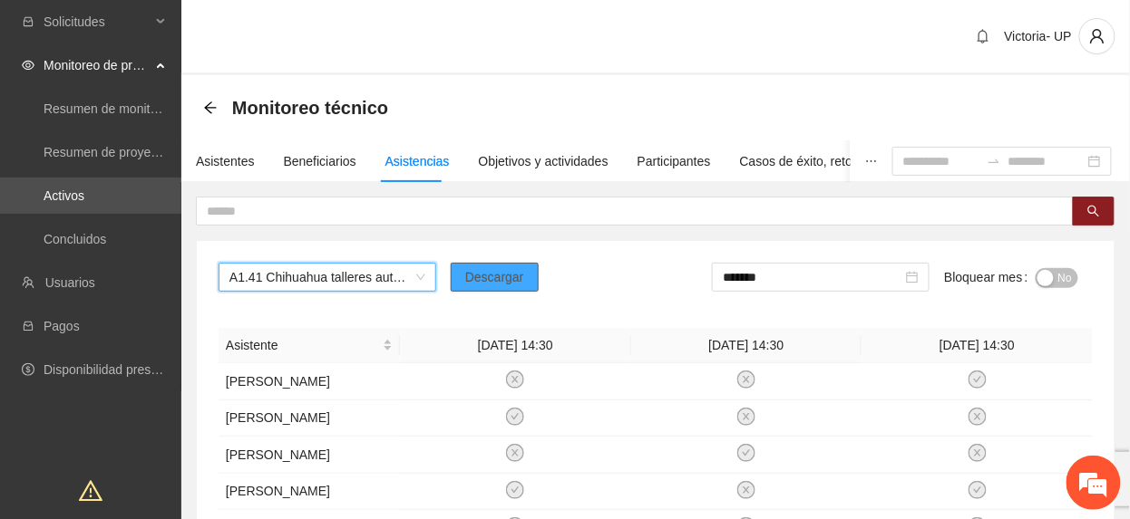
click at [487, 280] on span "Descargar" at bounding box center [494, 277] width 59 height 20
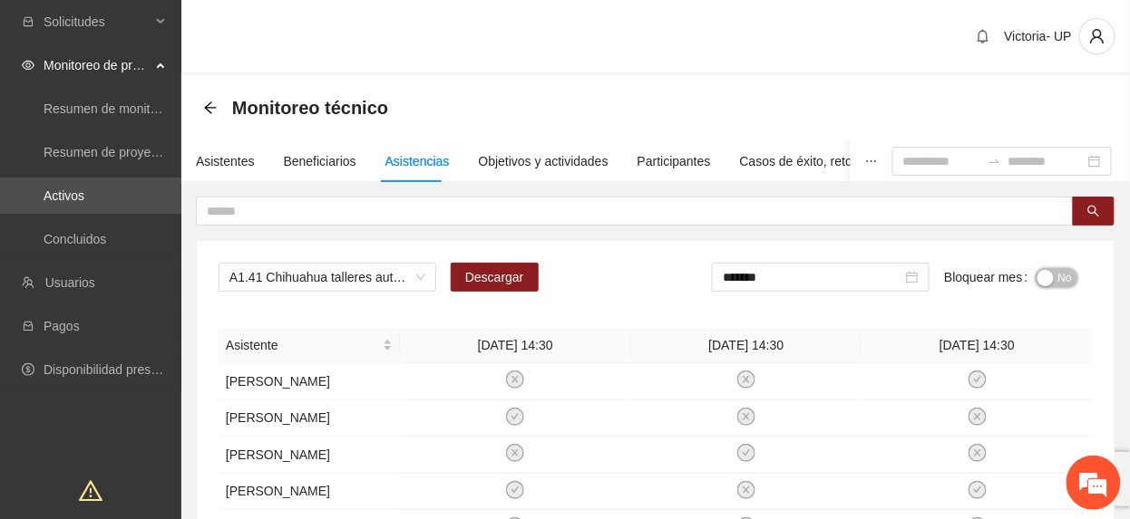
drag, startPoint x: 1049, startPoint y: 274, endPoint x: 999, endPoint y: 287, distance: 51.7
click at [1050, 276] on div "button" at bounding box center [1045, 278] width 16 height 16
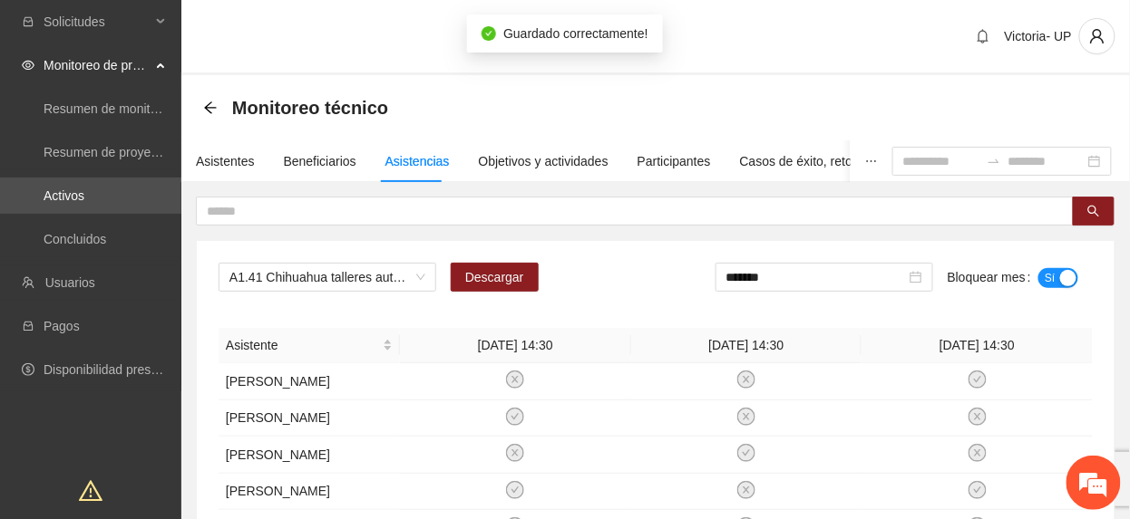
drag, startPoint x: 830, startPoint y: 284, endPoint x: 849, endPoint y: 348, distance: 67.1
click at [829, 286] on input "*******" at bounding box center [815, 277] width 179 height 20
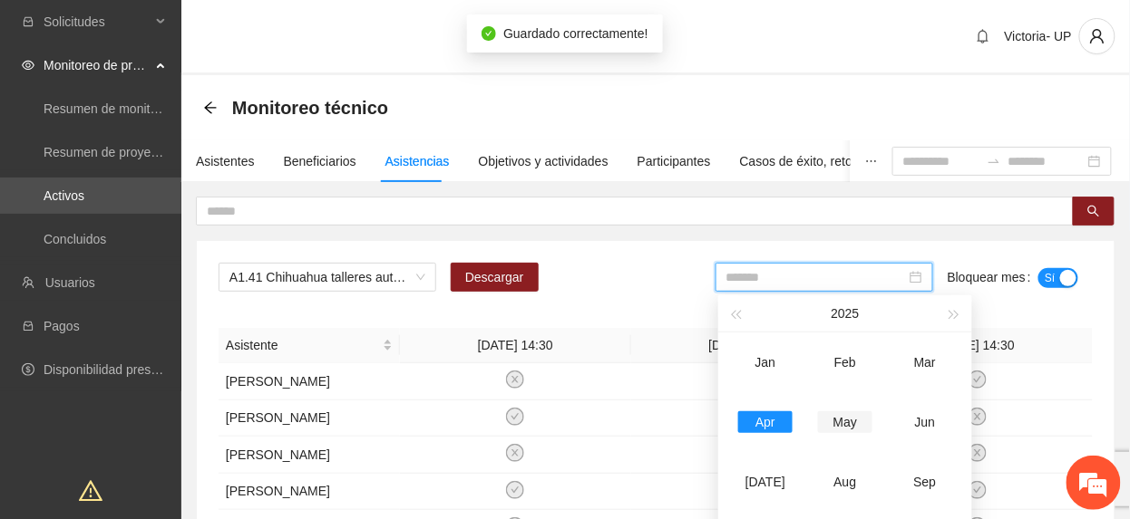
click at [847, 415] on div "May" at bounding box center [845, 423] width 54 height 22
type input "*******"
